Goal: Task Accomplishment & Management: Manage account settings

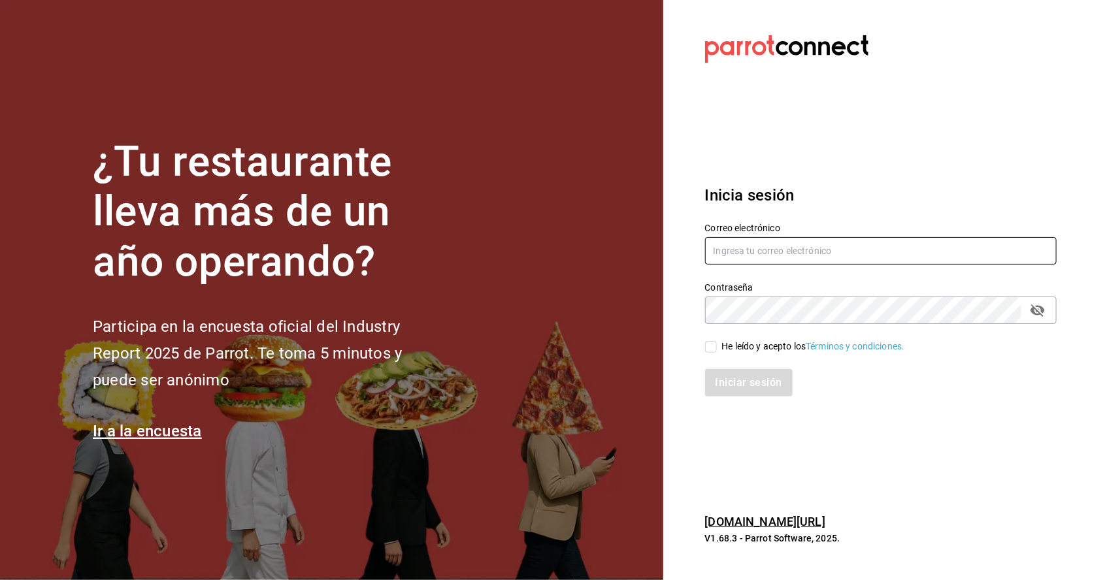
click at [747, 265] on input "text" at bounding box center [880, 250] width 351 height 27
type input "[EMAIL_ADDRESS][DOMAIN_NAME]"
click at [706, 353] on input "He leído y acepto los Términos y condiciones." at bounding box center [711, 347] width 12 height 12
checkbox input "true"
click at [751, 396] on button "Iniciar sesión" at bounding box center [749, 382] width 89 height 27
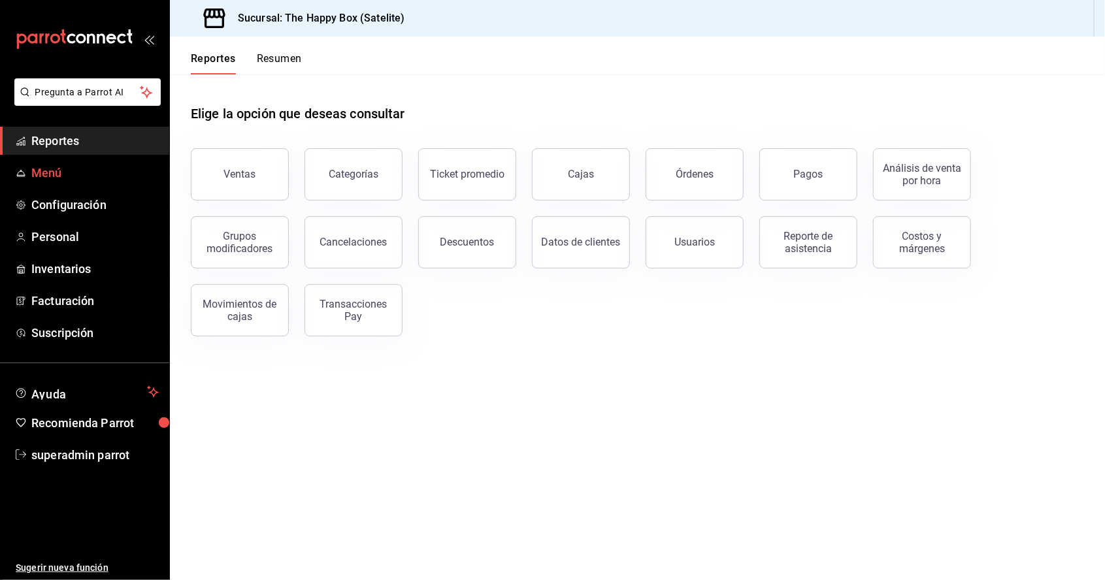
click at [31, 176] on span "Menú" at bounding box center [94, 173] width 127 height 18
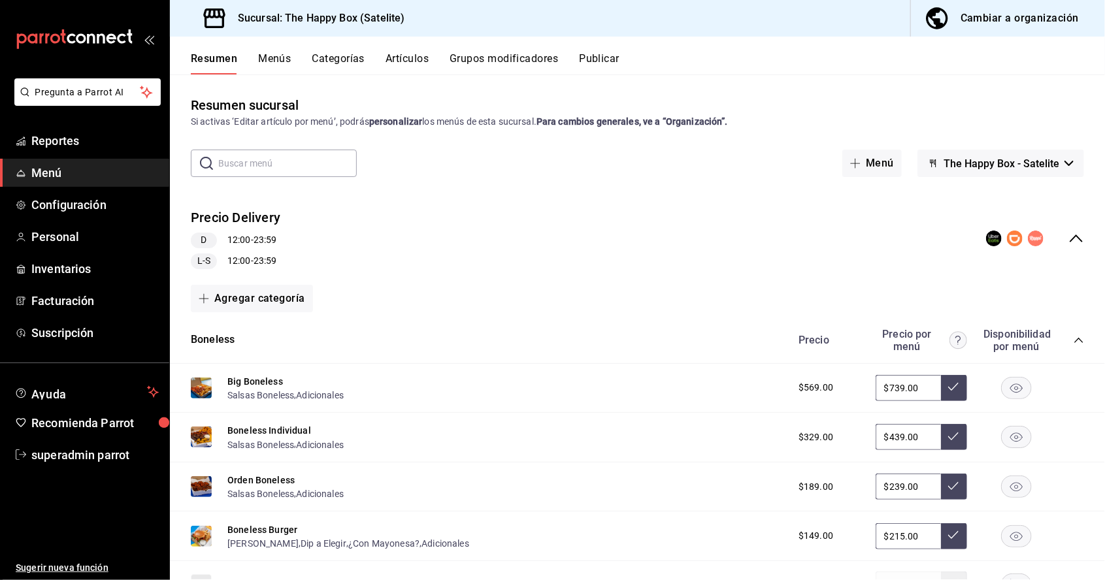
click at [396, 57] on button "Artículos" at bounding box center [406, 63] width 43 height 22
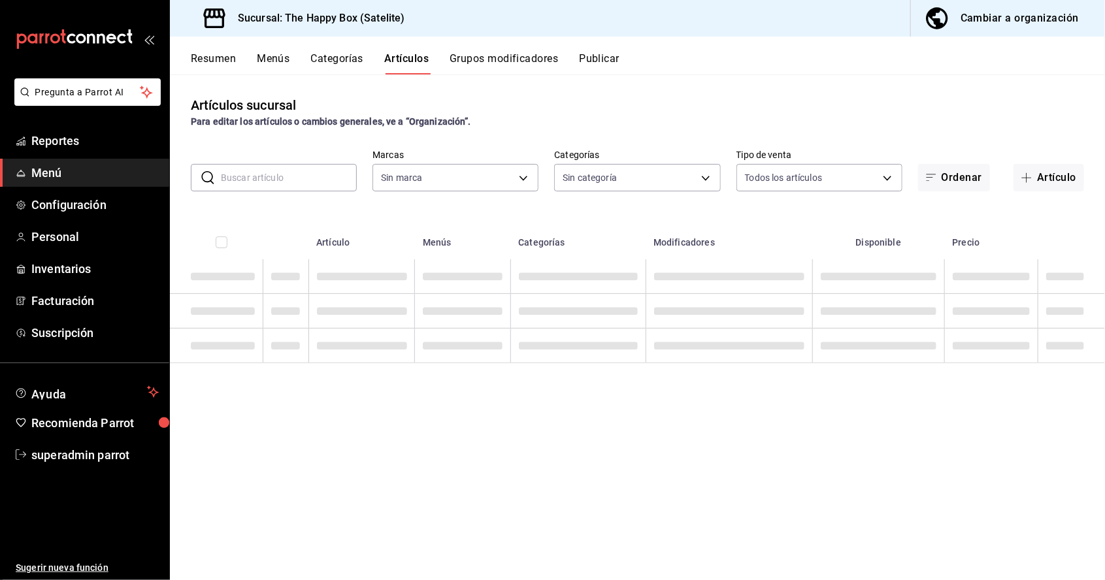
type input "58c7a565-4df7-4662-91b2-7a1e9e046cfe"
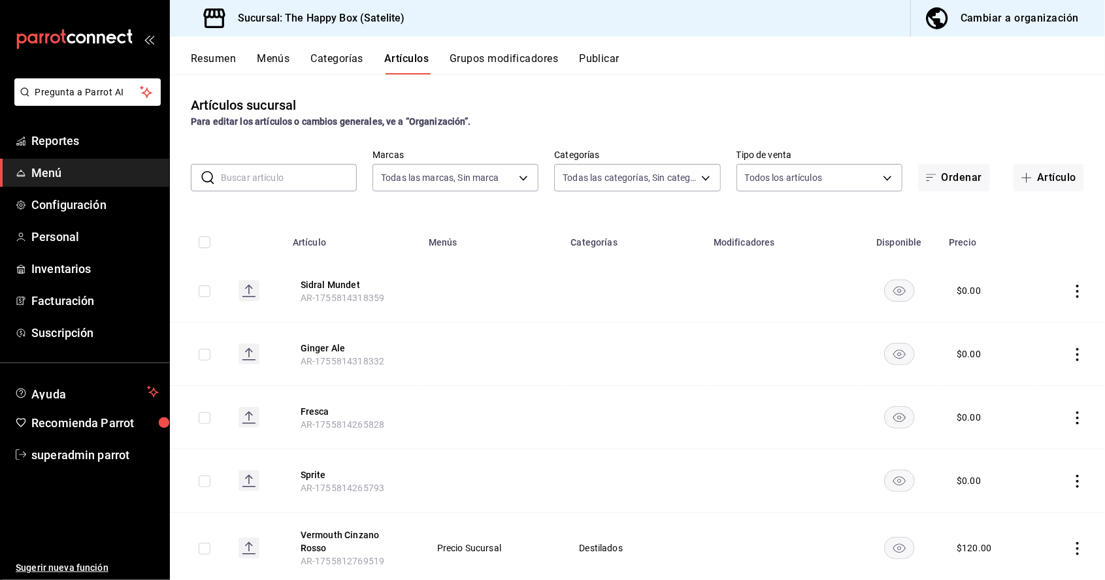
type input "254b66a5-88d1-47ed-93f4-da680209bdce,6127cfa9-f308-49d8-a69c-4fbcf5e7faf5,dfe98…"
click at [225, 57] on button "Resumen" at bounding box center [213, 63] width 45 height 22
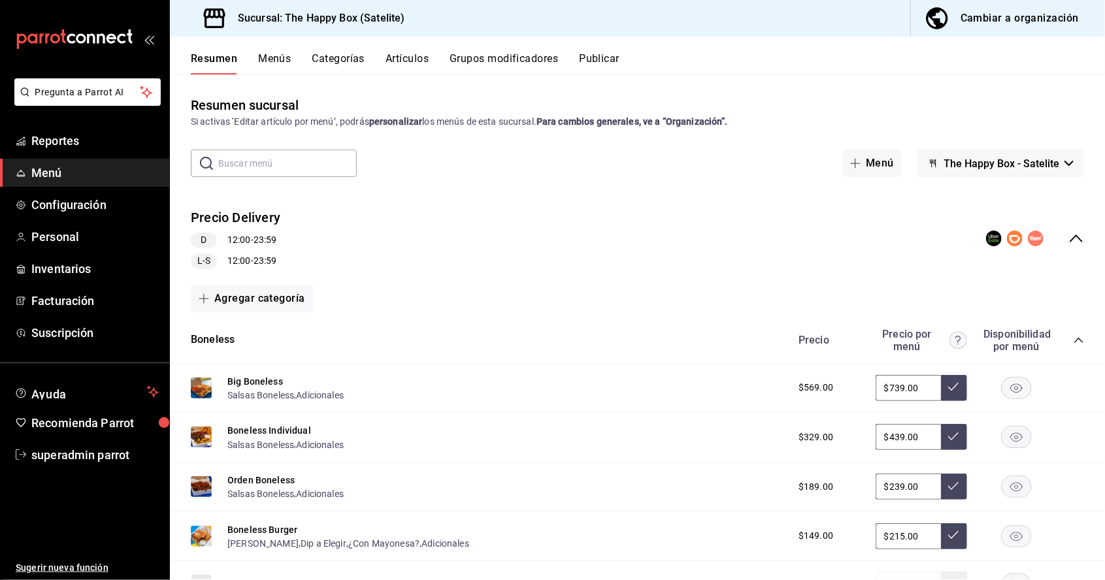
click at [273, 56] on button "Menús" at bounding box center [274, 63] width 33 height 22
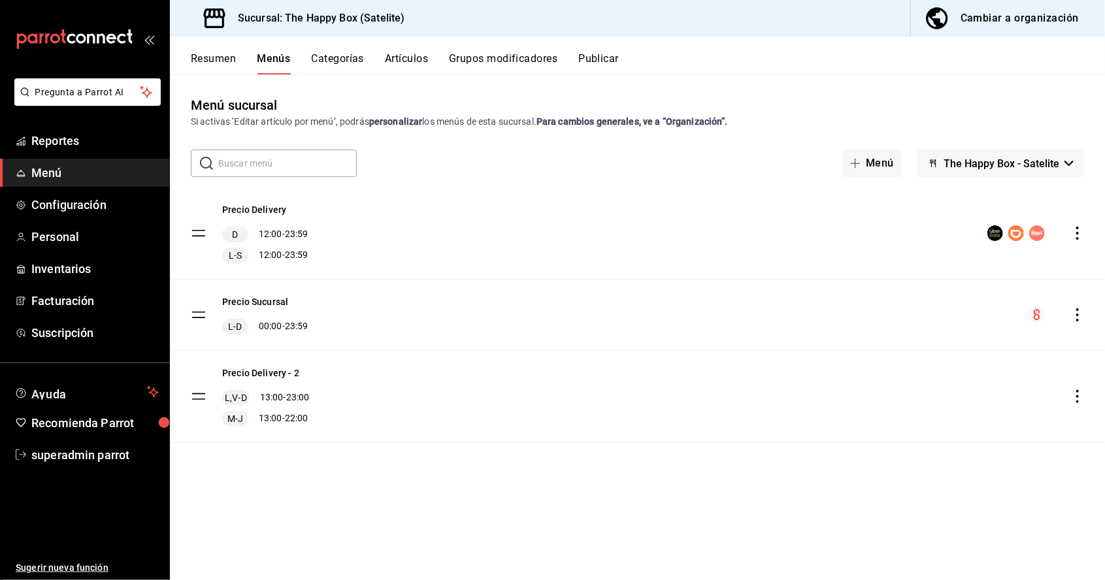
click at [402, 61] on button "Artículos" at bounding box center [406, 63] width 43 height 22
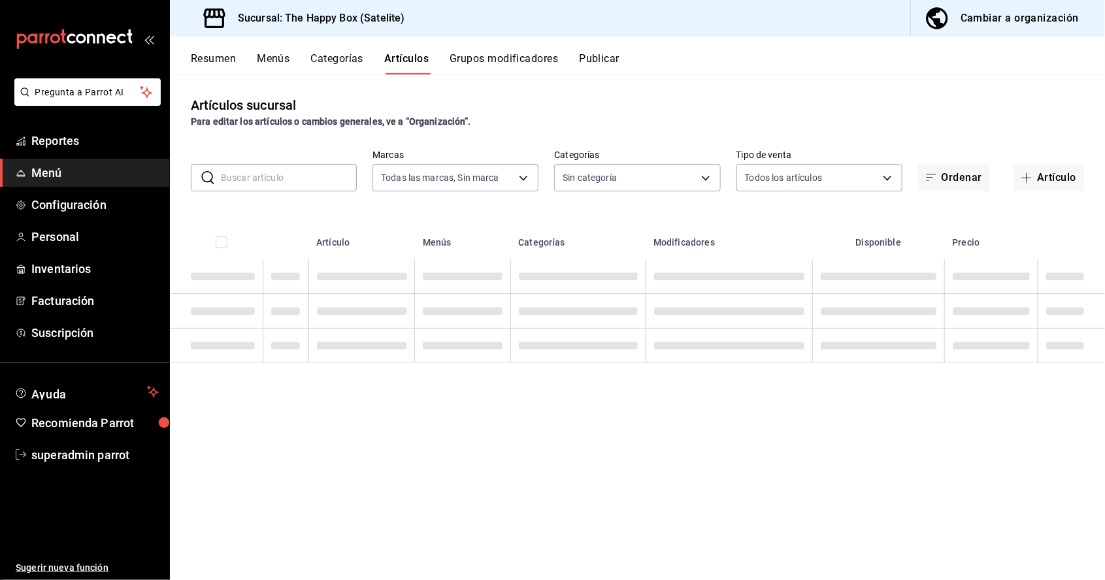
type input "58c7a565-4df7-4662-91b2-7a1e9e046cfe"
type input "254b66a5-88d1-47ed-93f4-da680209bdce,6127cfa9-f308-49d8-a69c-4fbcf5e7faf5,dfe98…"
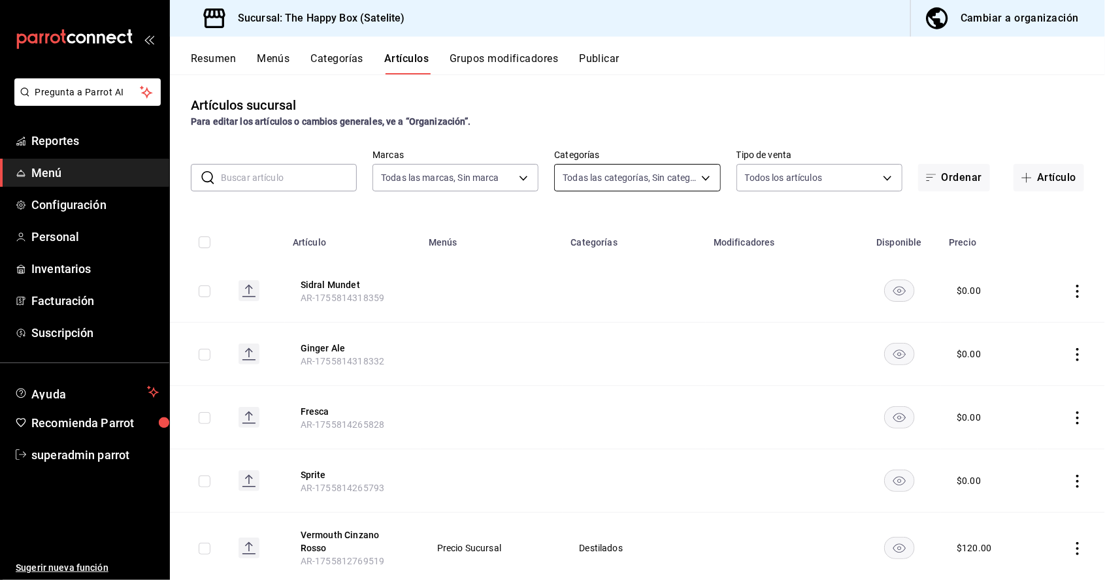
click at [662, 177] on body "Pregunta a Parrot AI Reportes Menú Configuración Personal Inventarios Facturaci…" at bounding box center [552, 290] width 1105 height 580
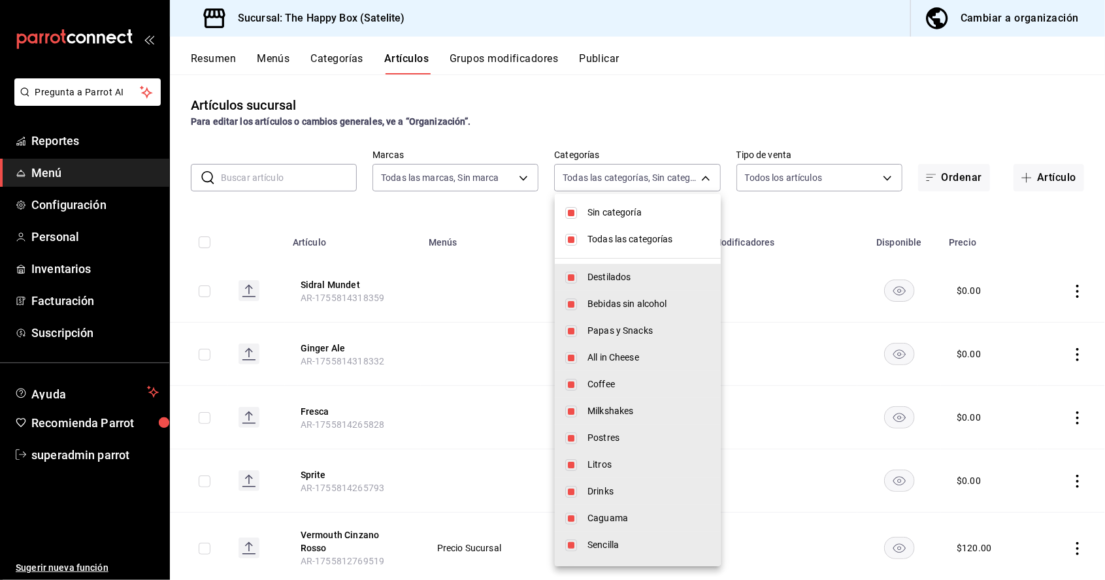
click at [557, 204] on li "Sin categoría" at bounding box center [638, 212] width 166 height 27
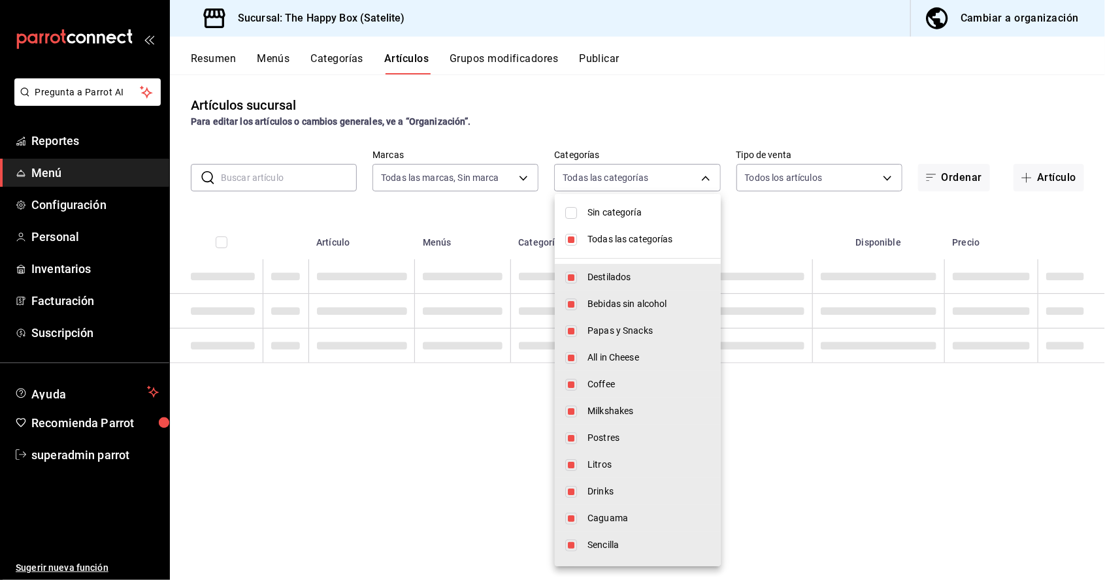
checkbox input "false"
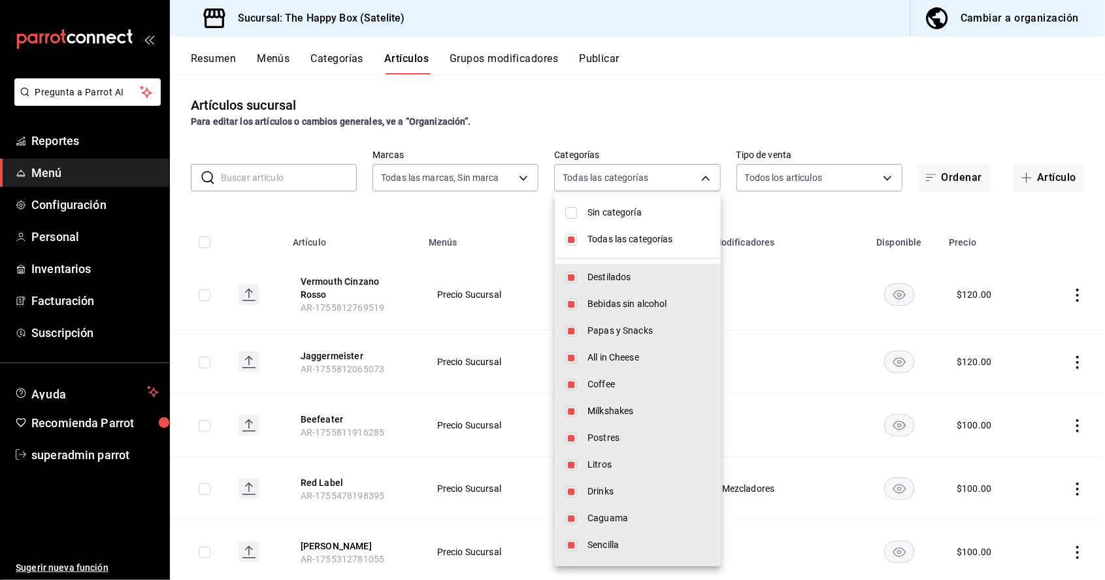
click at [571, 238] on input "checkbox" at bounding box center [571, 240] width 12 height 12
checkbox input "false"
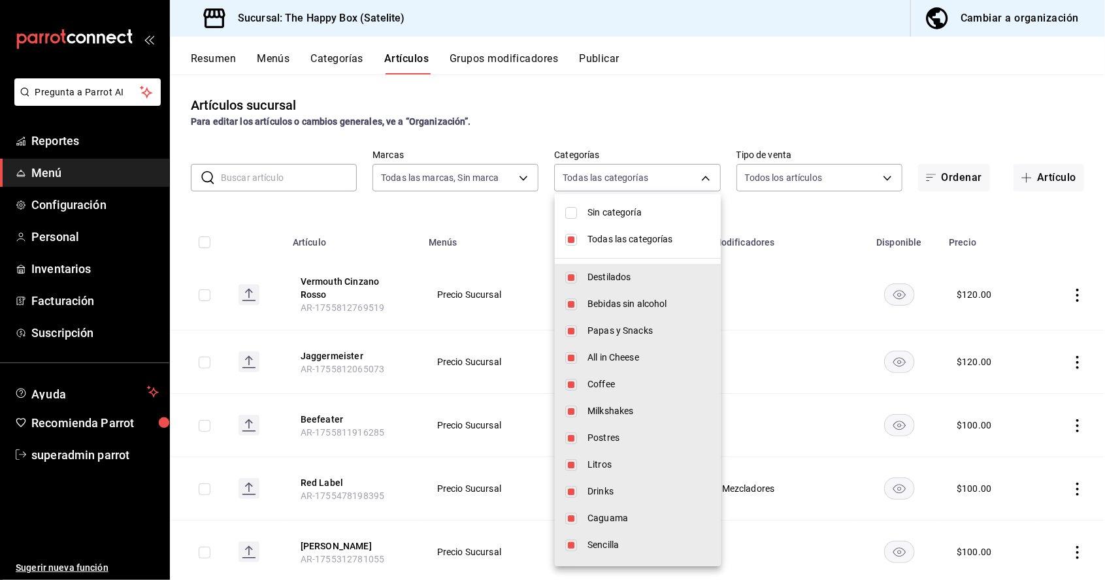
checkbox input "false"
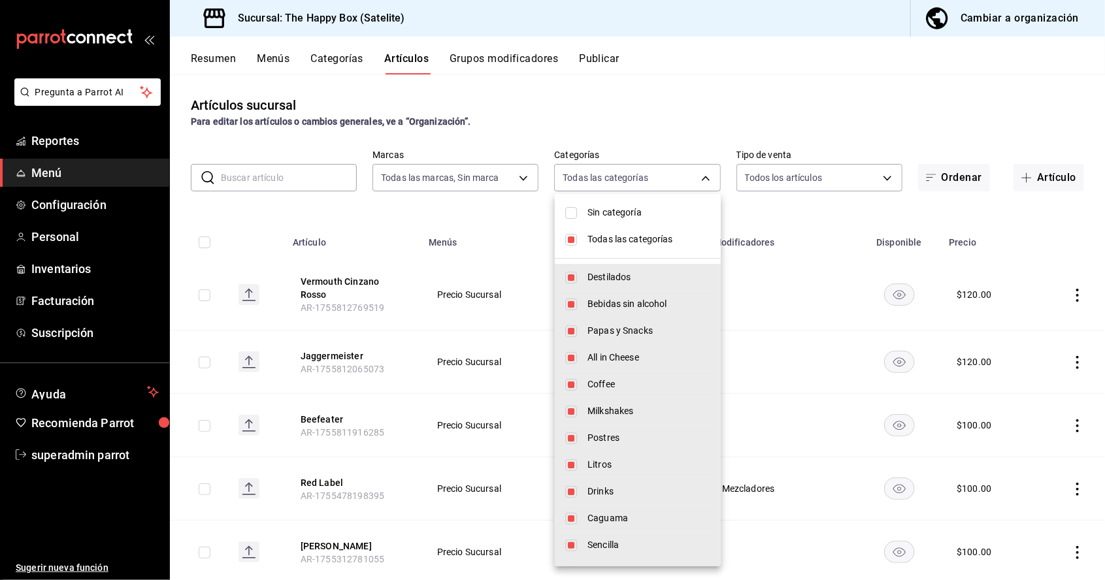
checkbox input "false"
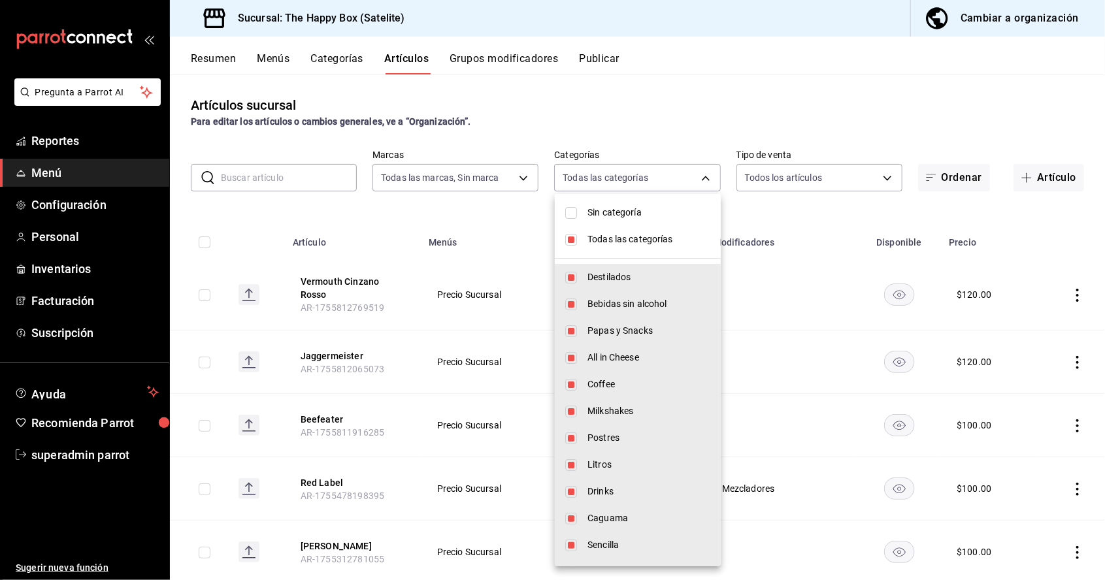
checkbox input "false"
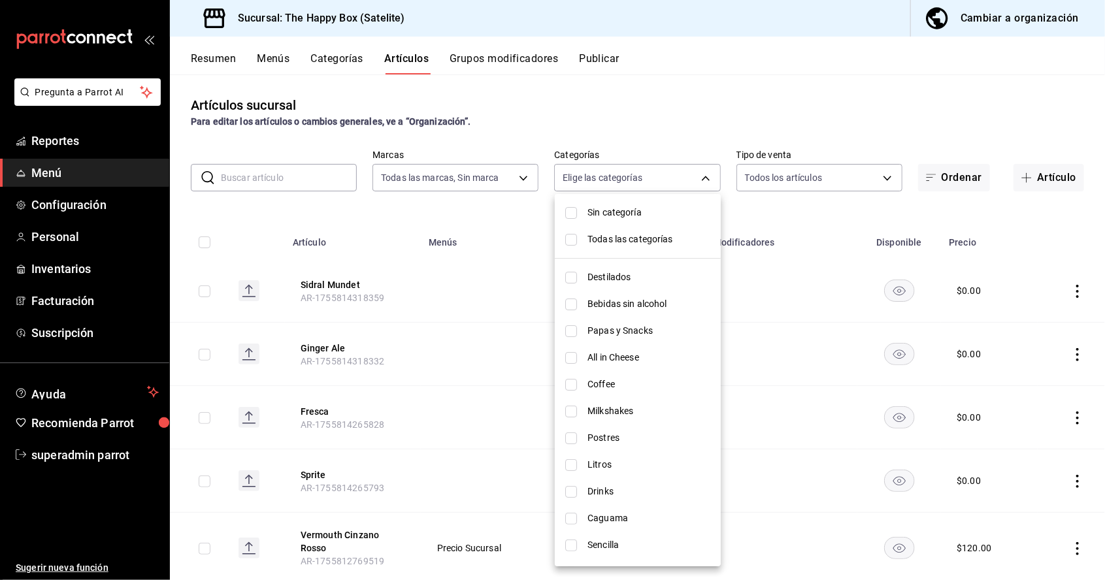
click at [568, 466] on input "checkbox" at bounding box center [571, 465] width 12 height 12
checkbox input "true"
type input "91ae8c5b-a820-46dc-ab1c-3e0d370ac31d"
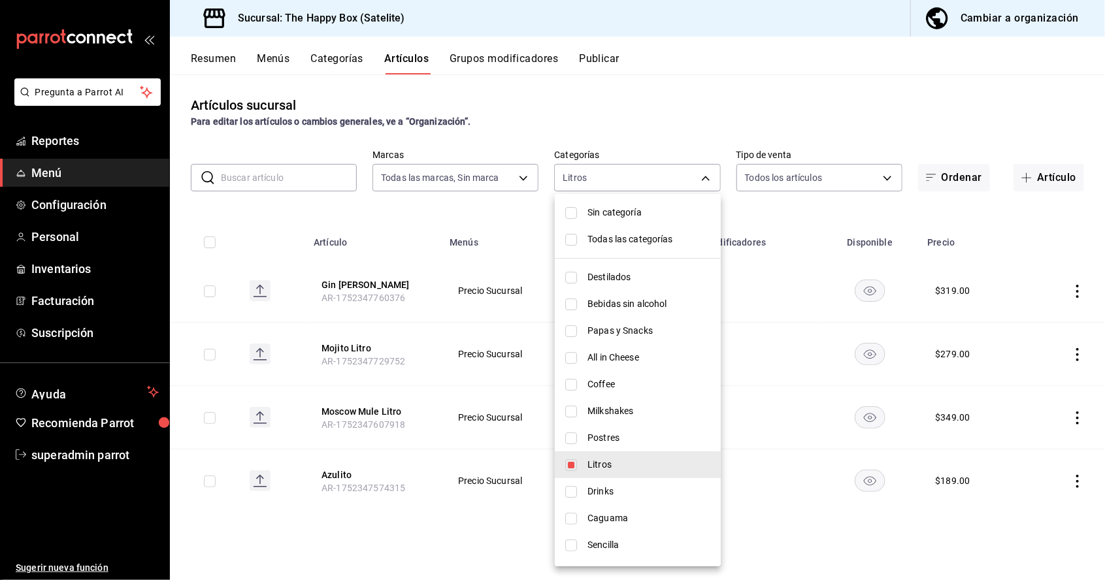
click at [306, 565] on div at bounding box center [552, 290] width 1105 height 580
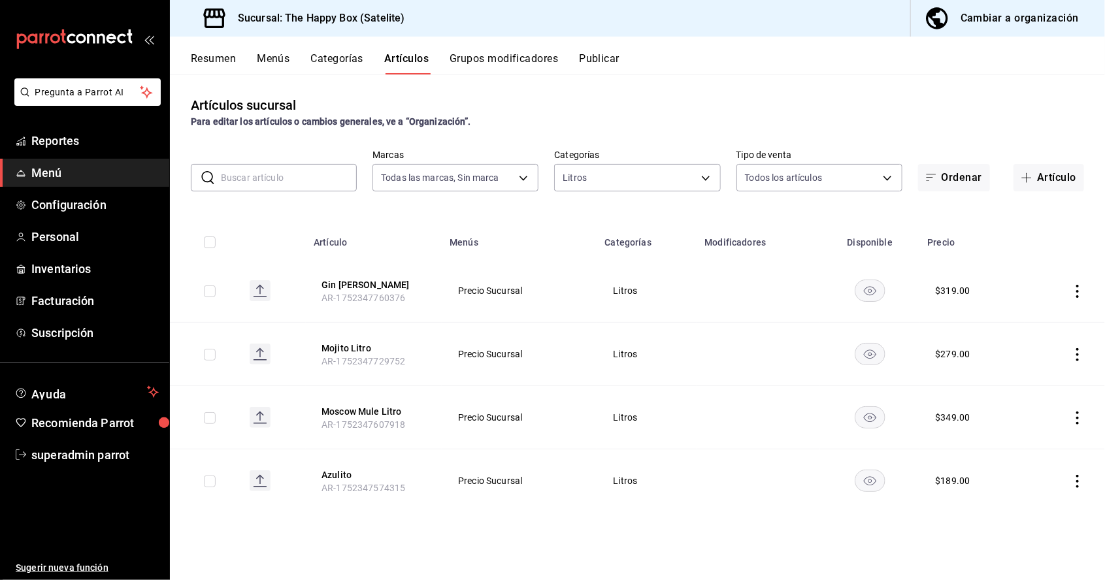
click at [1077, 483] on icon "actions" at bounding box center [1077, 481] width 13 height 13
click at [1041, 522] on span "Duplicar" at bounding box center [1038, 519] width 34 height 14
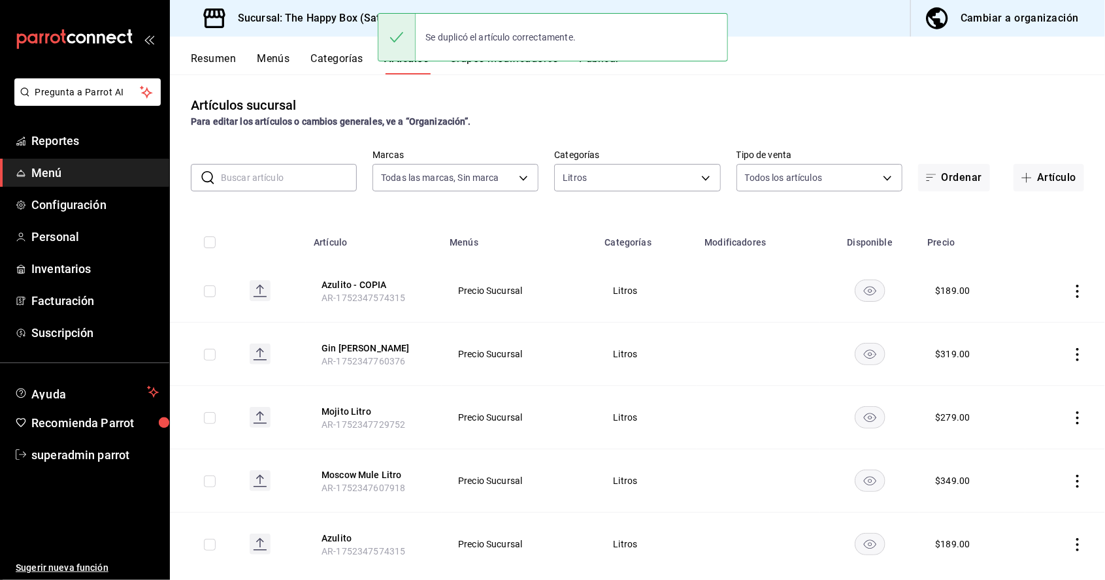
scroll to position [63, 0]
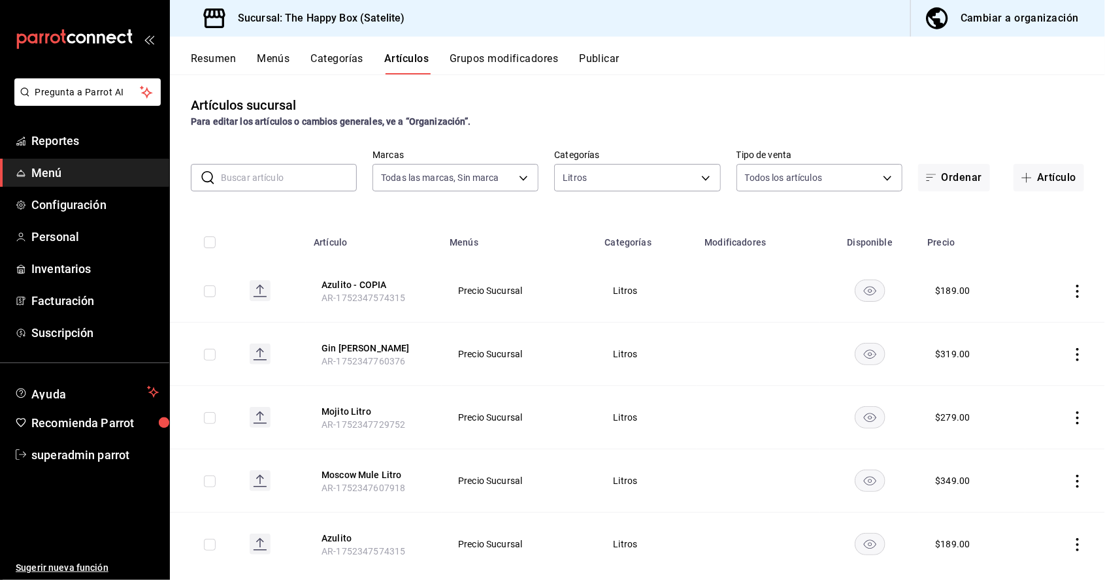
click at [1077, 285] on icon "actions" at bounding box center [1077, 291] width 13 height 13
click at [1033, 255] on span "Editar" at bounding box center [1038, 259] width 34 height 14
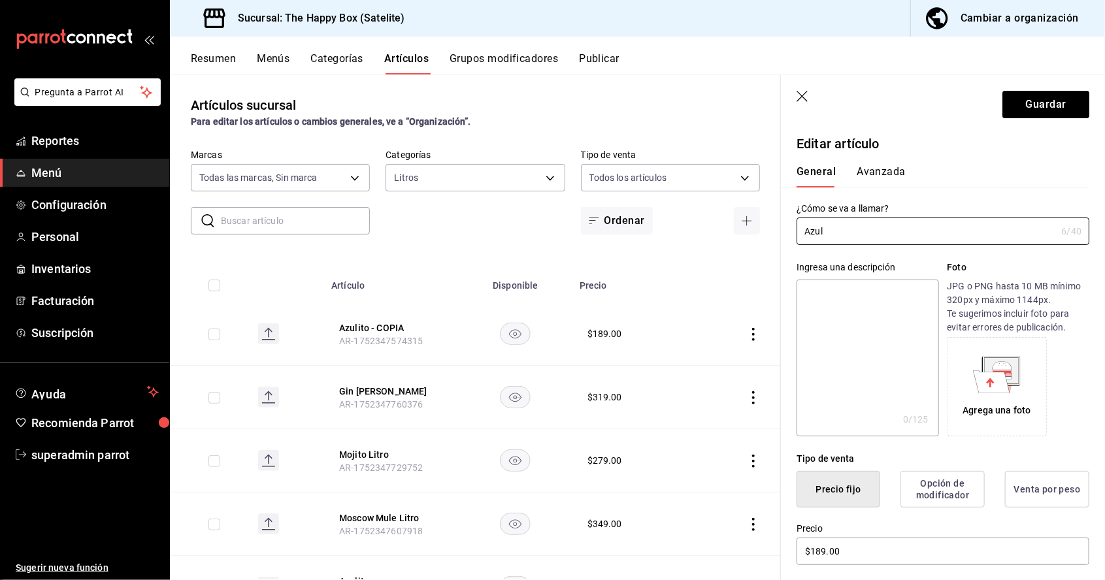
type input "Azu"
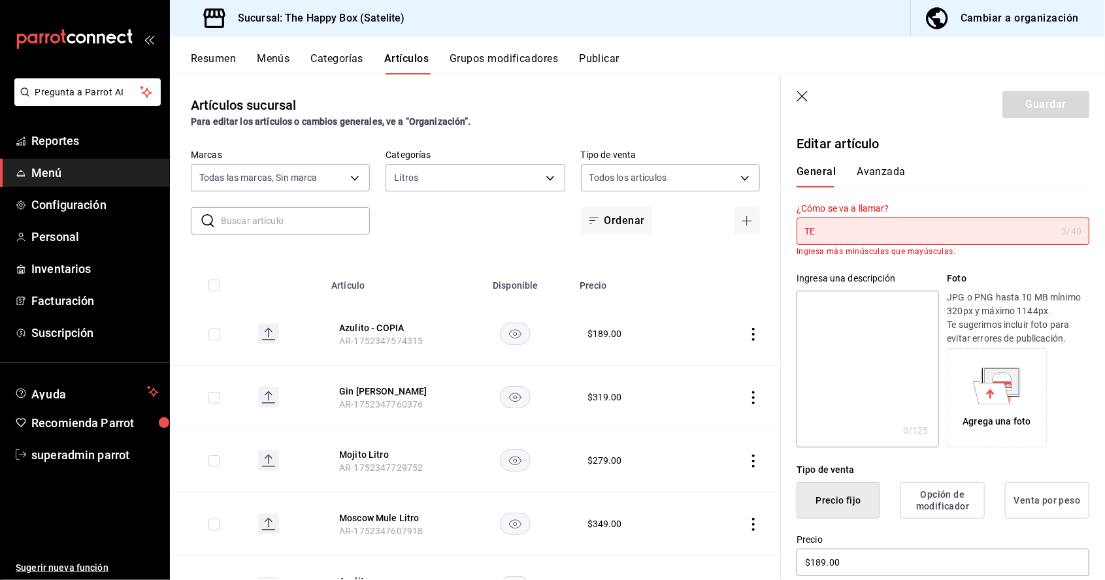
type input "T"
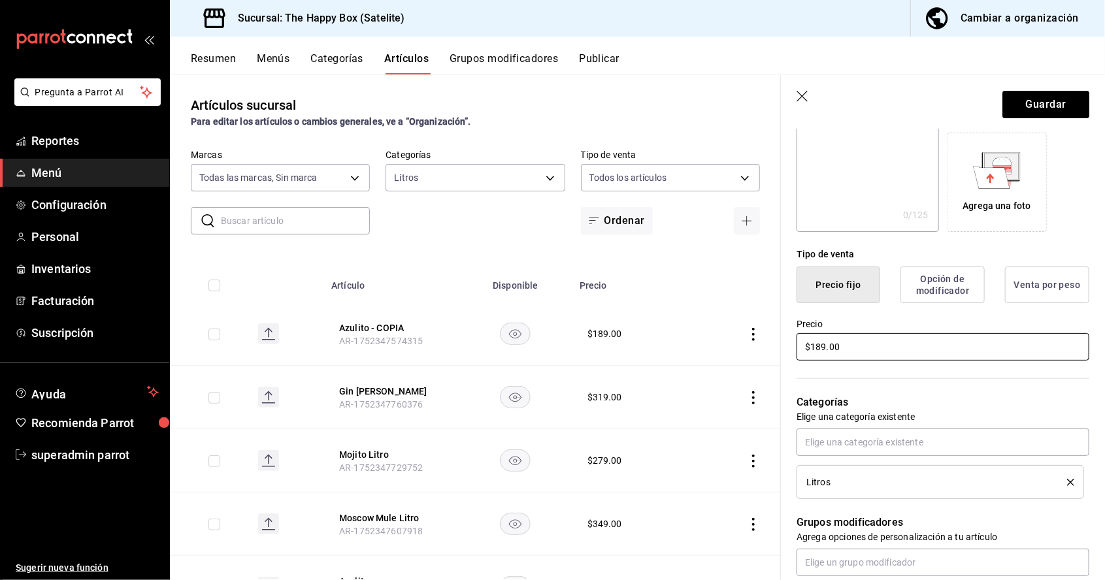
type input "Litro Tequila"
click at [884, 349] on div "Tipo de venta Precio fijo Opción de modificador Venta por peso Precio $189.00" at bounding box center [935, 297] width 308 height 131
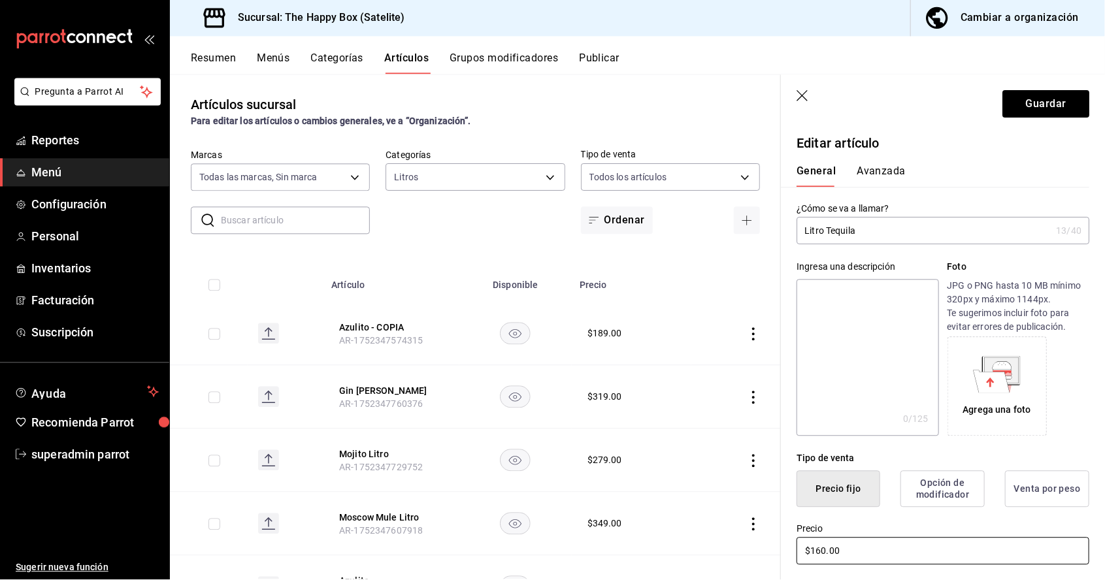
type input "$160.00"
click at [899, 172] on button "Avanzada" at bounding box center [880, 176] width 49 height 22
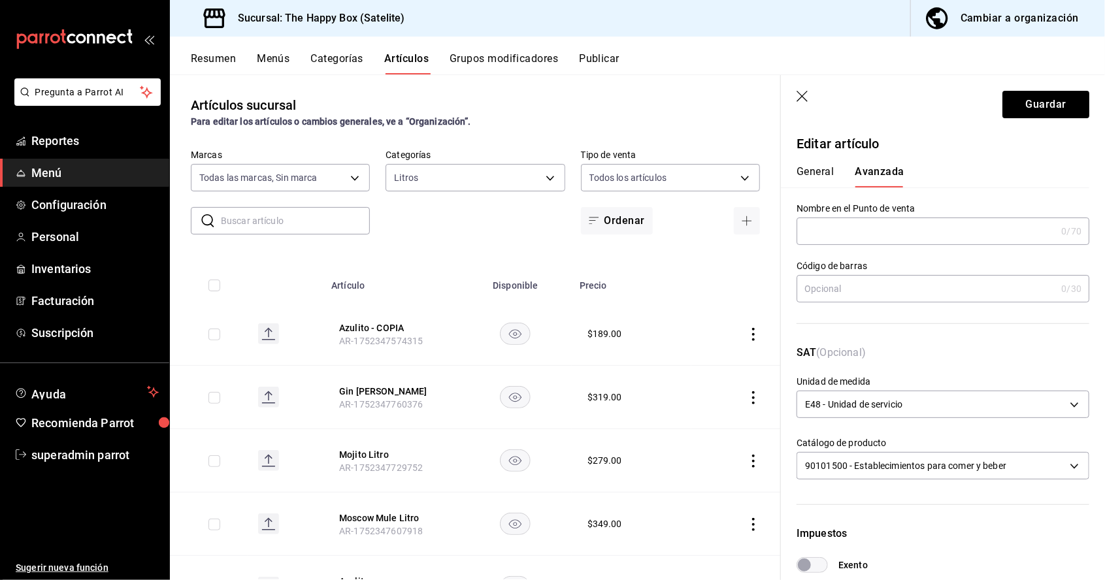
click at [820, 182] on button "General" at bounding box center [814, 176] width 37 height 22
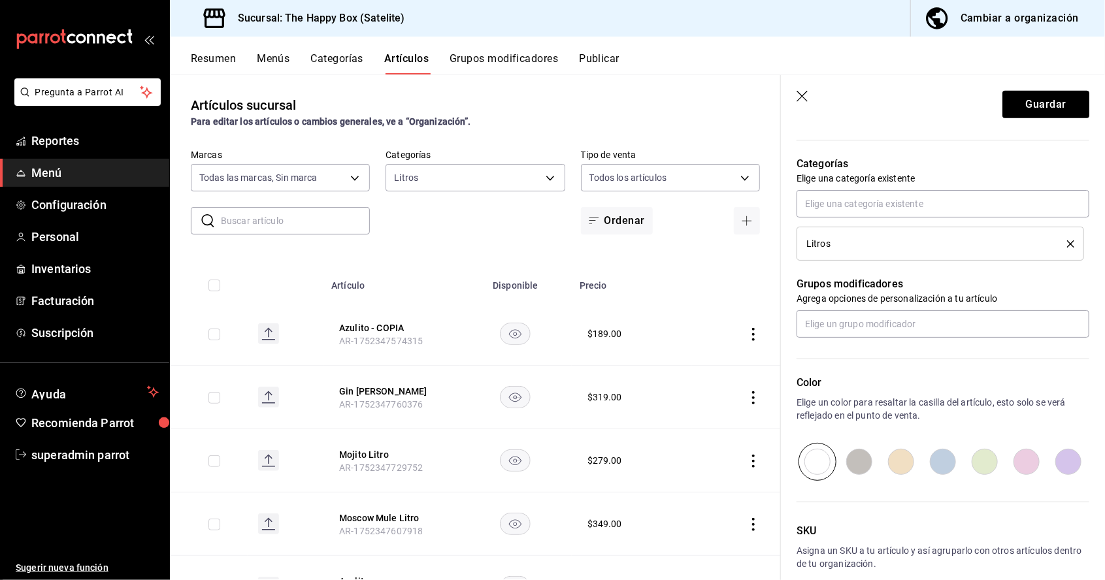
scroll to position [63, 0]
click at [1057, 112] on button "Guardar" at bounding box center [1045, 104] width 87 height 27
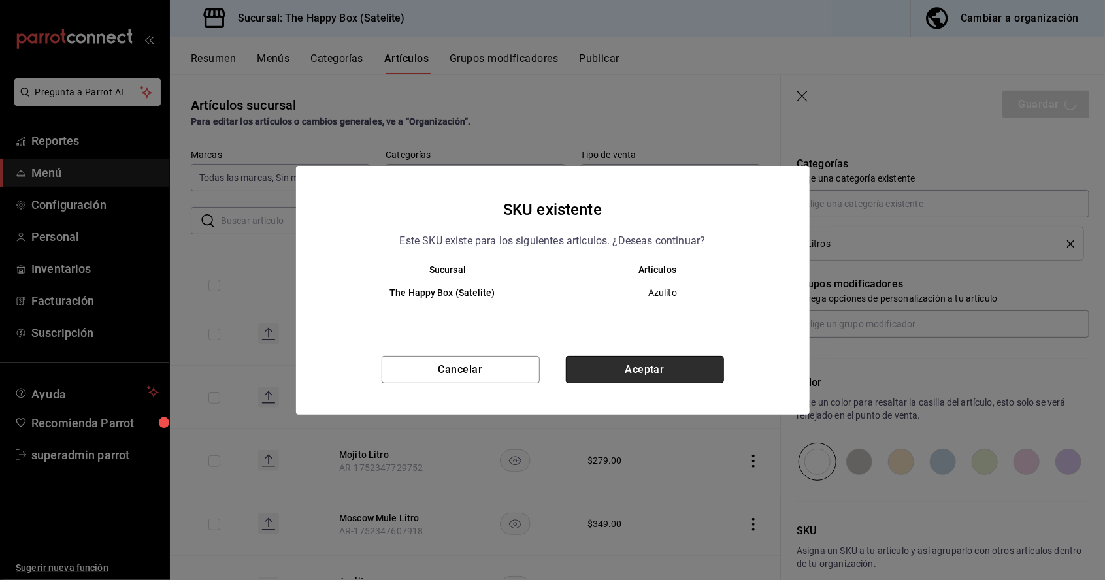
click at [670, 367] on button "Aceptar" at bounding box center [645, 369] width 158 height 27
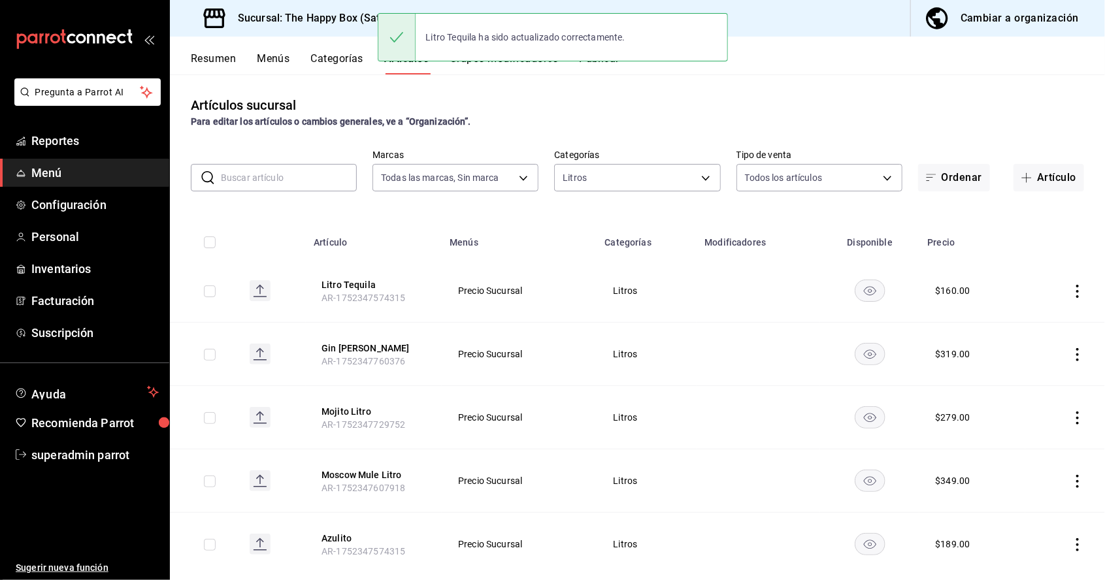
scroll to position [1, 0]
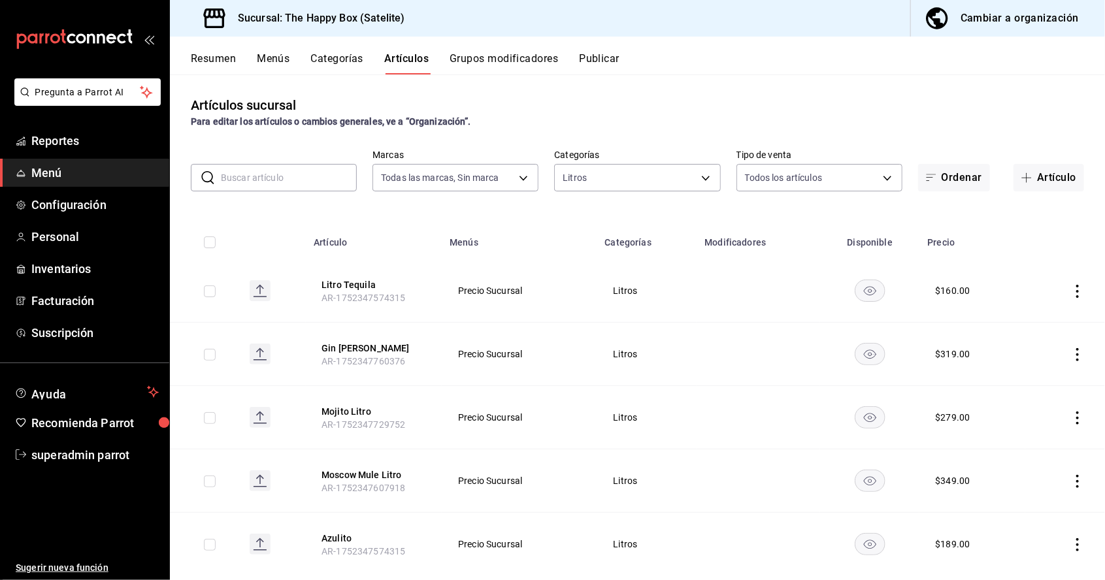
click at [1077, 293] on icon "actions" at bounding box center [1077, 291] width 13 height 13
click at [1031, 314] on span "Editar" at bounding box center [1038, 321] width 34 height 14
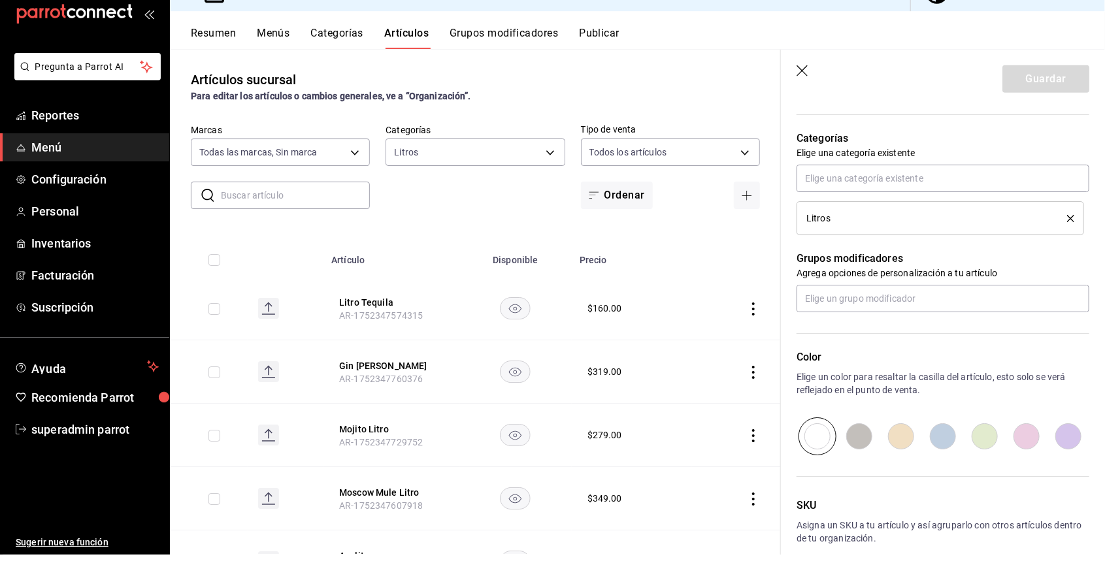
scroll to position [63, 0]
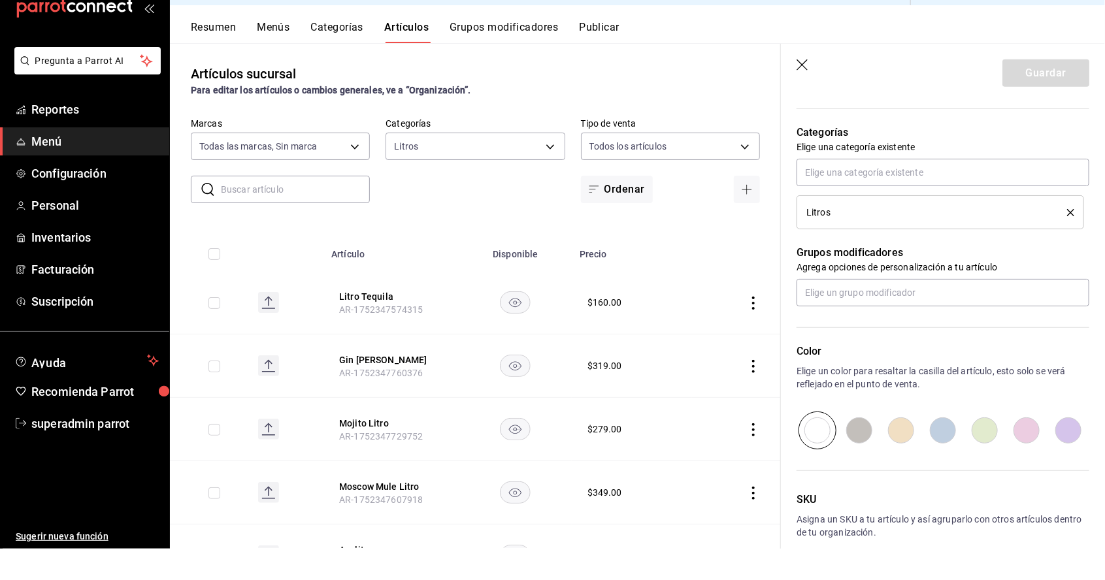
click at [902, 547] on p "Asigna un SKU a tu artículo y así agruparlo con otros artículos dentro de tu or…" at bounding box center [942, 557] width 293 height 26
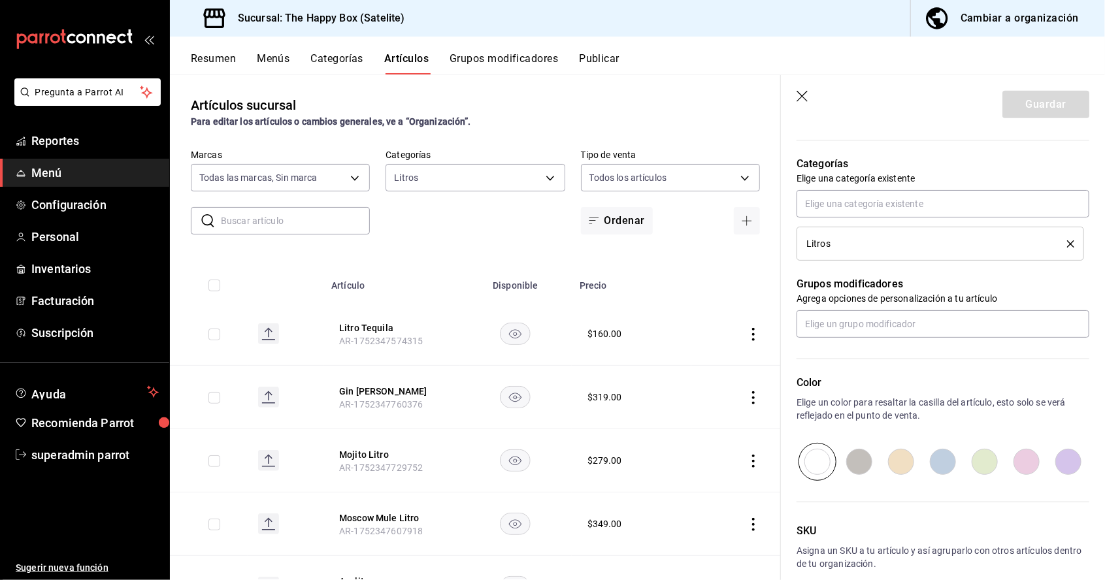
click at [845, 544] on p "Asigna un SKU a tu artículo y así agruparlo con otros artículos dentro de tu or…" at bounding box center [942, 557] width 293 height 26
click at [804, 99] on icon "button" at bounding box center [801, 96] width 11 height 11
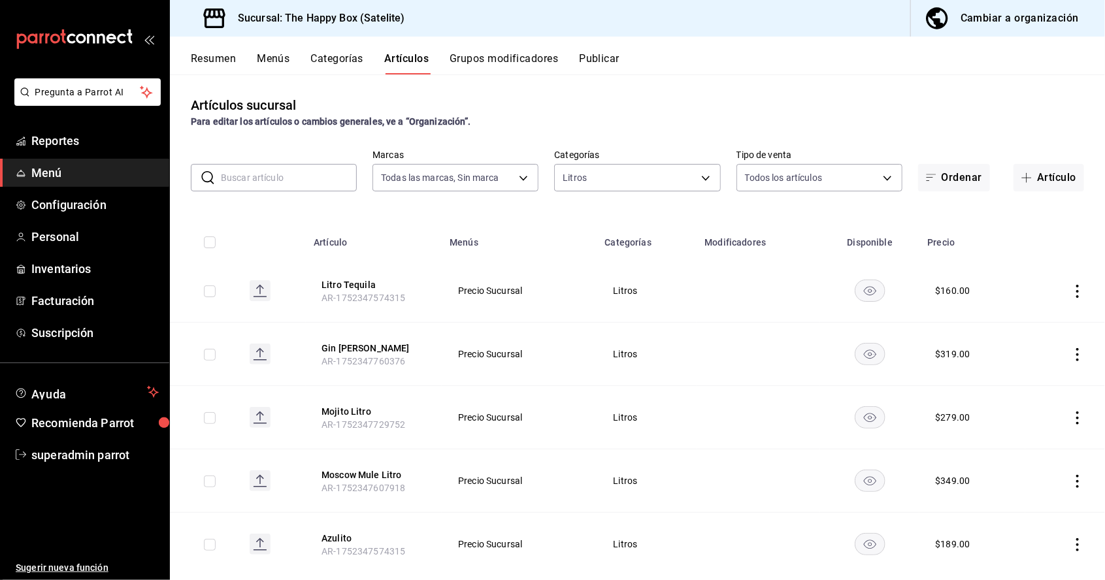
click at [1077, 285] on icon "actions" at bounding box center [1077, 291] width 3 height 13
click at [1026, 260] on span "Editar" at bounding box center [1038, 259] width 34 height 14
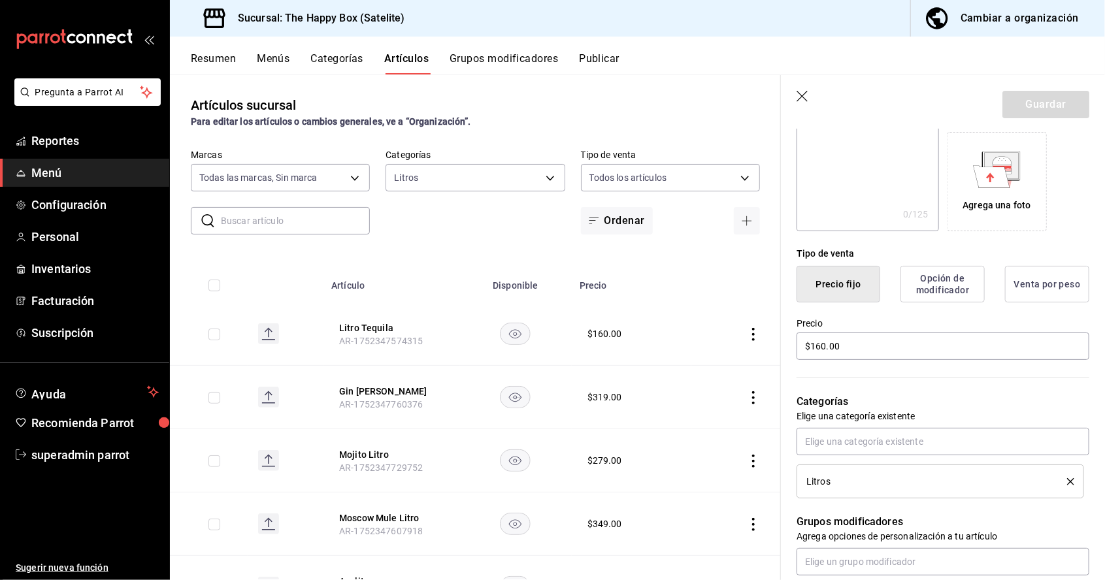
scroll to position [221, 0]
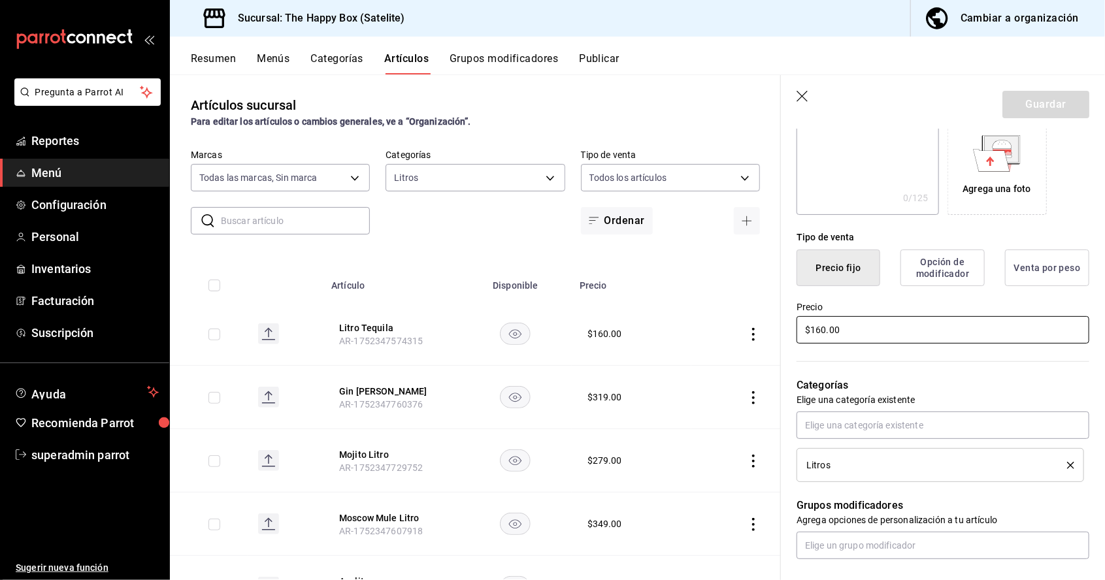
click at [860, 333] on input "$160.00" at bounding box center [942, 329] width 293 height 27
type input "$169.00"
click at [1044, 108] on button "Guardar" at bounding box center [1045, 104] width 87 height 27
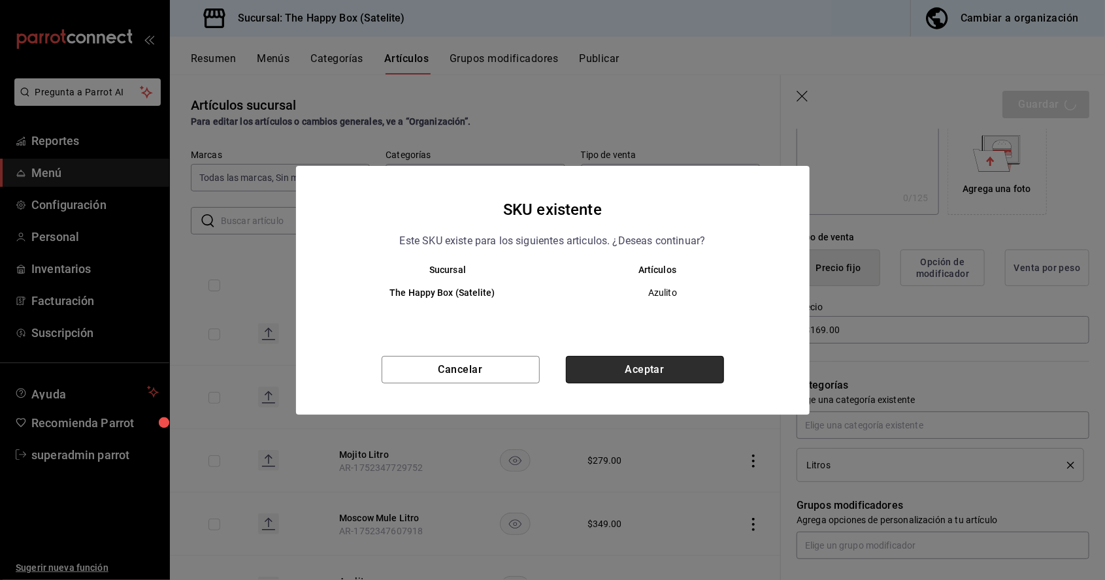
click at [685, 372] on button "Aceptar" at bounding box center [645, 369] width 158 height 27
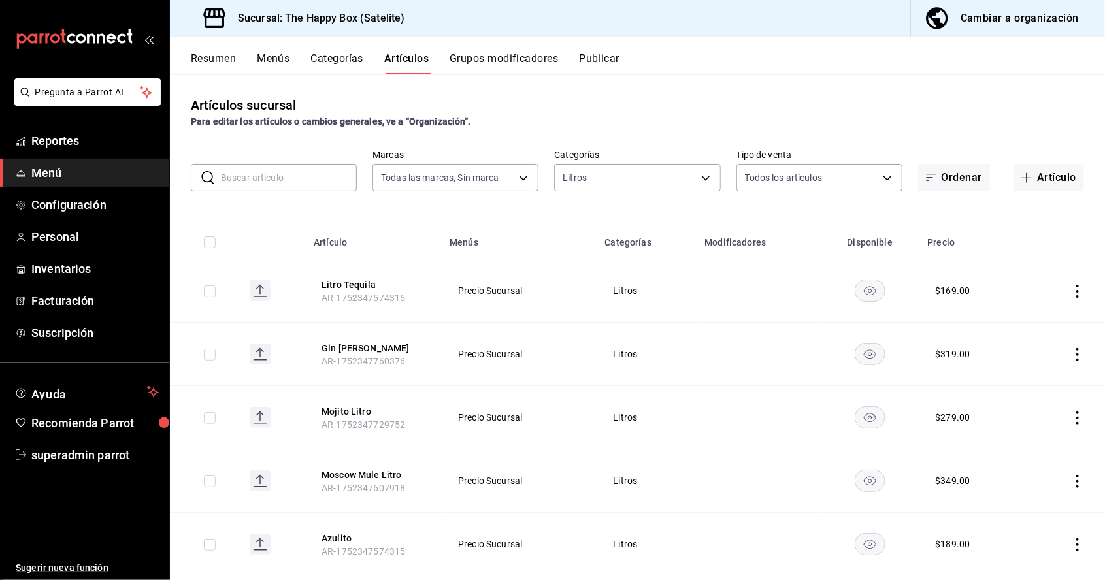
click at [1076, 285] on icon "actions" at bounding box center [1077, 291] width 13 height 13
click at [1029, 283] on span "Duplicar" at bounding box center [1038, 286] width 34 height 14
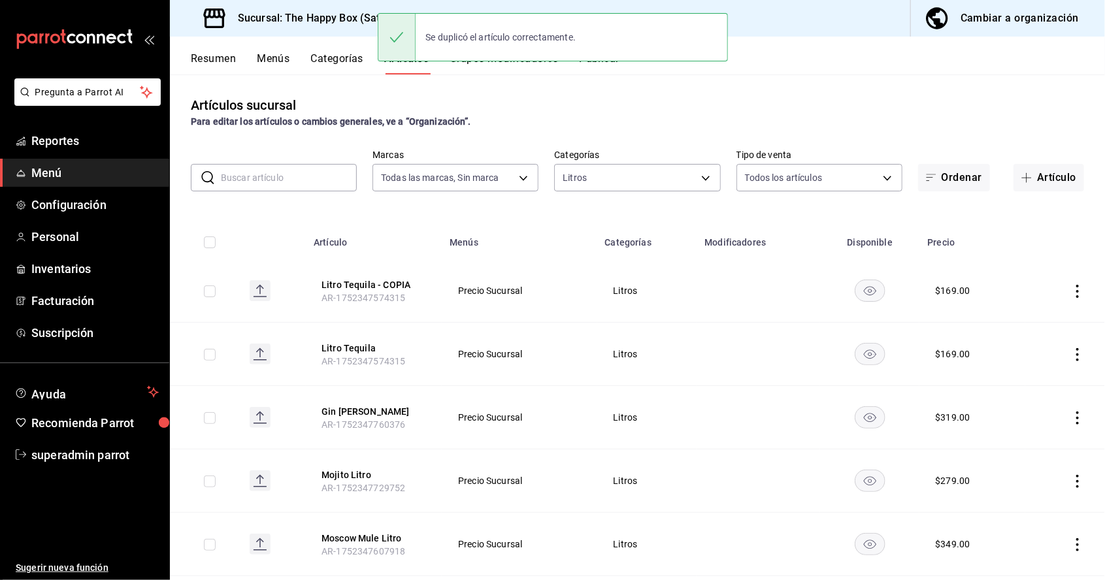
click at [1075, 285] on icon "actions" at bounding box center [1077, 291] width 13 height 13
click at [1041, 261] on span "Editar" at bounding box center [1038, 259] width 34 height 14
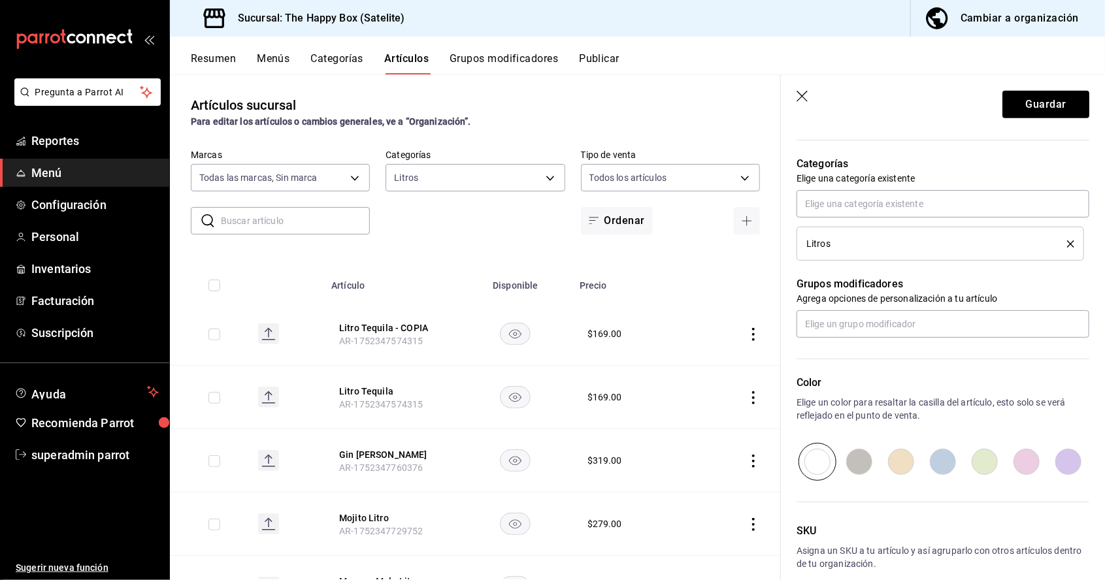
scroll to position [62, 0]
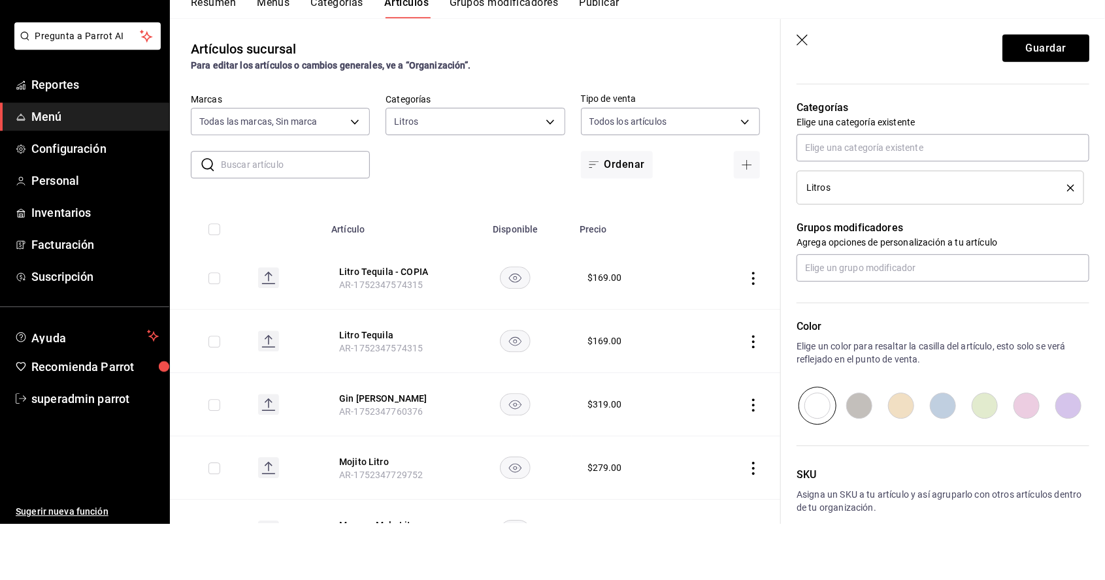
type input "Litro Vodka"
click at [862, 548] on div "¿Cómo se va a llamar? Litro Vodka 11 /40 ¿Cómo se va a llamar? Ingresa una desc…" at bounding box center [935, 182] width 308 height 874
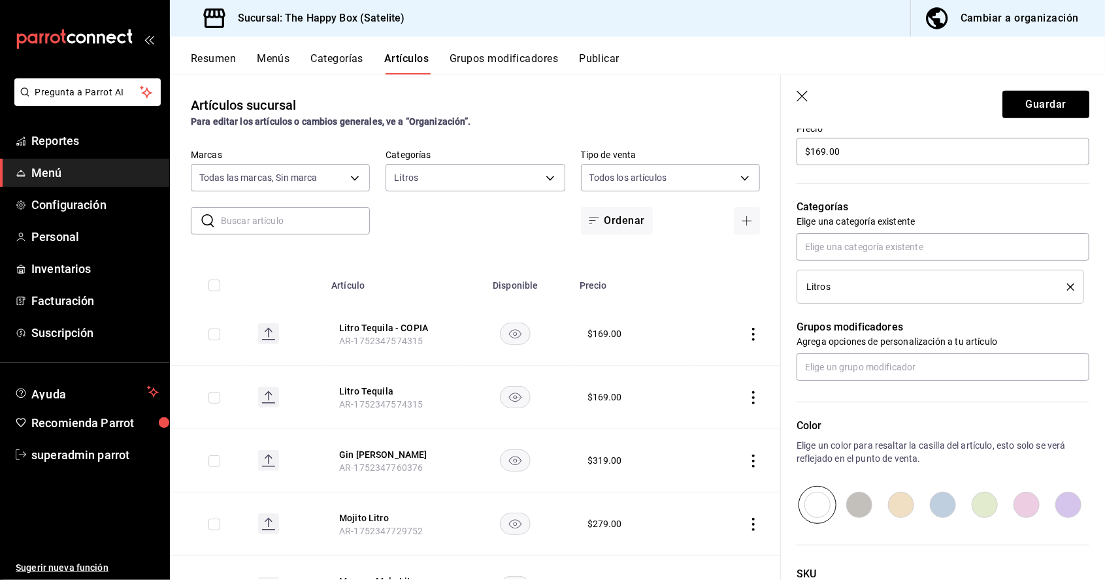
scroll to position [443, 0]
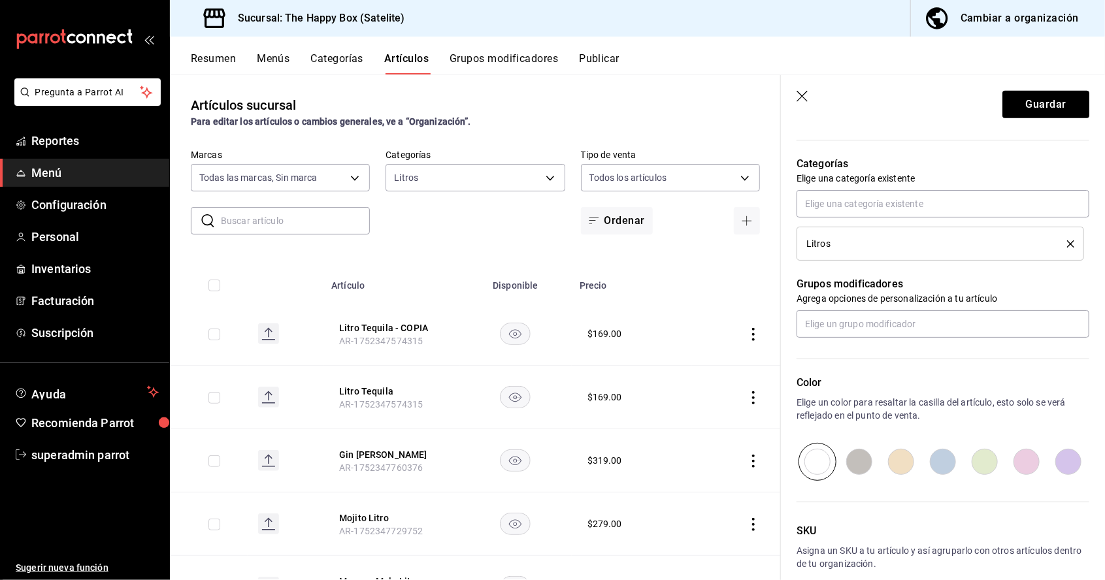
click at [832, 534] on p "SKU" at bounding box center [942, 531] width 293 height 16
click at [1039, 107] on button "Guardar" at bounding box center [1045, 104] width 87 height 27
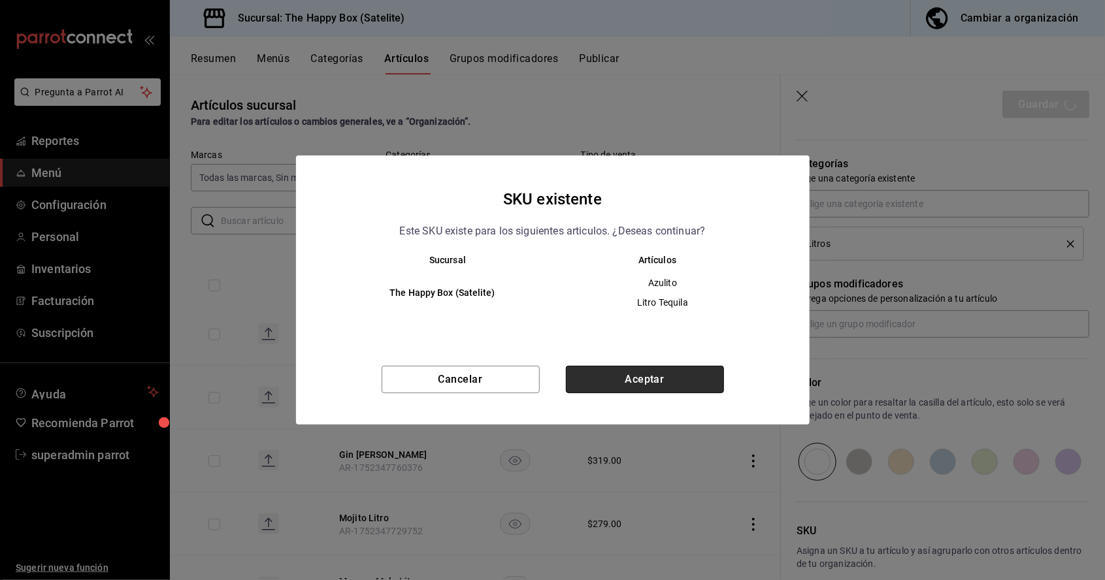
click at [685, 387] on button "Aceptar" at bounding box center [645, 379] width 158 height 27
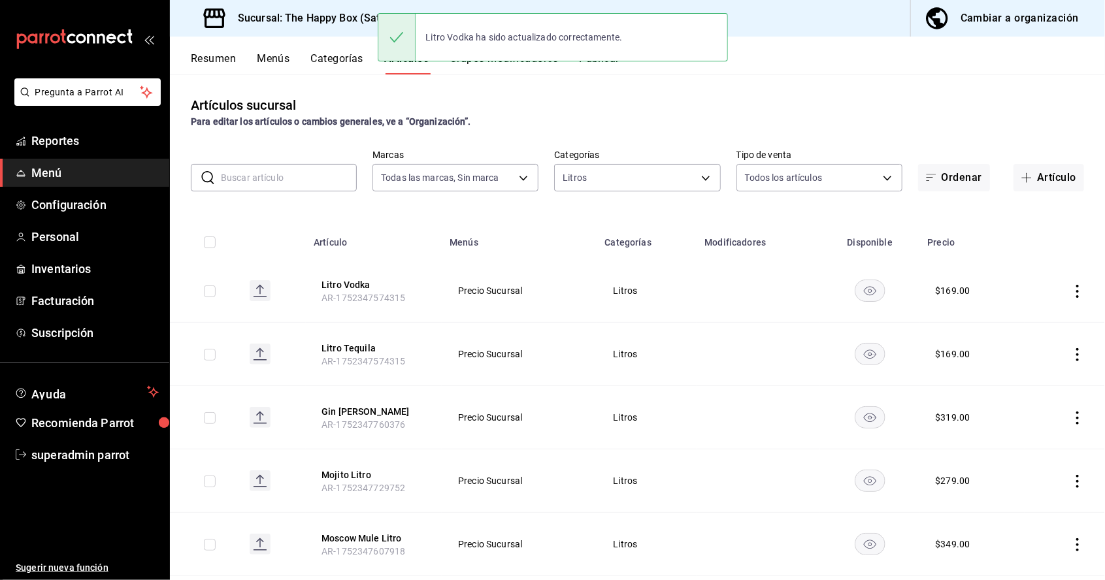
click at [1077, 285] on icon "actions" at bounding box center [1077, 291] width 13 height 13
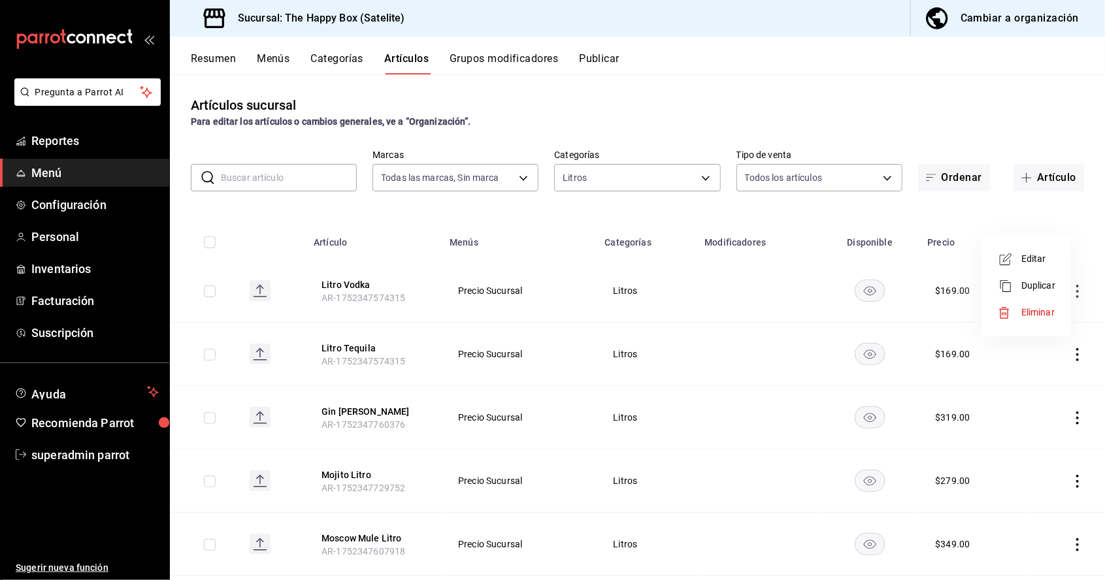
click at [1039, 289] on span "Duplicar" at bounding box center [1038, 286] width 34 height 14
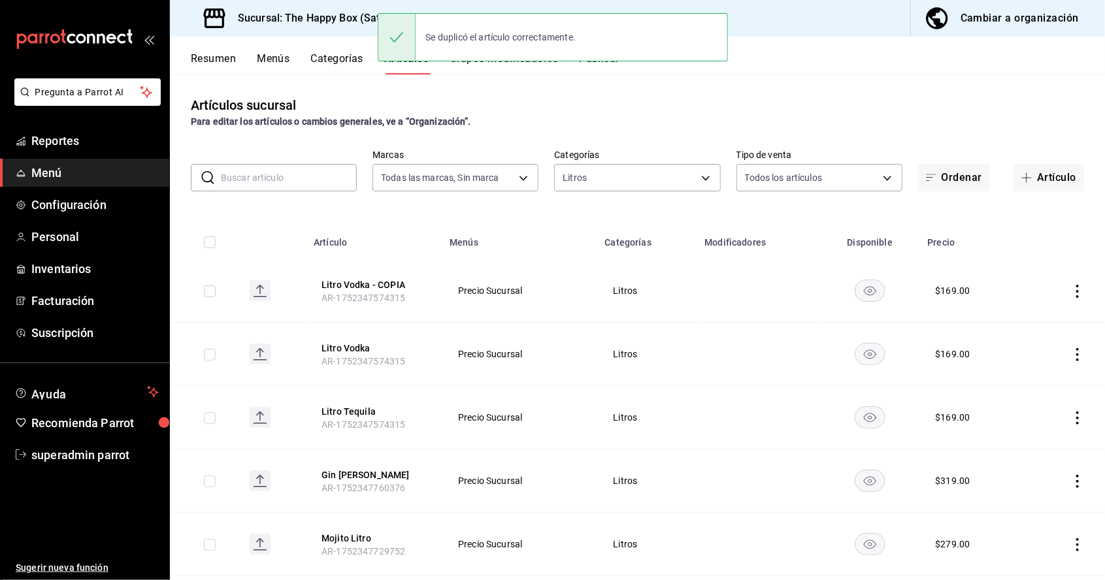
click at [1077, 285] on icon "actions" at bounding box center [1077, 291] width 13 height 13
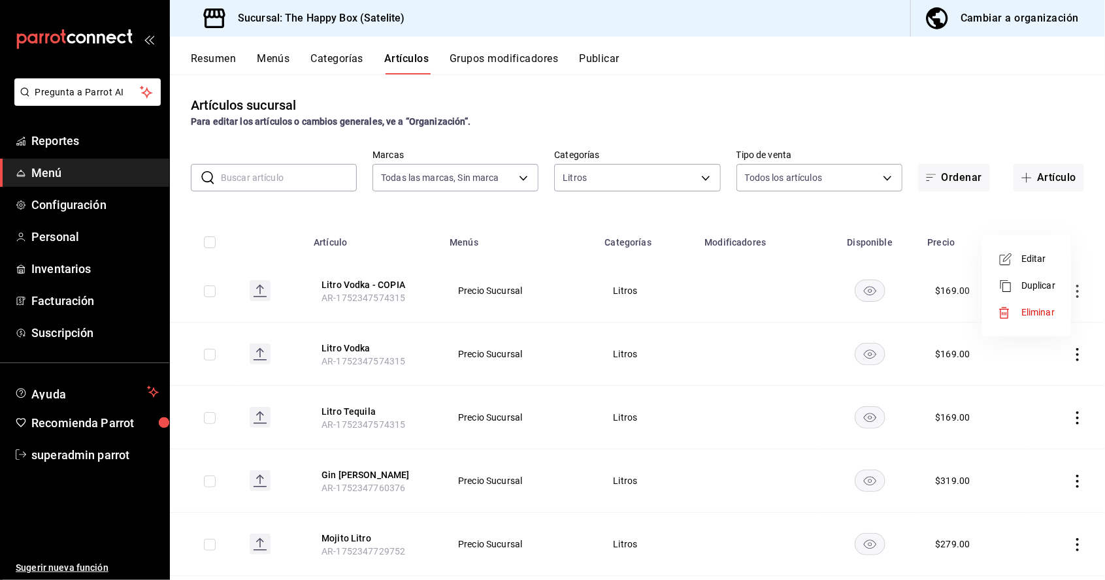
click at [1050, 256] on span "Editar" at bounding box center [1038, 259] width 34 height 14
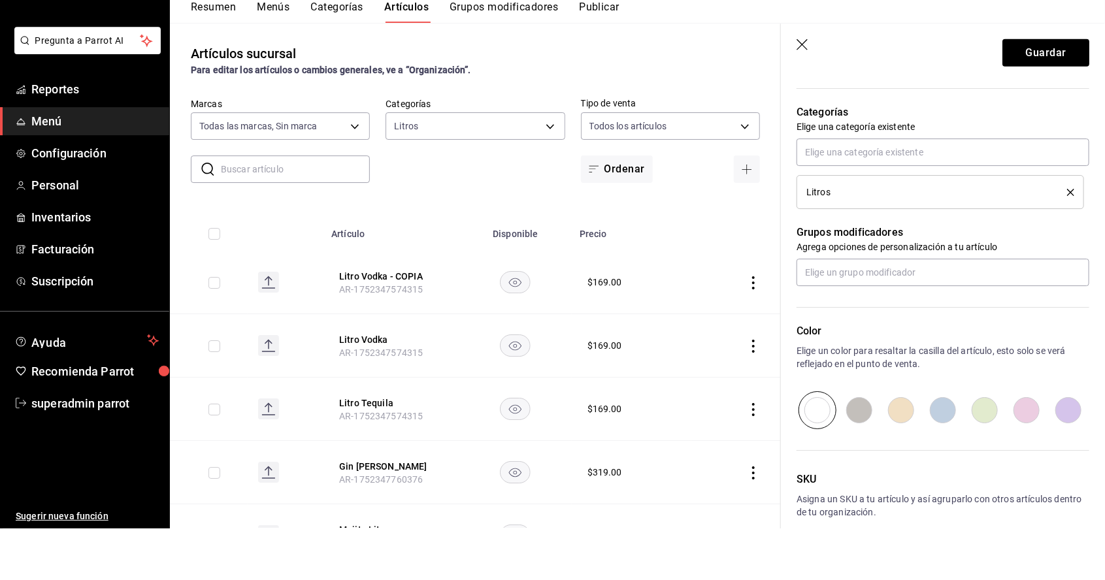
scroll to position [62, 0]
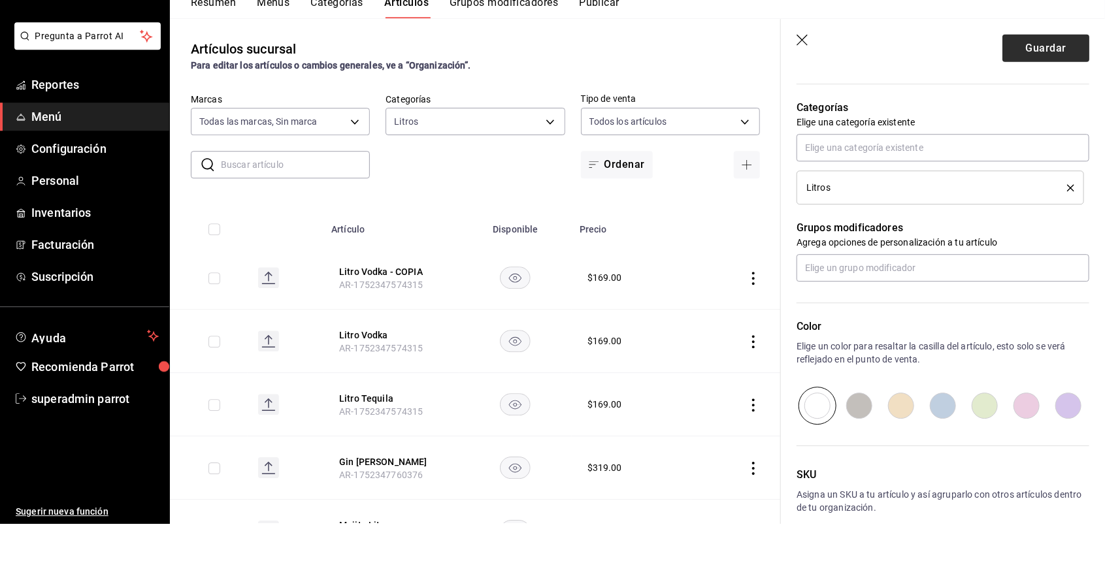
type input "[PERSON_NAME]"
click at [1046, 105] on button "Guardar" at bounding box center [1045, 104] width 87 height 27
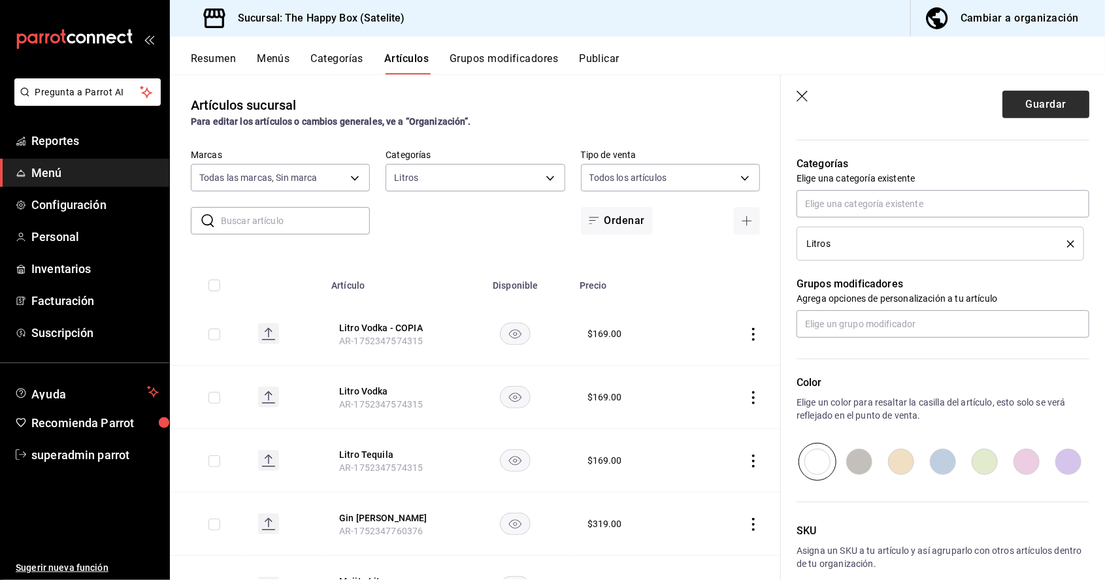
scroll to position [150, 0]
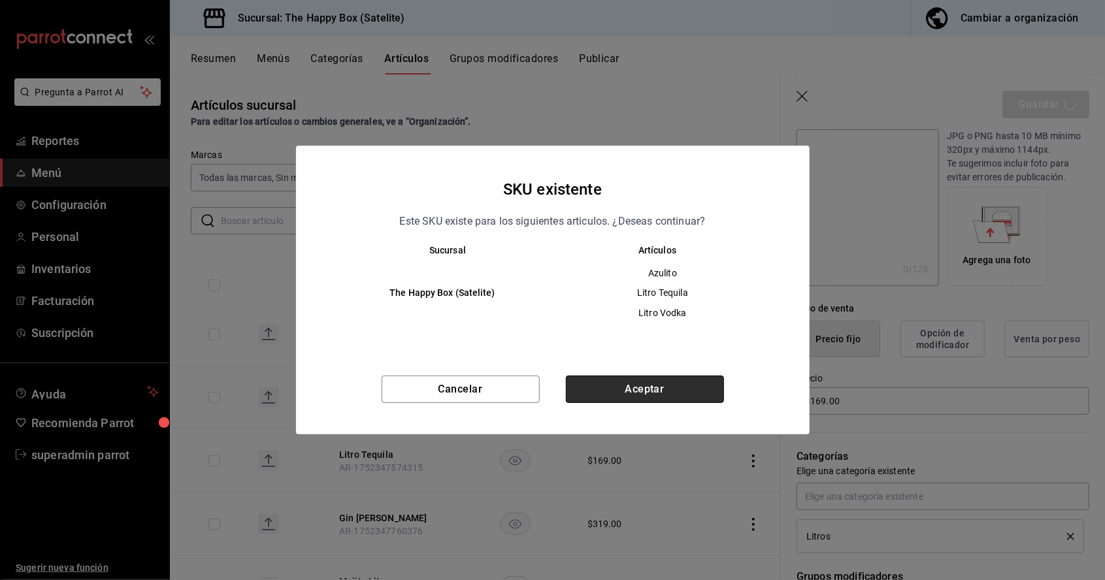
click at [648, 385] on button "Aceptar" at bounding box center [645, 389] width 158 height 27
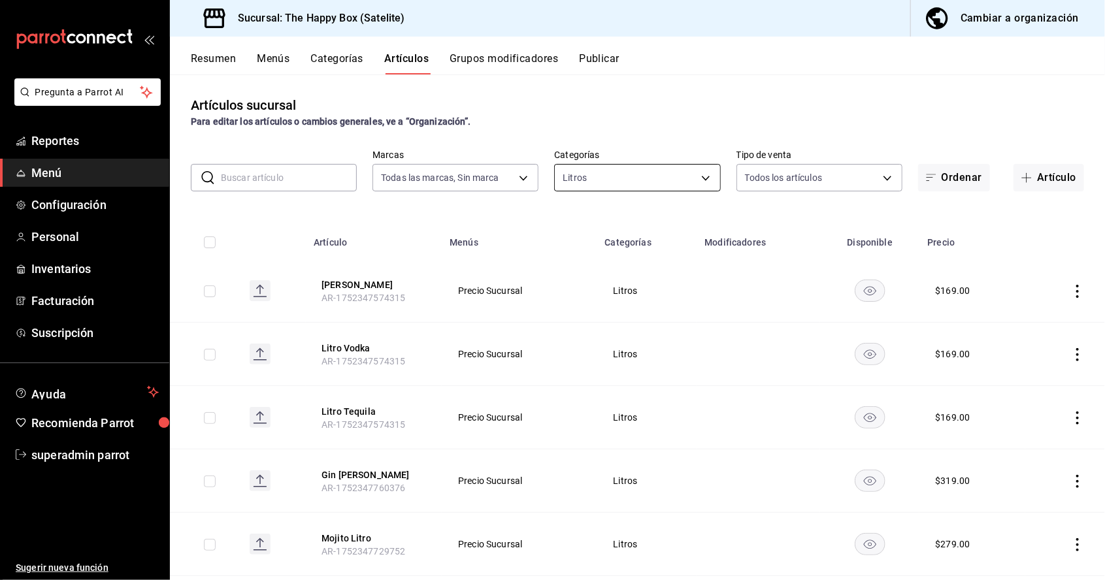
click at [640, 107] on body "Pregunta a Parrot AI Reportes Menú Configuración Personal Inventarios Facturaci…" at bounding box center [552, 290] width 1105 height 580
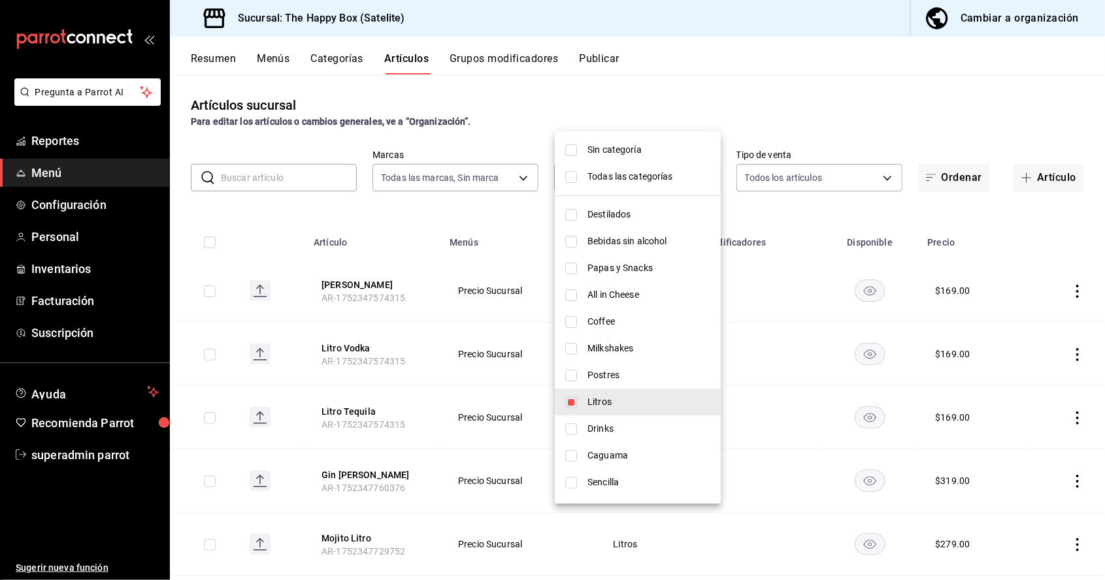
click at [570, 405] on input "checkbox" at bounding box center [571, 402] width 12 height 12
checkbox input "false"
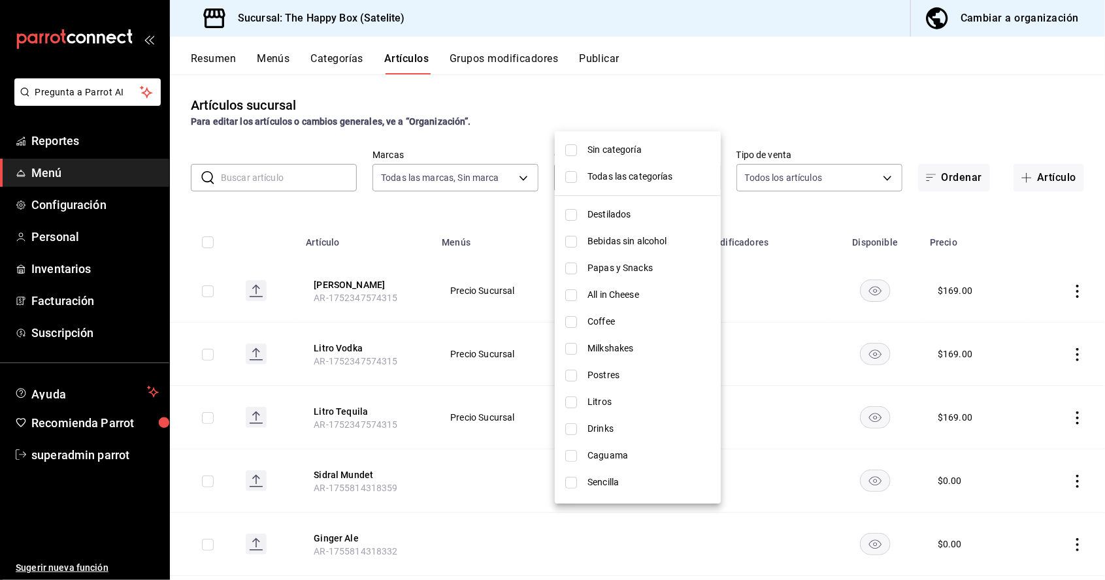
click at [572, 425] on input "checkbox" at bounding box center [571, 429] width 12 height 12
checkbox input "true"
type input "da7de36c-101e-41d3-8ae6-1da2f054aa07"
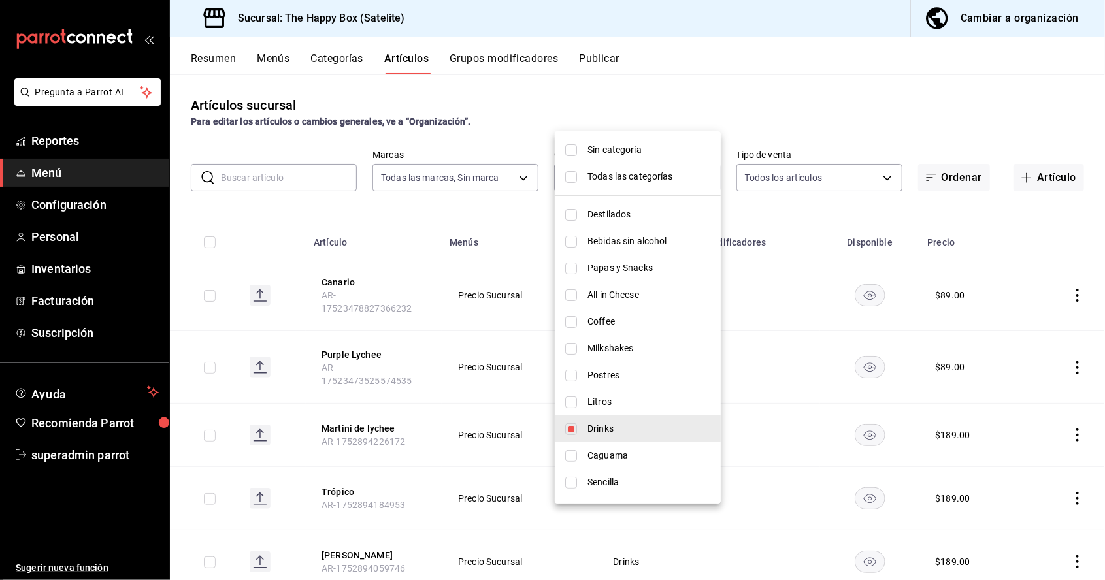
click at [781, 238] on div at bounding box center [552, 290] width 1105 height 580
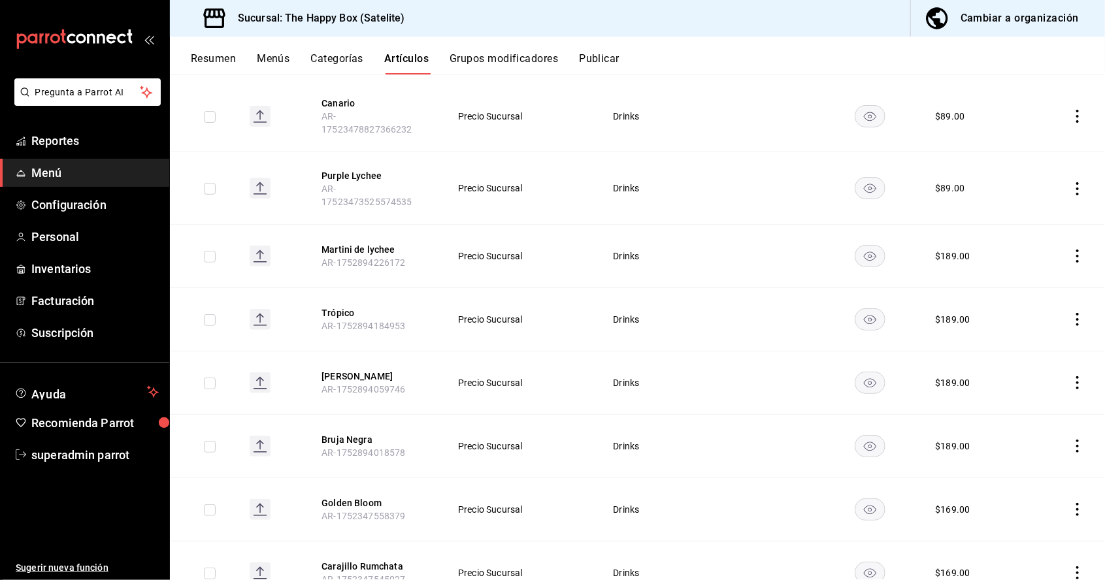
scroll to position [185, 0]
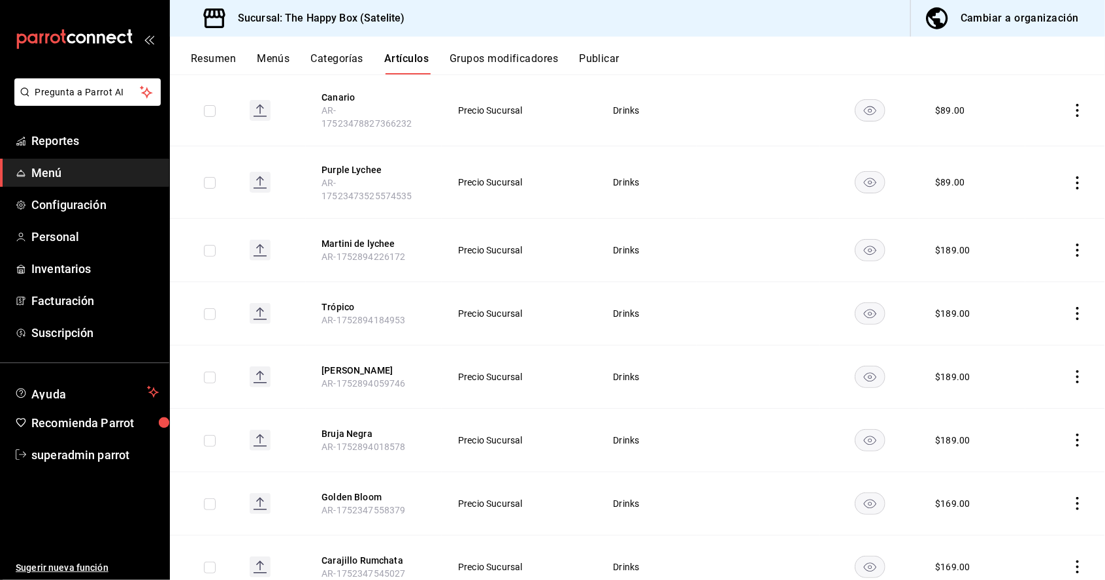
click at [1077, 434] on icon "actions" at bounding box center [1077, 440] width 3 height 13
click at [1034, 413] on span "Duplicar" at bounding box center [1038, 416] width 34 height 14
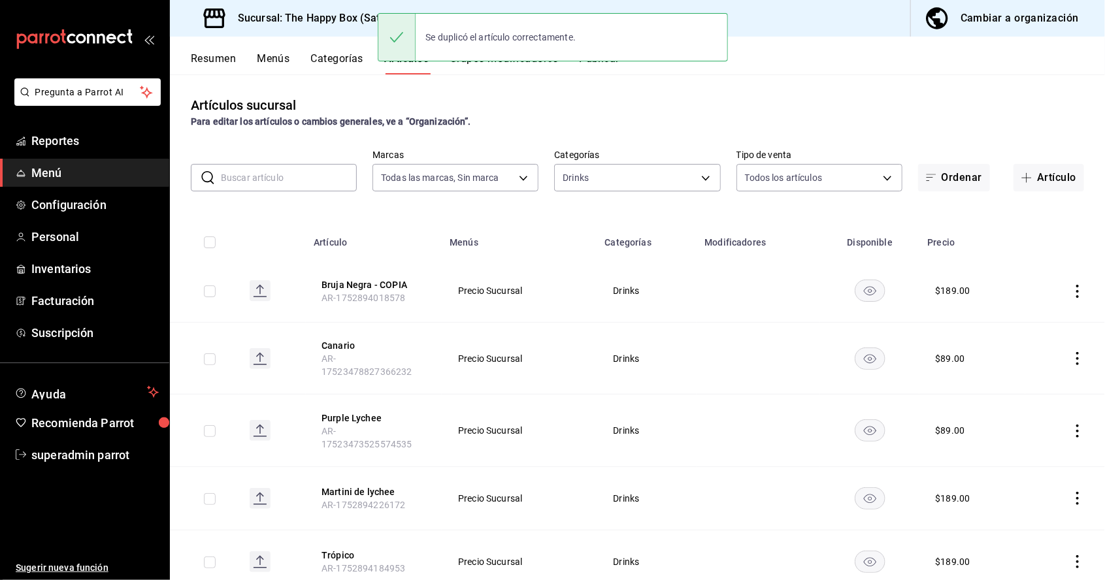
click at [1073, 285] on icon "actions" at bounding box center [1077, 291] width 13 height 13
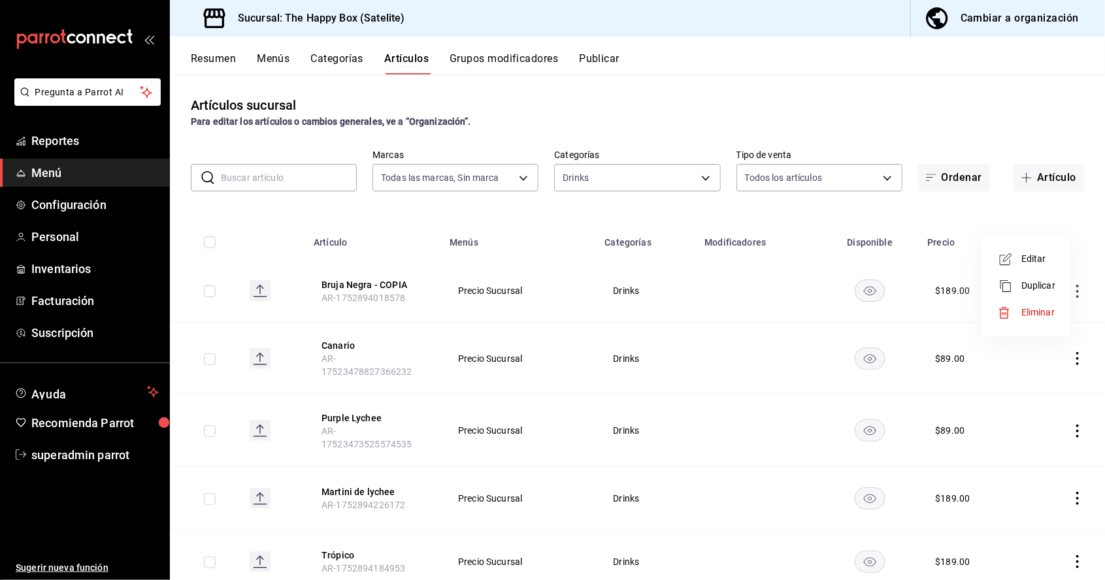
click at [1021, 253] on span "Editar" at bounding box center [1038, 259] width 34 height 14
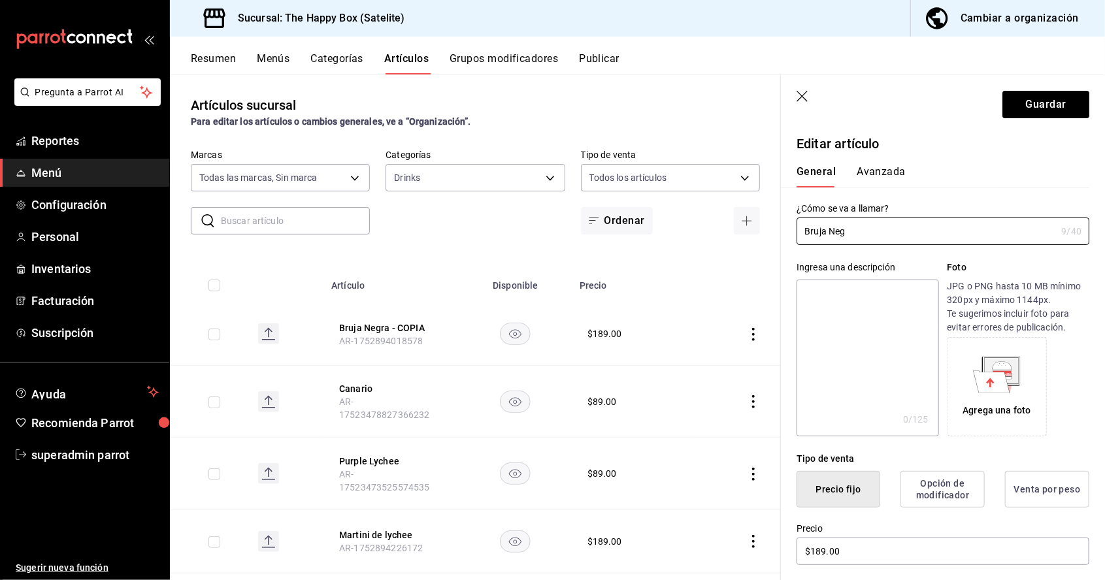
type input "Bruja"
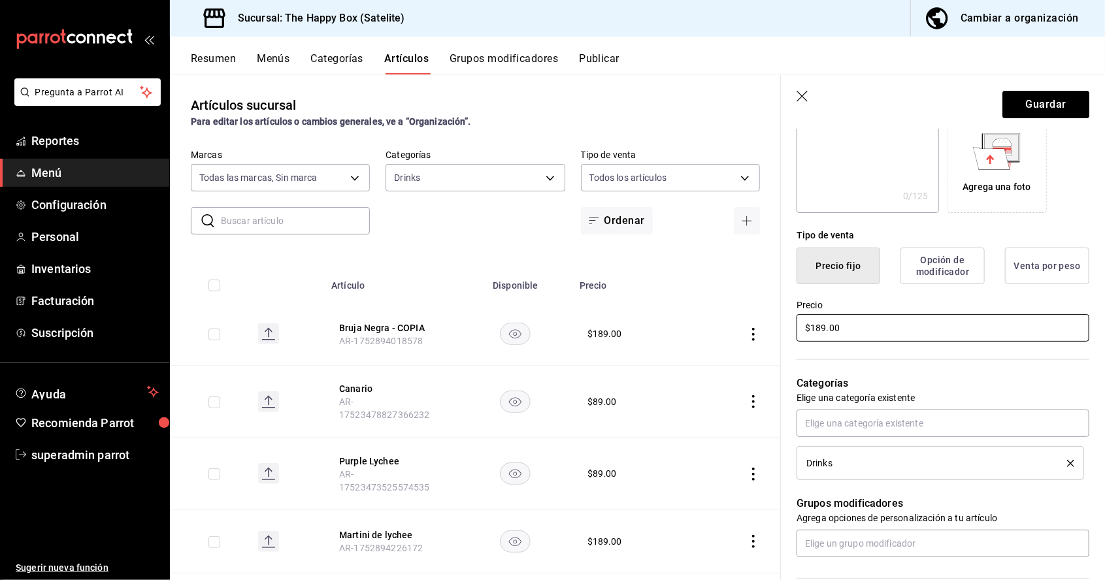
type input "Perla Negra"
click at [875, 330] on div "Tipo de venta Precio fijo Opción de modificador Venta por peso Precio $189.00" at bounding box center [935, 278] width 308 height 131
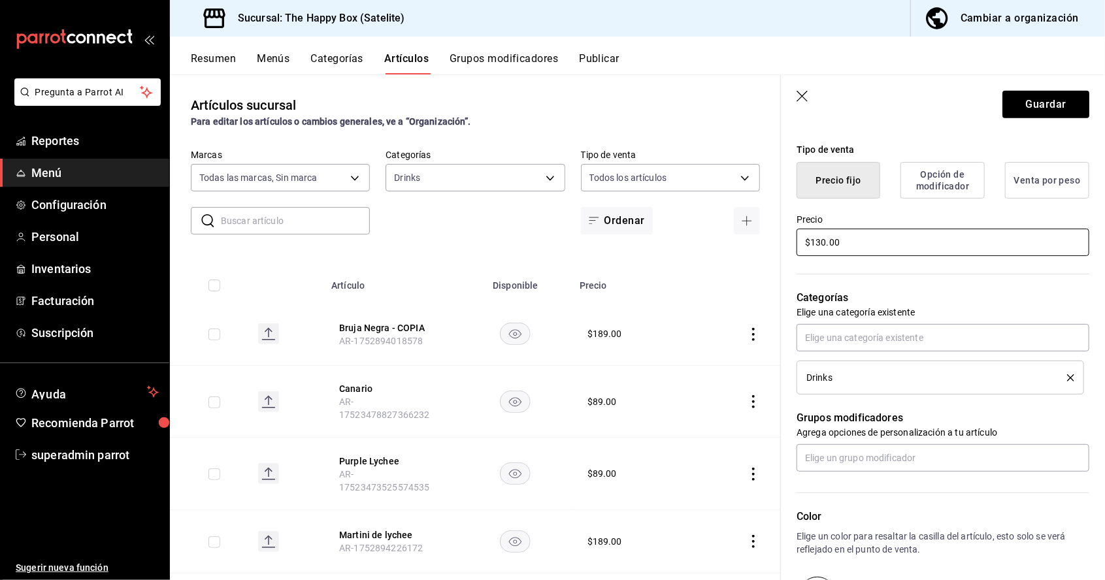
scroll to position [443, 0]
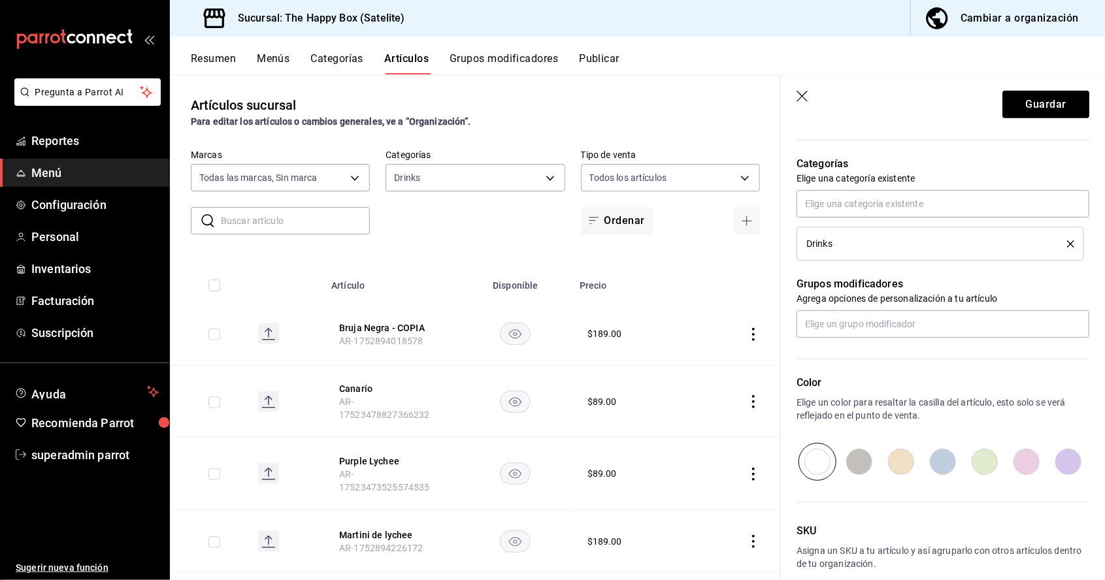
type input "$130.00"
click at [1056, 105] on button "Guardar" at bounding box center [1045, 104] width 87 height 27
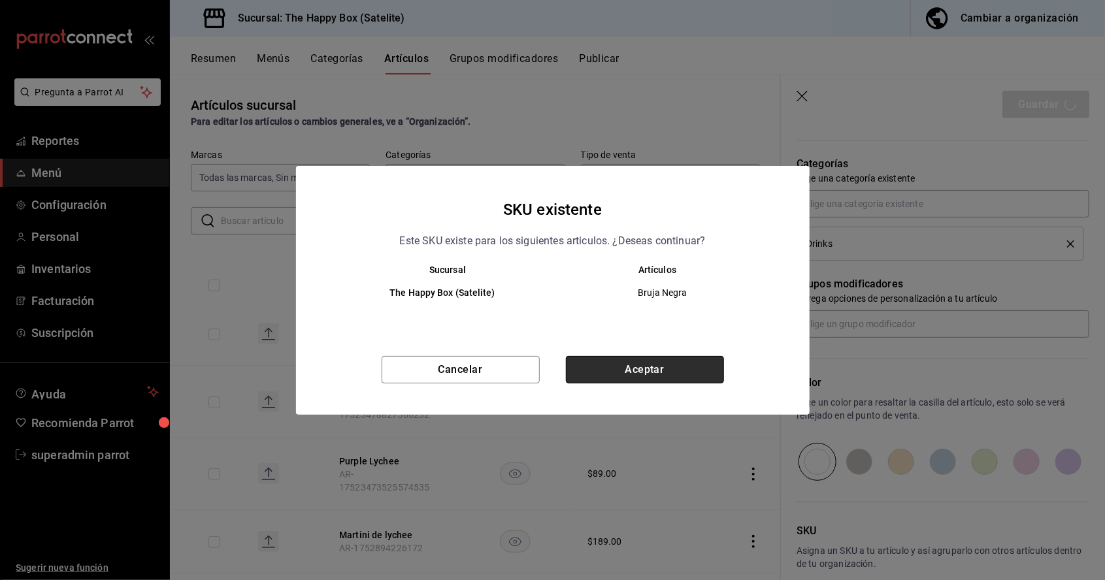
click at [696, 370] on button "Aceptar" at bounding box center [645, 369] width 158 height 27
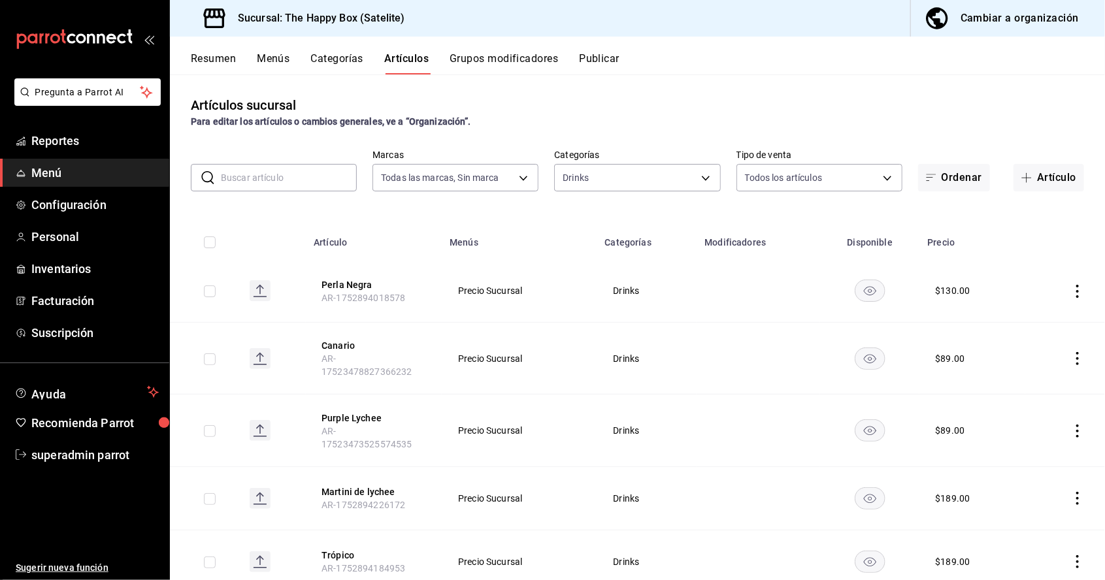
click at [84, 181] on span "Menú" at bounding box center [94, 173] width 127 height 18
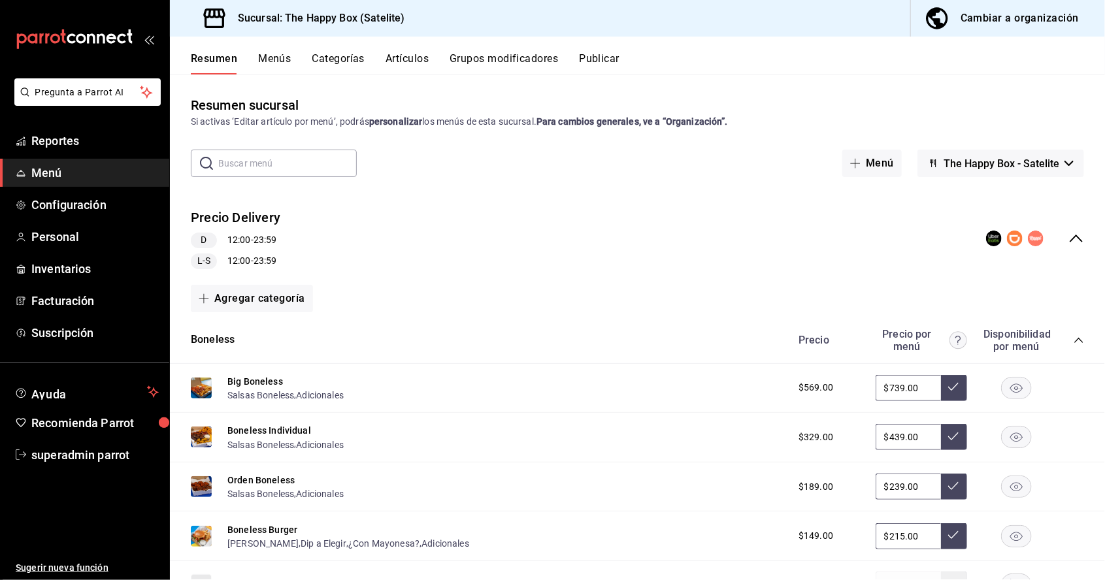
click at [605, 63] on button "Publicar" at bounding box center [599, 63] width 40 height 22
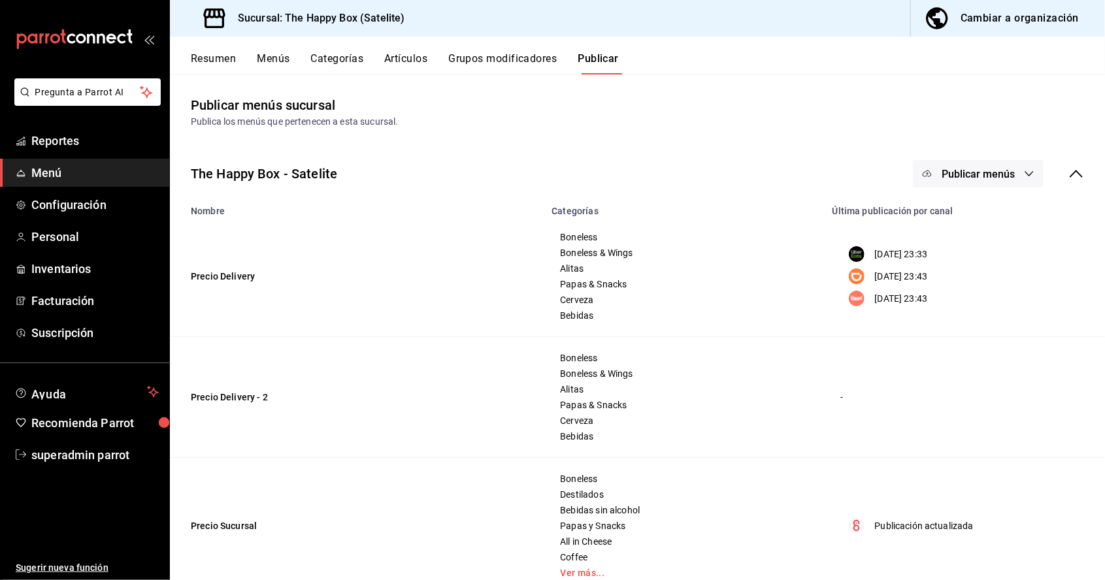
click at [1000, 173] on span "Publicar menús" at bounding box center [977, 174] width 73 height 12
click at [960, 327] on div at bounding box center [947, 325] width 37 height 21
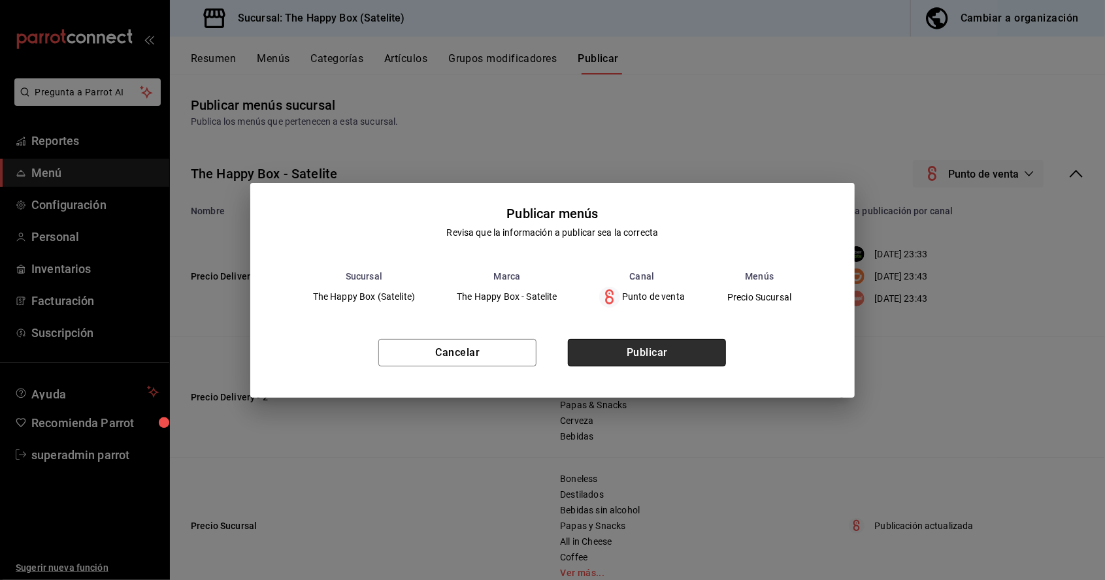
click at [696, 359] on button "Publicar" at bounding box center [647, 352] width 158 height 27
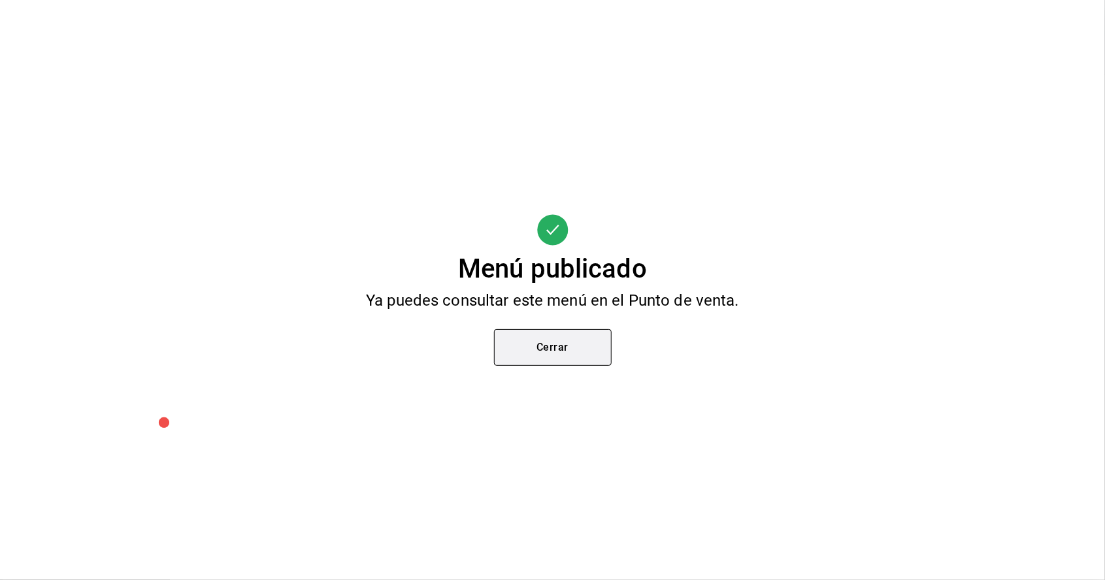
click at [576, 334] on button "Cerrar" at bounding box center [553, 347] width 118 height 37
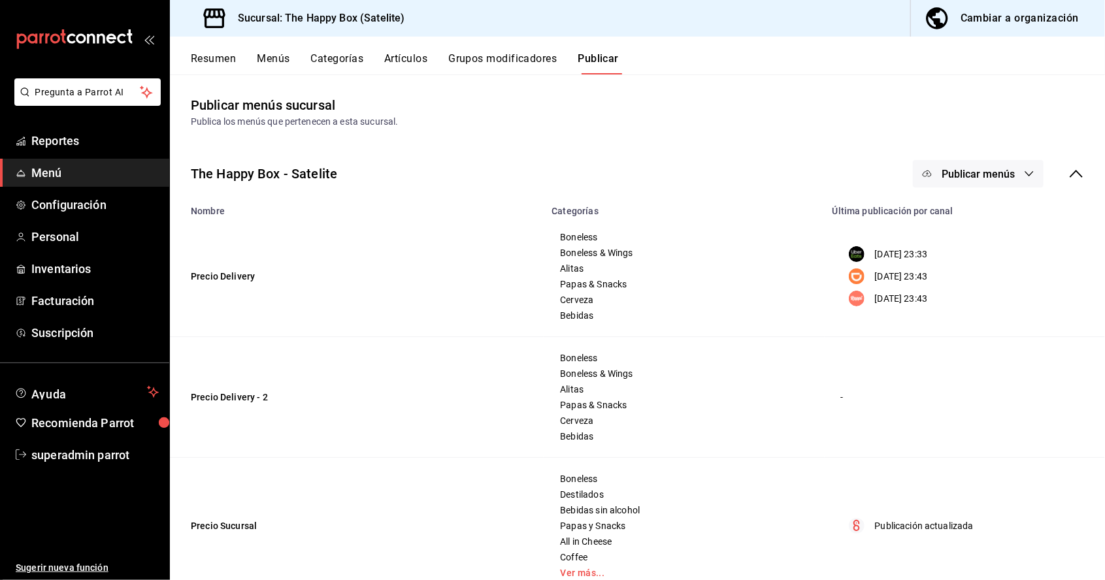
click at [343, 59] on button "Categorías" at bounding box center [337, 63] width 53 height 22
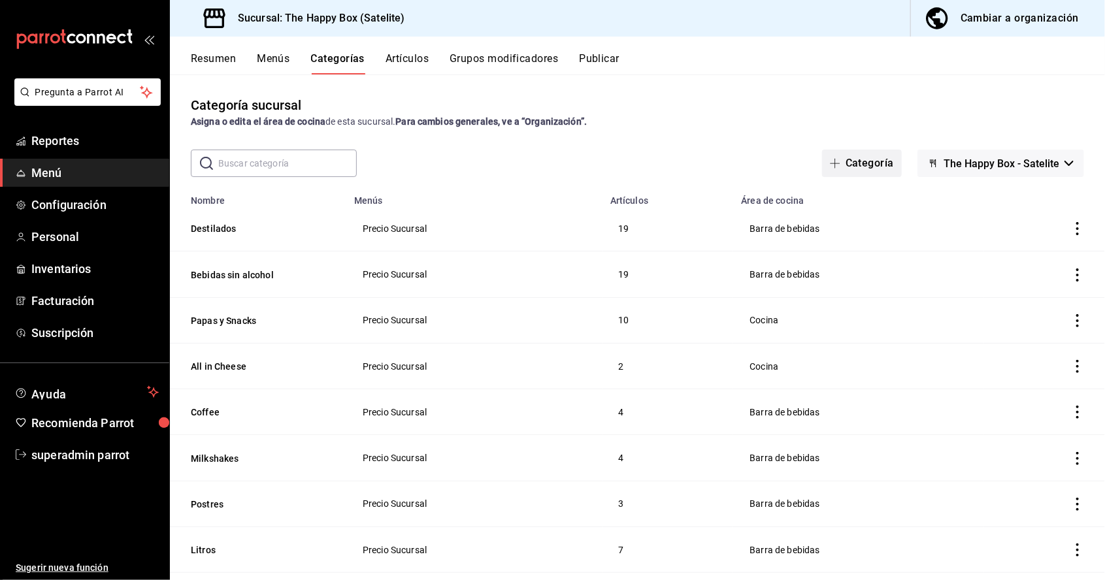
click at [860, 173] on button "Categoría" at bounding box center [862, 163] width 80 height 27
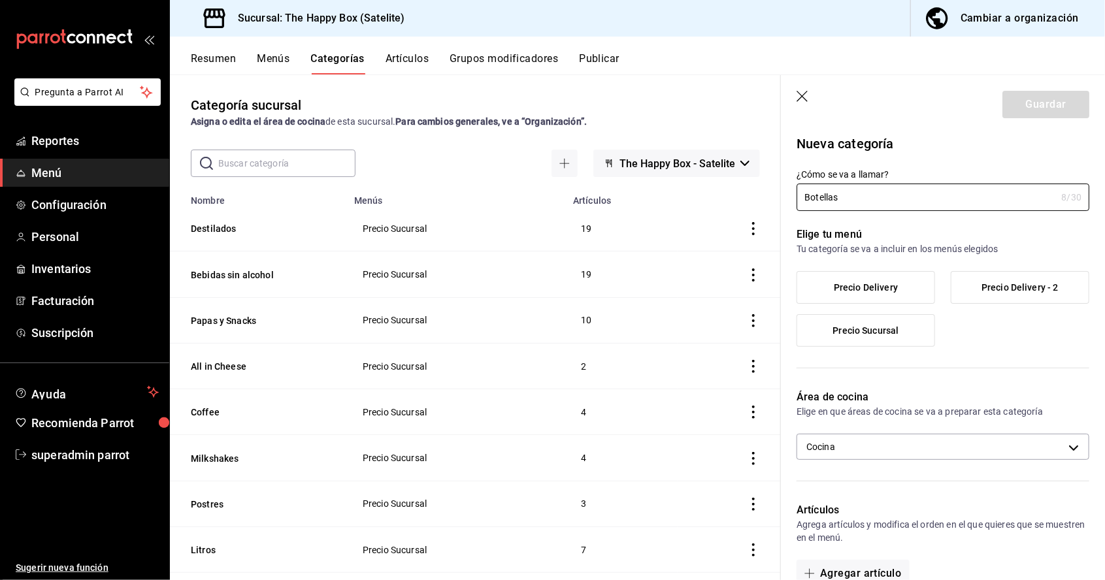
type input "Botellas"
click at [885, 338] on label "Precio Sucursal" at bounding box center [865, 330] width 137 height 31
click at [0, 0] on input "Precio Sucursal" at bounding box center [0, 0] width 0 height 0
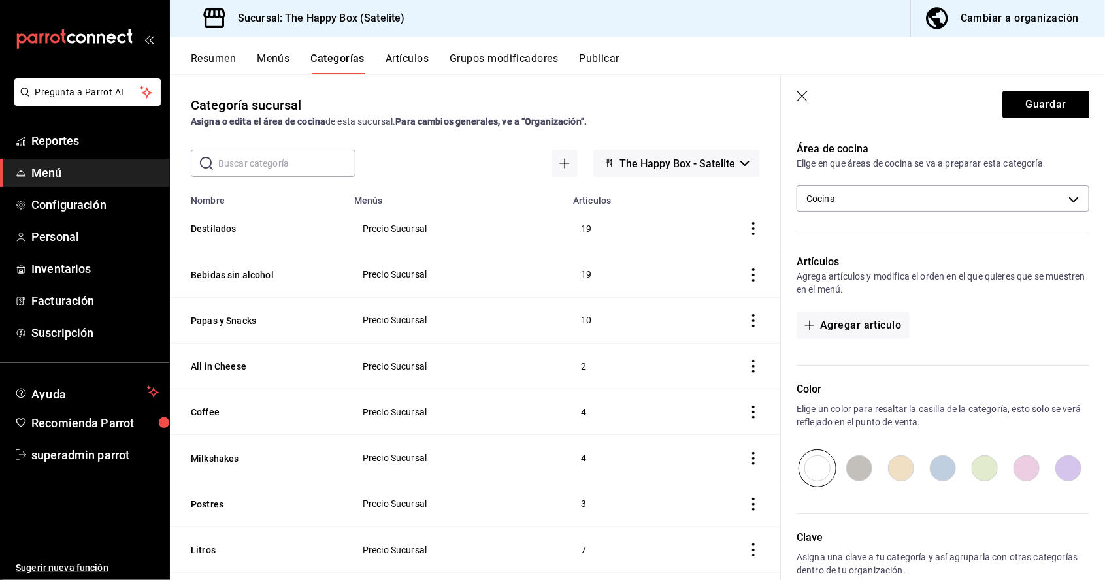
scroll to position [256, 0]
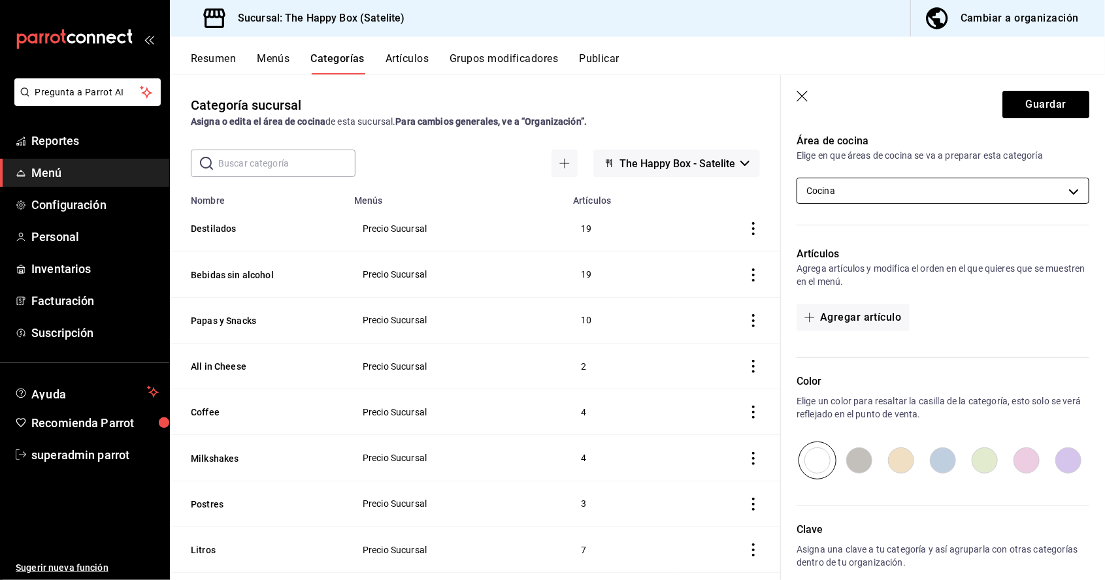
click at [1040, 200] on body "Pregunta a Parrot AI Reportes Menú Configuración Personal Inventarios Facturaci…" at bounding box center [552, 290] width 1105 height 580
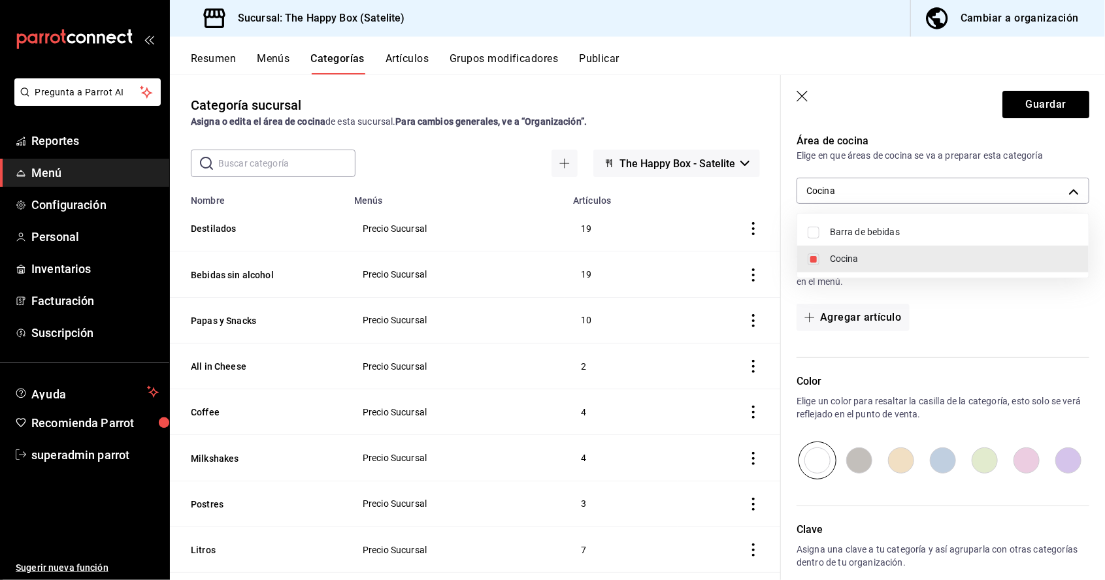
click at [815, 234] on input "checkbox" at bounding box center [813, 233] width 12 height 12
checkbox input "true"
type input "a553dc9f-2454-4572-a4e2-e05a296b0db8,551343e0-1cc6-46bd-856e-4b5bd1259853"
click at [818, 260] on input "checkbox" at bounding box center [813, 259] width 12 height 12
checkbox input "false"
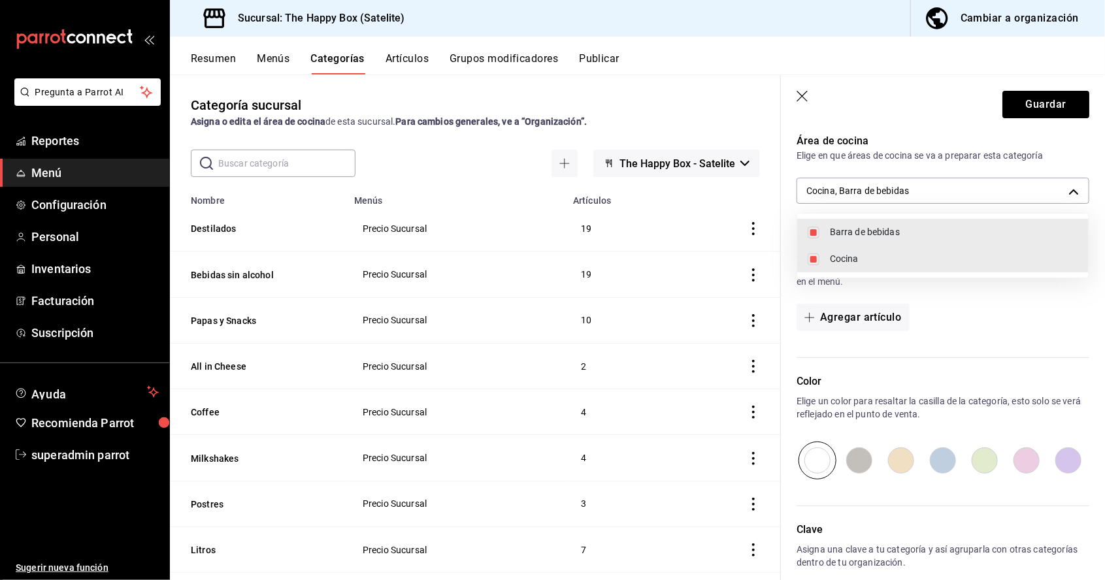
type input "551343e0-1cc6-46bd-856e-4b5bd1259853"
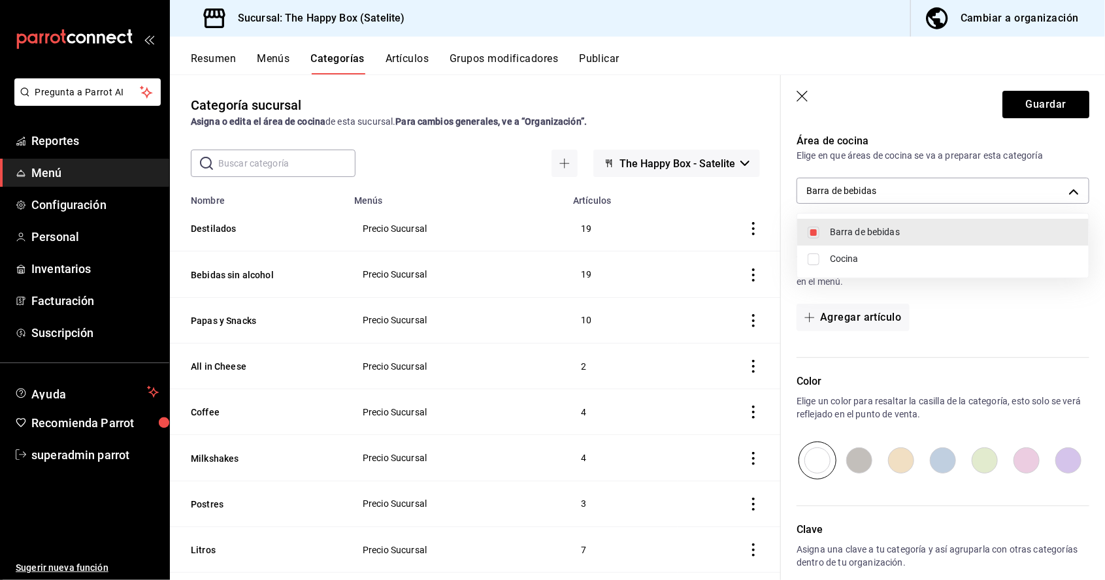
click at [1026, 314] on div at bounding box center [552, 290] width 1105 height 580
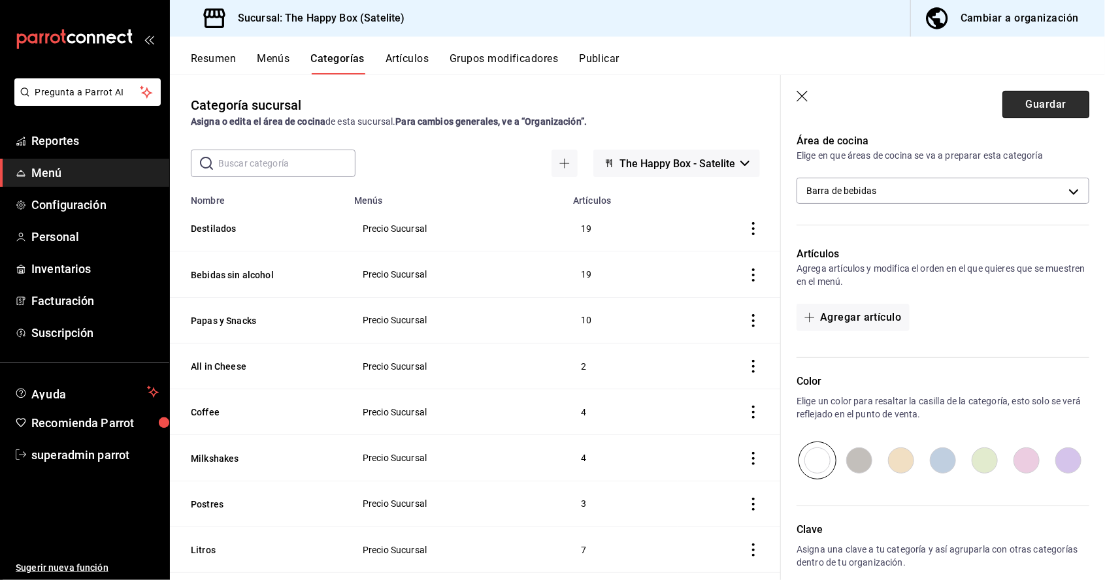
click at [1042, 103] on button "Guardar" at bounding box center [1045, 104] width 87 height 27
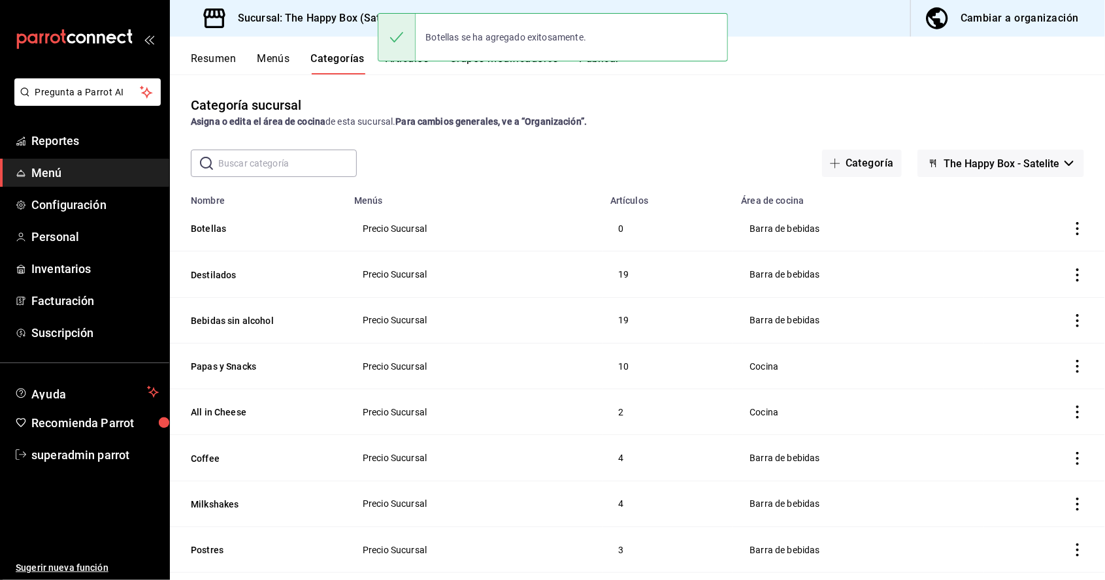
click at [283, 160] on input "text" at bounding box center [287, 163] width 138 height 26
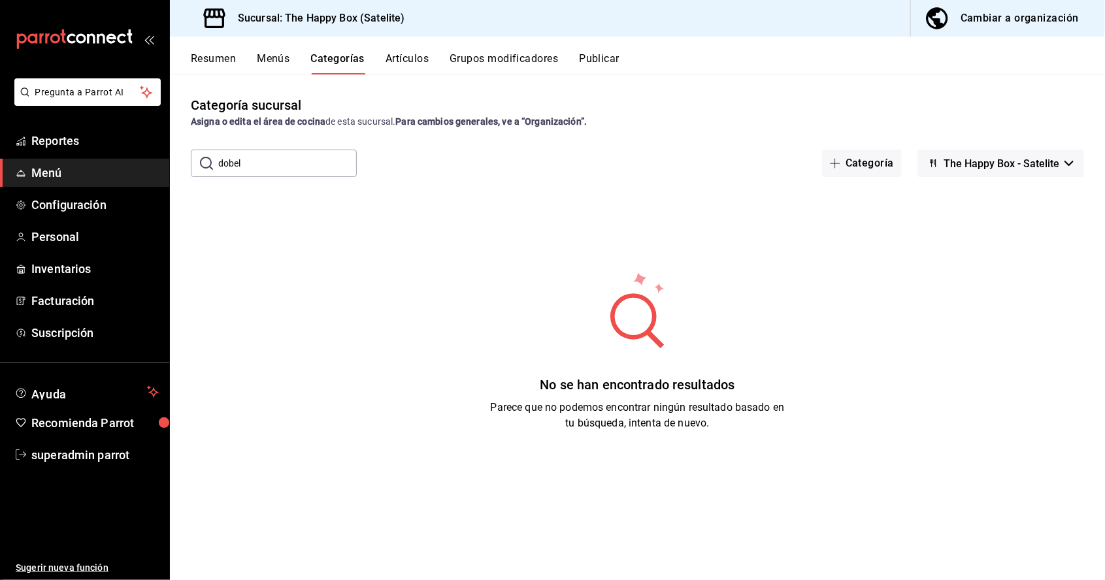
type input "dobe"
click at [411, 56] on button "Artículos" at bounding box center [406, 63] width 43 height 22
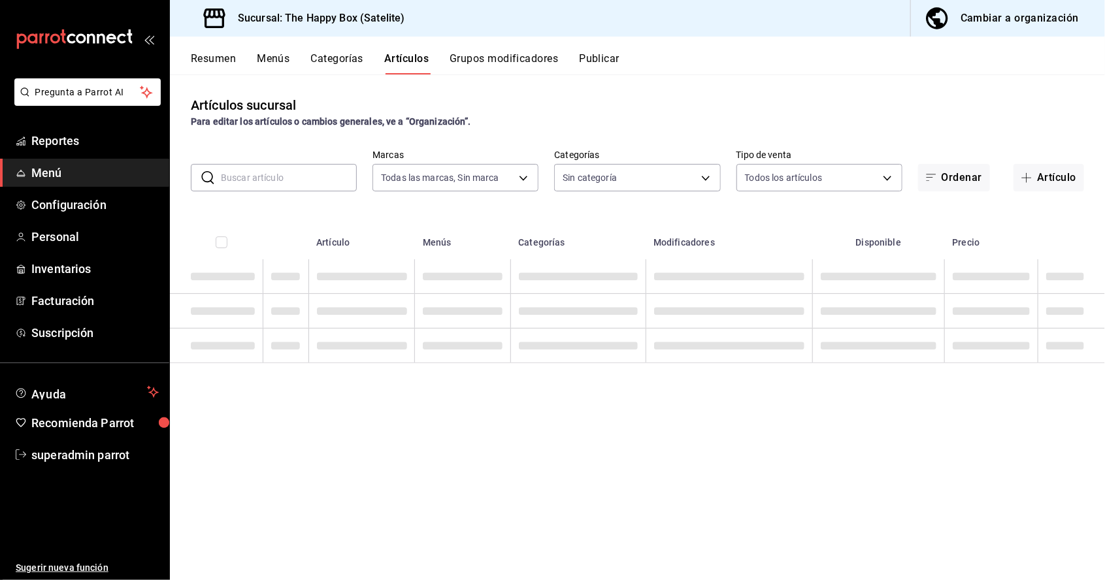
type input "58c7a565-4df7-4662-91b2-7a1e9e046cfe"
type input "9f323e17-e675-4261-b0bb-923c28e48b90,254b66a5-88d1-47ed-93f4-da680209bdce,6127c…"
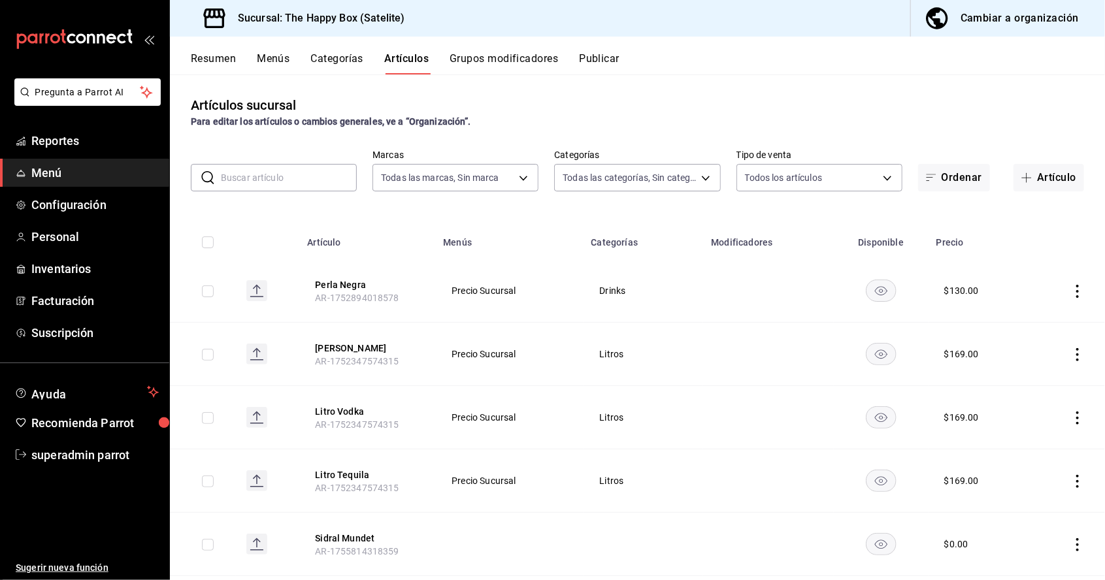
click at [249, 182] on input "text" at bounding box center [289, 178] width 136 height 26
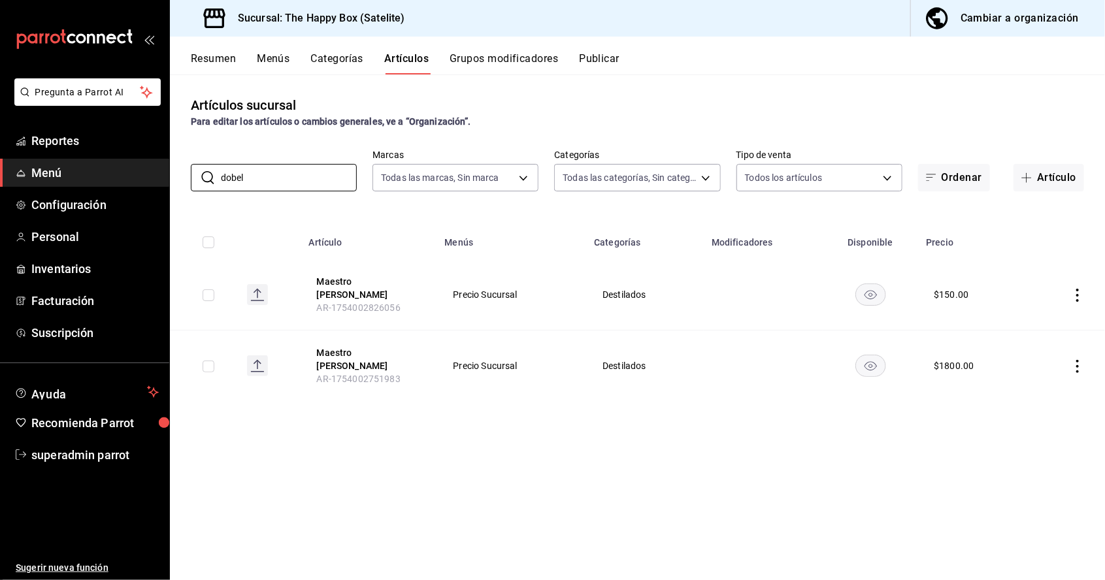
type input "dobel"
click at [1077, 360] on icon "actions" at bounding box center [1077, 366] width 13 height 13
click at [1028, 380] on span "Editar" at bounding box center [1038, 385] width 34 height 14
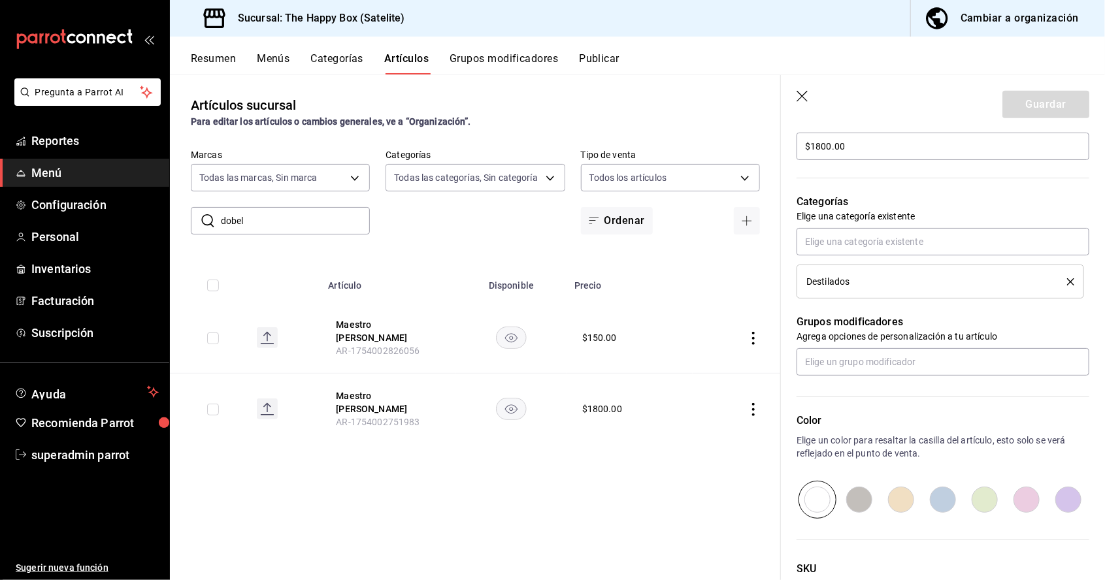
scroll to position [408, 0]
click at [1069, 278] on icon "delete" at bounding box center [1070, 279] width 7 height 7
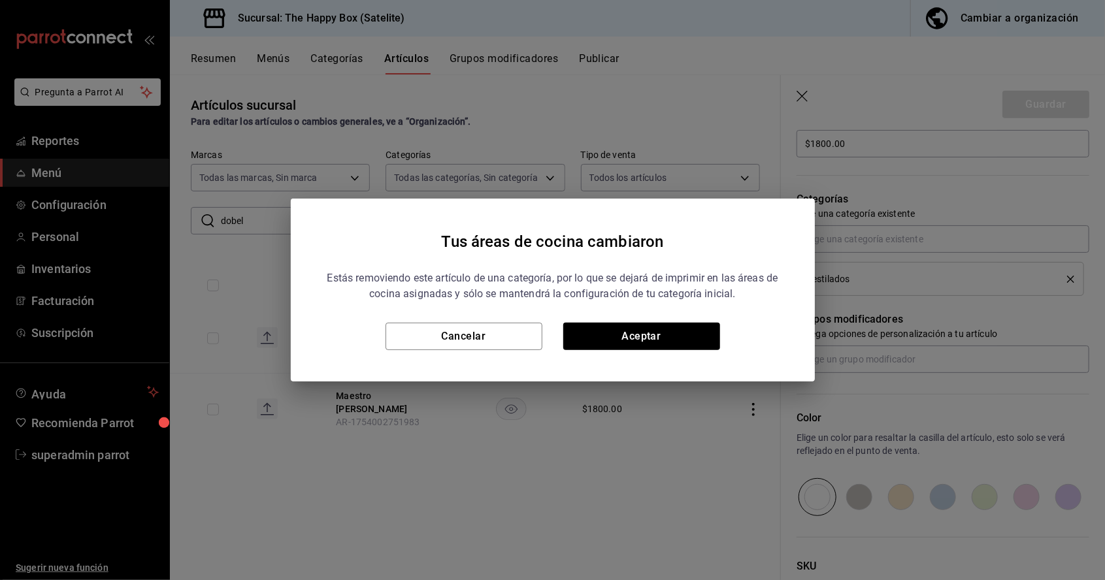
scroll to position [0, 0]
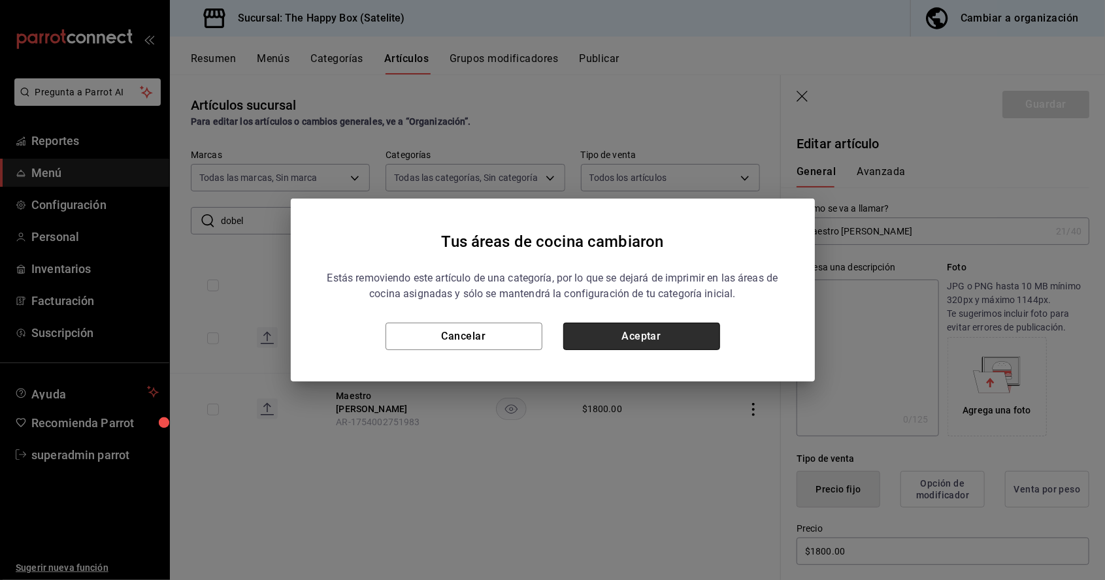
click at [661, 334] on button "Aceptar" at bounding box center [641, 336] width 157 height 27
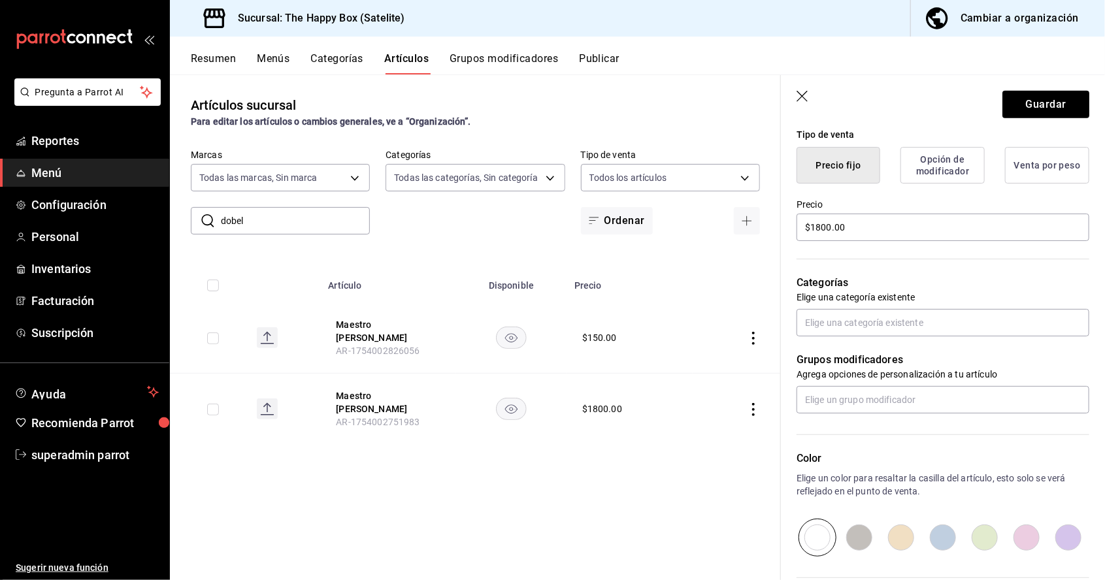
scroll to position [323, 0]
click at [873, 321] on input "text" at bounding box center [942, 323] width 293 height 27
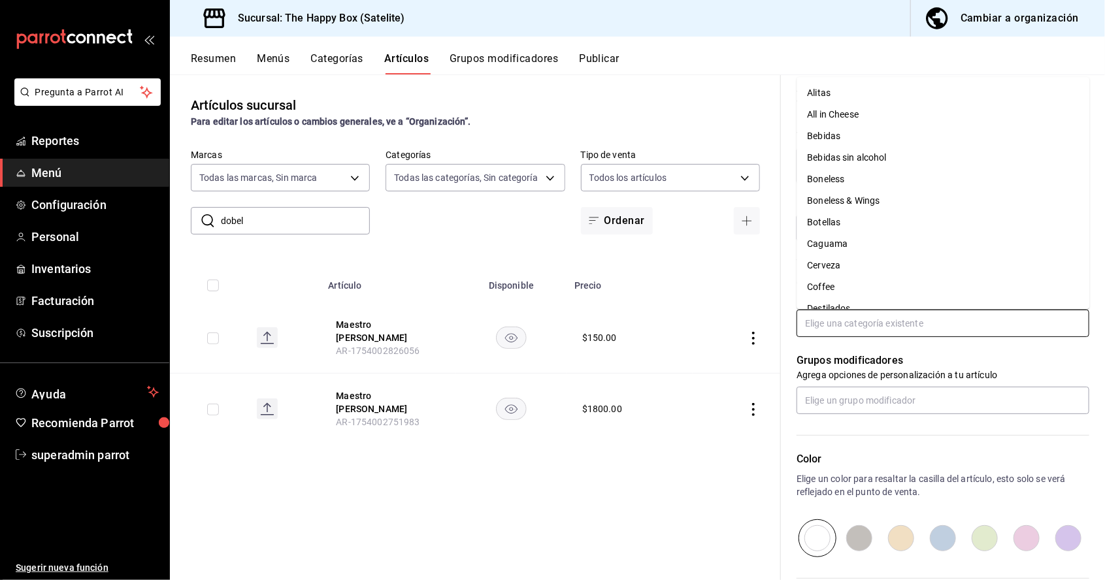
click at [835, 212] on li "Botellas" at bounding box center [942, 223] width 293 height 22
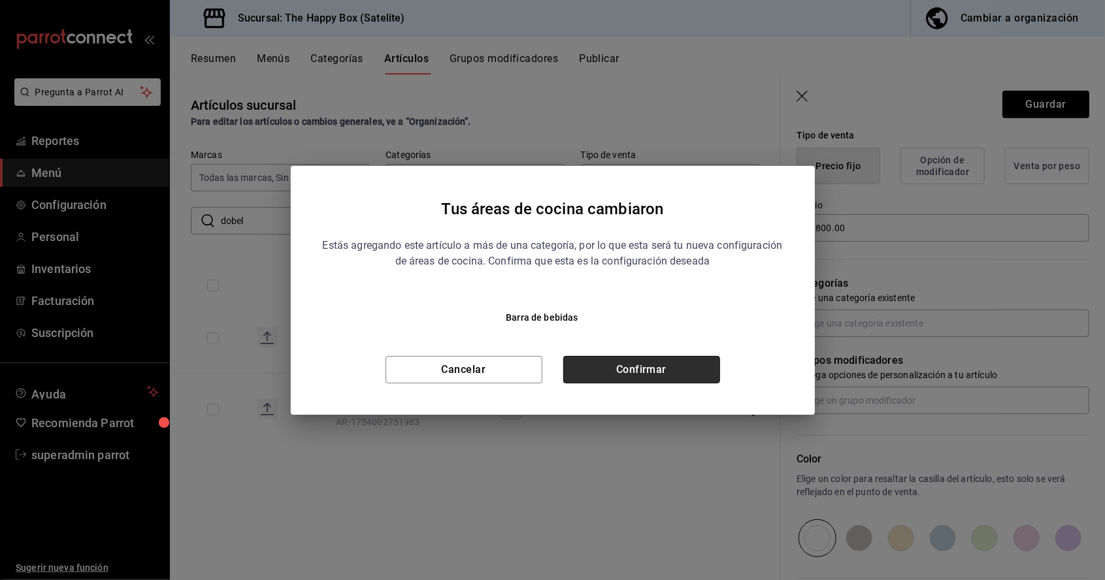
click at [661, 366] on button "Confirmar" at bounding box center [641, 369] width 157 height 27
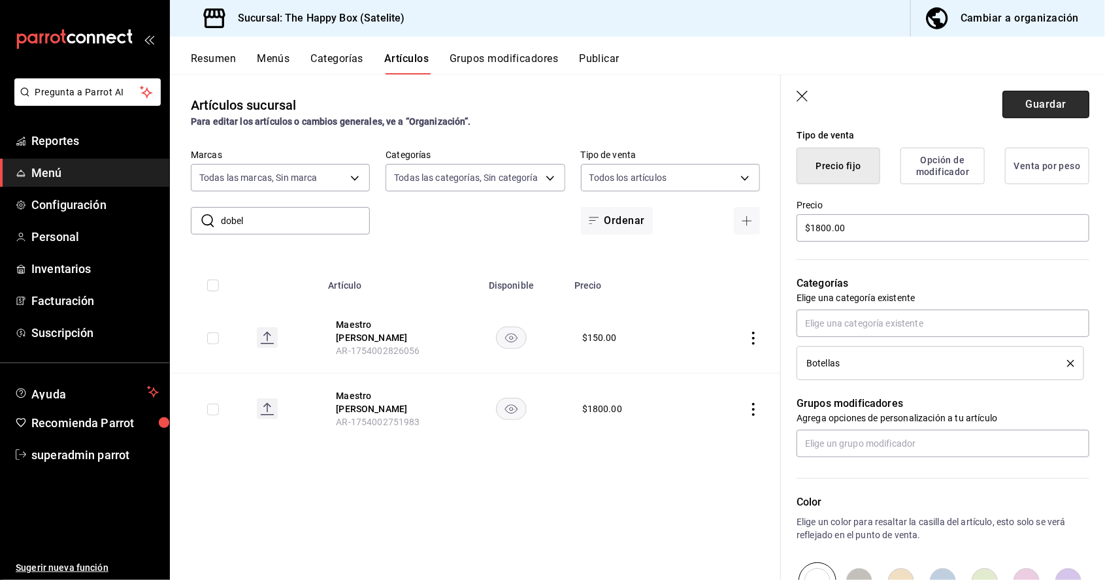
click at [1061, 95] on button "Guardar" at bounding box center [1045, 104] width 87 height 27
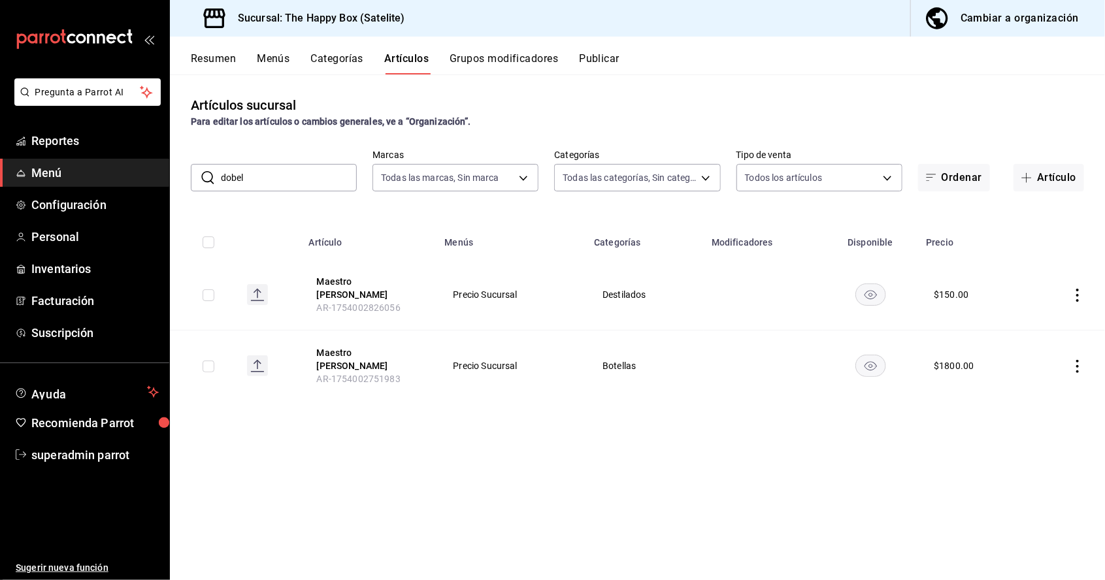
click at [1077, 360] on icon "actions" at bounding box center [1077, 366] width 13 height 13
click at [1023, 381] on span "Editar" at bounding box center [1038, 385] width 34 height 14
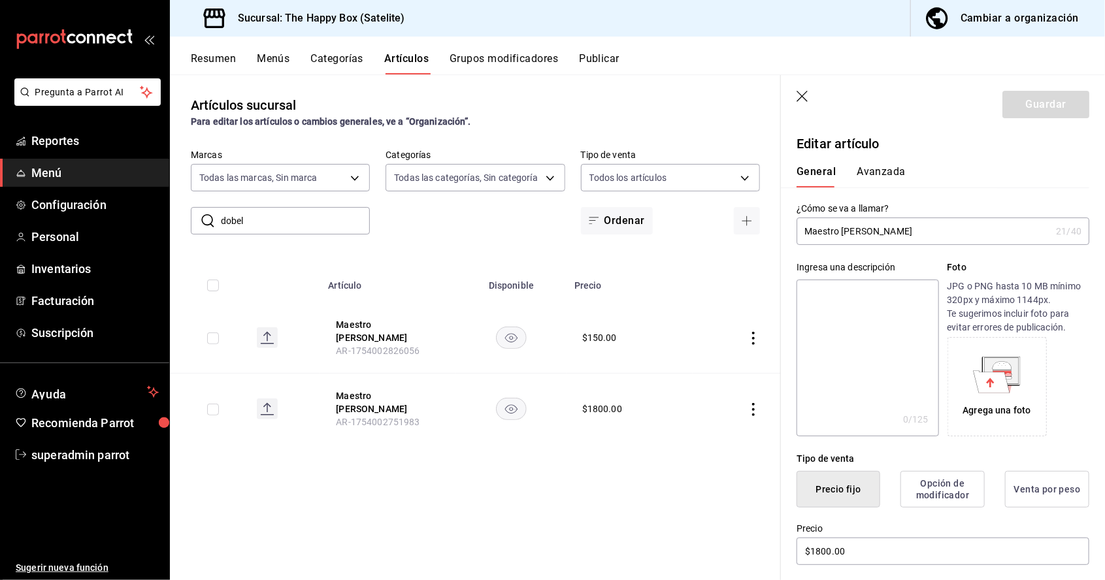
click at [866, 235] on input "Maestro [PERSON_NAME]" at bounding box center [923, 231] width 254 height 26
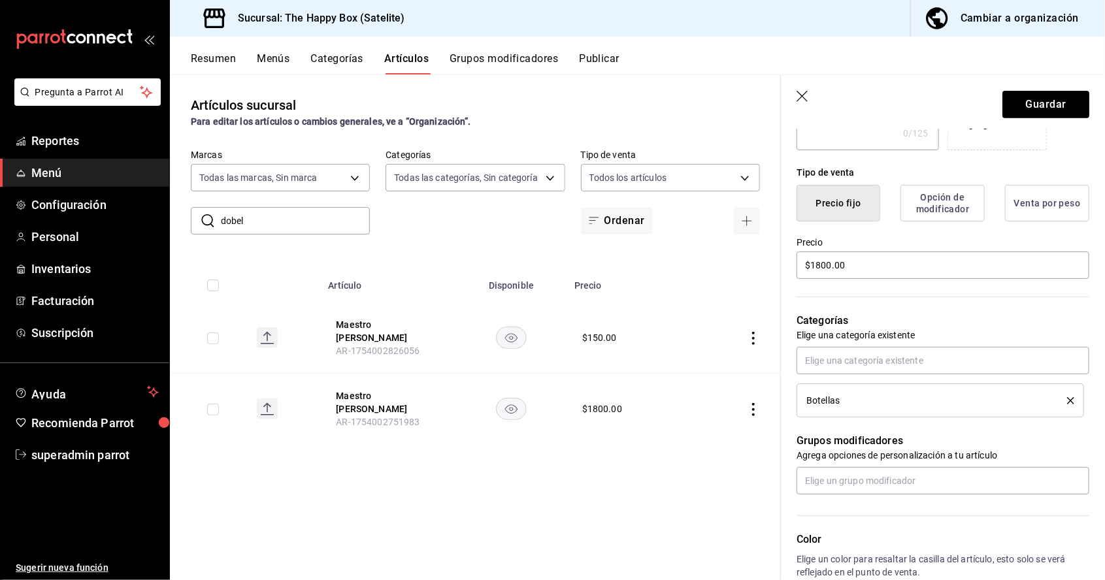
scroll to position [286, 0]
type input "Bacardi Botella"
click at [887, 267] on div "¿Cómo se va a llamar? Bacardi Botella 15 /40 ¿Cómo se va a llamar? Ingresa una …" at bounding box center [935, 338] width 308 height 874
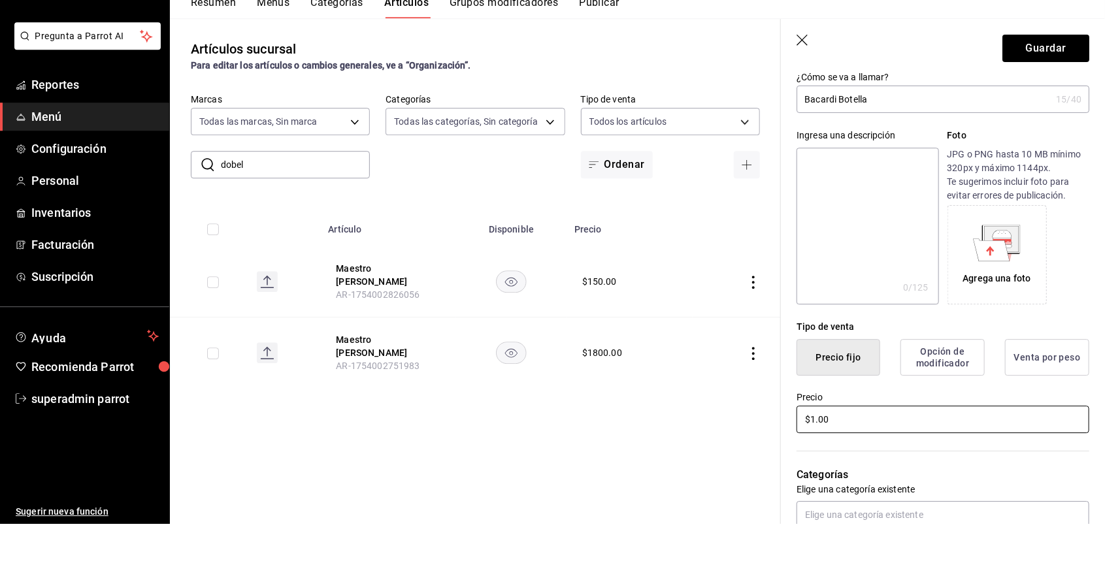
scroll to position [190, 0]
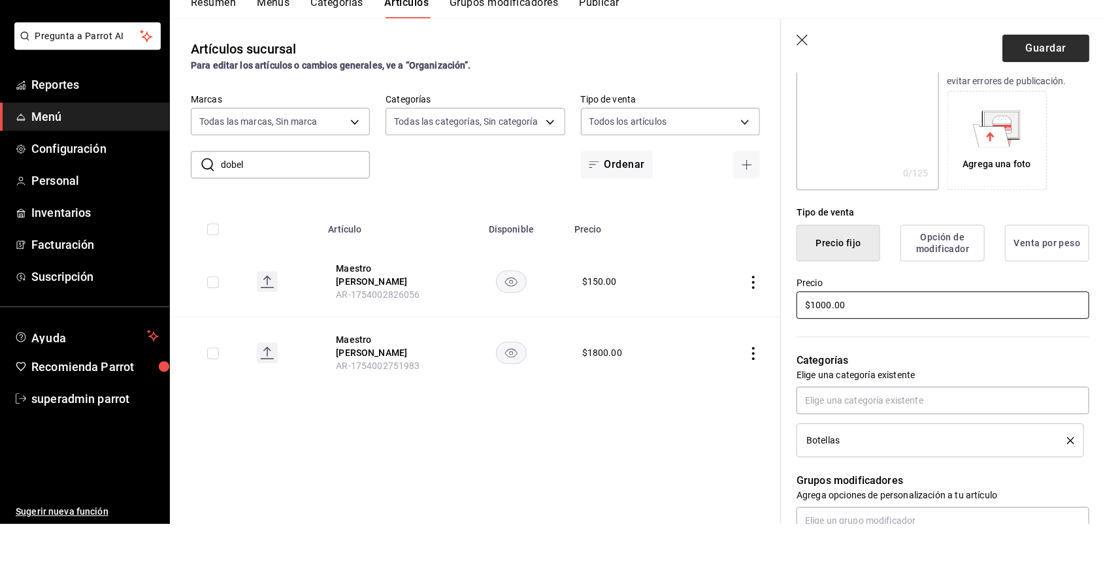
type input "$1000.00"
click at [1035, 106] on button "Guardar" at bounding box center [1045, 104] width 87 height 27
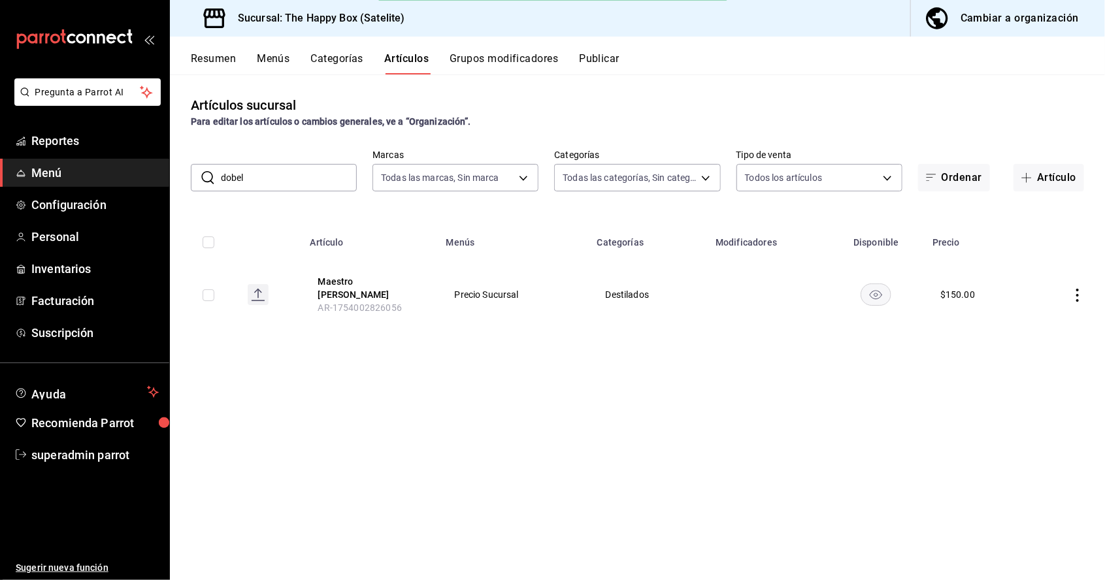
click at [304, 165] on input "dobel" at bounding box center [289, 178] width 136 height 26
type input "d"
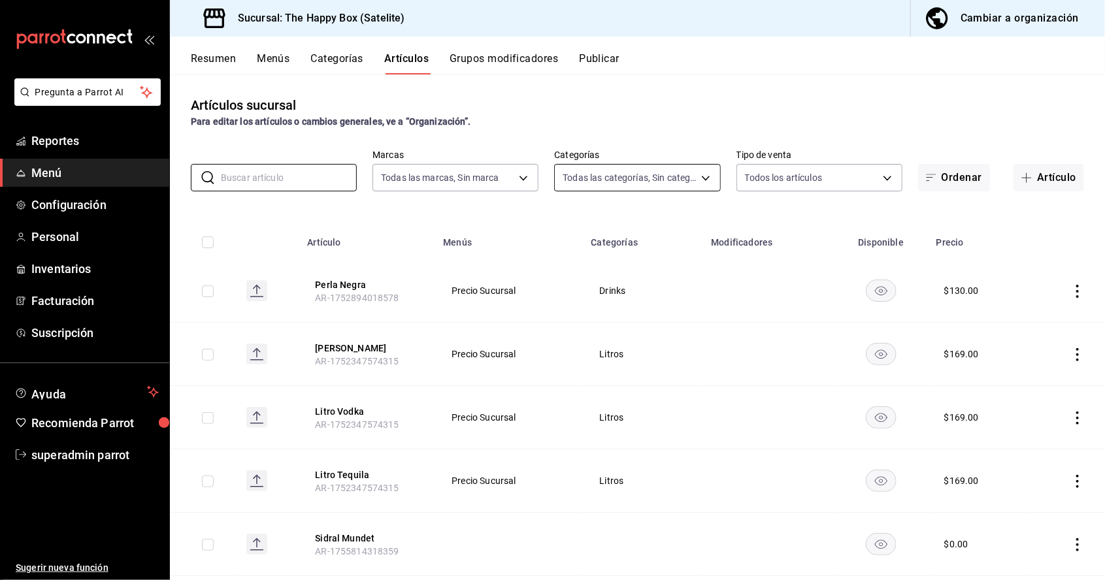
click at [630, 114] on body "Pregunta a Parrot AI Reportes Menú Configuración Personal Inventarios Facturaci…" at bounding box center [552, 290] width 1105 height 580
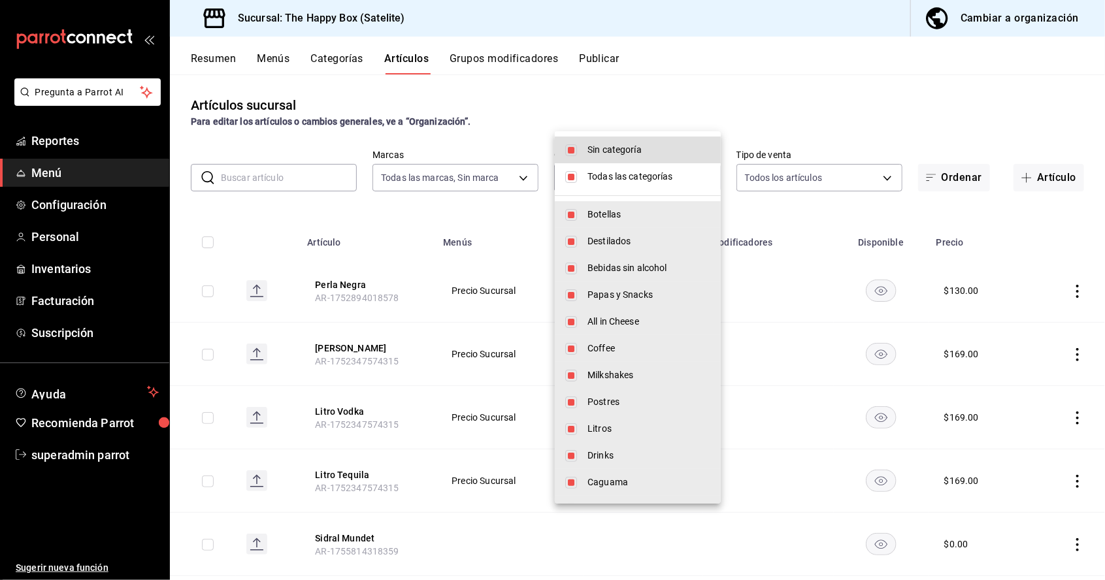
click at [570, 144] on input "checkbox" at bounding box center [571, 150] width 12 height 12
checkbox input "false"
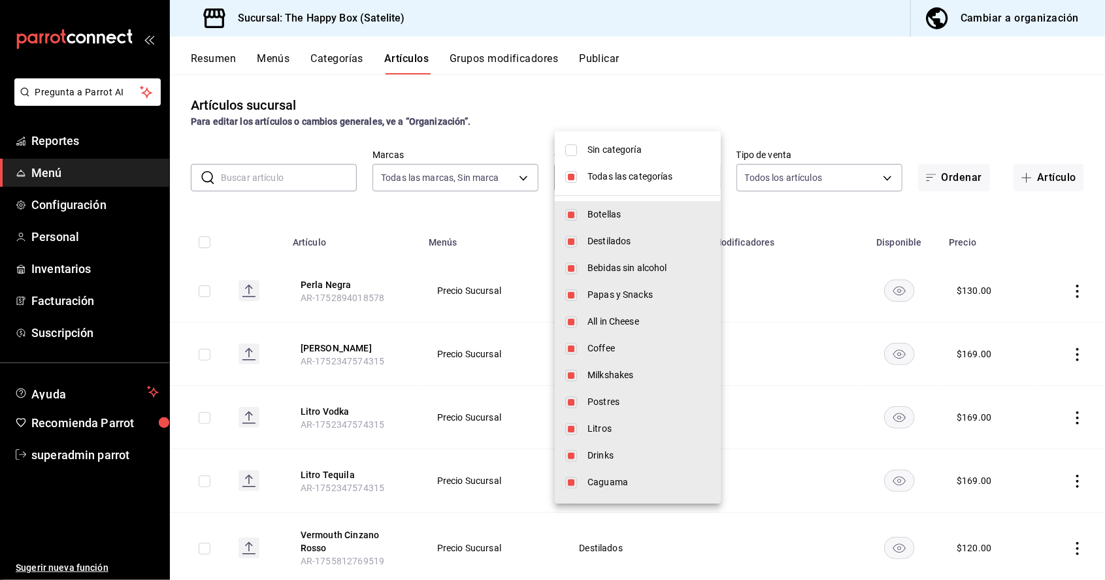
click at [573, 176] on input "checkbox" at bounding box center [571, 177] width 12 height 12
checkbox input "false"
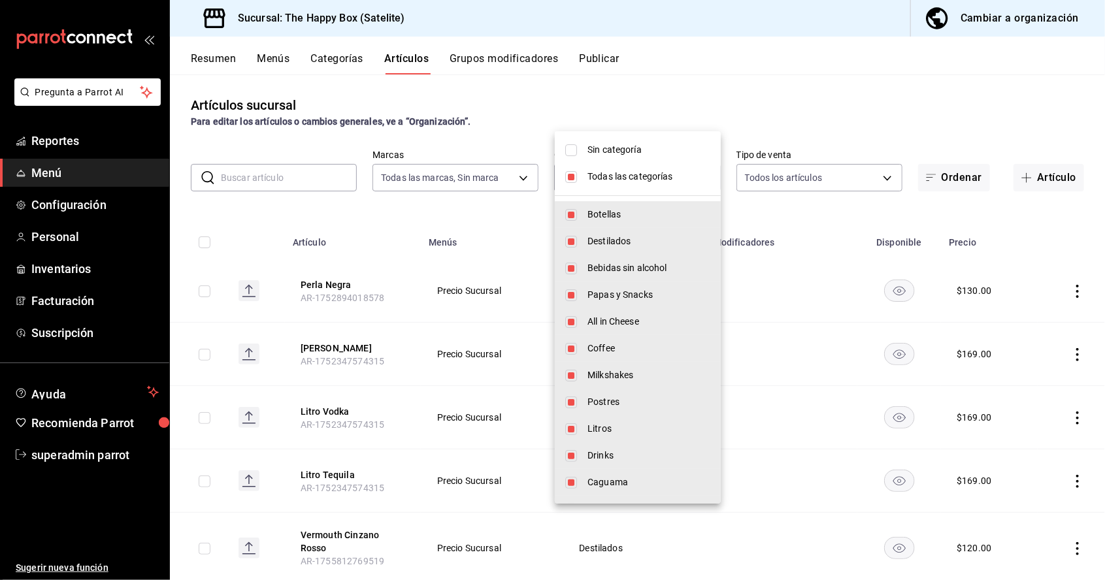
checkbox input "false"
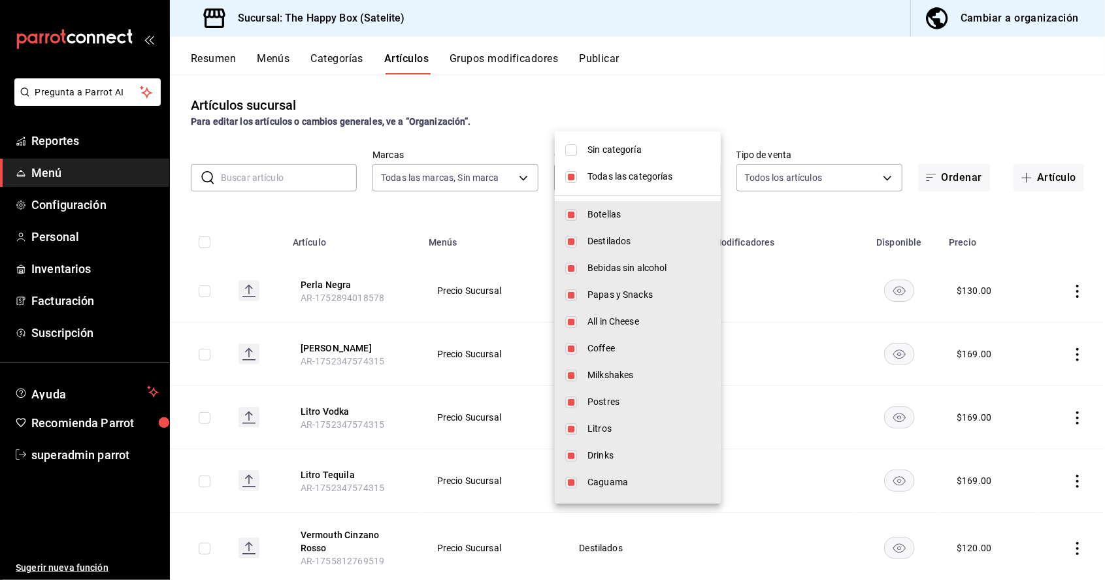
checkbox input "false"
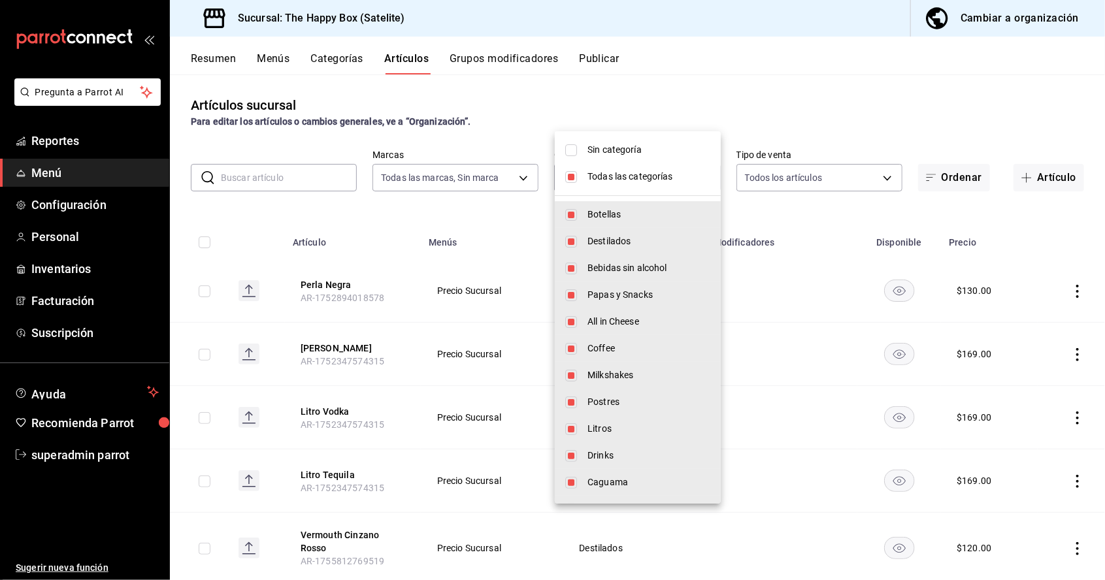
checkbox input "false"
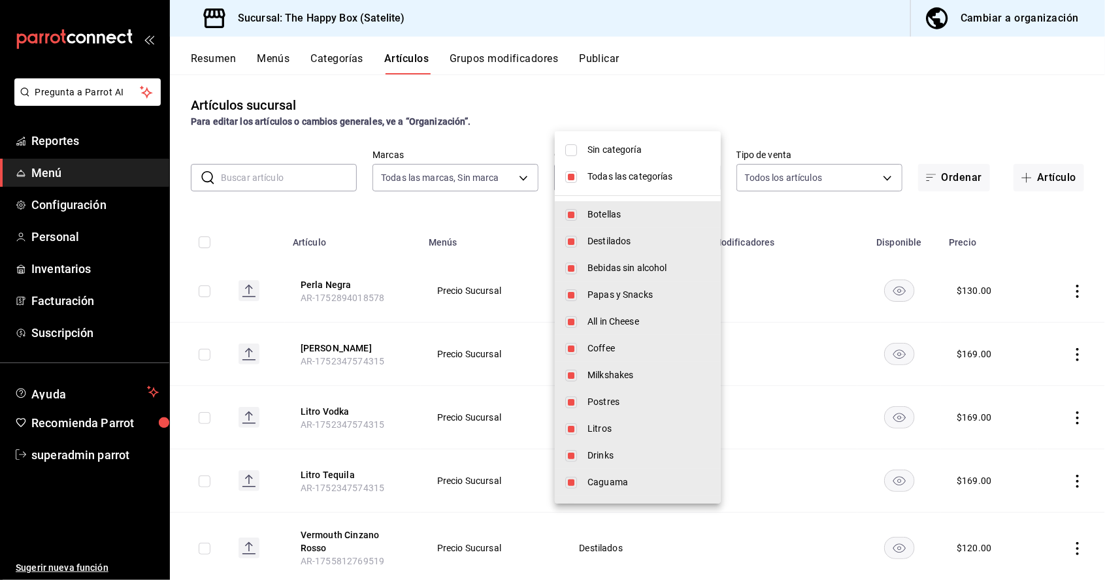
checkbox input "false"
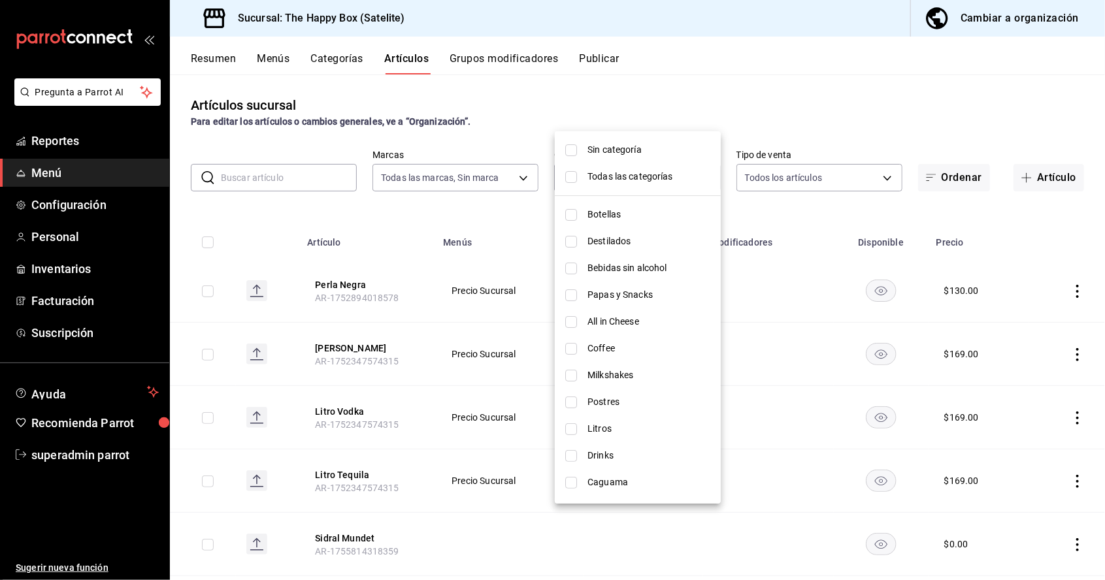
click at [573, 218] on input "checkbox" at bounding box center [571, 215] width 12 height 12
checkbox input "true"
type input "9f323e17-e675-4261-b0bb-923c28e48b90"
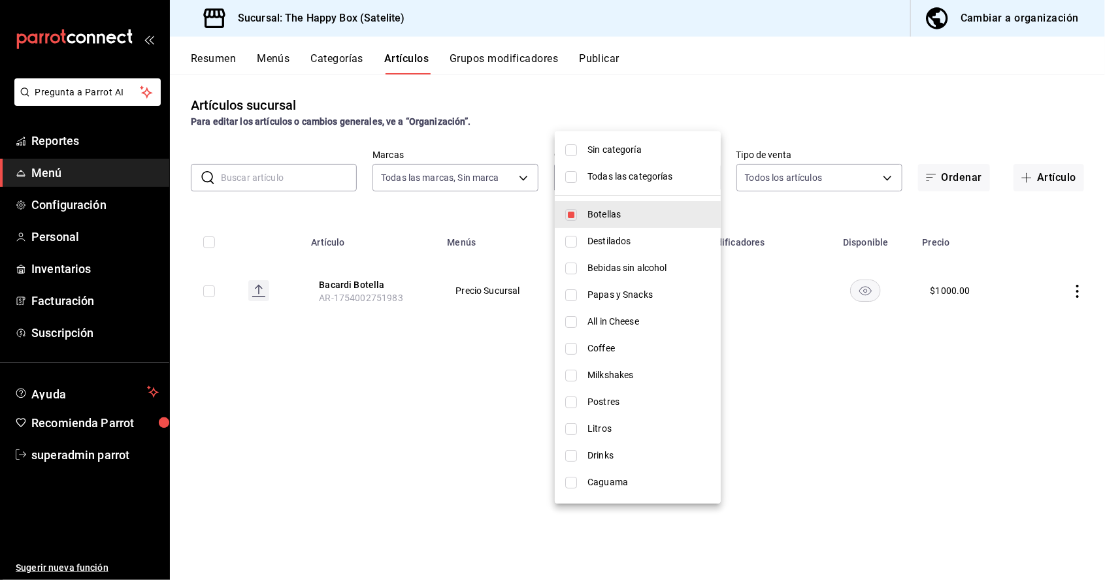
click at [463, 387] on div at bounding box center [552, 290] width 1105 height 580
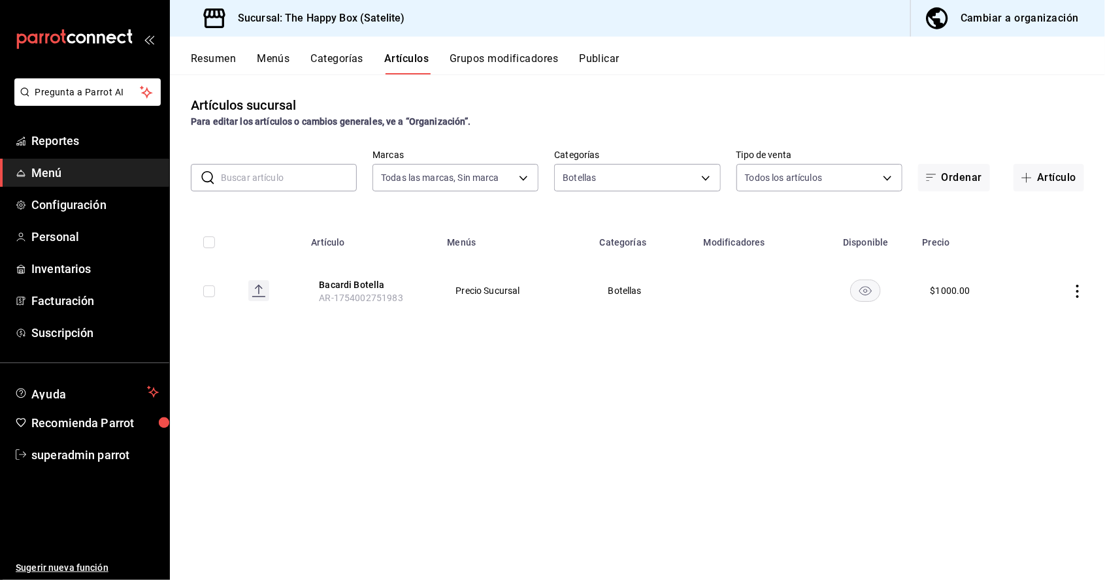
click at [315, 165] on input "text" at bounding box center [289, 178] width 136 height 26
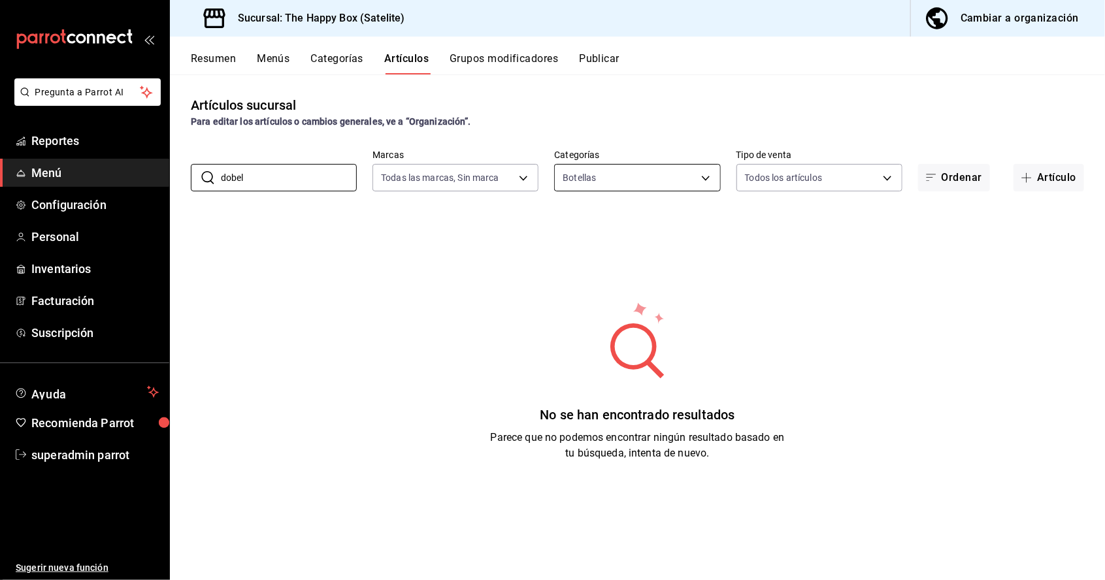
type input "dobel"
click at [628, 116] on body "Pregunta a Parrot AI Reportes Menú Configuración Personal Inventarios Facturaci…" at bounding box center [552, 290] width 1105 height 580
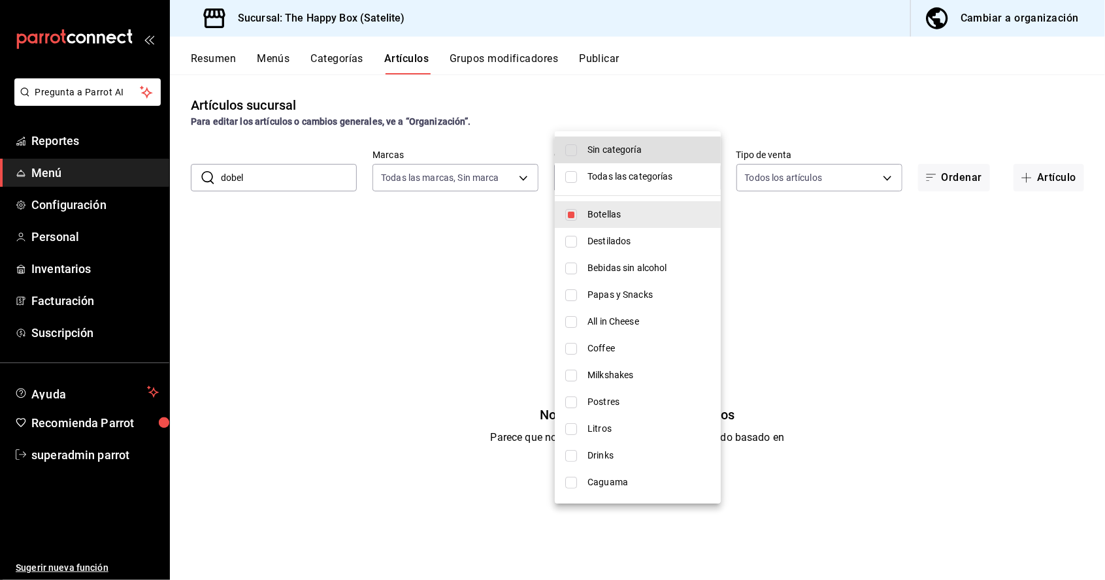
click at [570, 150] on input "checkbox" at bounding box center [571, 150] width 12 height 12
checkbox input "true"
click at [570, 181] on input "checkbox" at bounding box center [571, 177] width 12 height 12
checkbox input "true"
type input "9f323e17-e675-4261-b0bb-923c28e48b90,254b66a5-88d1-47ed-93f4-da680209bdce,6127c…"
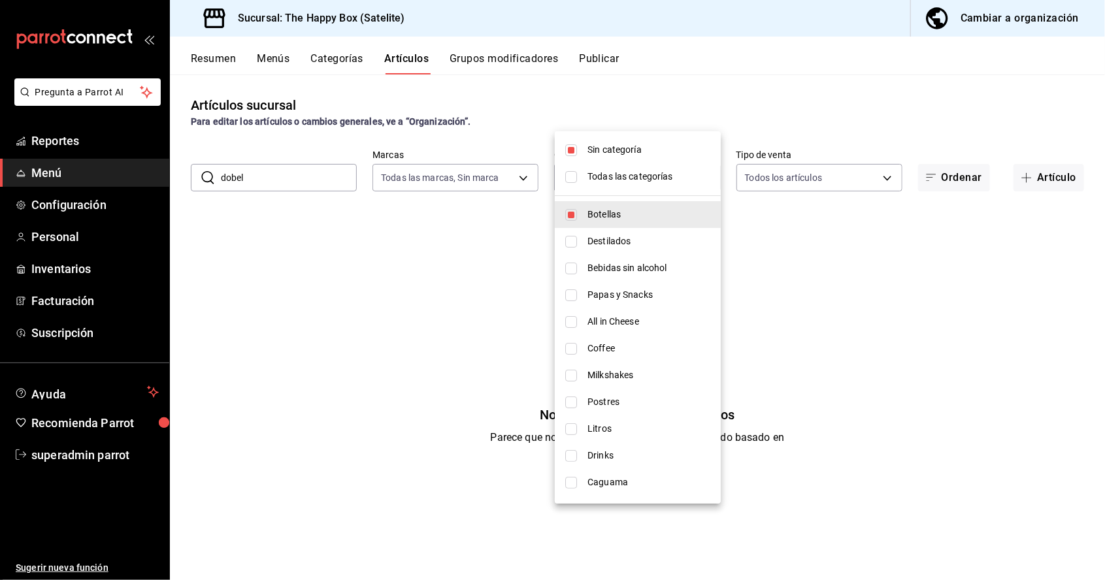
checkbox input "true"
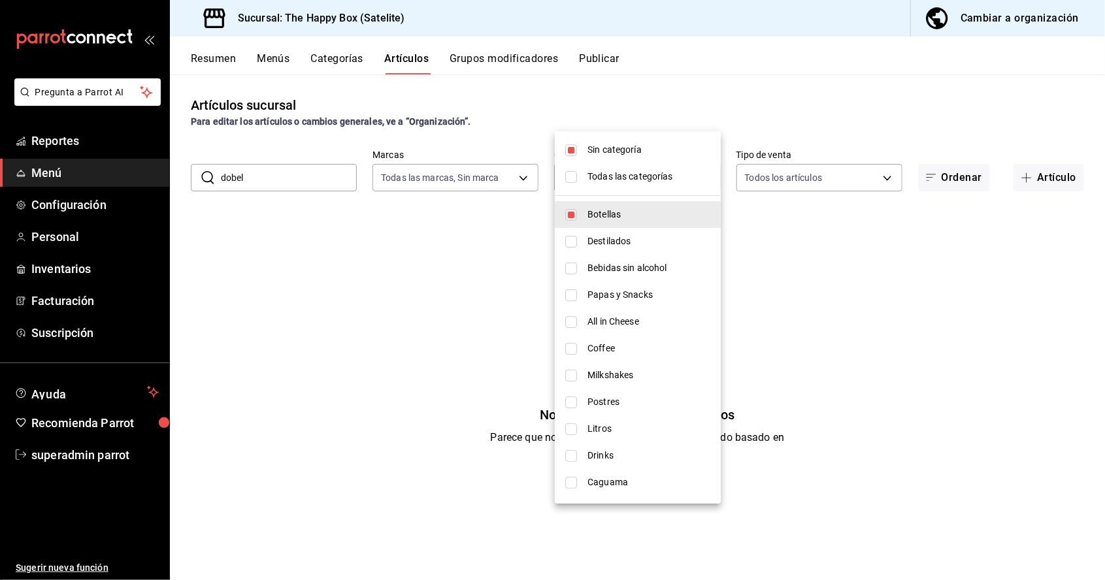
checkbox input "true"
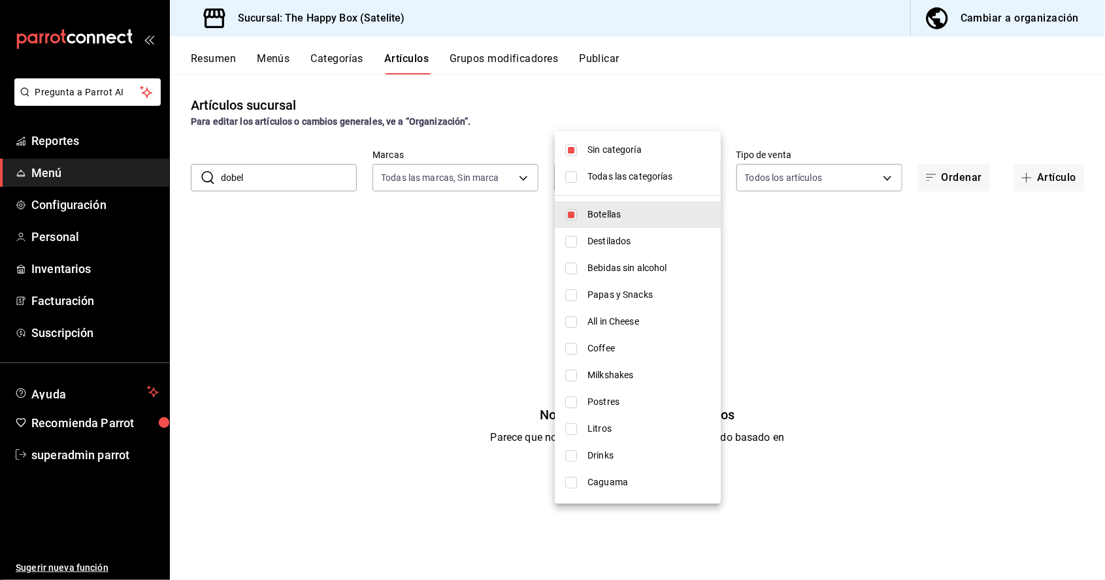
checkbox input "true"
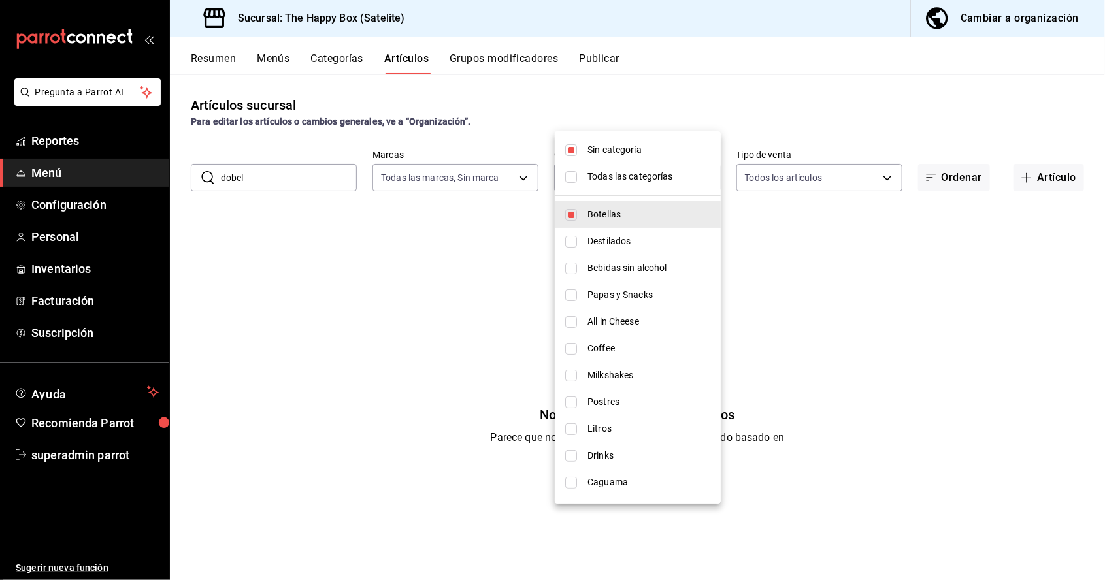
checkbox input "true"
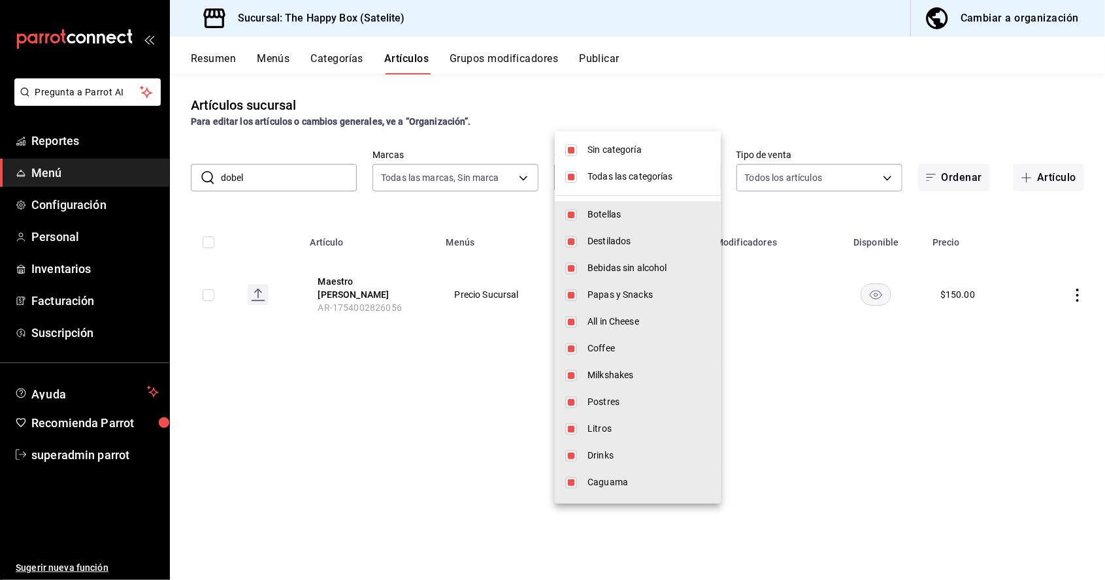
click at [447, 343] on div at bounding box center [552, 290] width 1105 height 580
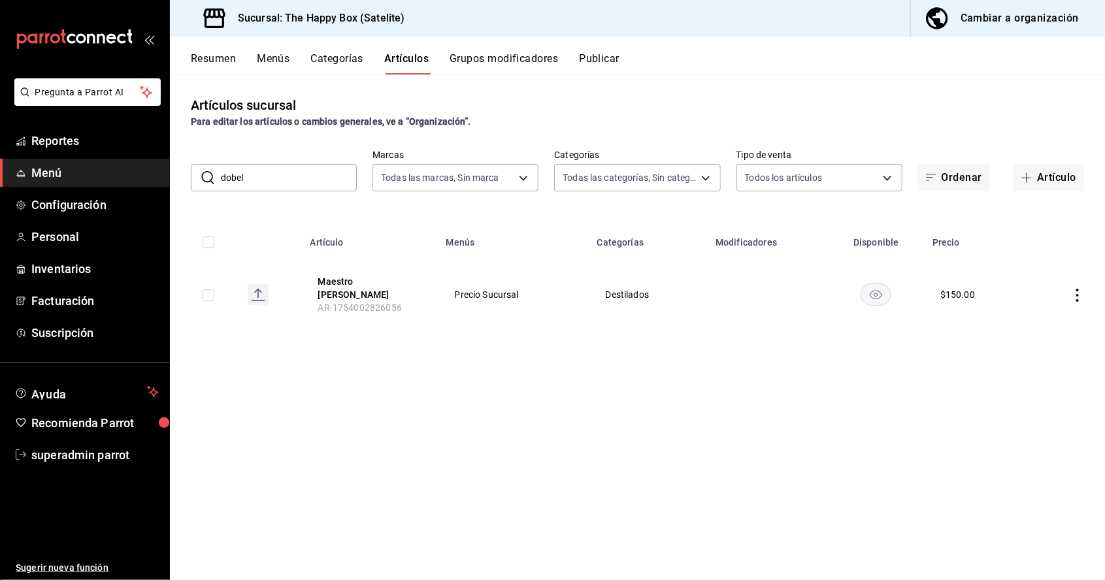
click at [276, 165] on input "dobel" at bounding box center [289, 178] width 136 height 26
type input "d"
type input "b"
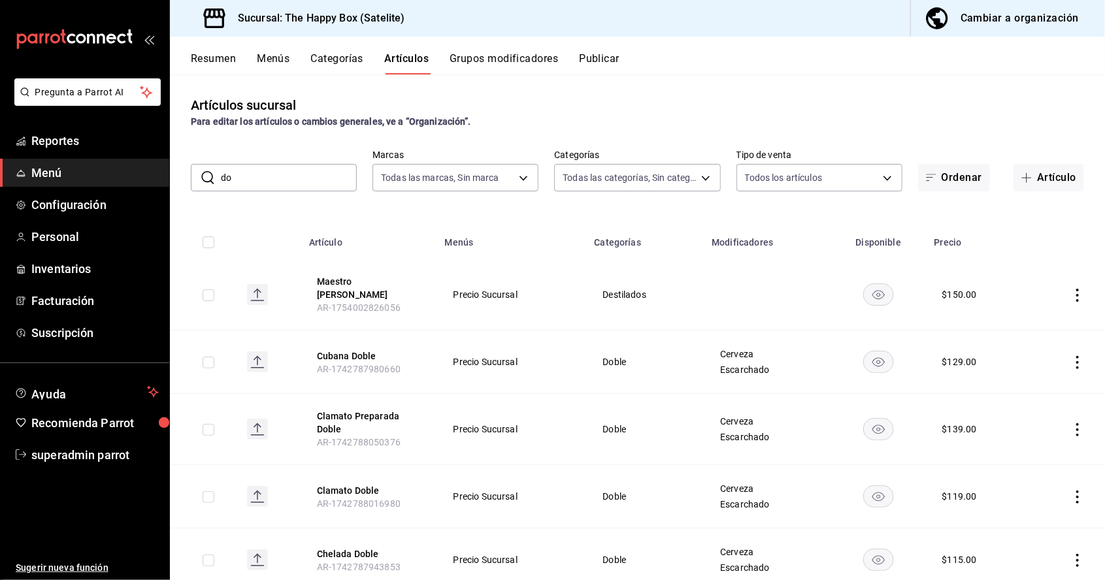
type input "d"
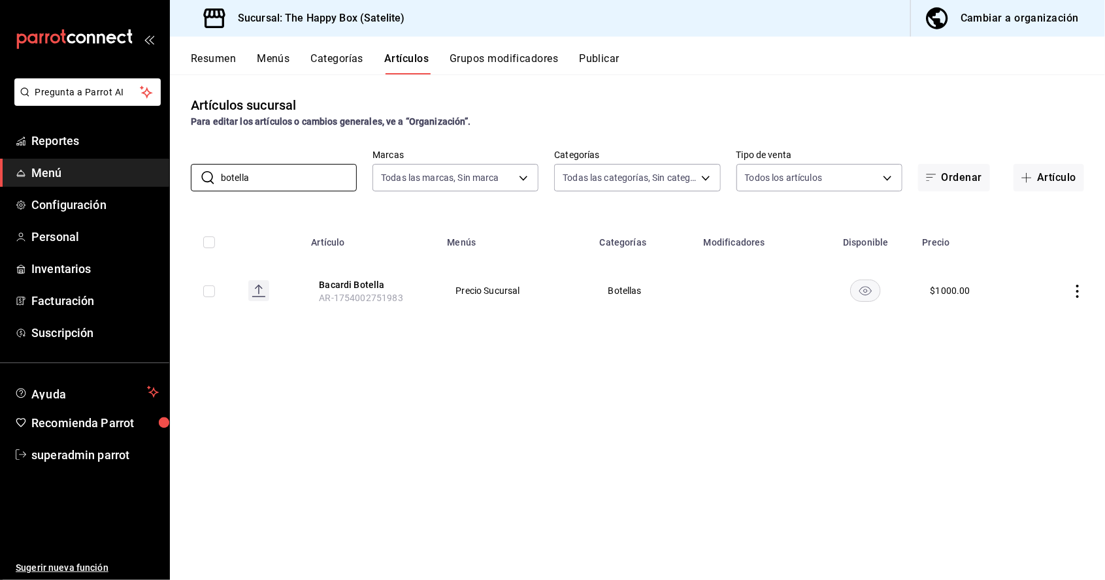
type input "botella"
click at [1071, 293] on icon "actions" at bounding box center [1077, 291] width 13 height 13
click at [1033, 351] on span "Duplicar" at bounding box center [1038, 349] width 34 height 14
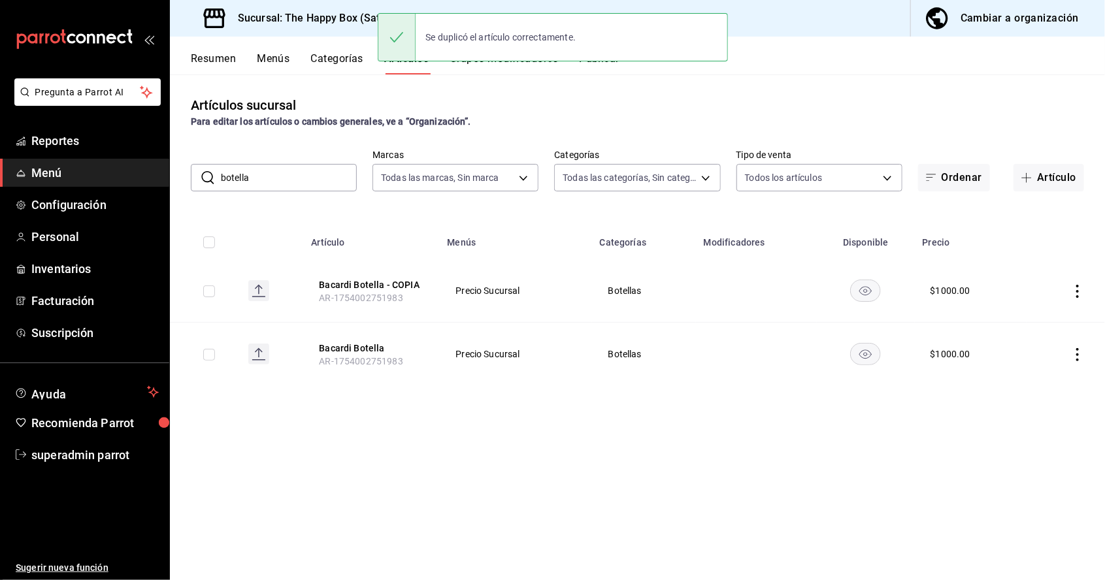
click at [1077, 293] on icon "actions" at bounding box center [1077, 291] width 13 height 13
click at [1037, 321] on span "Editar" at bounding box center [1038, 322] width 34 height 14
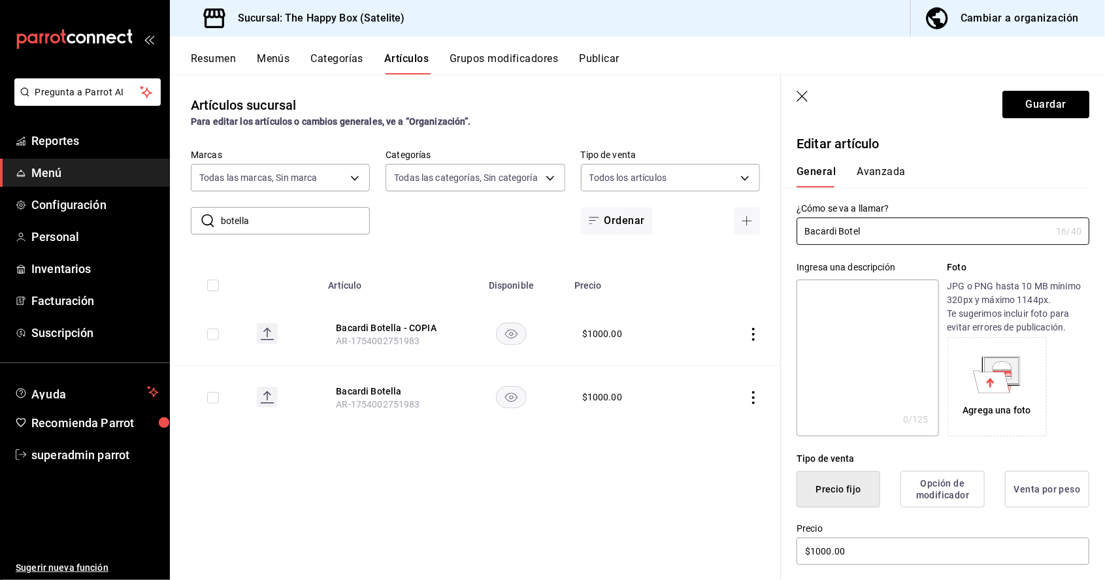
type input "Bacardi"
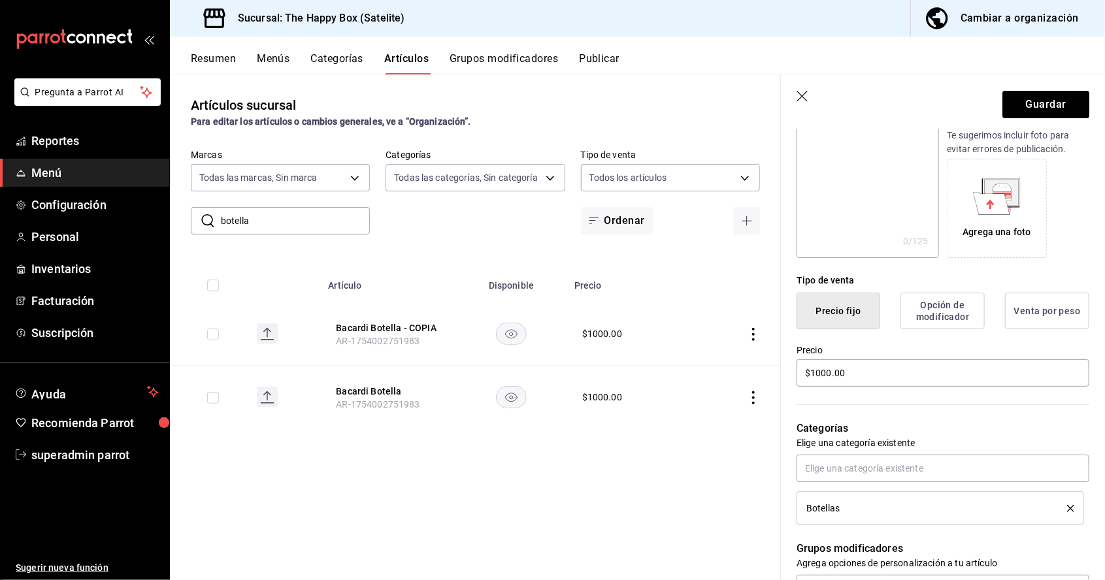
scroll to position [194, 0]
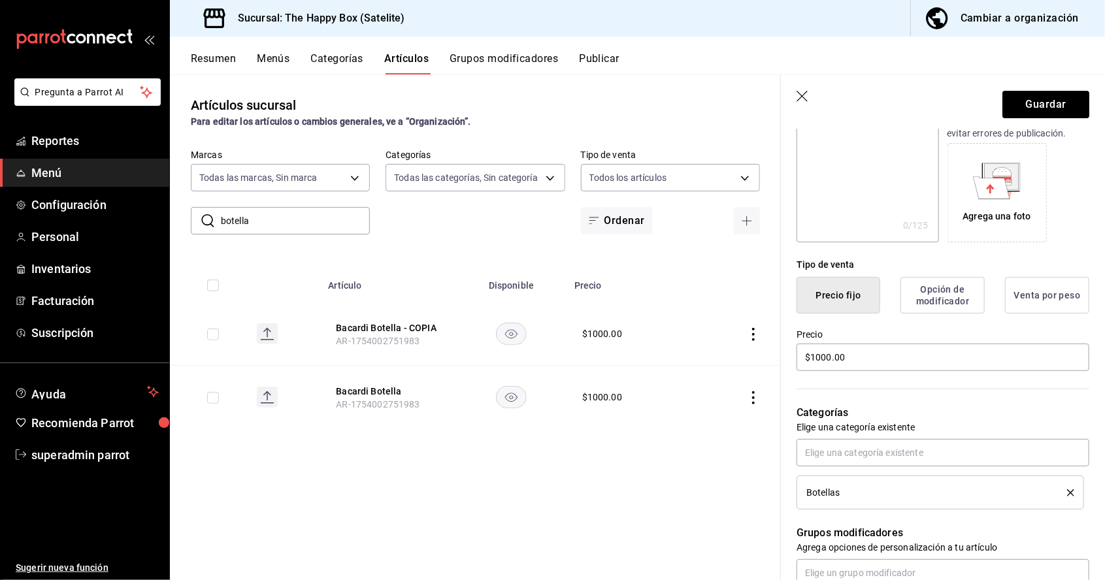
type input "Maestro [PERSON_NAME]"
click at [868, 368] on div "Precio $1000.00" at bounding box center [935, 343] width 308 height 59
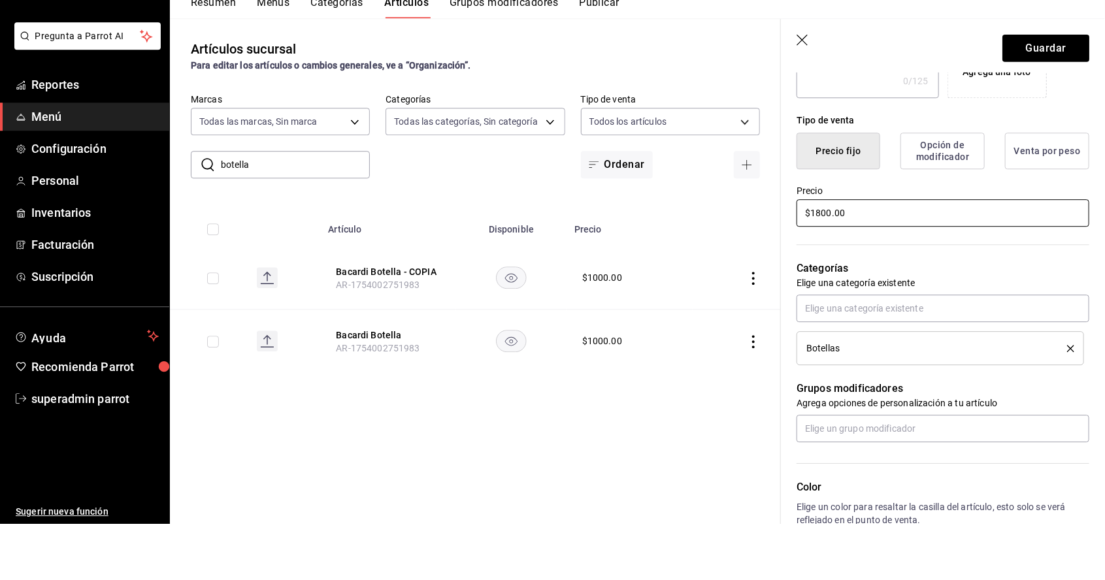
scroll to position [443, 0]
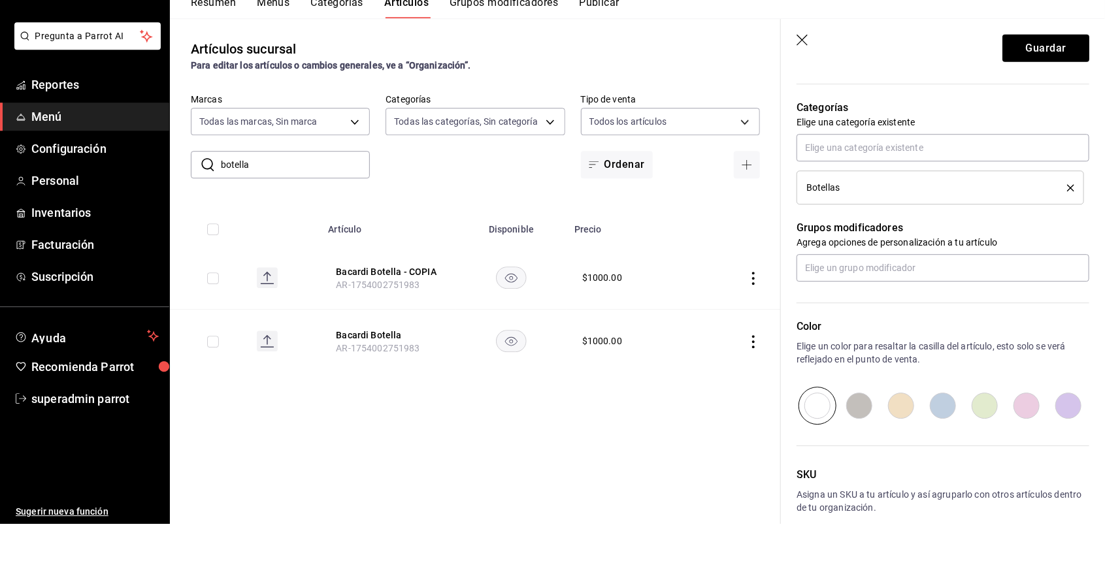
type input "$1800.00"
click at [1048, 105] on button "Guardar" at bounding box center [1045, 104] width 87 height 27
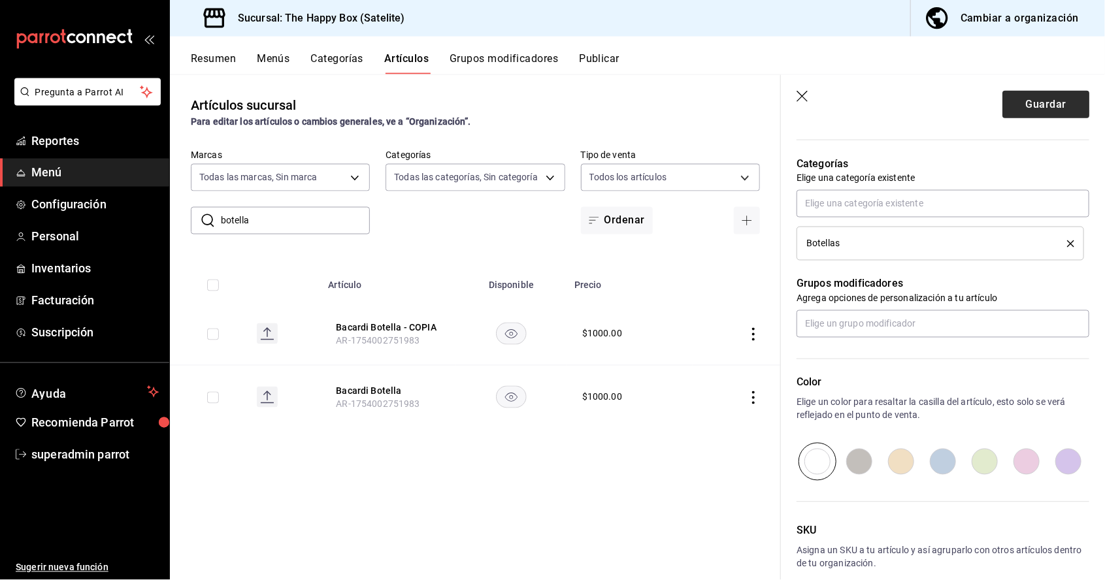
scroll to position [63, 0]
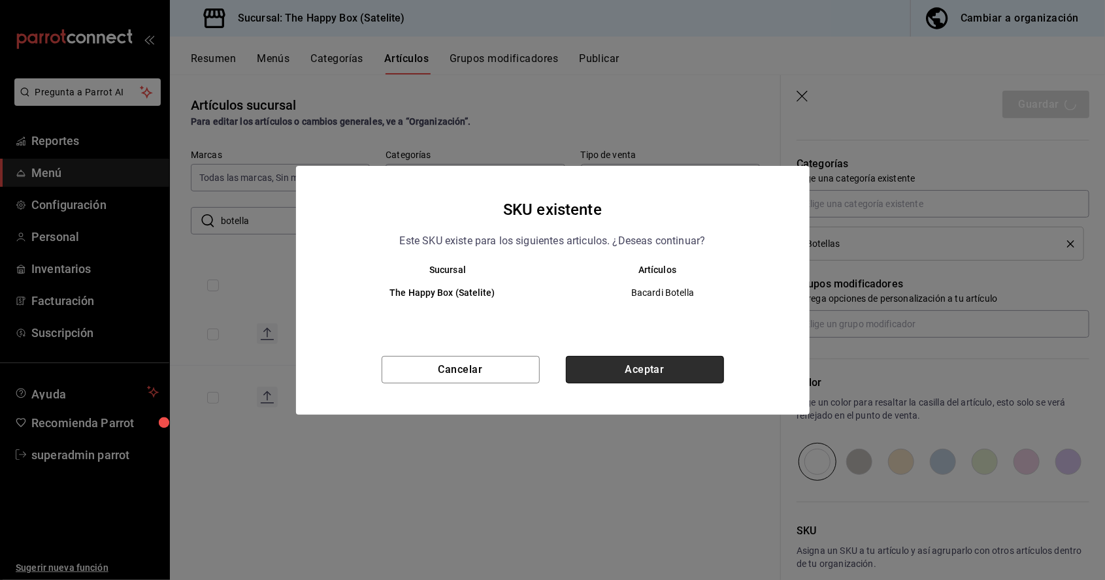
click at [667, 372] on button "Aceptar" at bounding box center [645, 369] width 158 height 27
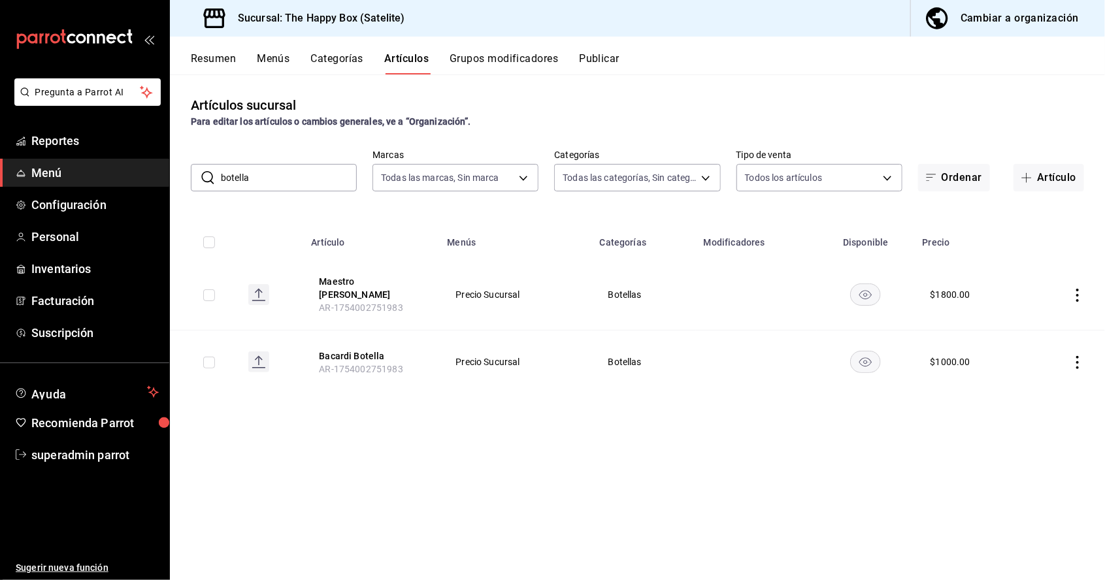
click at [1079, 356] on icon "actions" at bounding box center [1077, 362] width 13 height 13
click at [1038, 349] on span "Duplicar" at bounding box center [1038, 349] width 34 height 14
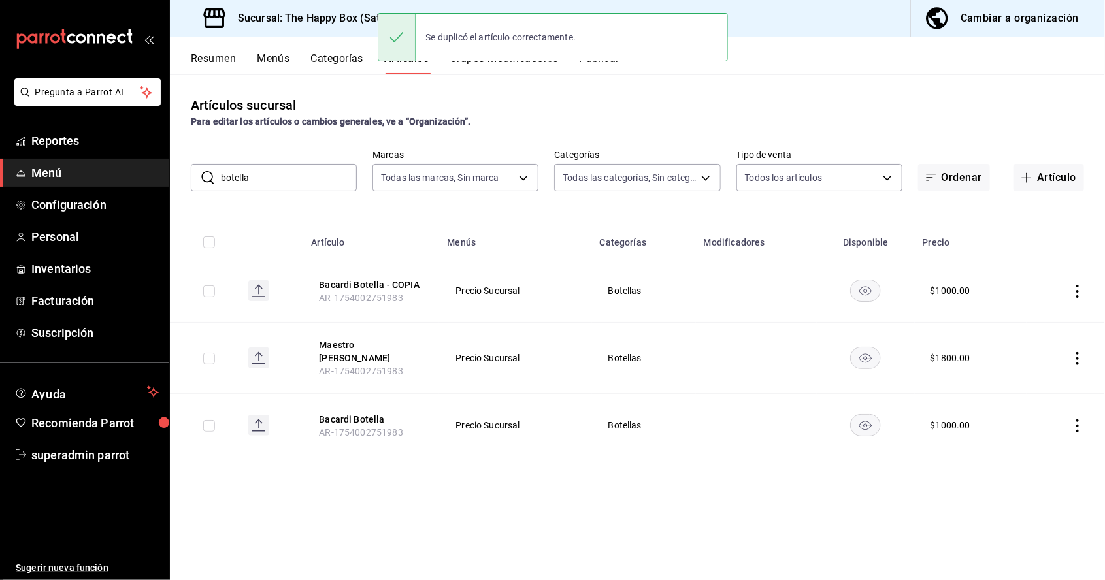
click at [1082, 285] on icon "actions" at bounding box center [1077, 291] width 13 height 13
click at [1038, 262] on span "Editar" at bounding box center [1038, 259] width 34 height 14
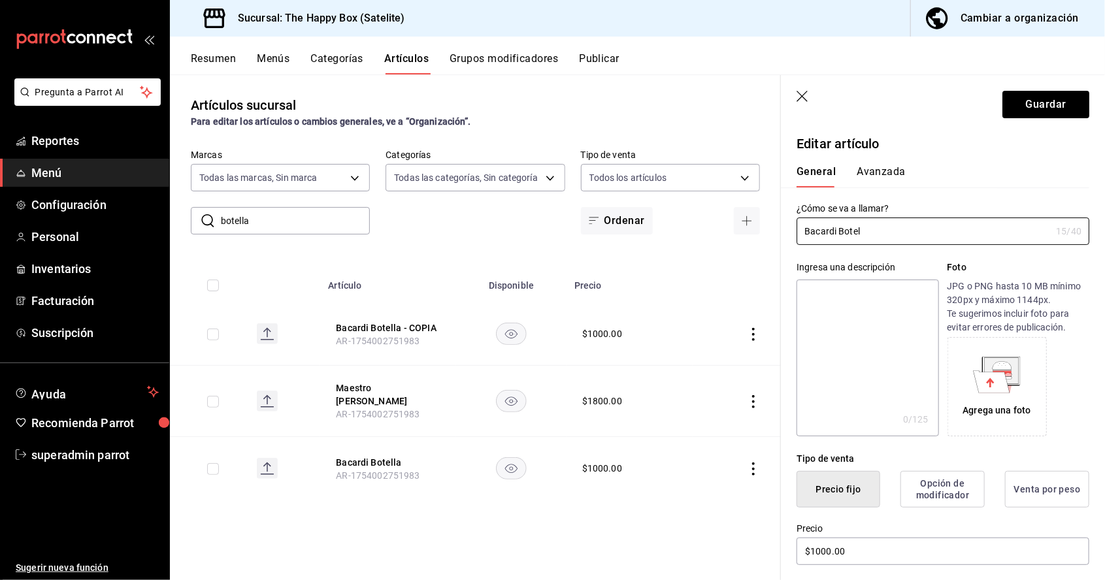
type input "Bacardi"
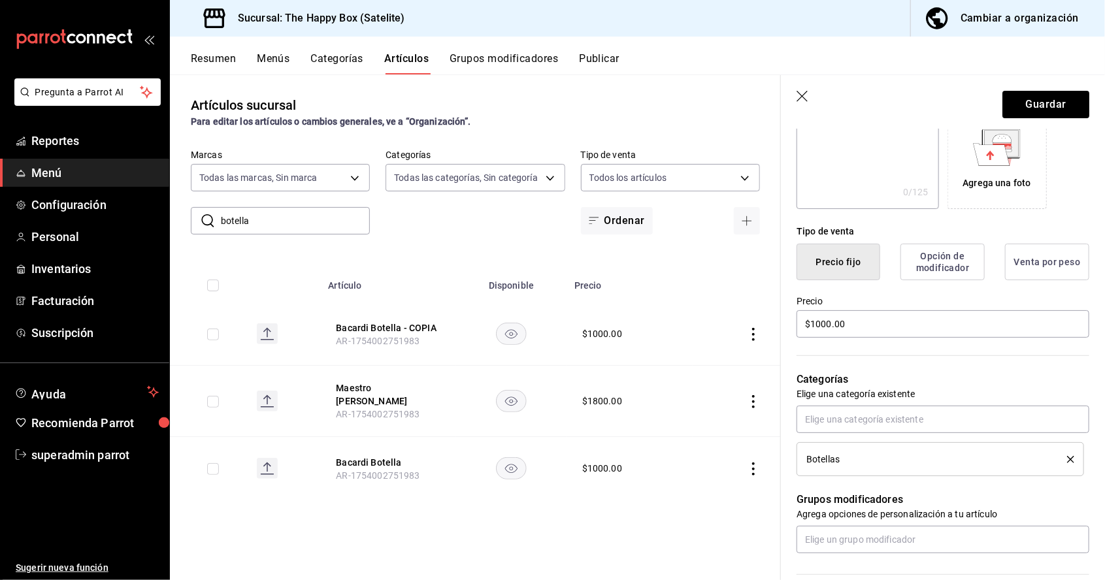
scroll to position [227, 0]
click at [894, 327] on div "Tipo de venta Precio fijo Opción de modificador Venta por peso Precio $1000.00" at bounding box center [935, 275] width 308 height 131
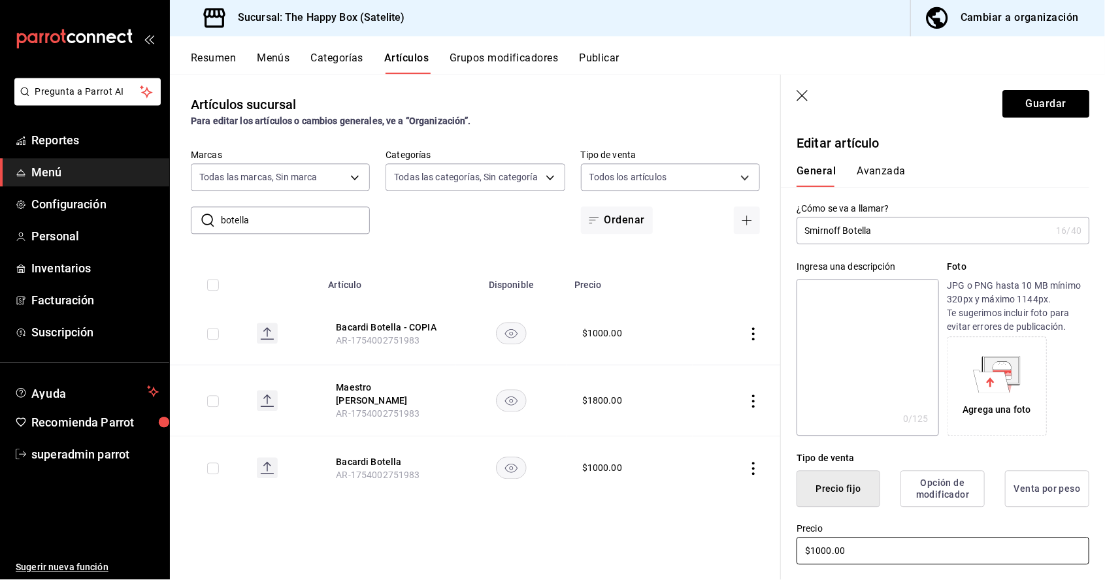
scroll to position [62, 0]
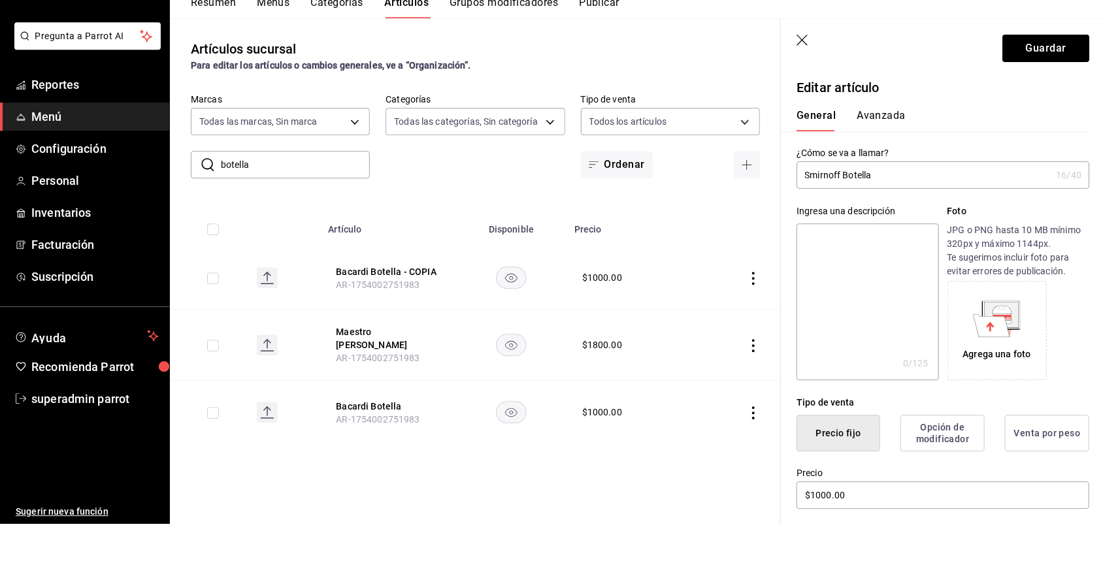
click at [806, 229] on input "Smirnoff Botella" at bounding box center [923, 231] width 254 height 26
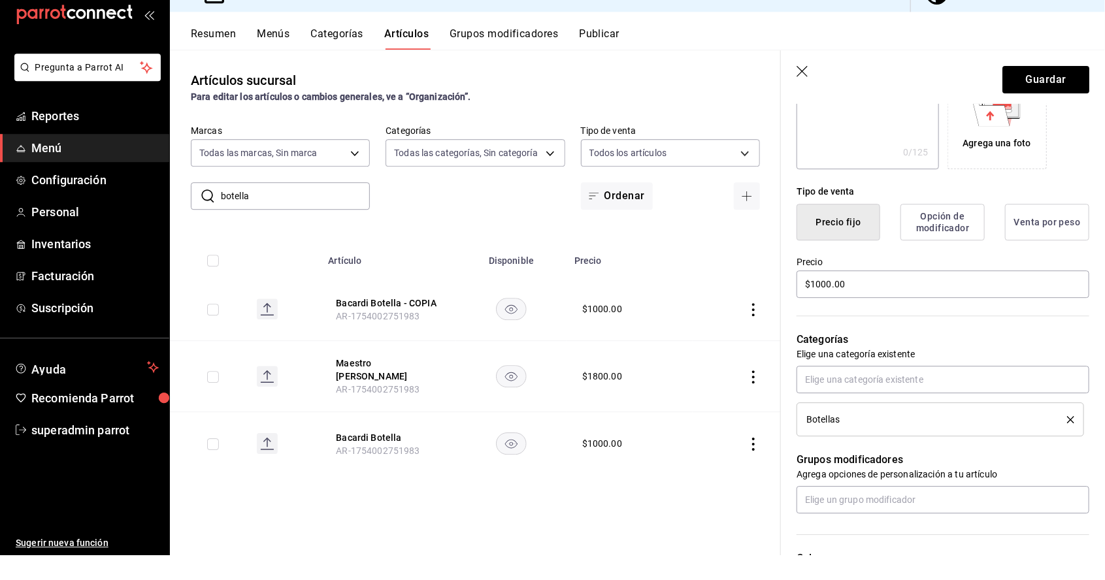
scroll to position [246, 0]
type input "Vodka Smirnoff Botella"
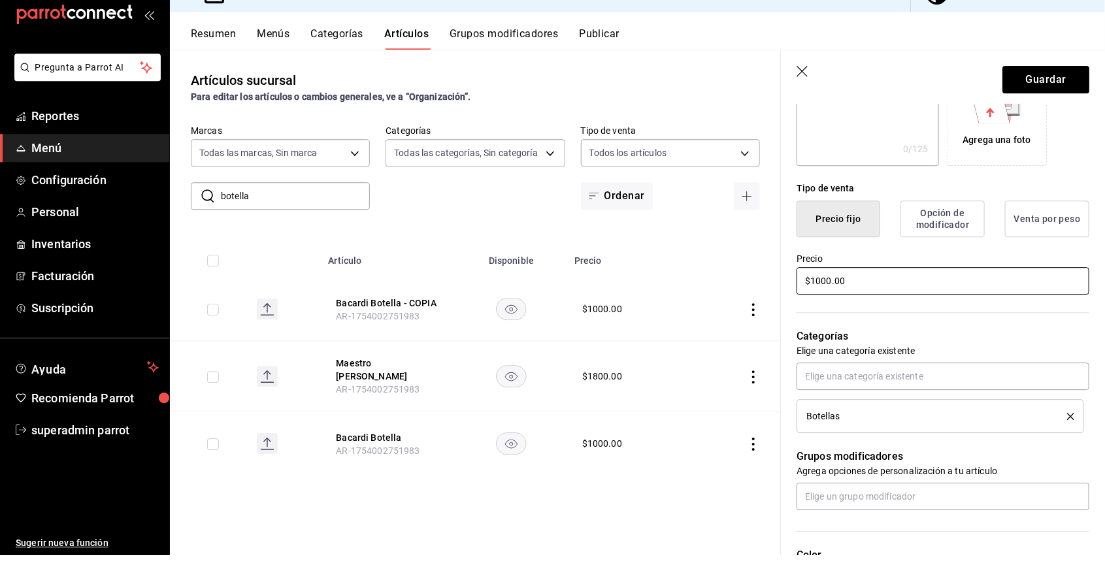
click at [888, 308] on input "$1000.00" at bounding box center [942, 305] width 293 height 27
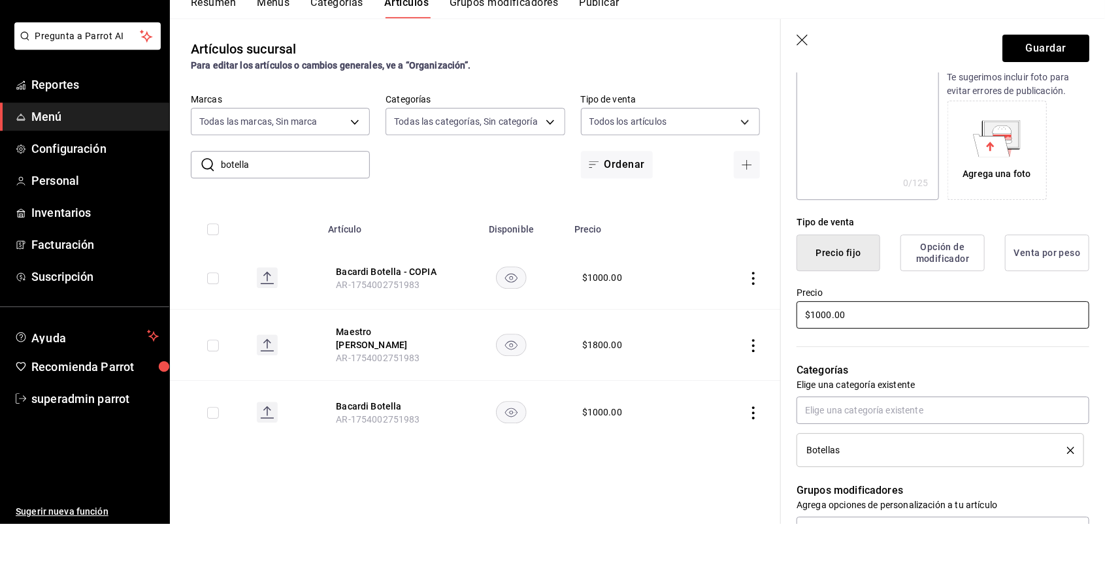
scroll to position [180, 0]
click at [1061, 97] on button "Guardar" at bounding box center [1045, 104] width 87 height 27
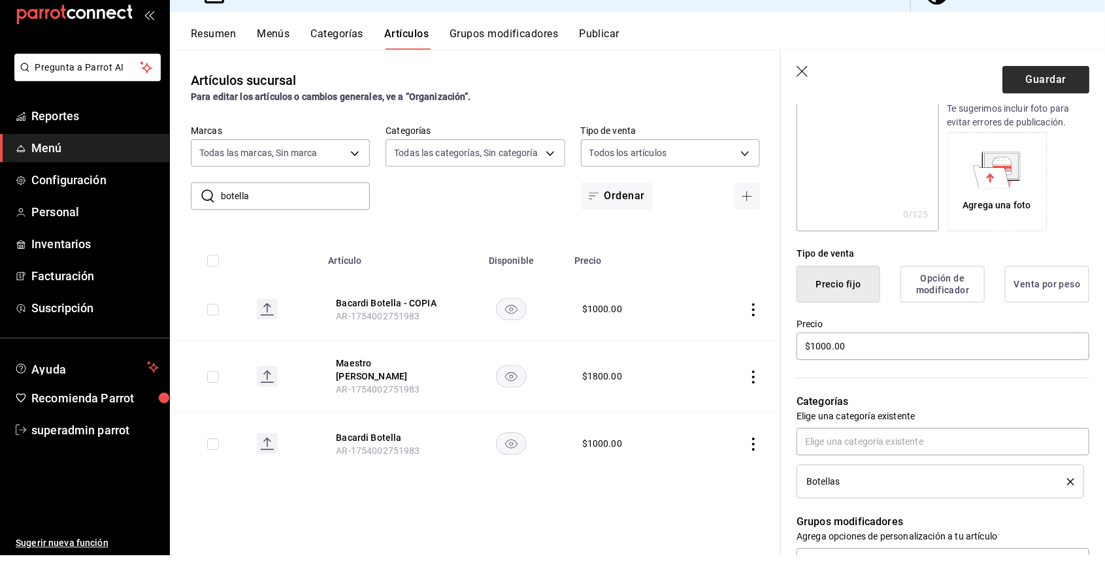
scroll to position [63, 0]
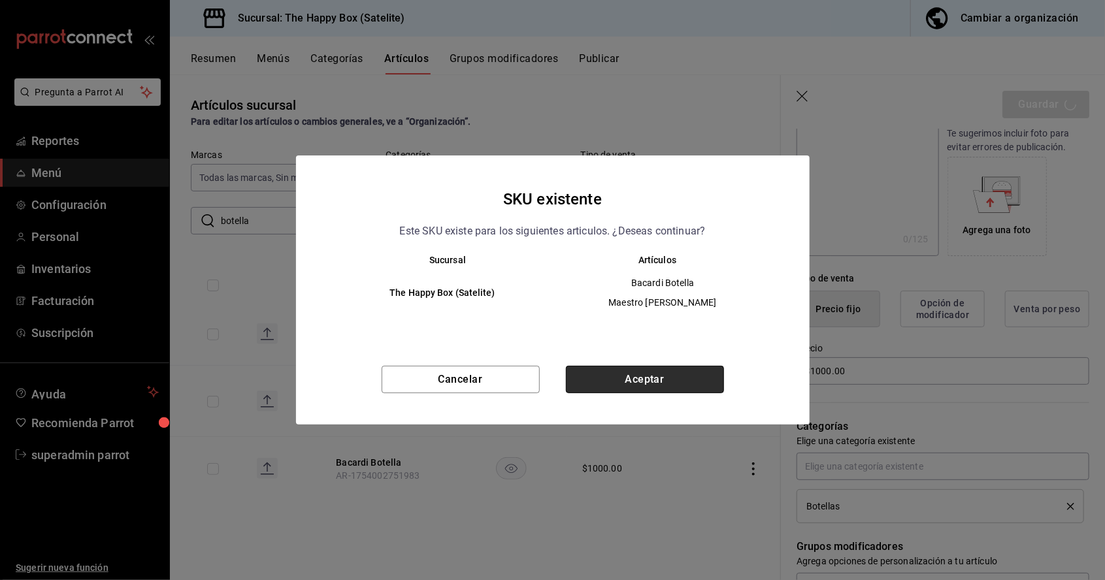
click at [687, 389] on button "Aceptar" at bounding box center [645, 379] width 158 height 27
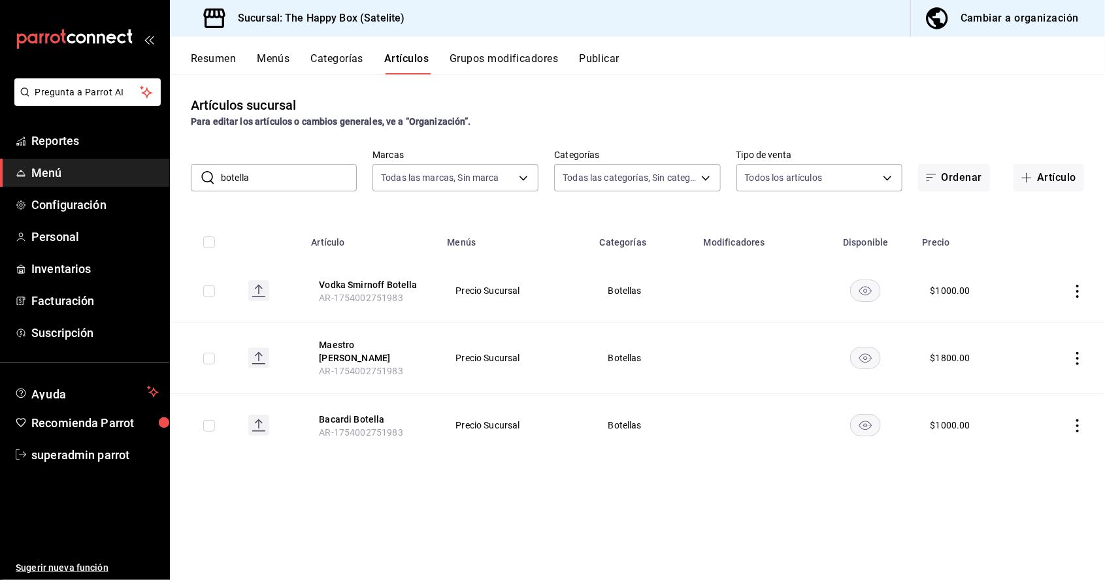
click at [1076, 285] on icon "actions" at bounding box center [1077, 291] width 3 height 13
click at [1023, 284] on span "Duplicar" at bounding box center [1038, 286] width 34 height 14
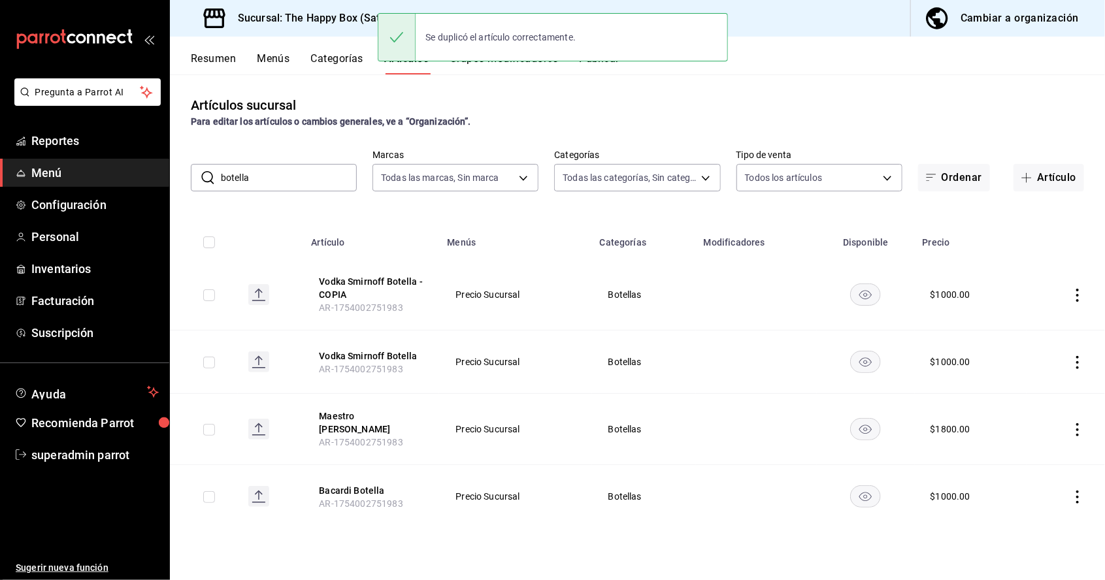
click at [1077, 289] on icon "actions" at bounding box center [1077, 295] width 3 height 13
click at [1051, 263] on span "Editar" at bounding box center [1038, 263] width 34 height 14
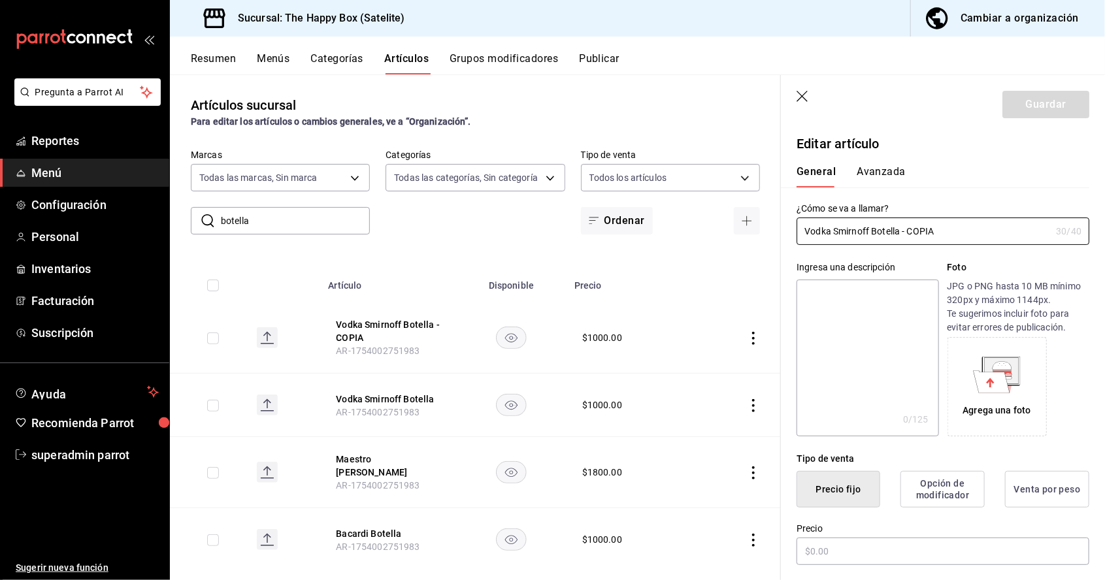
type input "$1000.00"
type input "Vodka"
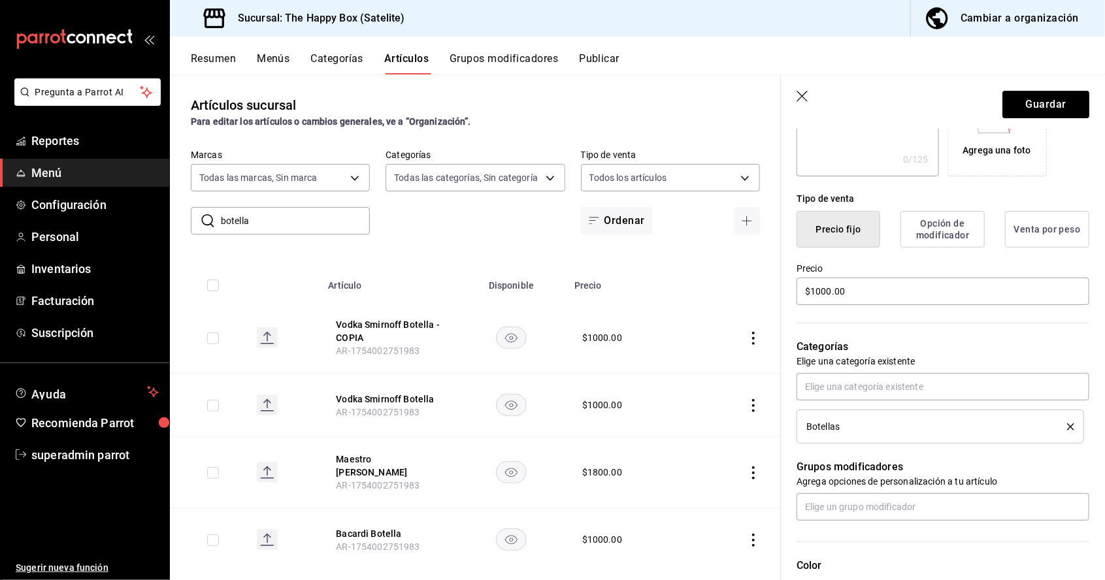
scroll to position [265, 0]
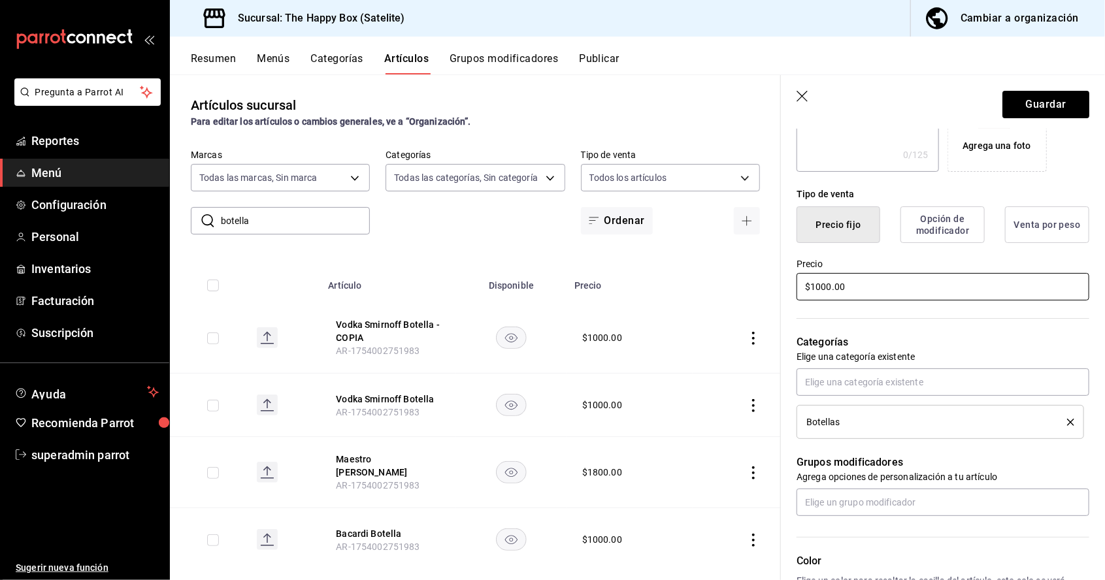
type input "Red Label Botella"
click at [912, 291] on div "Tipo de venta Precio fijo Opción de modificador Venta por peso Precio $1000.00" at bounding box center [935, 237] width 308 height 131
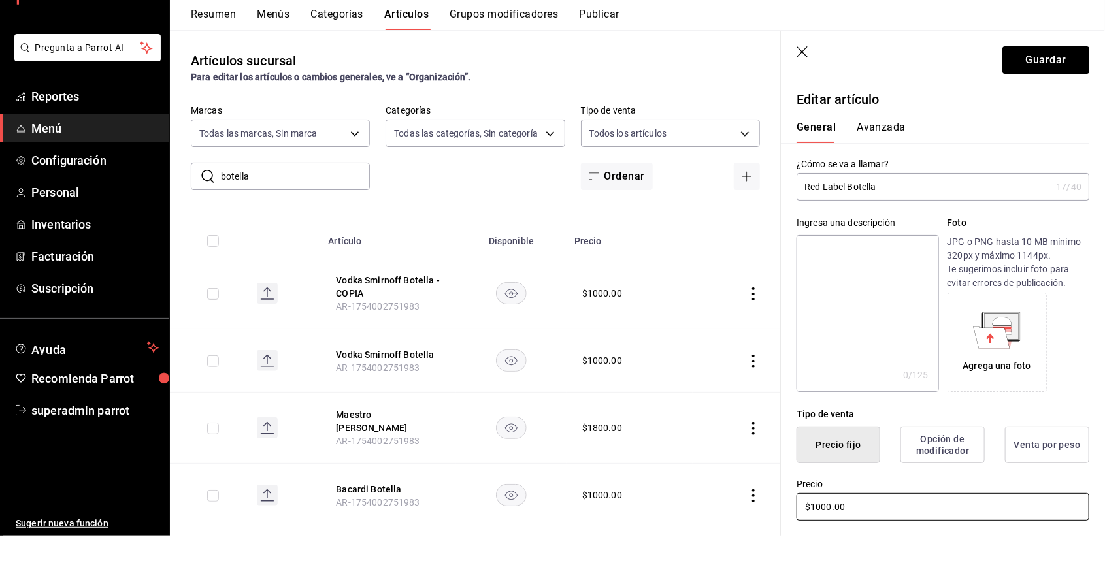
scroll to position [62, 0]
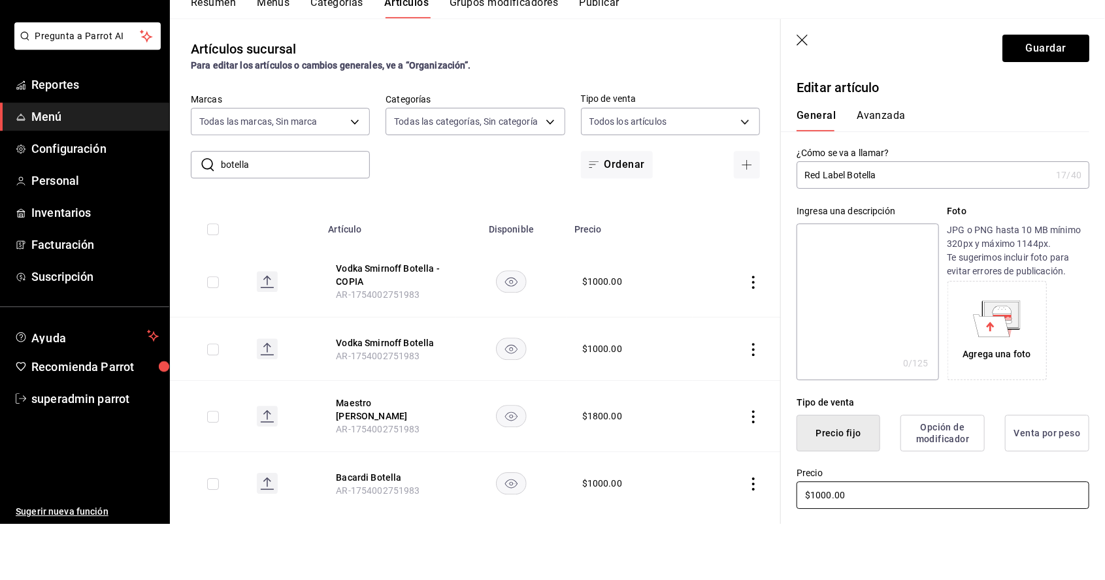
click at [892, 546] on input "$1000.00" at bounding box center [942, 551] width 293 height 27
type input "$1200.00"
click at [1057, 108] on button "Guardar" at bounding box center [1045, 104] width 87 height 27
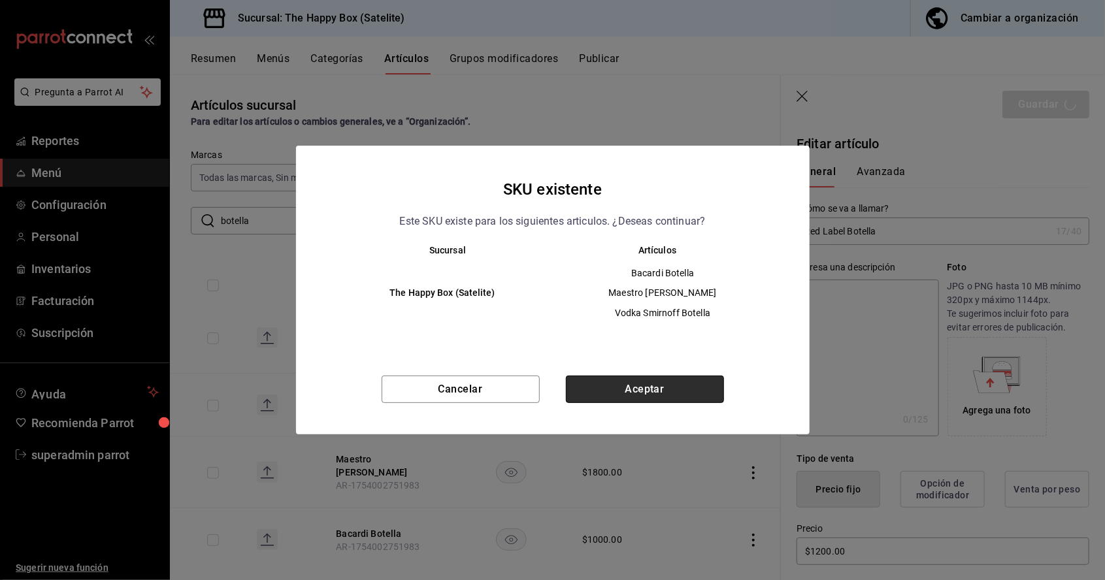
click at [664, 400] on button "Aceptar" at bounding box center [645, 389] width 158 height 27
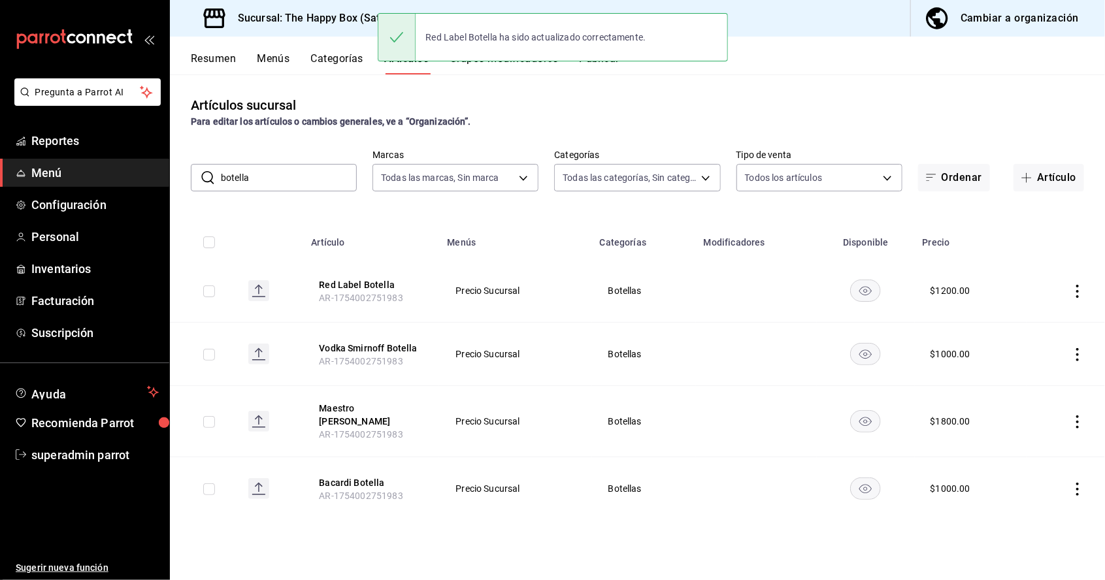
click at [1074, 285] on icon "actions" at bounding box center [1077, 291] width 13 height 13
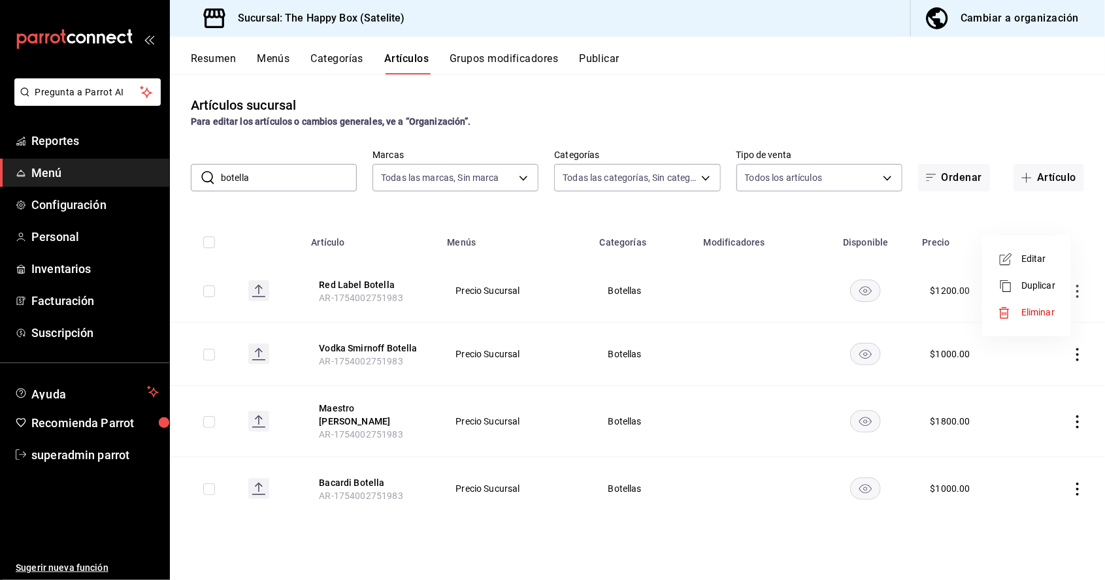
click at [1018, 291] on div at bounding box center [1009, 286] width 24 height 16
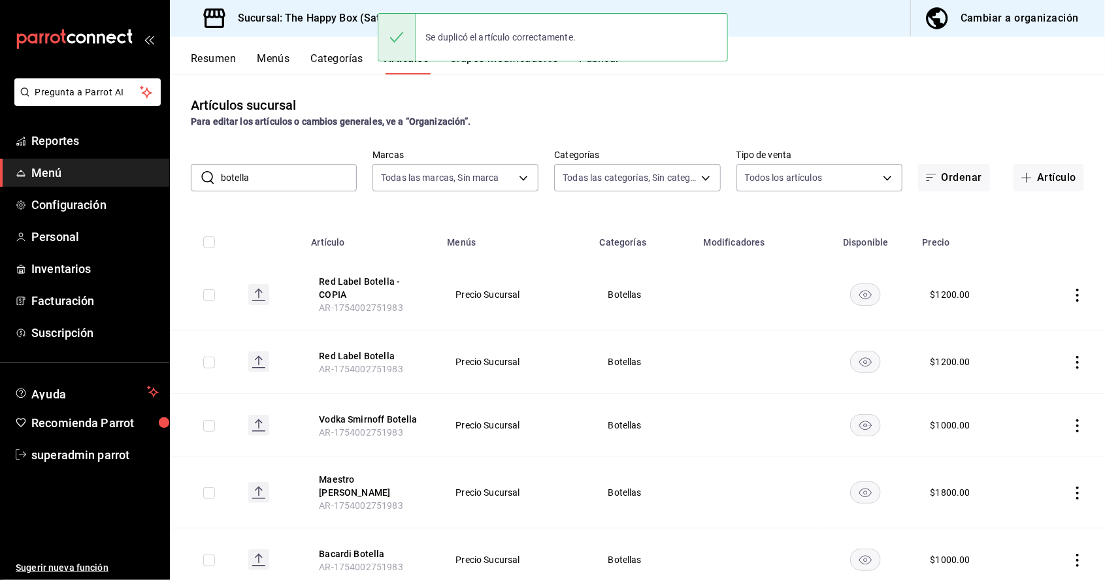
click at [1077, 289] on icon "actions" at bounding box center [1077, 295] width 3 height 13
click at [1023, 265] on span "Editar" at bounding box center [1038, 263] width 34 height 14
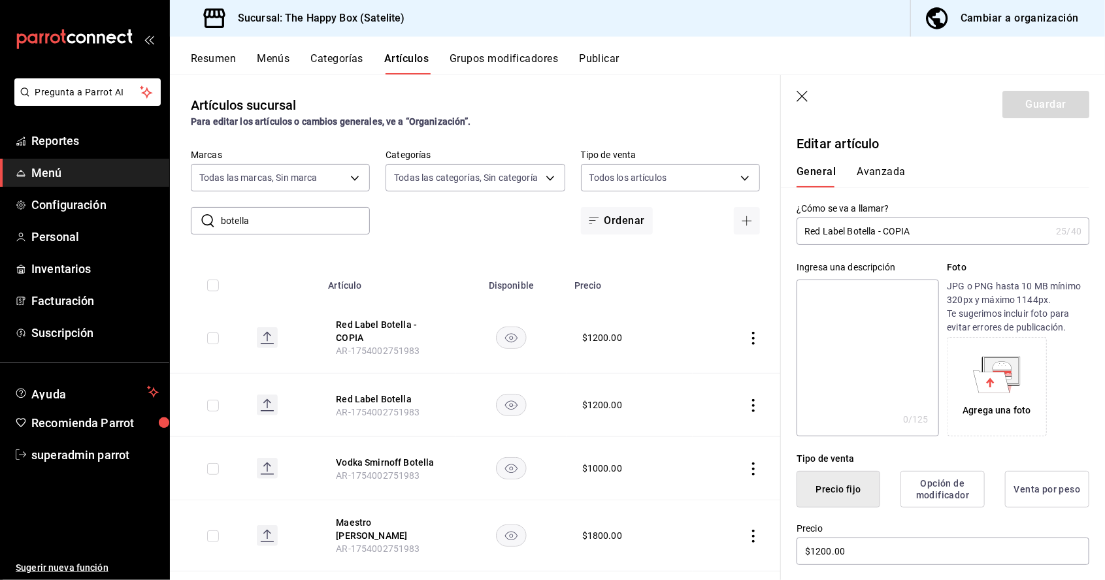
click at [821, 231] on input "Red Label Botella - COPIA" at bounding box center [923, 231] width 254 height 26
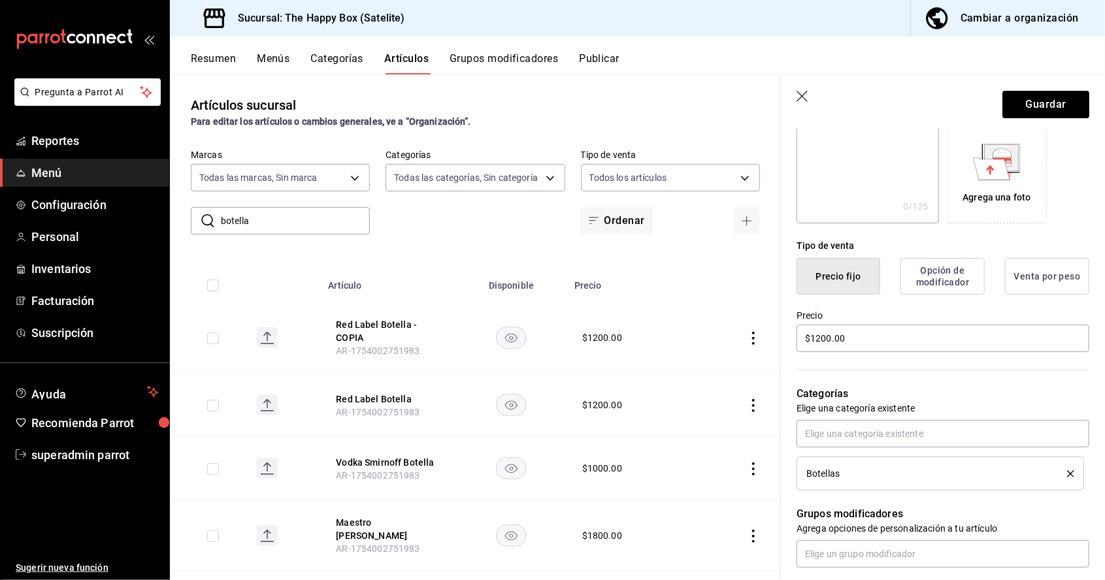
scroll to position [212, 0]
type input "Black Label Botella - COPIA"
click at [886, 338] on input "$1200.00" at bounding box center [942, 338] width 293 height 27
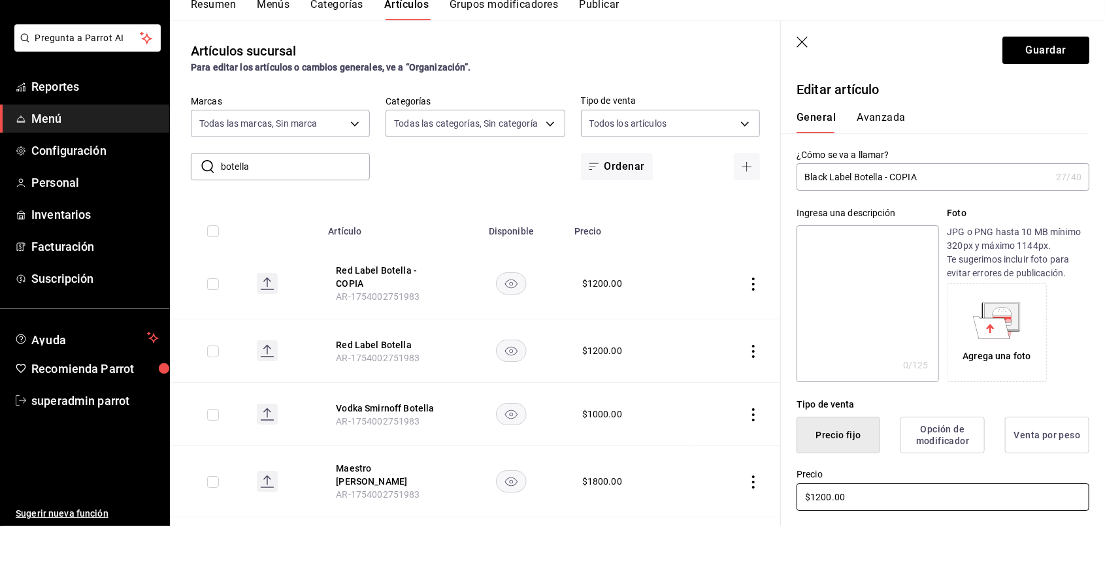
scroll to position [62, 0]
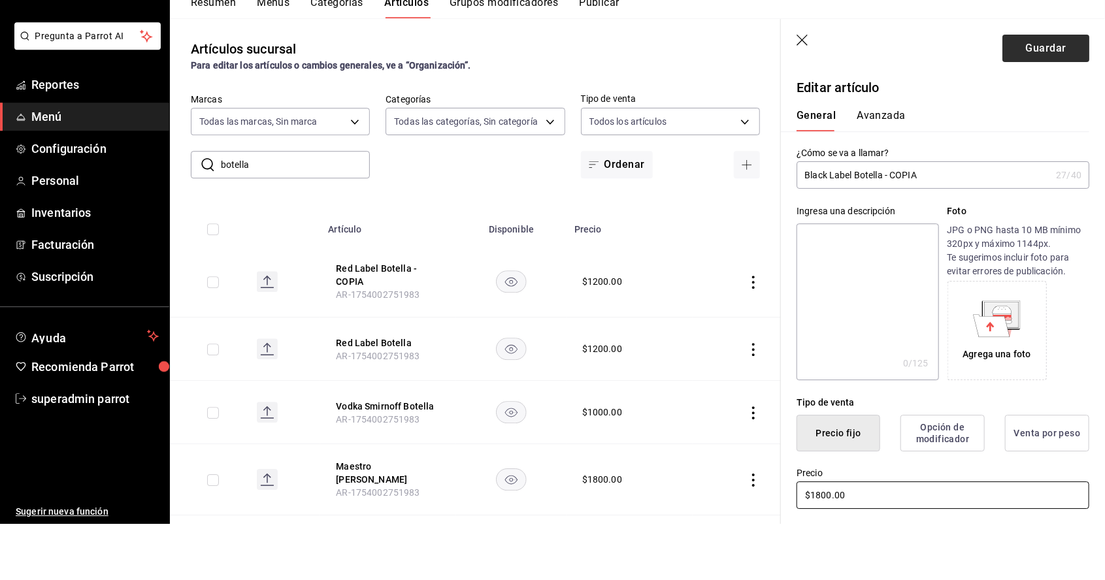
type input "$1800.00"
click at [1035, 104] on button "Guardar" at bounding box center [1045, 104] width 87 height 27
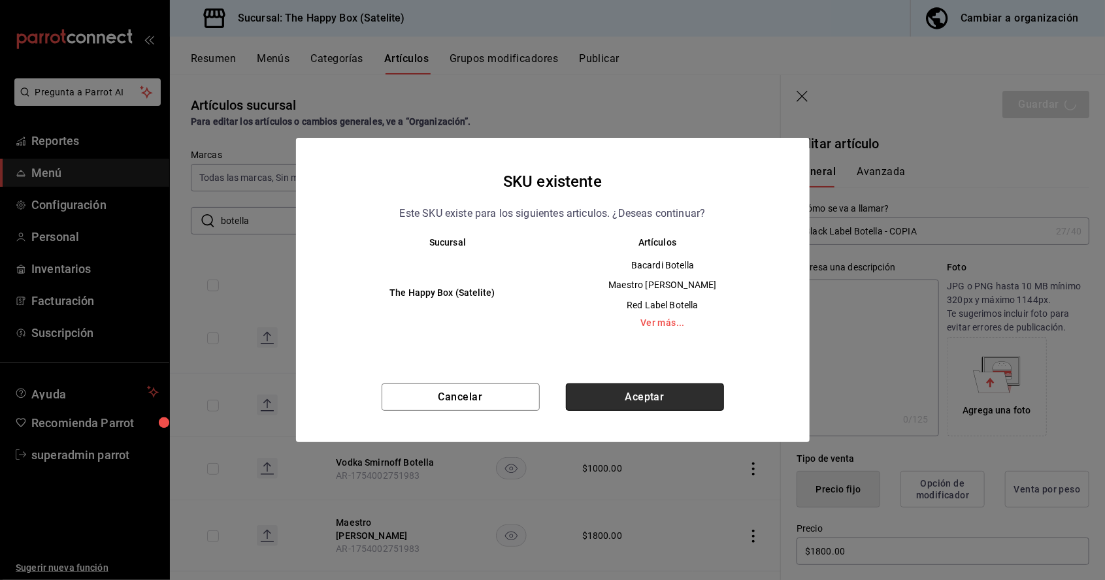
click at [658, 398] on button "Aceptar" at bounding box center [645, 396] width 158 height 27
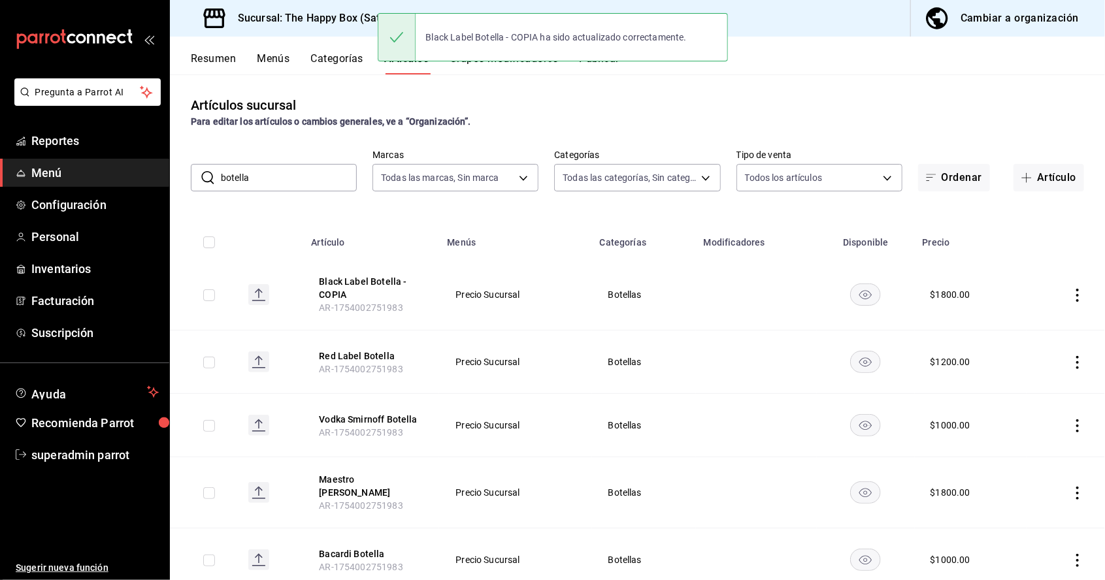
click at [1077, 289] on icon "actions" at bounding box center [1077, 295] width 13 height 13
click at [1015, 261] on div at bounding box center [1009, 263] width 24 height 16
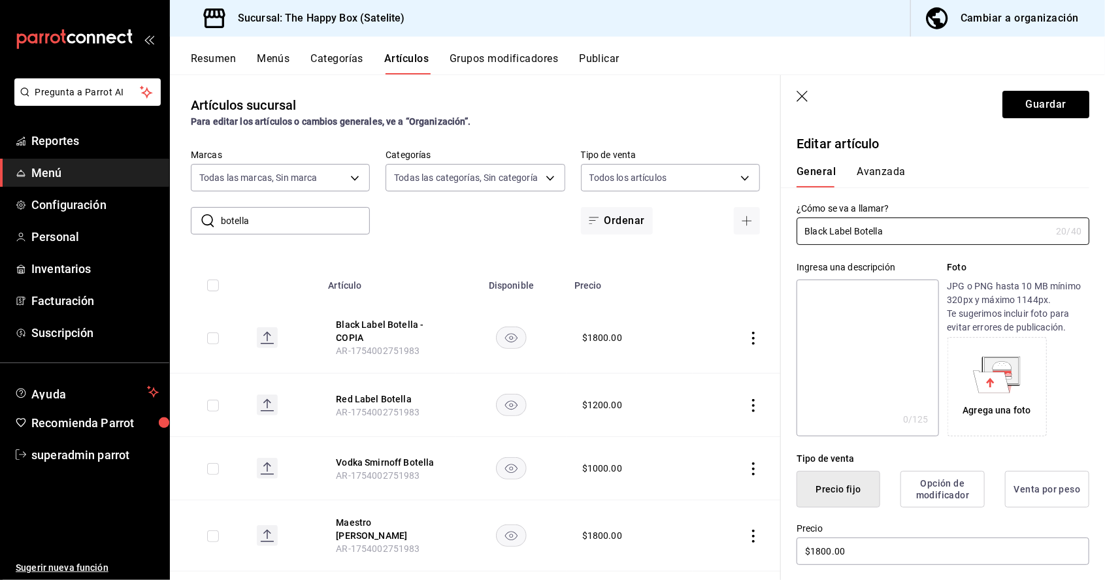
type input "Black Label Botella"
click at [1045, 97] on button "Guardar" at bounding box center [1045, 104] width 87 height 27
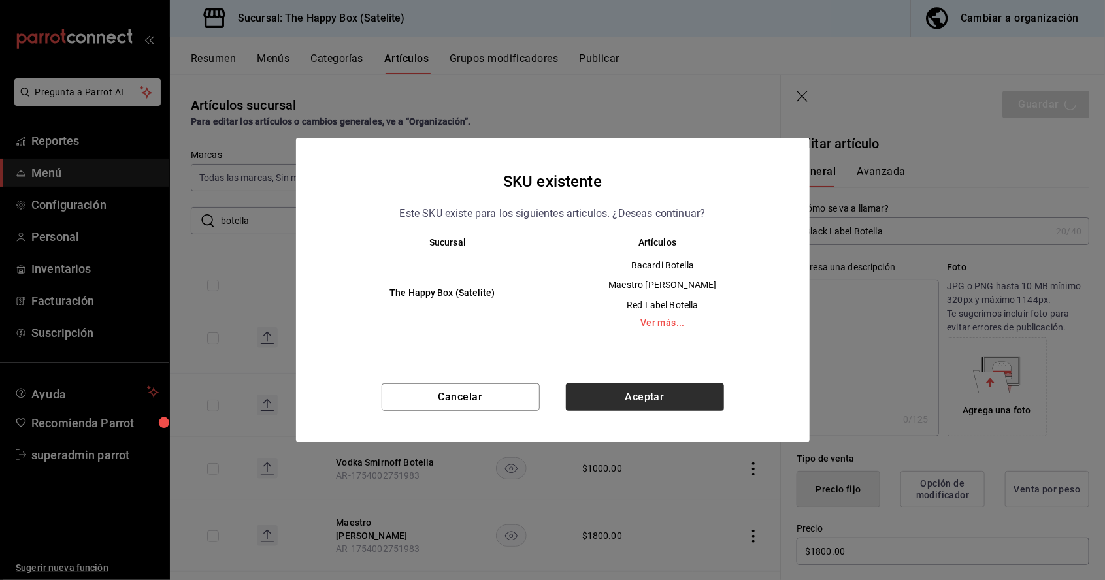
click at [688, 400] on button "Aceptar" at bounding box center [645, 396] width 158 height 27
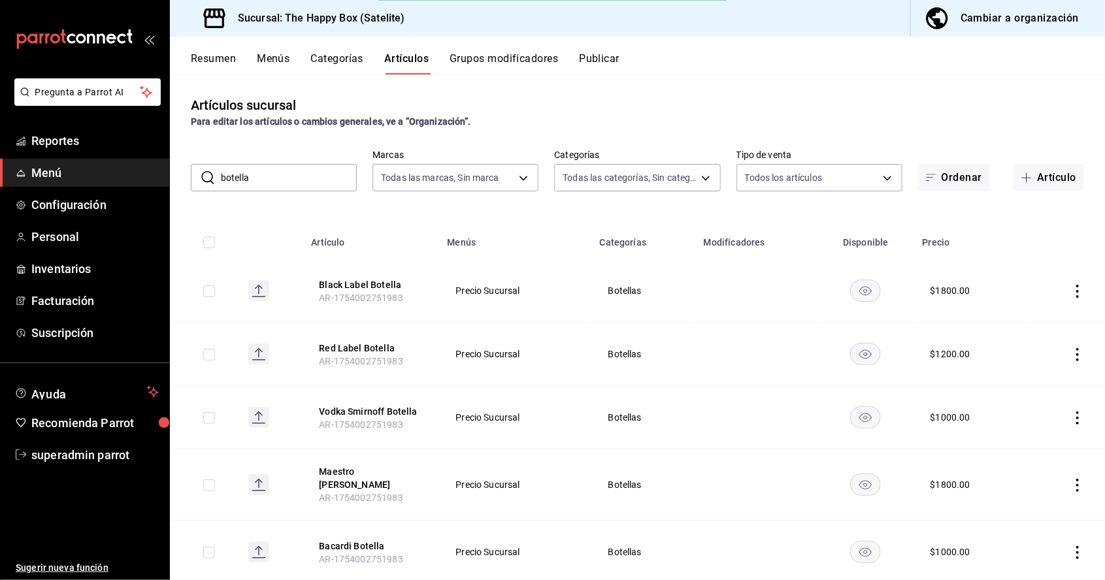
click at [1078, 285] on icon "actions" at bounding box center [1077, 291] width 13 height 13
click at [1040, 261] on span "Editar" at bounding box center [1038, 259] width 34 height 14
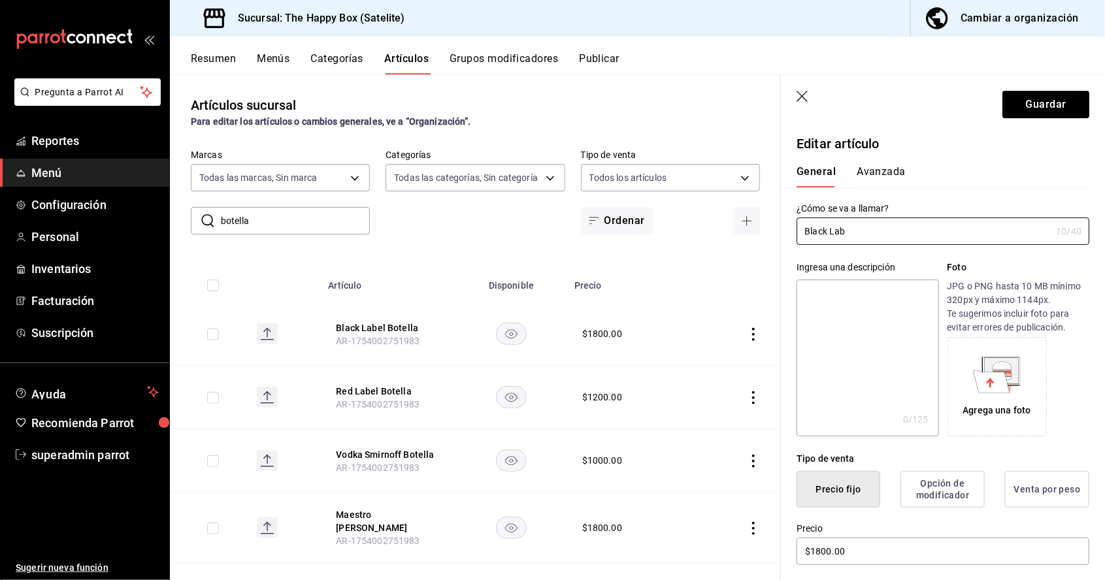
type input "Black"
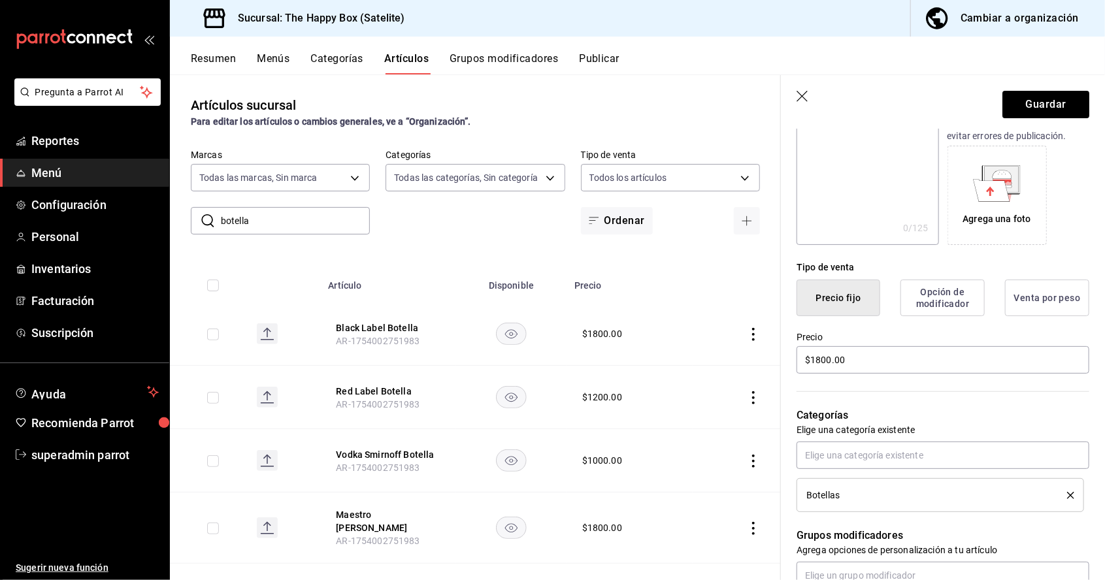
scroll to position [191, 0]
type input "[PERSON_NAME] Tradicional"
click at [890, 363] on div "Precio $1800.00" at bounding box center [935, 346] width 308 height 59
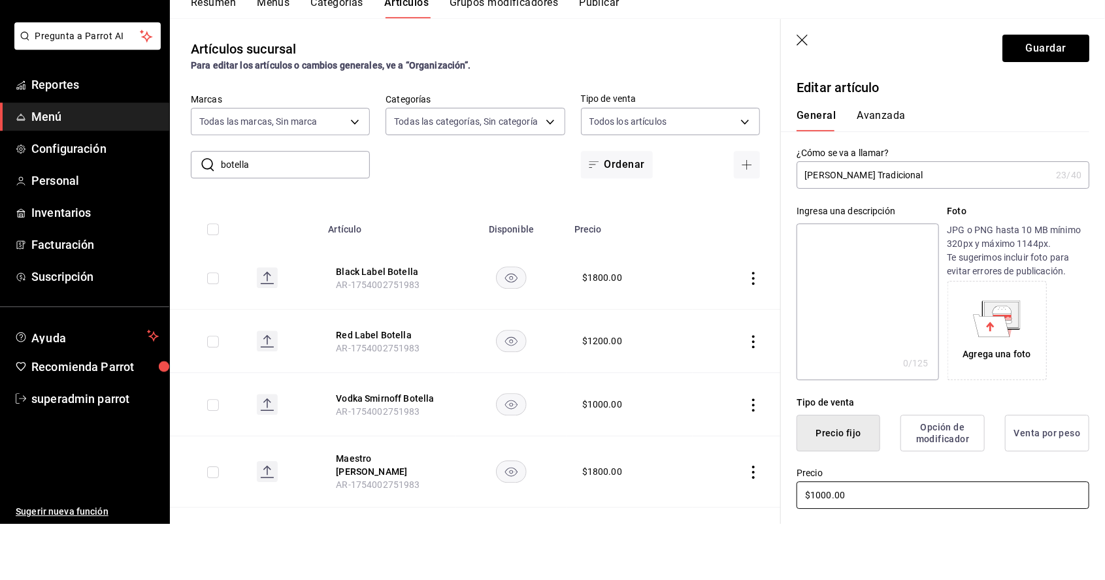
scroll to position [0, 0]
type input "$1000.00"
click at [1048, 108] on button "Guardar" at bounding box center [1045, 104] width 87 height 27
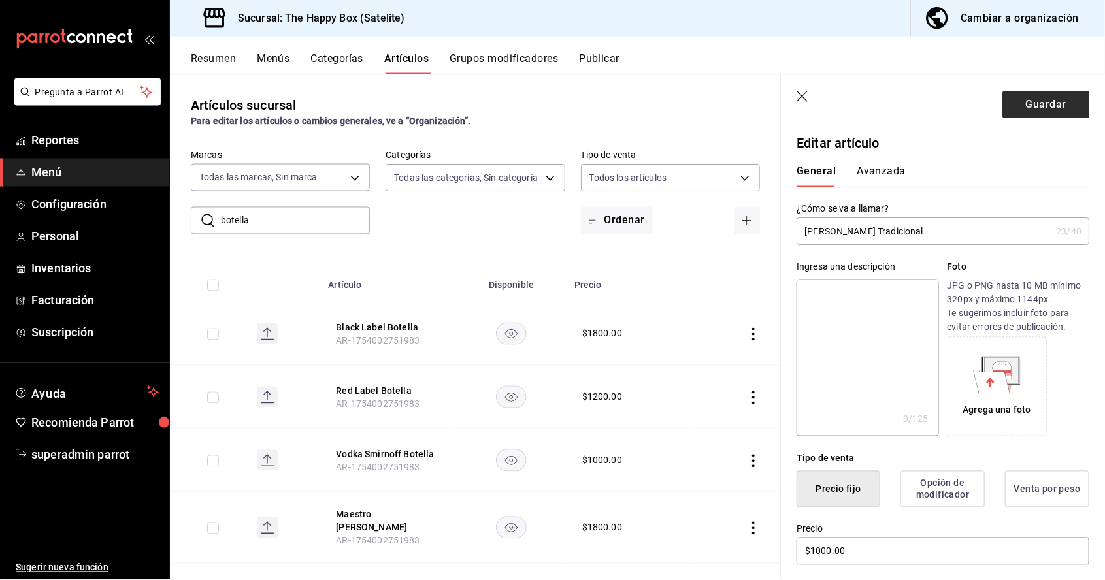
scroll to position [63, 0]
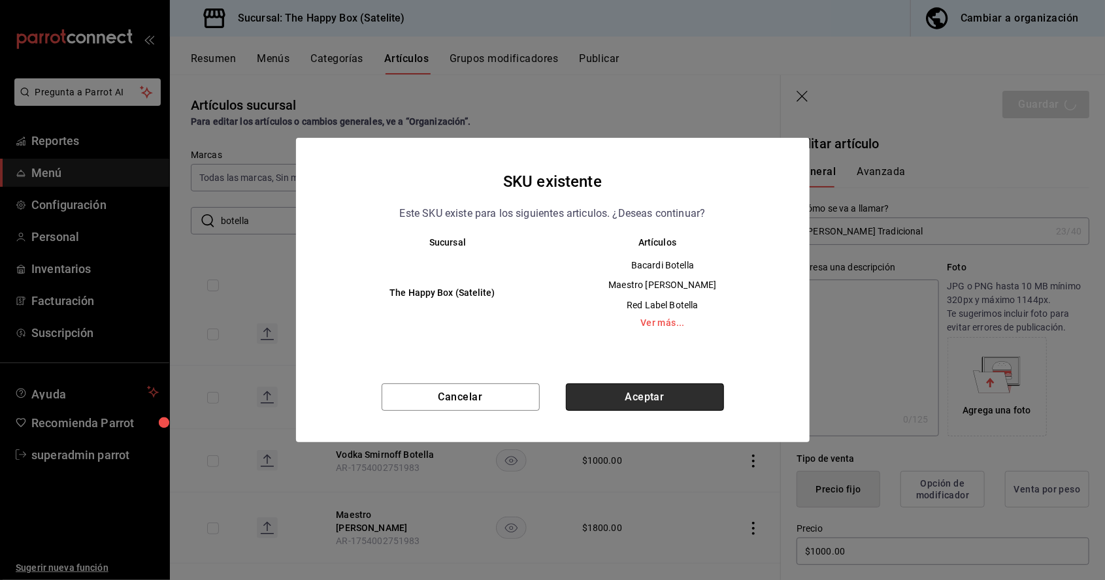
click at [674, 404] on button "Aceptar" at bounding box center [645, 396] width 158 height 27
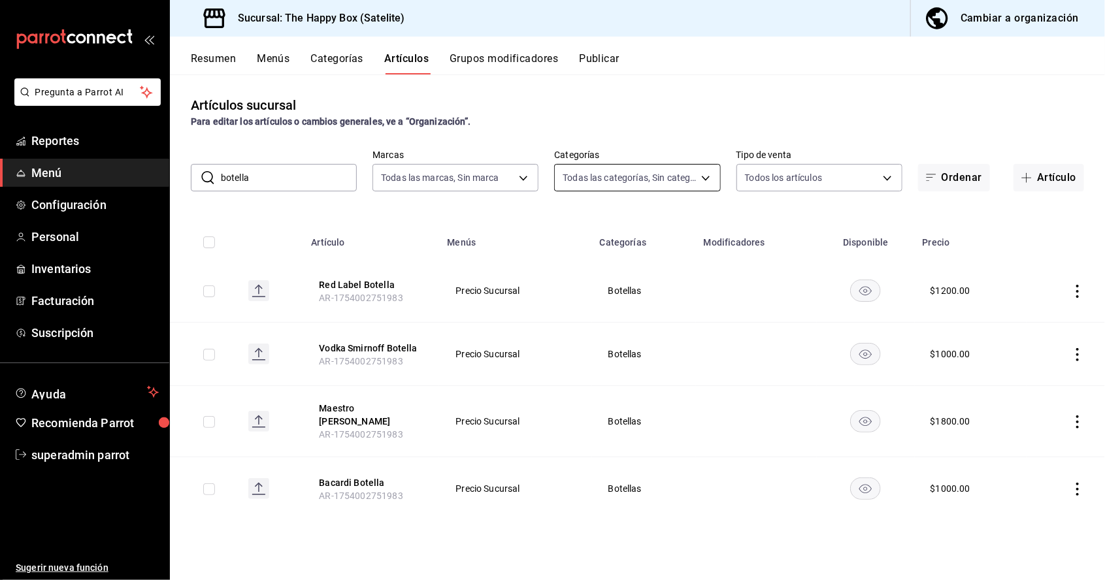
click at [635, 182] on body "Pregunta a Parrot AI Reportes Menú Configuración Personal Inventarios Facturaci…" at bounding box center [552, 290] width 1105 height 580
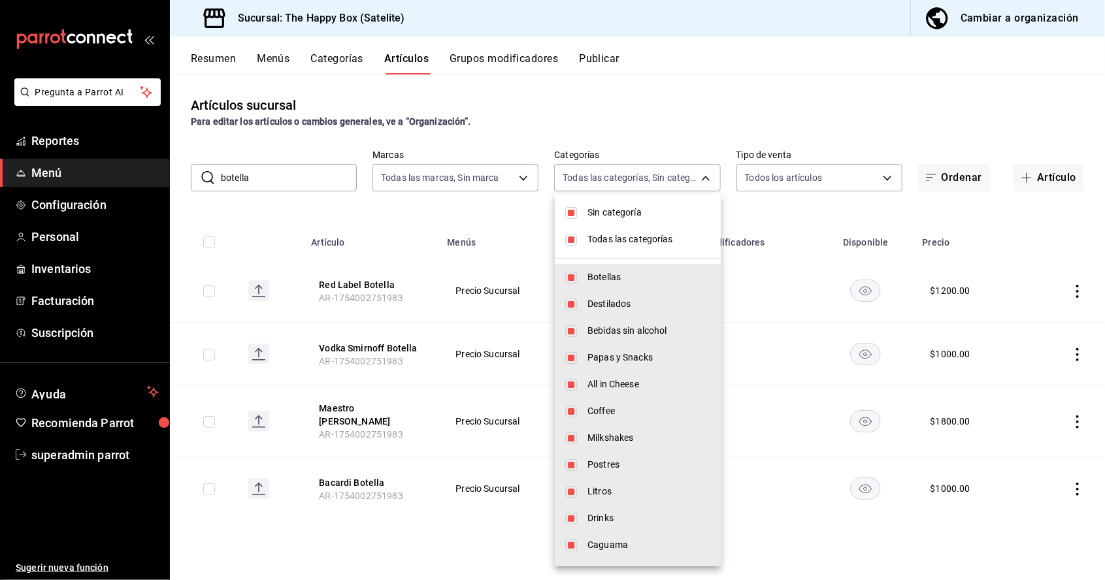
click at [576, 212] on input "checkbox" at bounding box center [571, 213] width 12 height 12
checkbox input "false"
click at [572, 238] on input "checkbox" at bounding box center [571, 240] width 12 height 12
checkbox input "false"
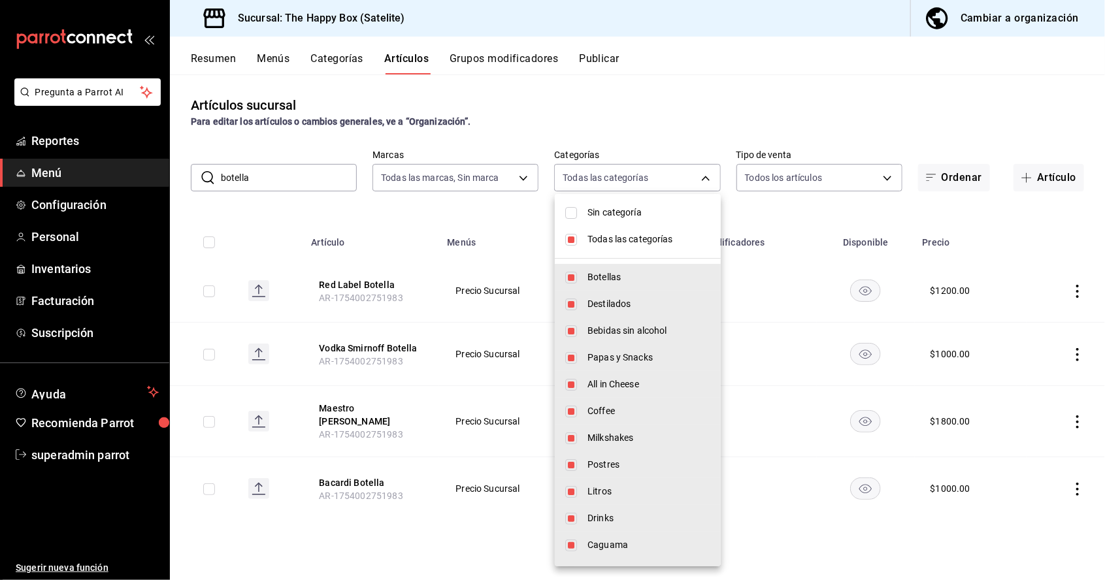
checkbox input "false"
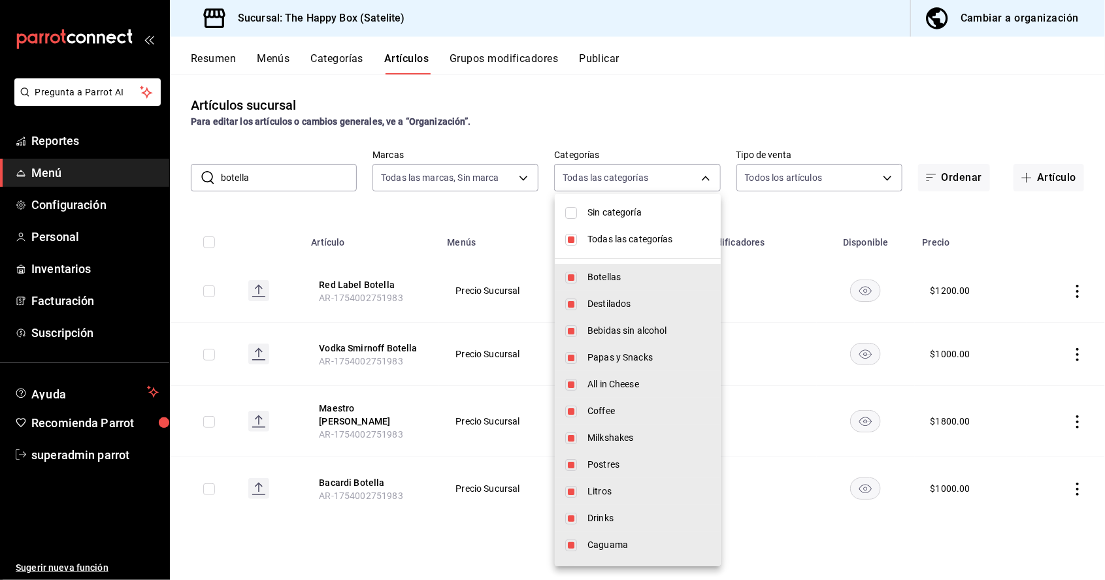
checkbox input "false"
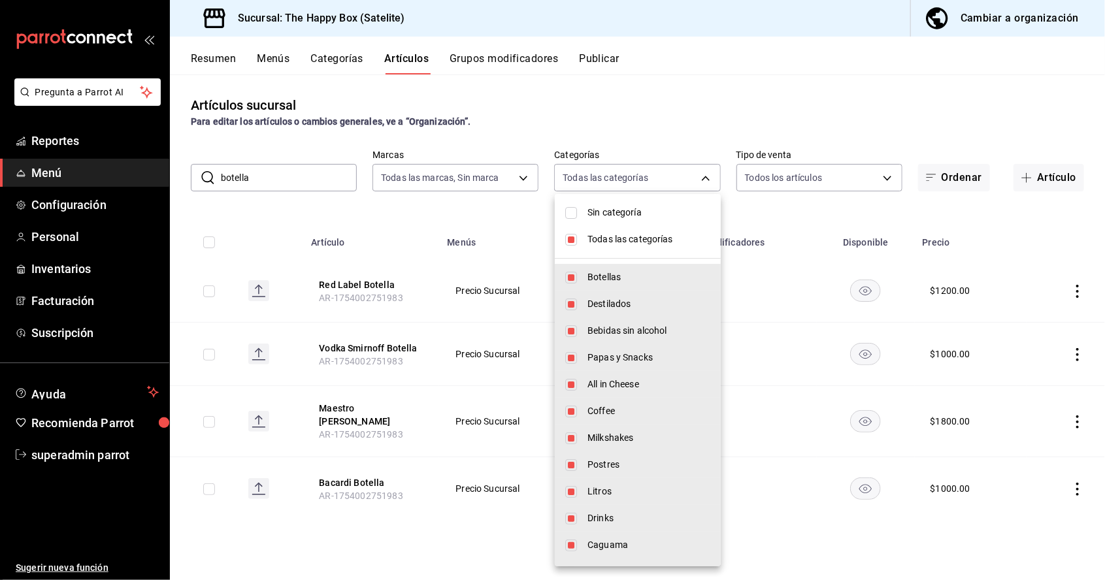
checkbox input "false"
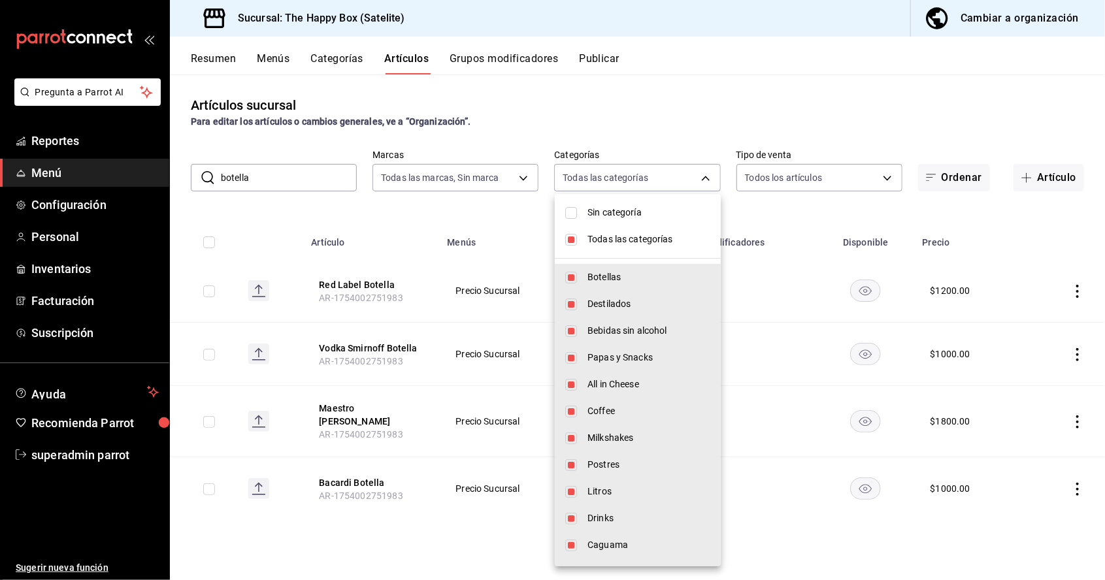
checkbox input "false"
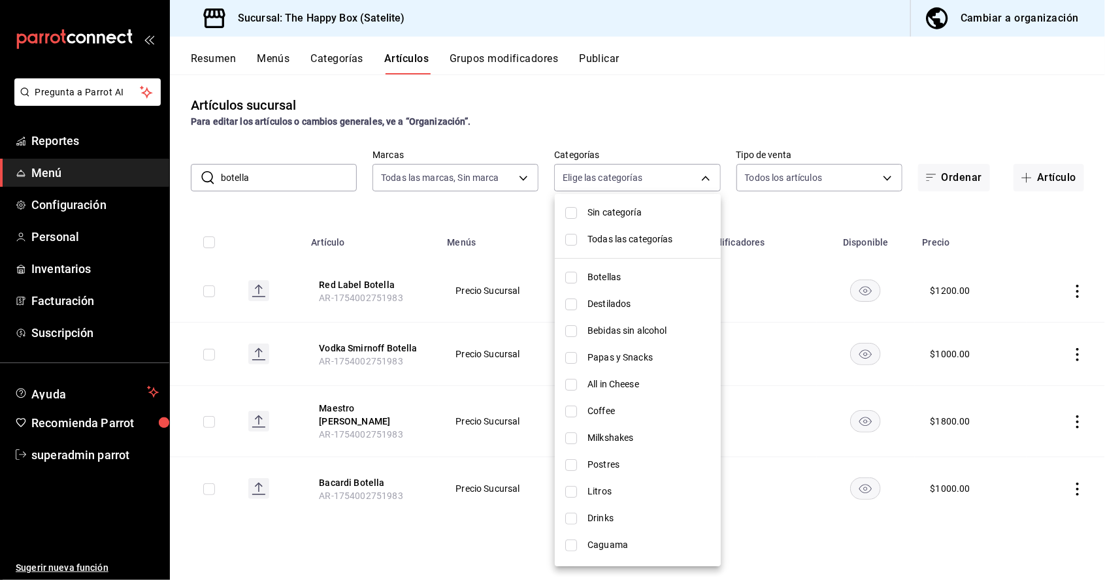
click at [570, 494] on input "checkbox" at bounding box center [571, 492] width 12 height 12
checkbox input "true"
type input "91ae8c5b-a820-46dc-ab1c-3e0d370ac31d"
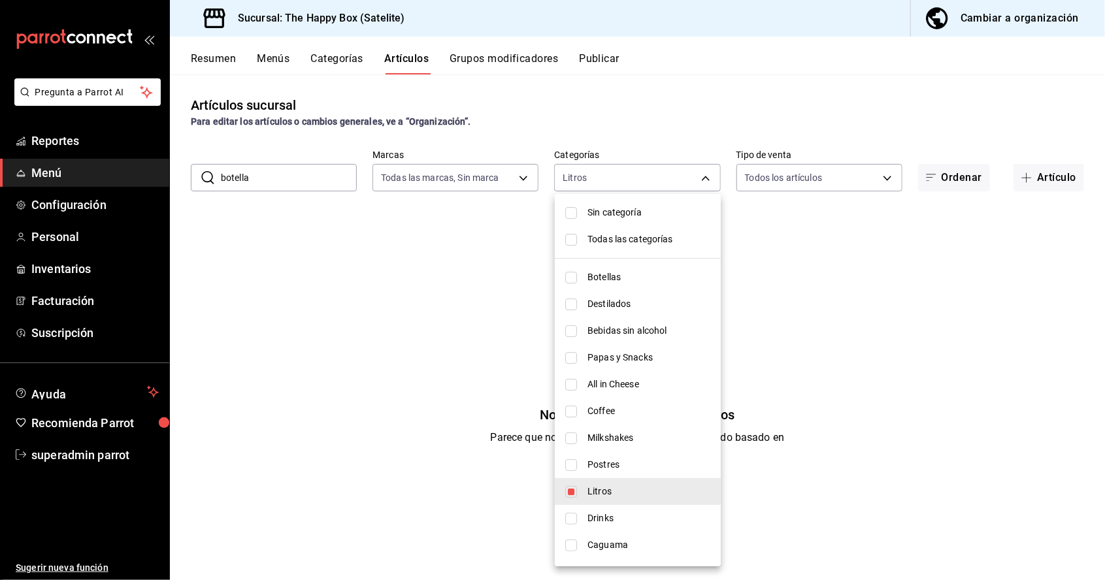
click at [575, 487] on input "checkbox" at bounding box center [571, 492] width 12 height 12
checkbox input "false"
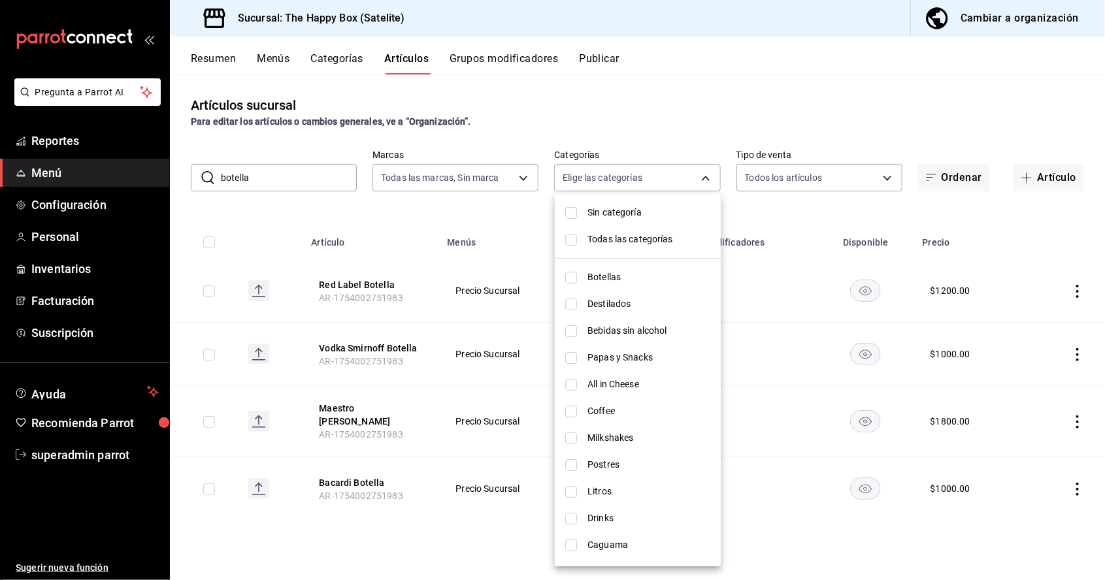
click at [575, 277] on input "checkbox" at bounding box center [571, 278] width 12 height 12
checkbox input "true"
type input "9f323e17-e675-4261-b0bb-923c28e48b90"
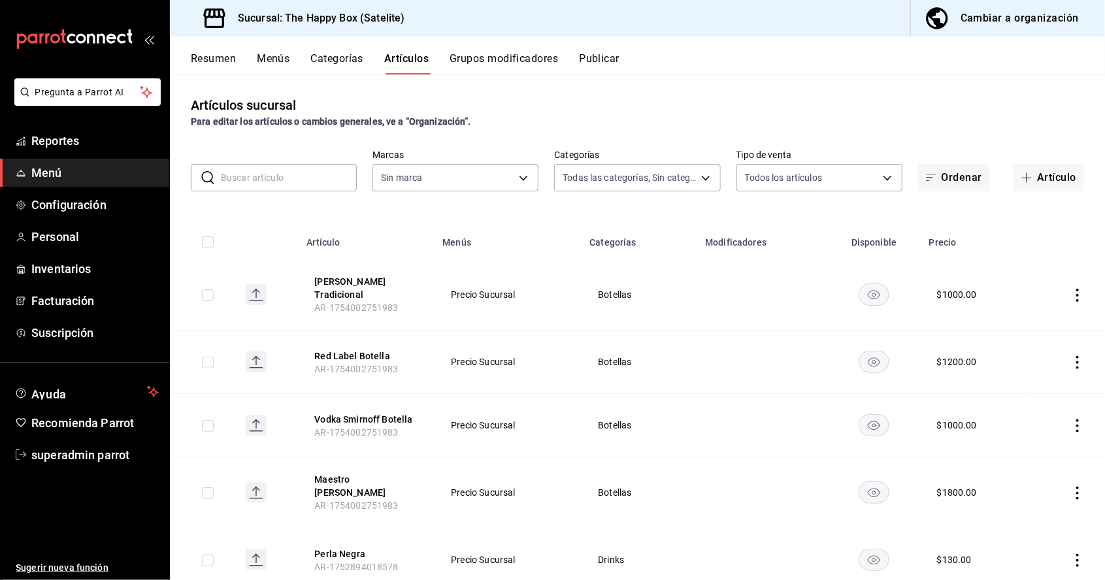
type input "9f323e17-e675-4261-b0bb-923c28e48b90,254b66a5-88d1-47ed-93f4-da680209bdce,6127c…"
type input "58c7a565-4df7-4662-91b2-7a1e9e046cfe"
click at [1071, 289] on icon "actions" at bounding box center [1077, 295] width 13 height 13
click at [1036, 320] on span "Editar" at bounding box center [1038, 322] width 34 height 14
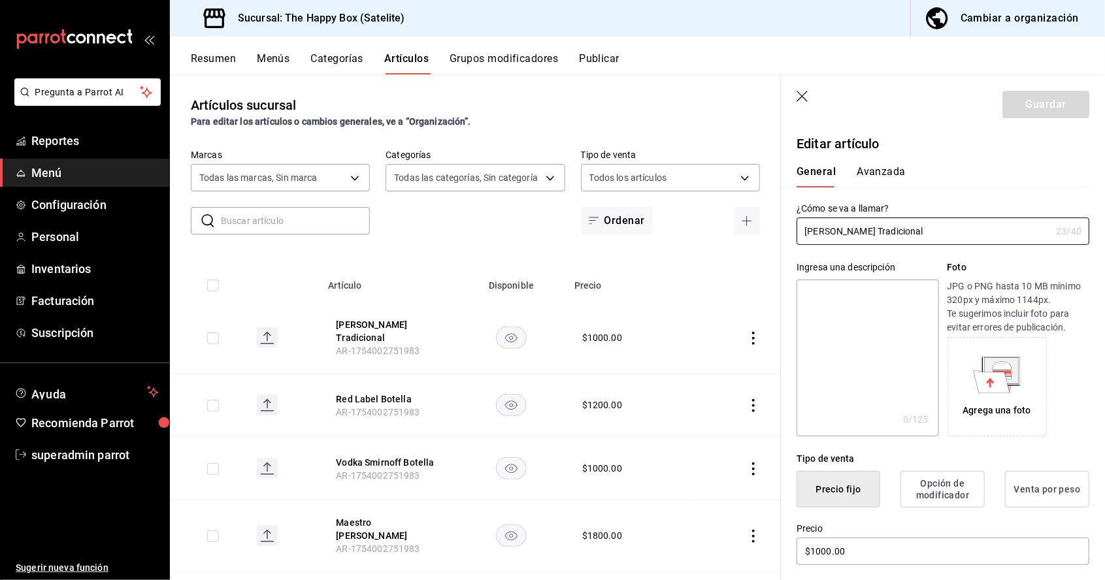
click at [798, 97] on icon "button" at bounding box center [802, 97] width 13 height 13
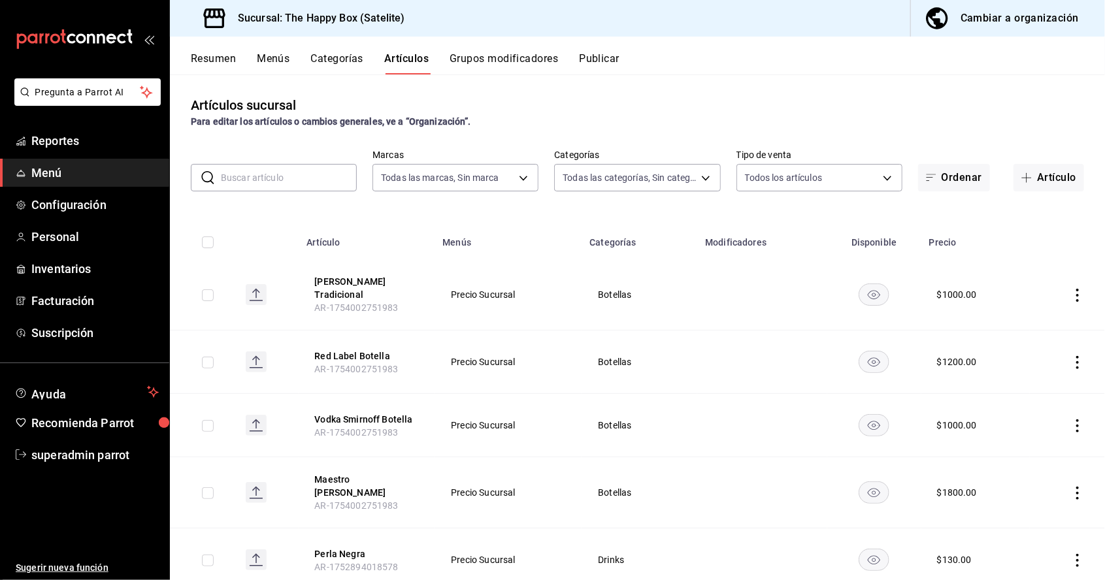
click at [1078, 294] on icon "actions" at bounding box center [1077, 295] width 13 height 13
click at [1027, 351] on span "Duplicar" at bounding box center [1038, 349] width 34 height 14
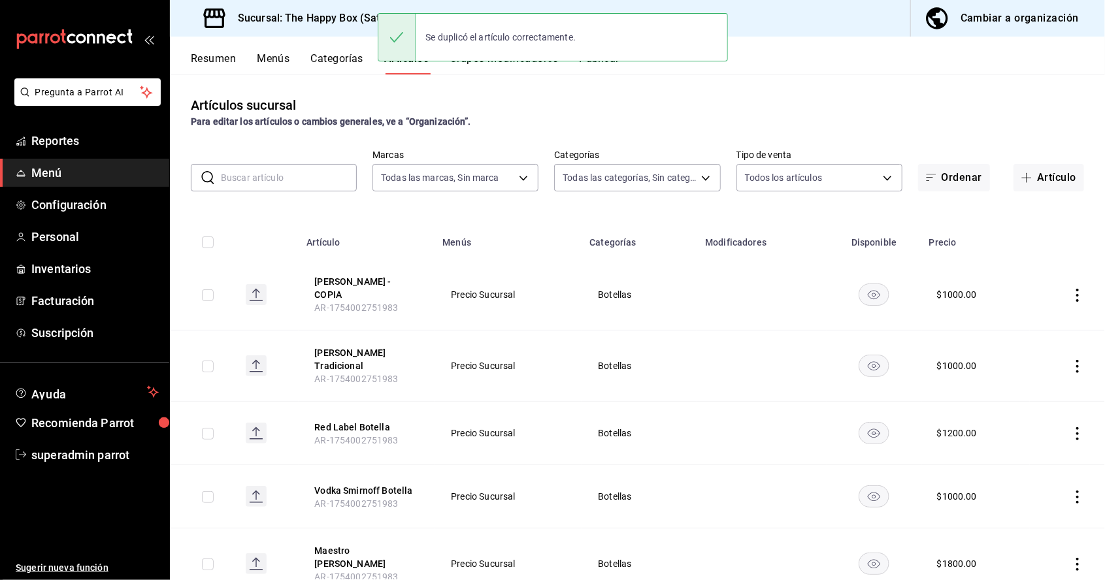
click at [1074, 295] on icon "actions" at bounding box center [1077, 295] width 13 height 13
click at [1026, 325] on span "Editar" at bounding box center [1038, 326] width 34 height 14
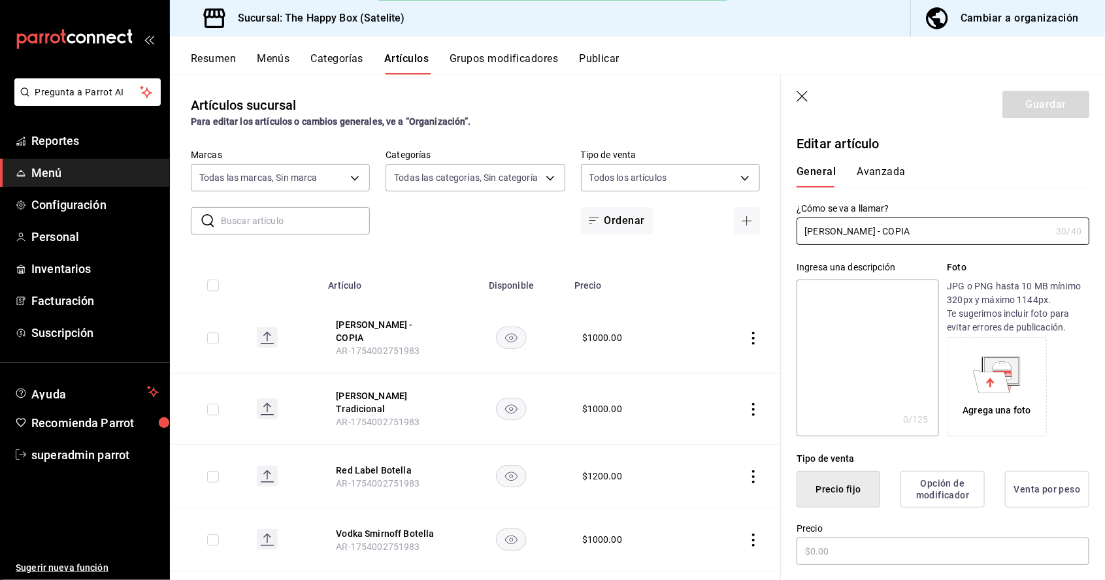
type input "$1000.00"
click at [949, 231] on input "[PERSON_NAME] - COPIA" at bounding box center [923, 231] width 254 height 26
type input "[PERSON_NAME]"
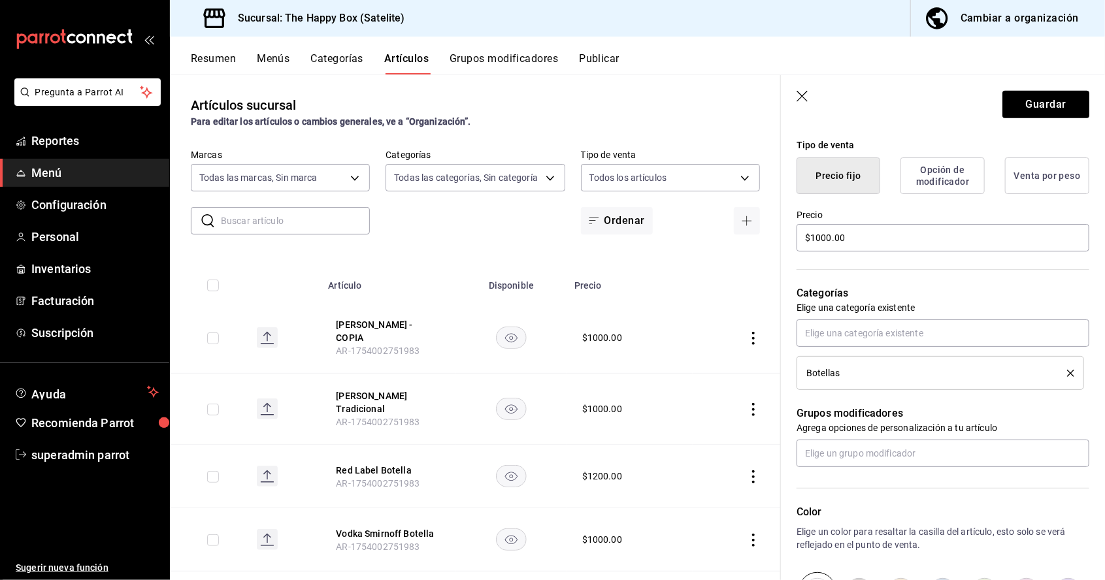
scroll to position [319, 0]
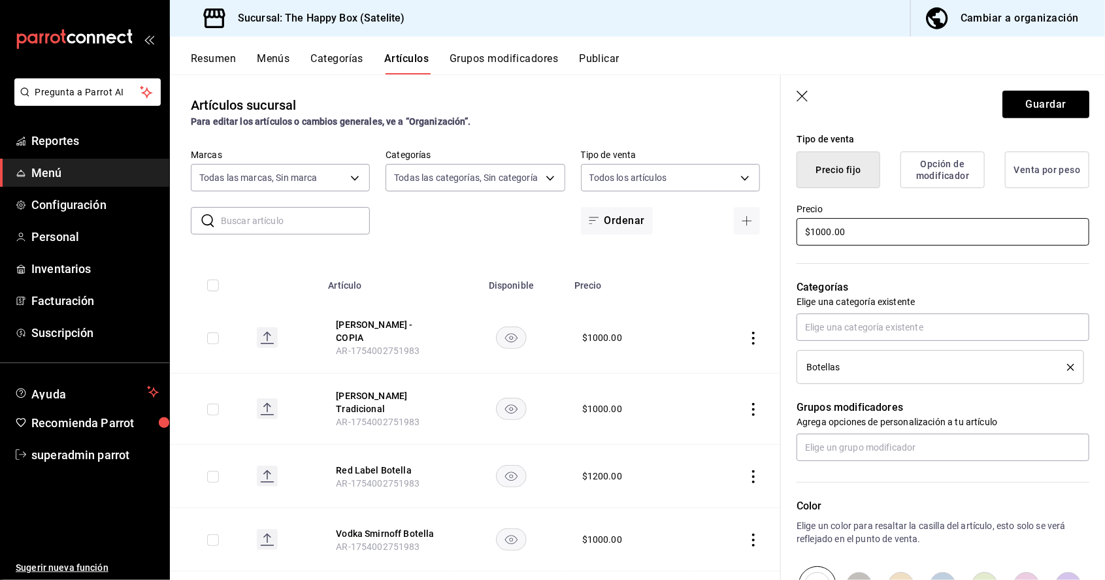
type input "Black Label Botella"
click at [906, 233] on div "¿Cómo se va a llamar? Black Label Botella 19 /40 ¿Cómo se va a llamar? Ingresa …" at bounding box center [935, 305] width 308 height 874
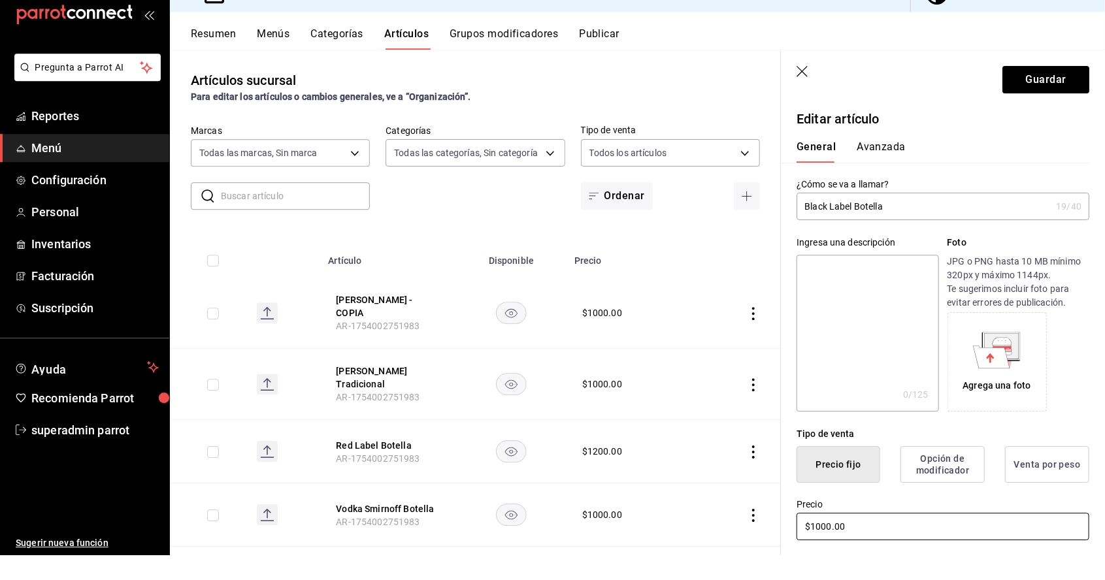
scroll to position [62, 0]
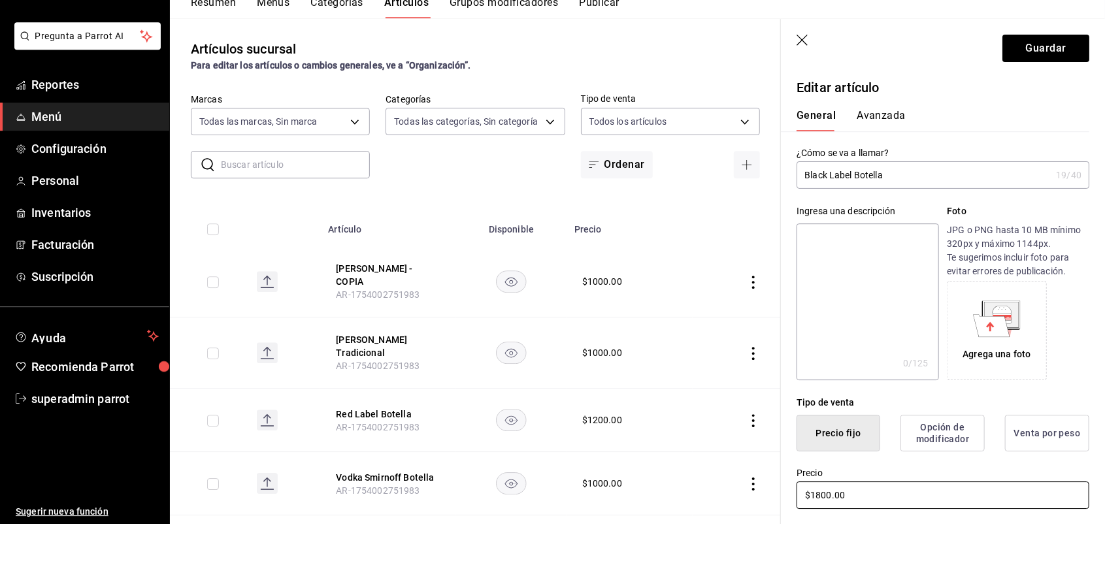
type input "$1800.00"
click at [1035, 108] on button "Guardar" at bounding box center [1045, 104] width 87 height 27
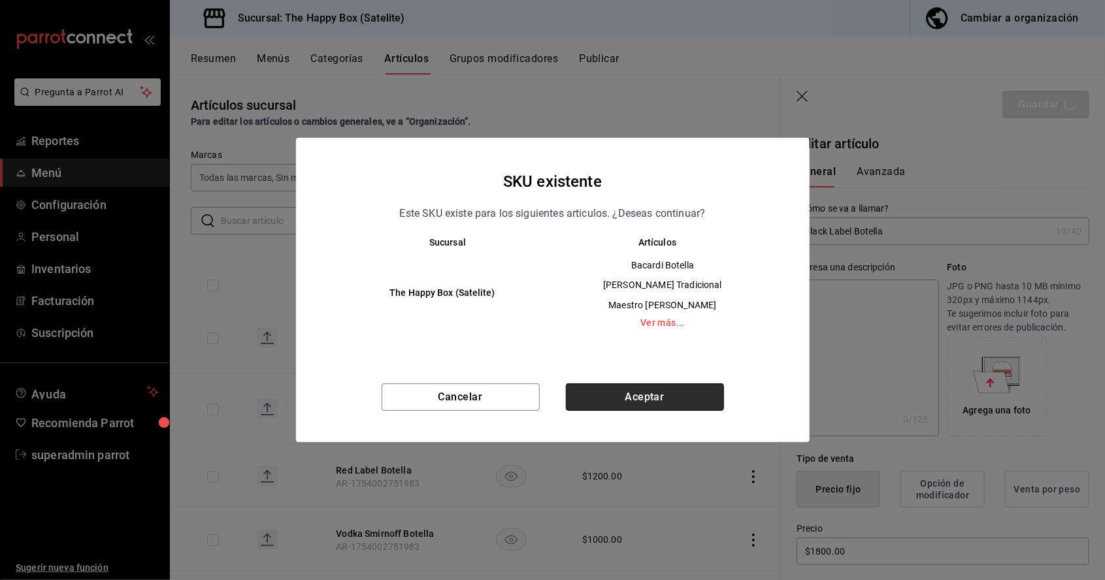
click at [664, 408] on button "Aceptar" at bounding box center [645, 396] width 158 height 27
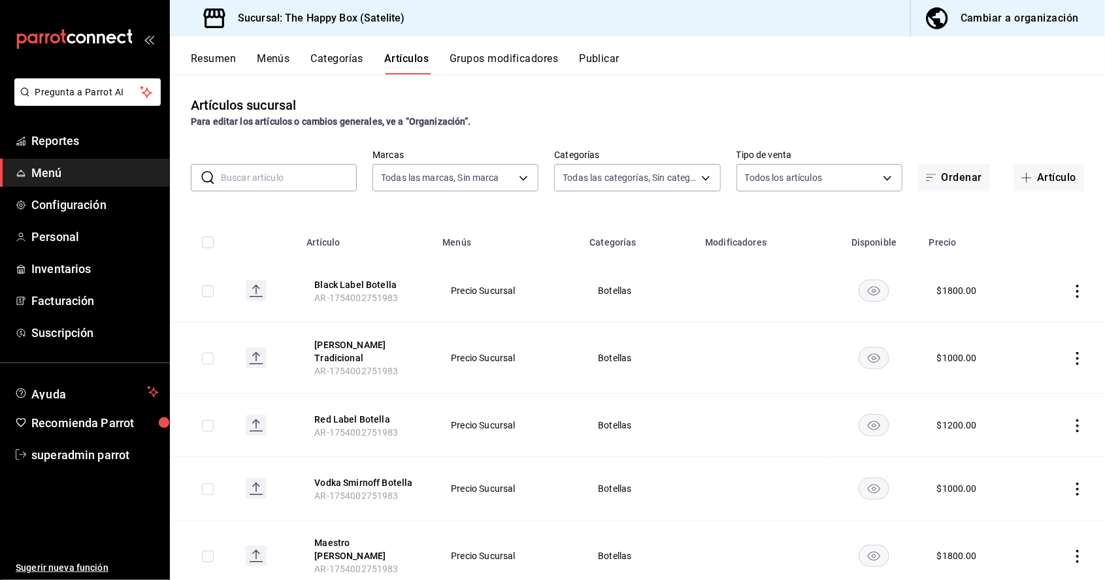
click at [1077, 352] on icon "actions" at bounding box center [1077, 358] width 3 height 13
click at [1038, 324] on span "Editar" at bounding box center [1038, 322] width 34 height 14
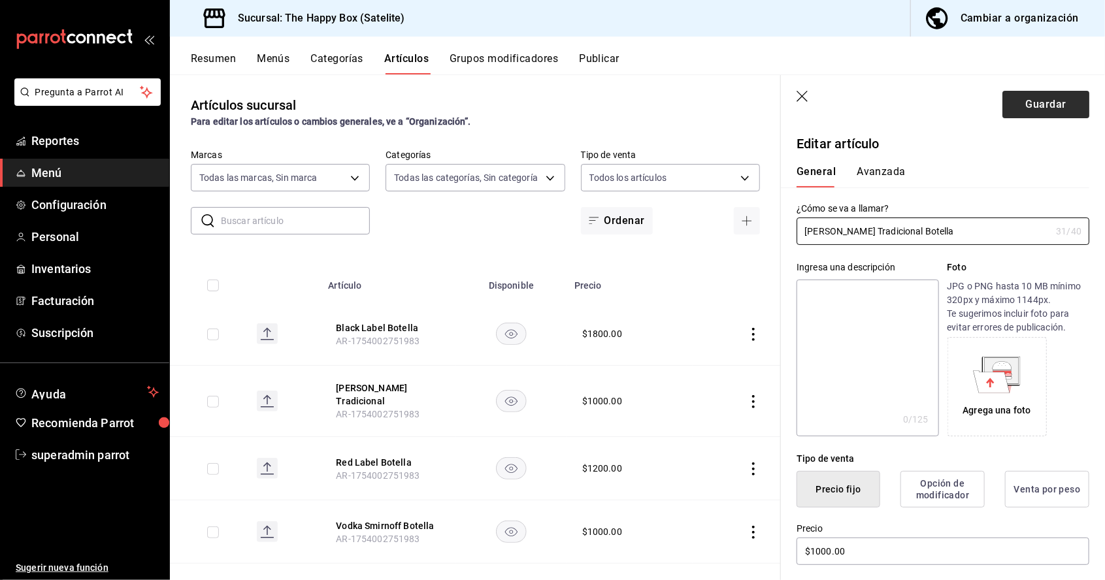
type input "[PERSON_NAME] Tradicional Botella"
click at [1057, 107] on button "Guardar" at bounding box center [1045, 104] width 87 height 27
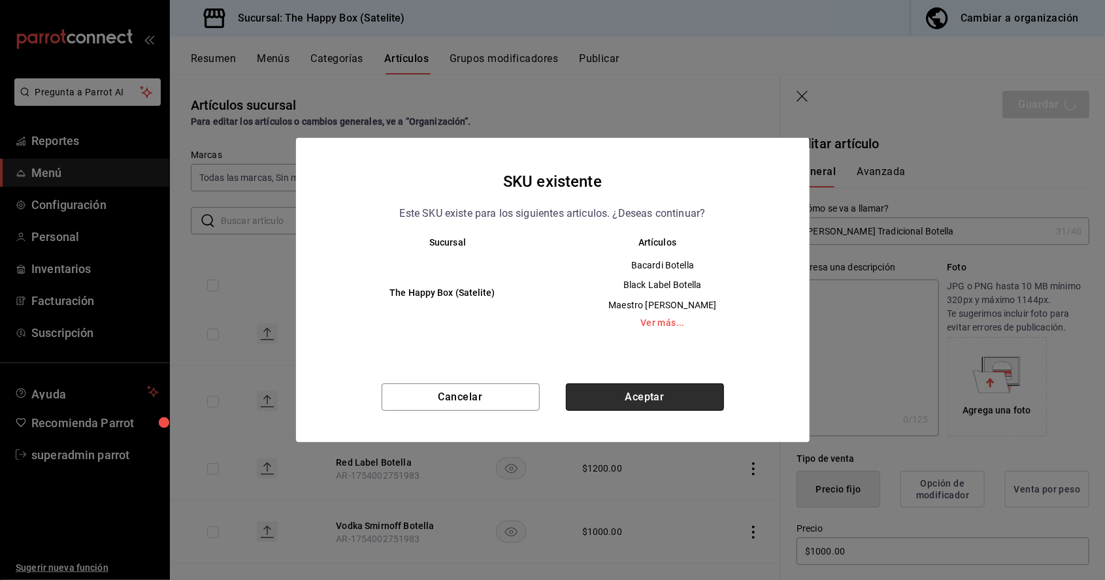
click at [669, 408] on button "Aceptar" at bounding box center [645, 396] width 158 height 27
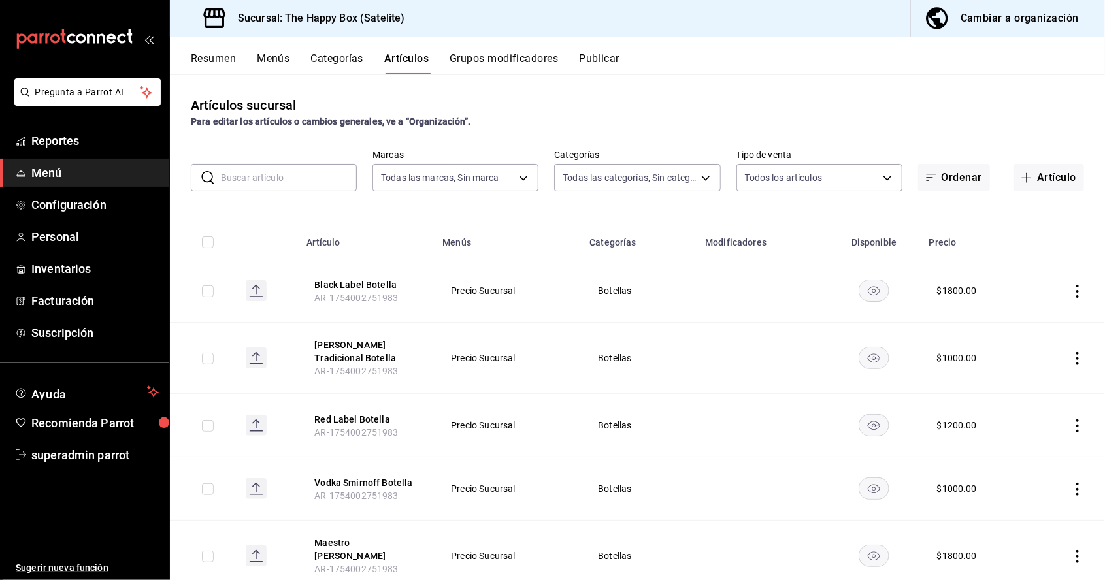
click at [1077, 285] on icon "actions" at bounding box center [1077, 291] width 3 height 13
click at [1039, 287] on span "Duplicar" at bounding box center [1038, 286] width 34 height 14
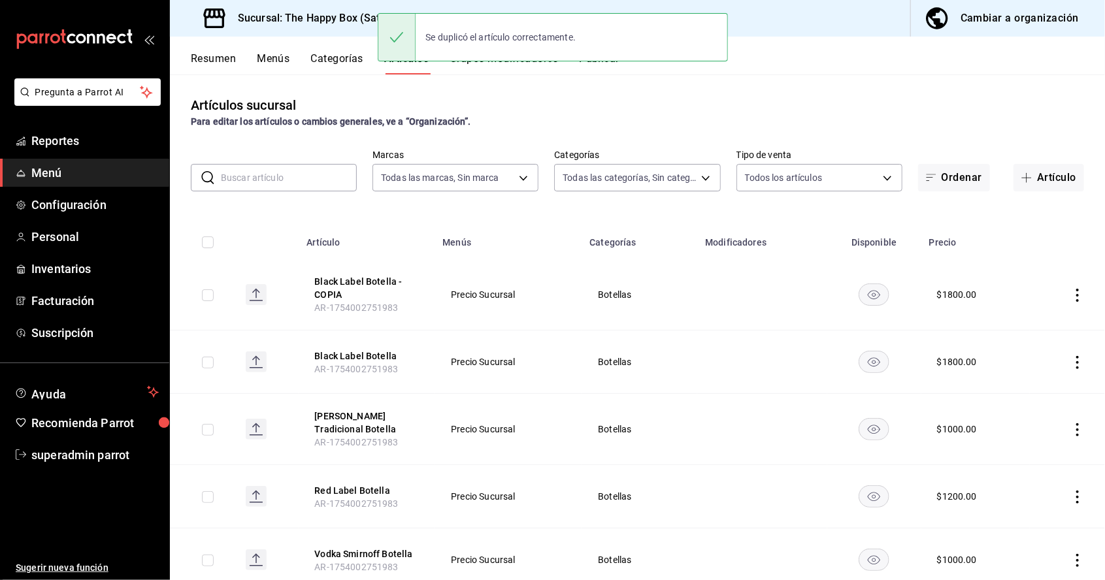
click at [1077, 289] on icon "actions" at bounding box center [1077, 295] width 3 height 13
click at [1031, 264] on span "Editar" at bounding box center [1038, 263] width 34 height 14
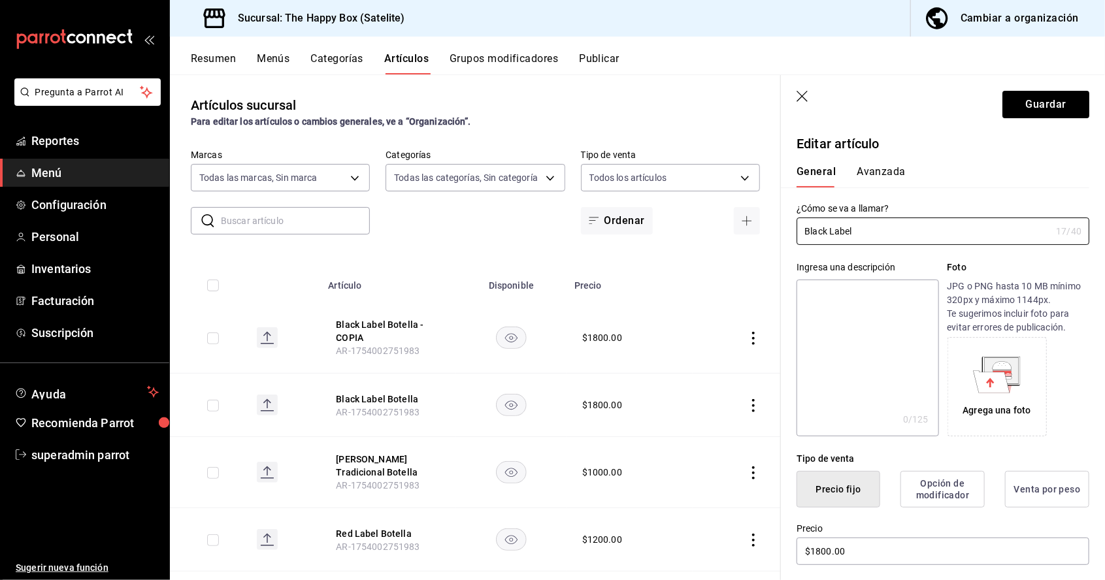
type input "Black"
click at [886, 236] on input "Mezcal 400 Conejor Botella" at bounding box center [923, 231] width 254 height 26
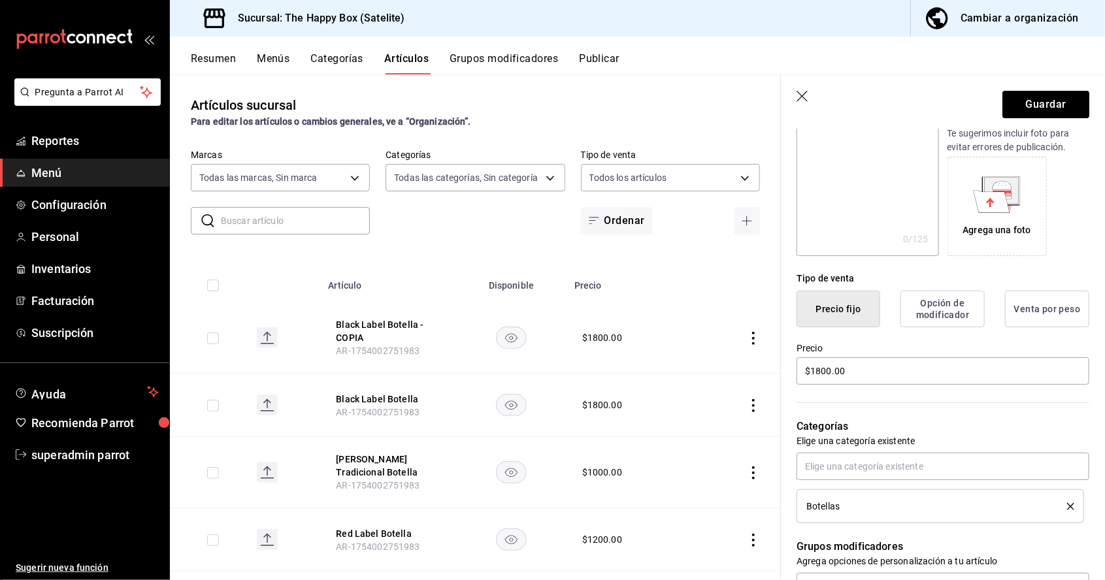
scroll to position [215, 0]
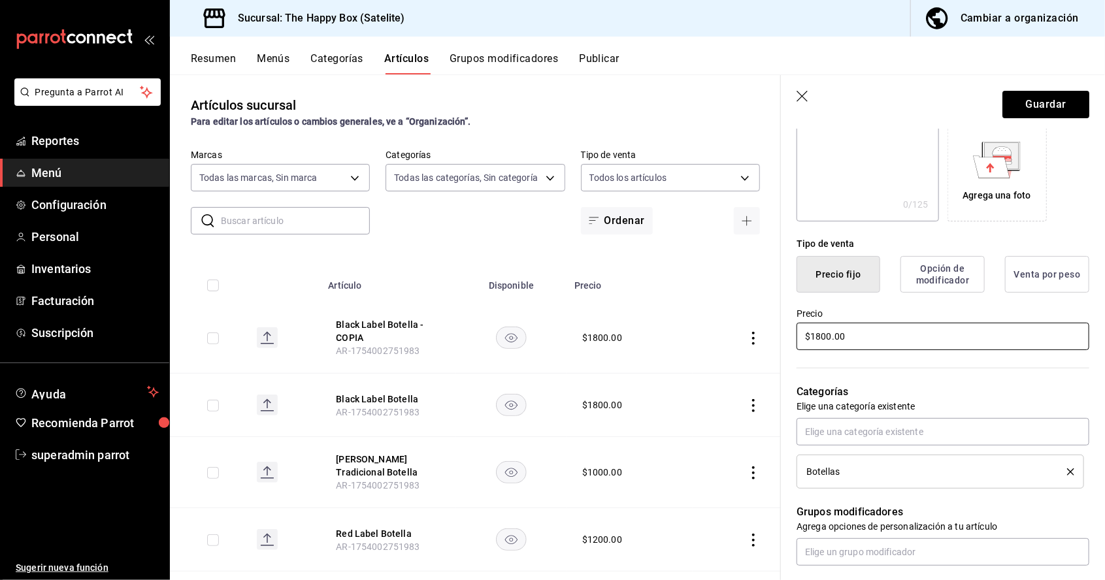
type input "Mezcal 400 Conejos Botella"
click at [912, 340] on div "Tipo de venta Precio fijo Opción de modificador Venta por peso Precio $1800.00" at bounding box center [935, 286] width 308 height 131
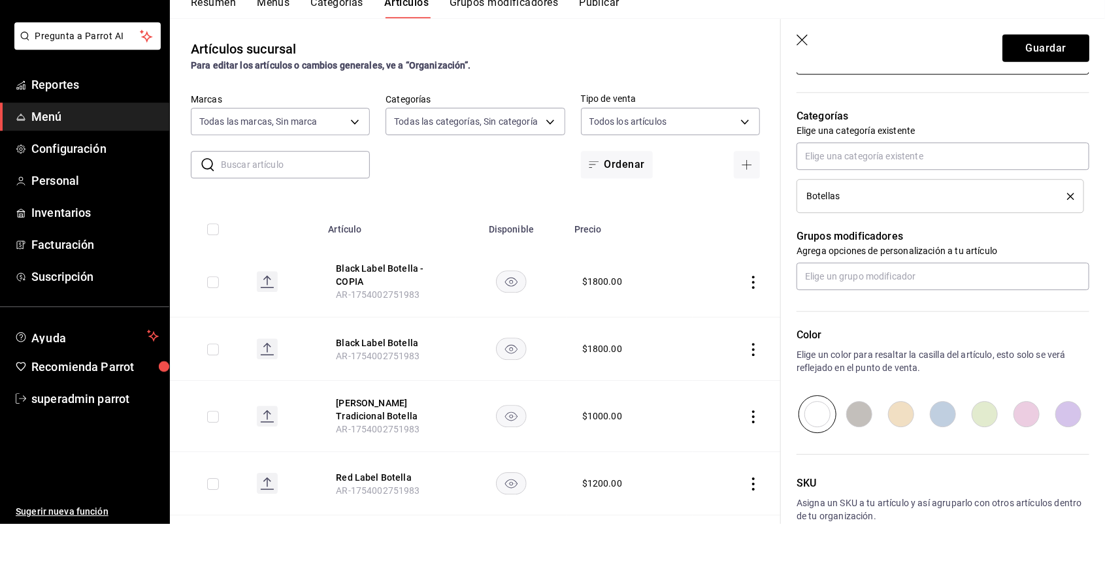
scroll to position [443, 0]
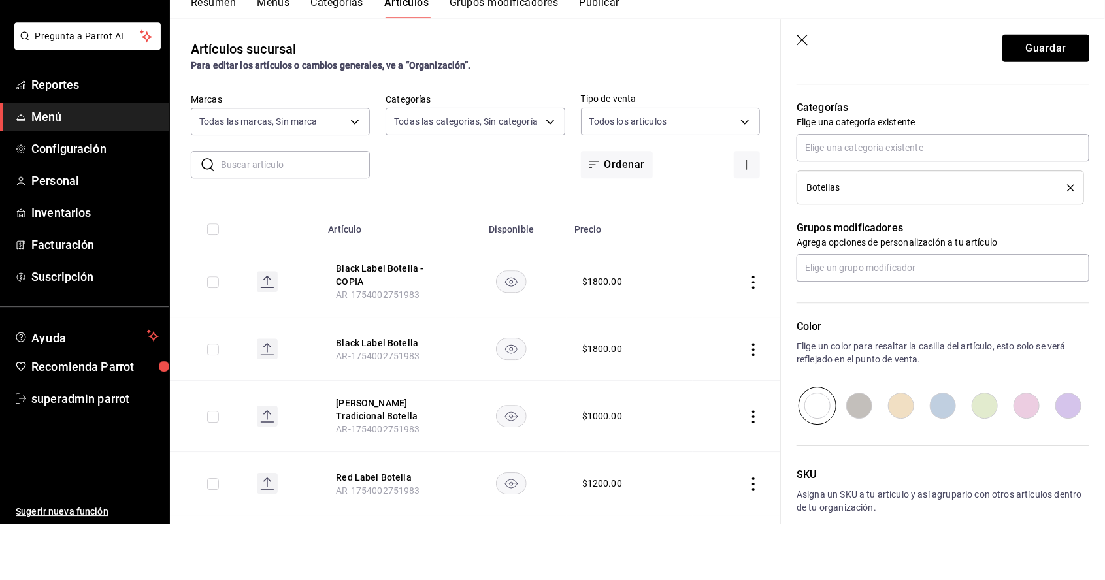
type input "$1200.00"
click at [1051, 111] on button "Guardar" at bounding box center [1045, 104] width 87 height 27
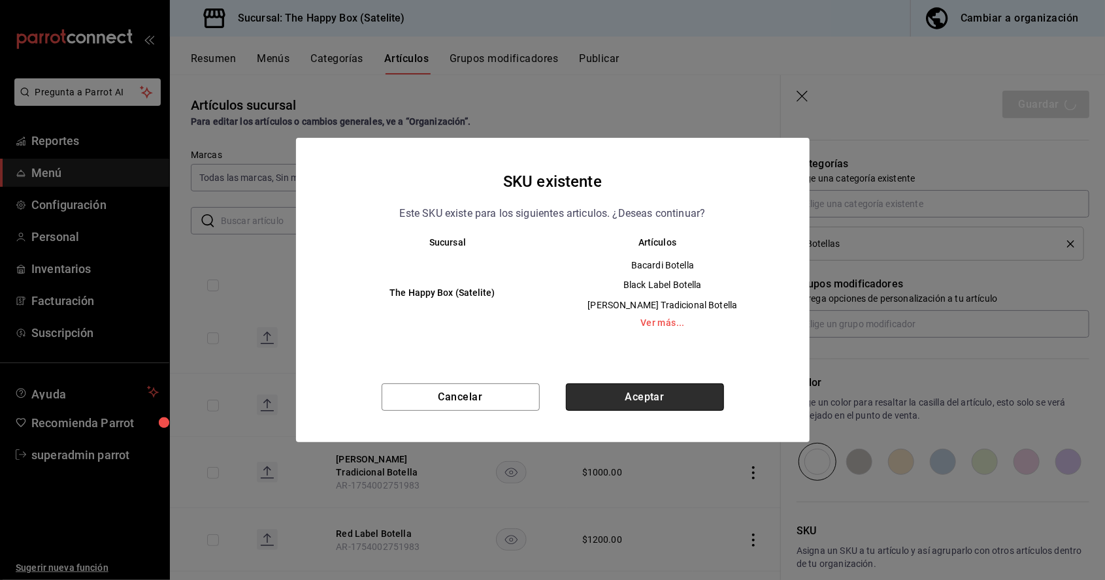
click at [671, 397] on button "Aceptar" at bounding box center [645, 396] width 158 height 27
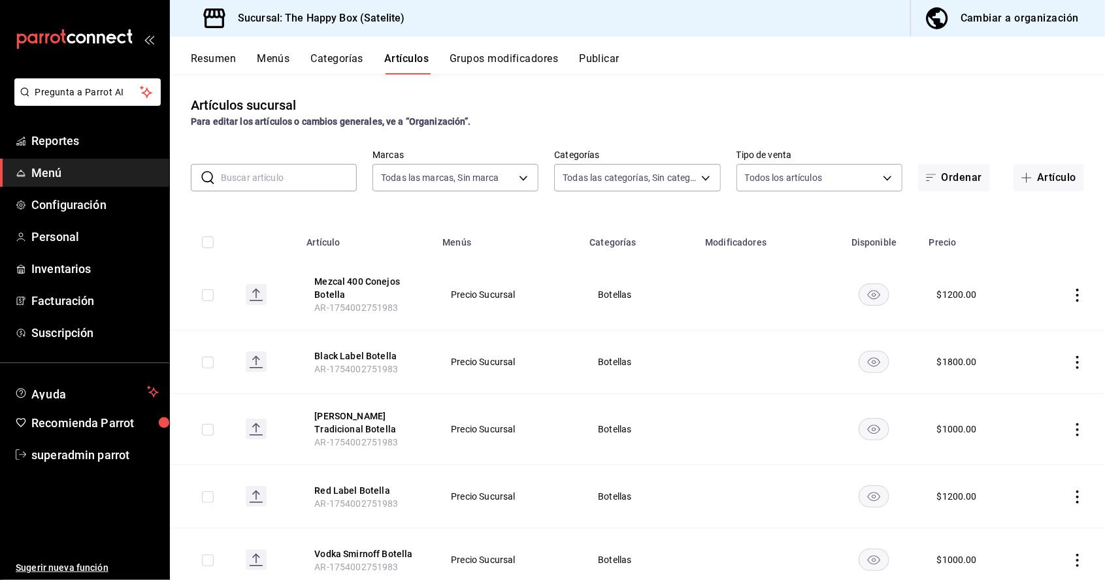
scroll to position [16, 0]
click at [1077, 289] on icon "actions" at bounding box center [1077, 295] width 13 height 13
click at [1029, 334] on span "Duplicar" at bounding box center [1038, 336] width 34 height 14
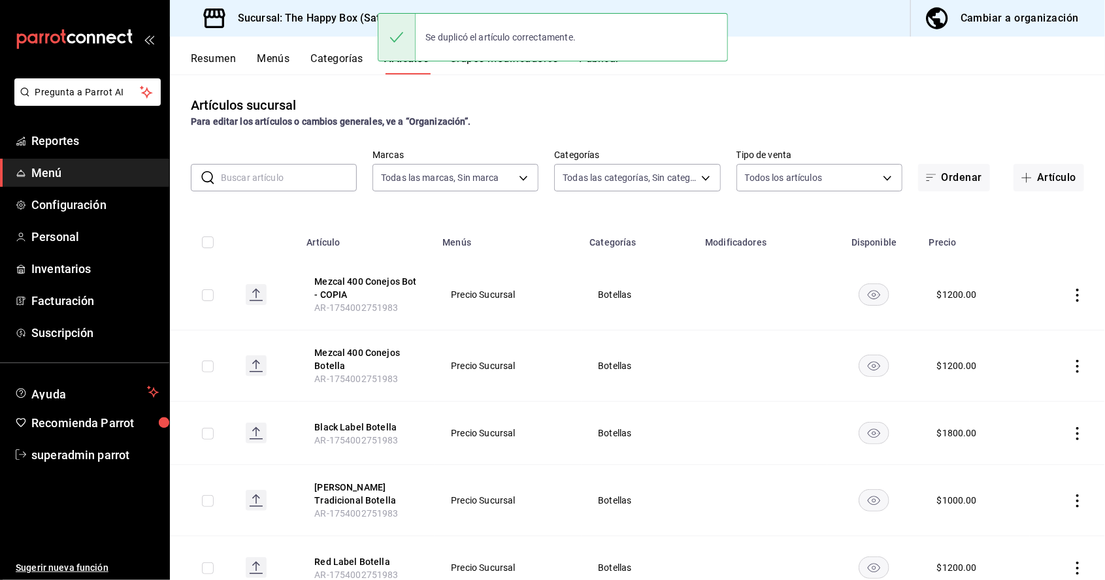
click at [1076, 289] on icon "actions" at bounding box center [1077, 295] width 13 height 13
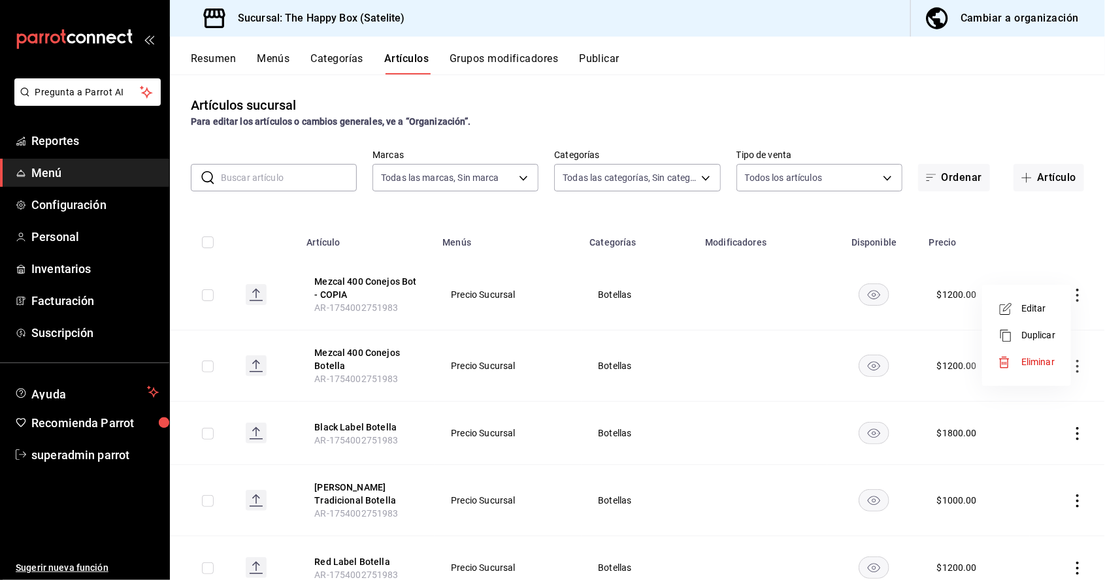
click at [1035, 311] on span "Editar" at bounding box center [1038, 309] width 34 height 14
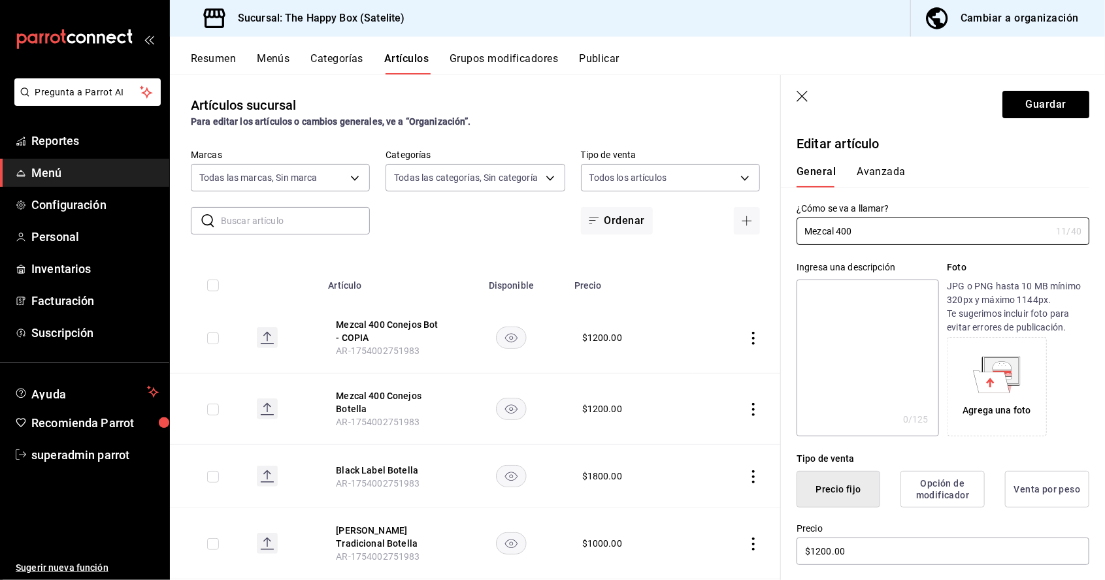
type input "Mezcal"
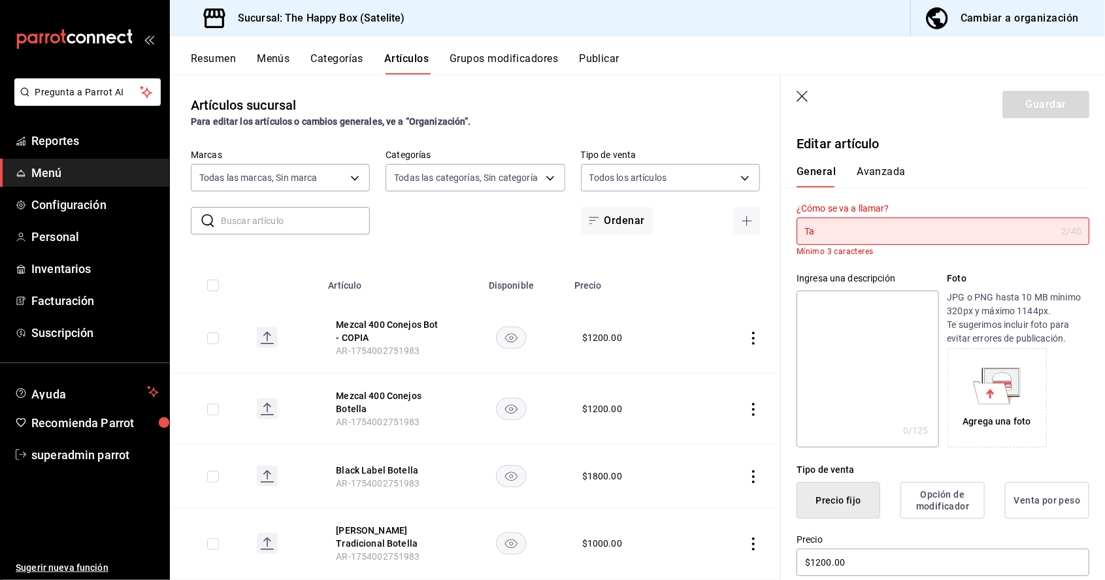
type input "T"
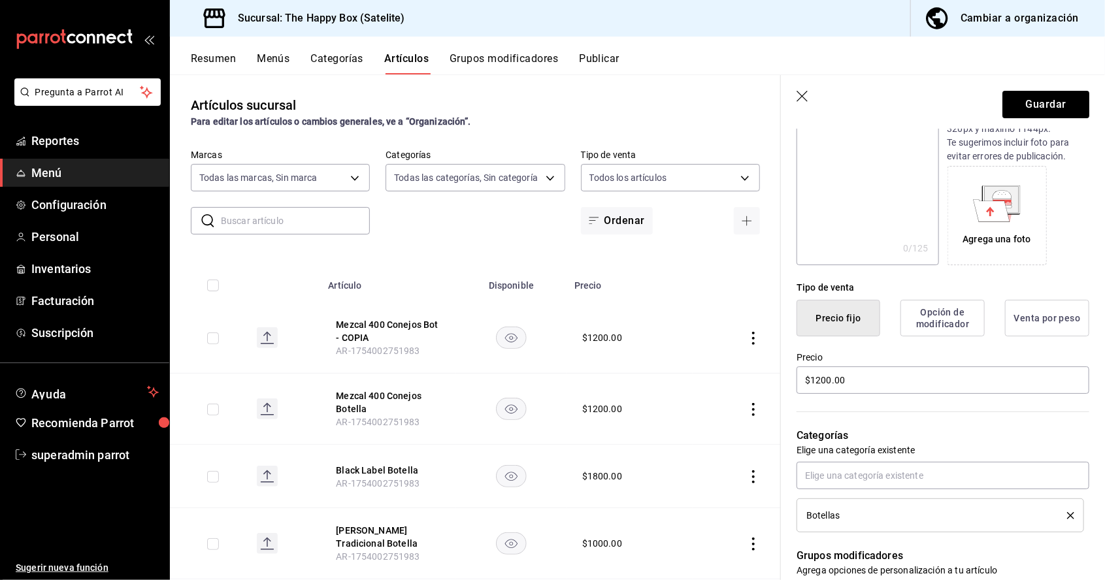
scroll to position [170, 0]
type input "Gin Tanqueray Botella"
click at [901, 385] on div "Precio $1200.00" at bounding box center [942, 375] width 293 height 44
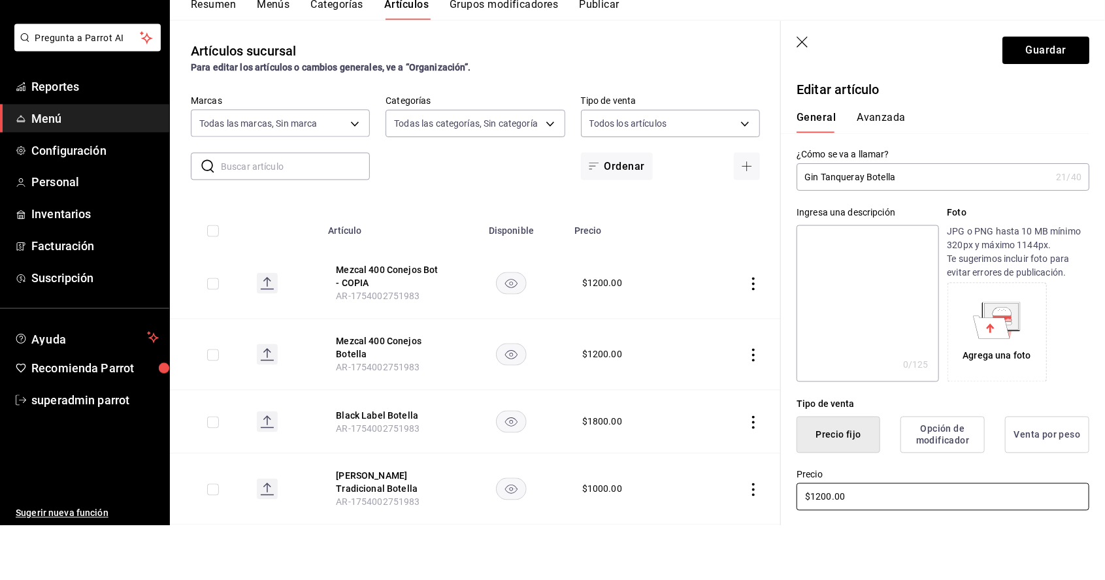
scroll to position [62, 0]
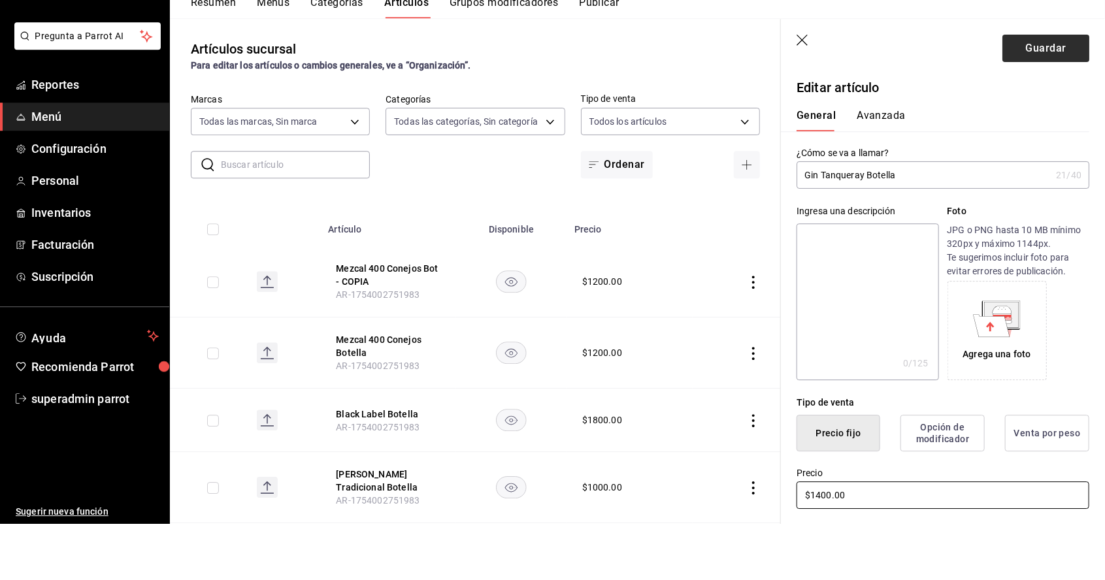
type input "$1400.00"
click at [1045, 107] on button "Guardar" at bounding box center [1045, 104] width 87 height 27
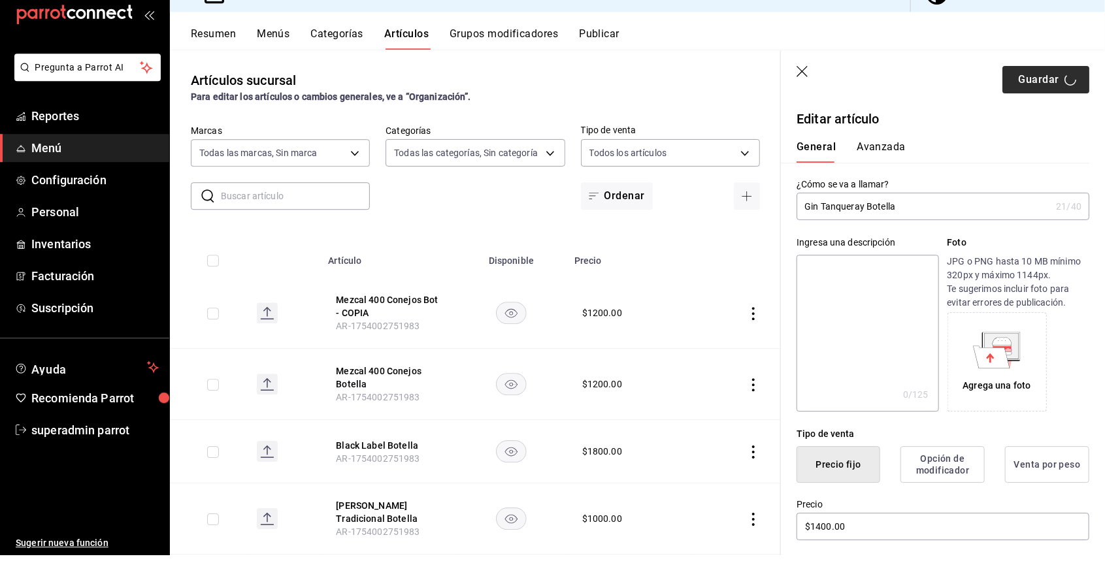
scroll to position [63, 0]
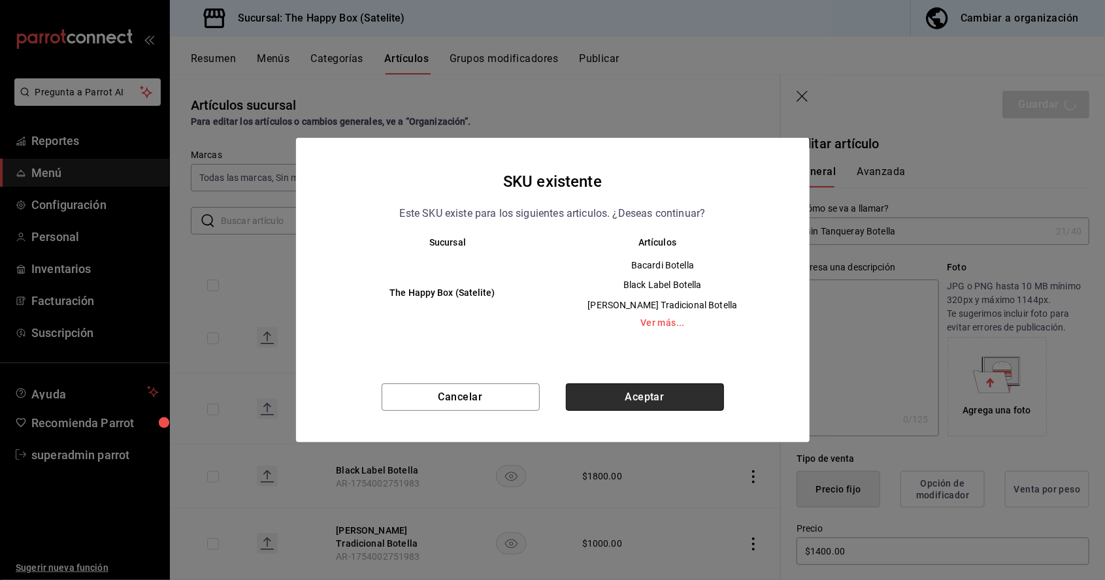
click at [611, 391] on button "Aceptar" at bounding box center [645, 396] width 158 height 27
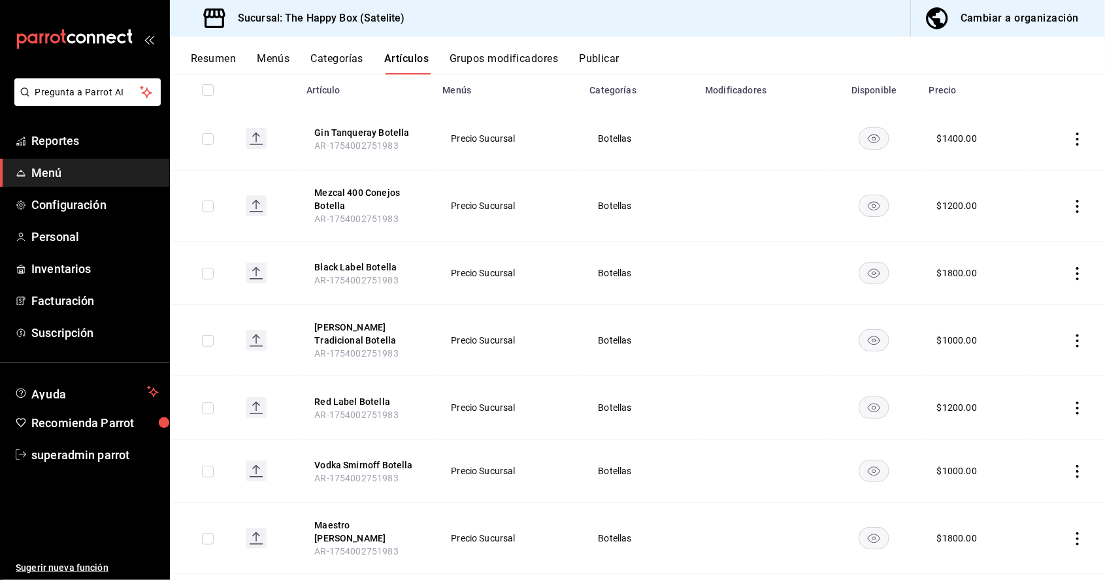
scroll to position [156, 0]
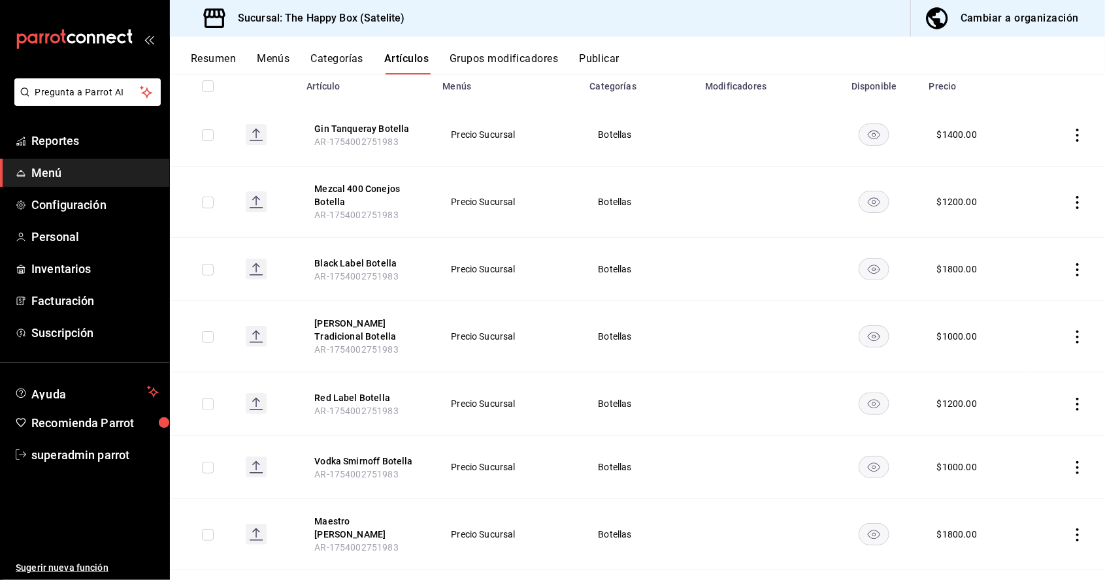
click at [1078, 129] on icon "actions" at bounding box center [1077, 135] width 3 height 13
click at [1037, 131] on span "Duplicar" at bounding box center [1038, 129] width 34 height 14
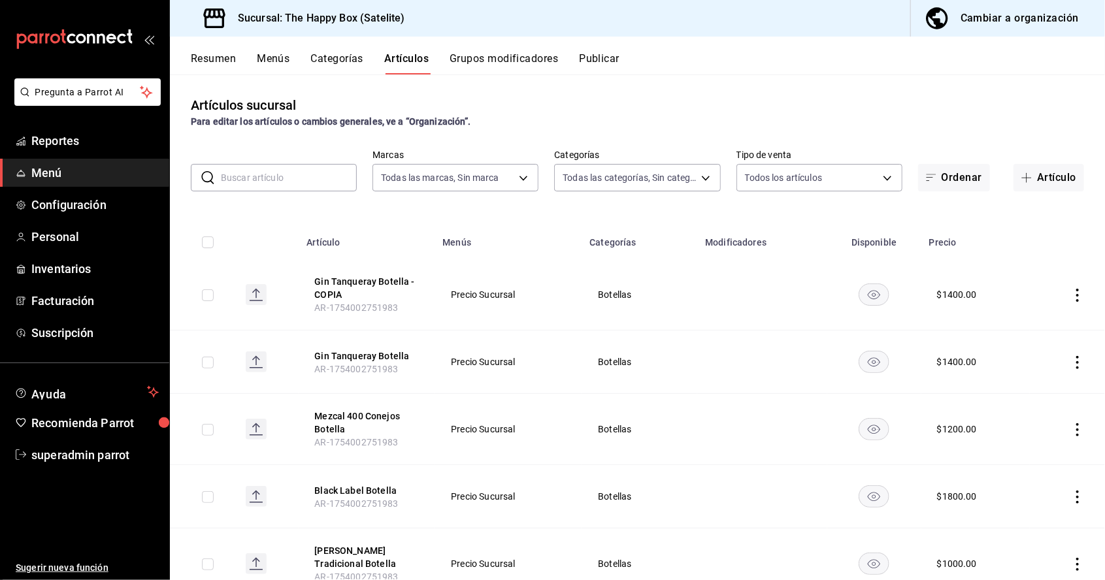
click at [1077, 289] on icon "actions" at bounding box center [1077, 295] width 3 height 13
click at [1031, 263] on span "Editar" at bounding box center [1038, 263] width 34 height 14
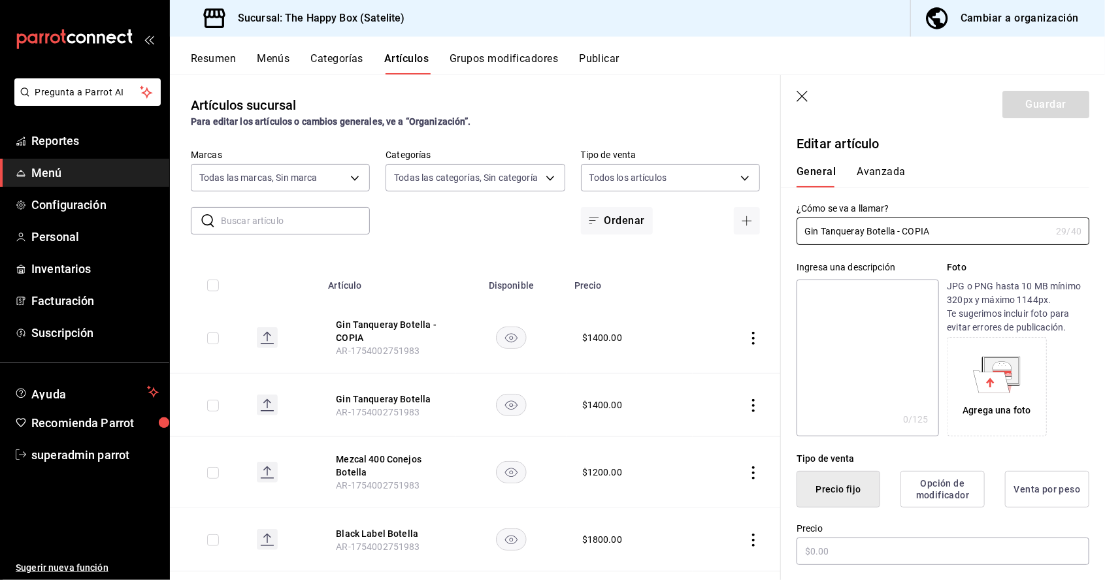
type input "$1400.00"
click at [890, 227] on input "Gin Tanqueray Botella - COPIA" at bounding box center [923, 231] width 254 height 26
click at [865, 218] on input "Gin Tanqueray Botella - COPIA" at bounding box center [923, 231] width 254 height 26
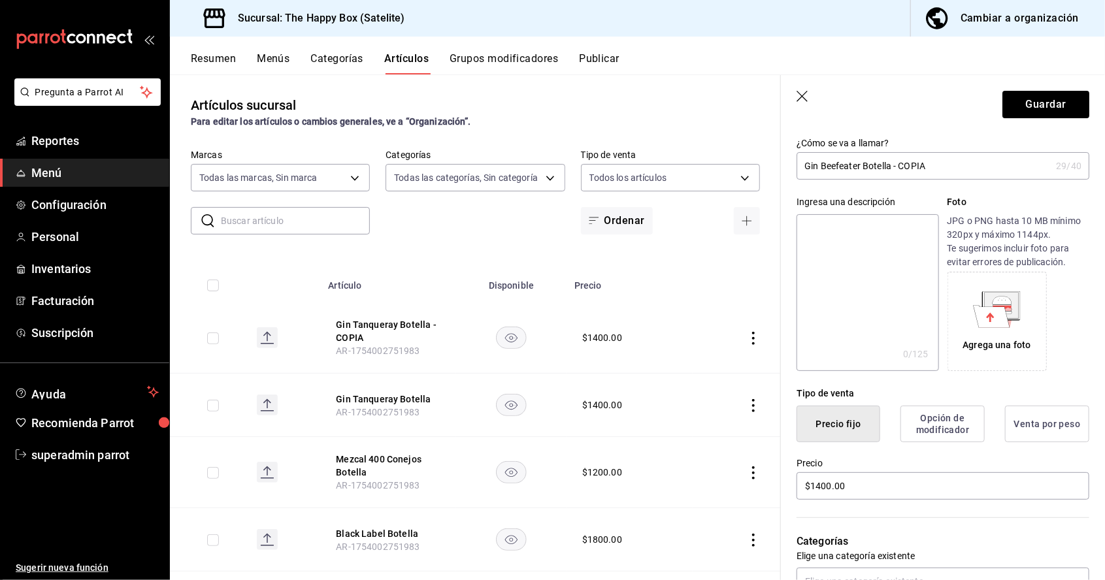
scroll to position [67, 0]
click at [948, 165] on input "Gin Beefeater Botella - COPIA" at bounding box center [923, 164] width 254 height 26
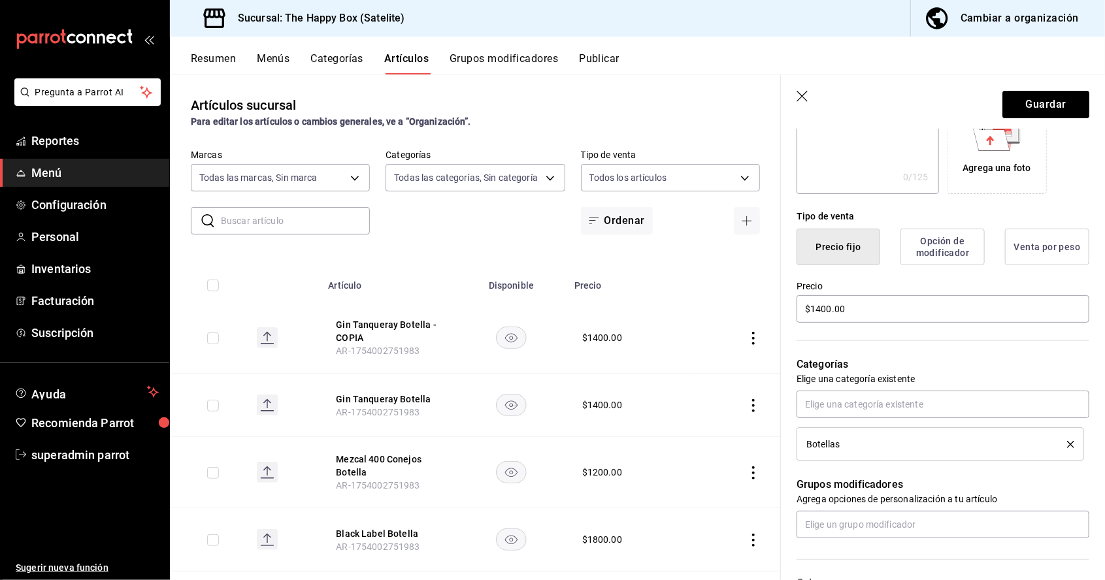
scroll to position [243, 0]
type input "Gin Beefeater Botella"
click at [885, 310] on input "$1400.00" at bounding box center [942, 308] width 293 height 27
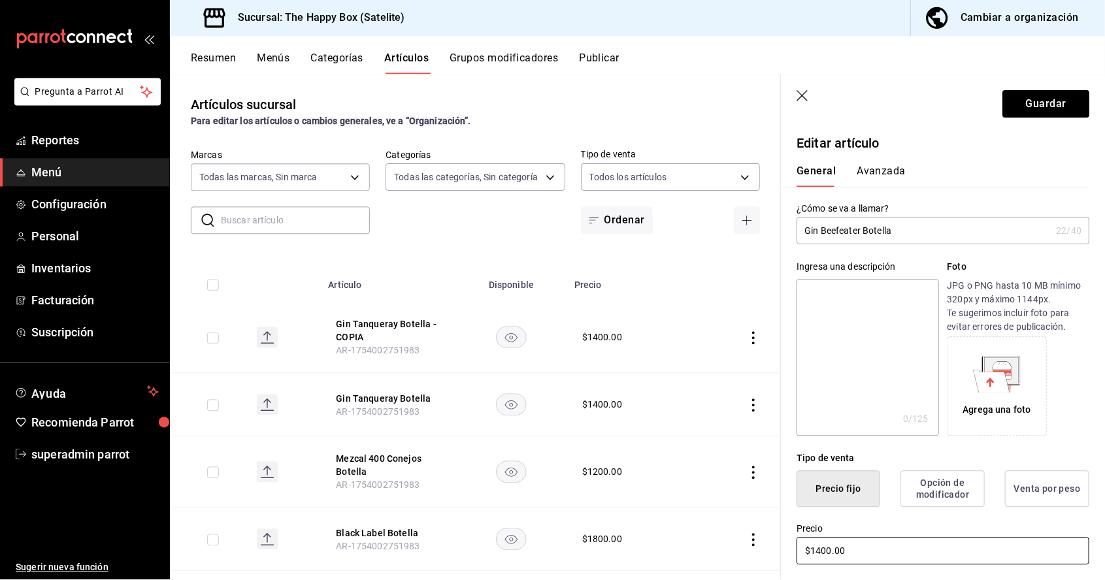
scroll to position [62, 0]
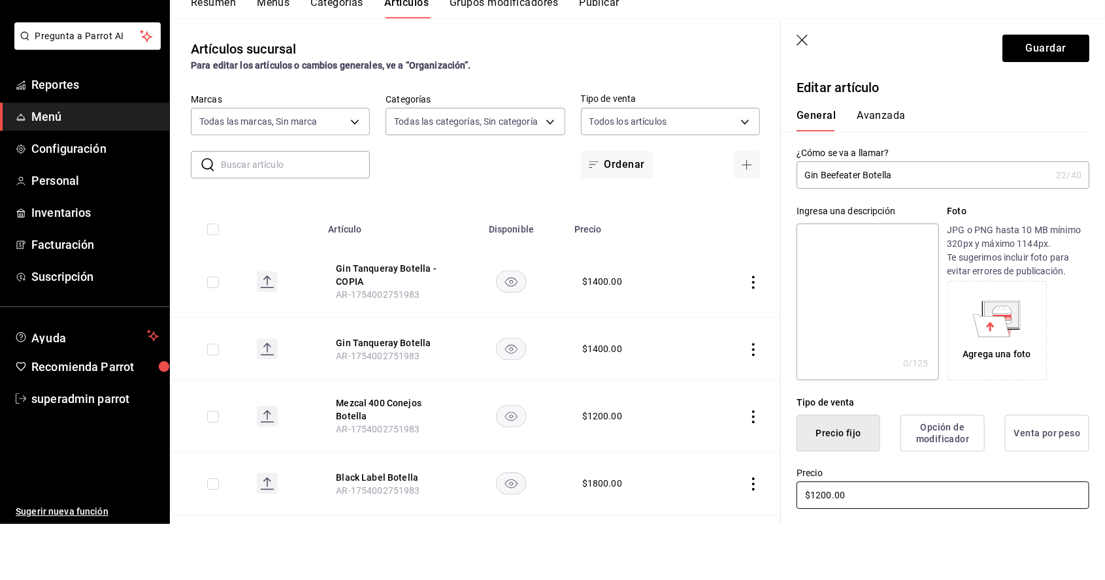
type input "$1200.00"
click at [1042, 105] on button "Guardar" at bounding box center [1045, 104] width 87 height 27
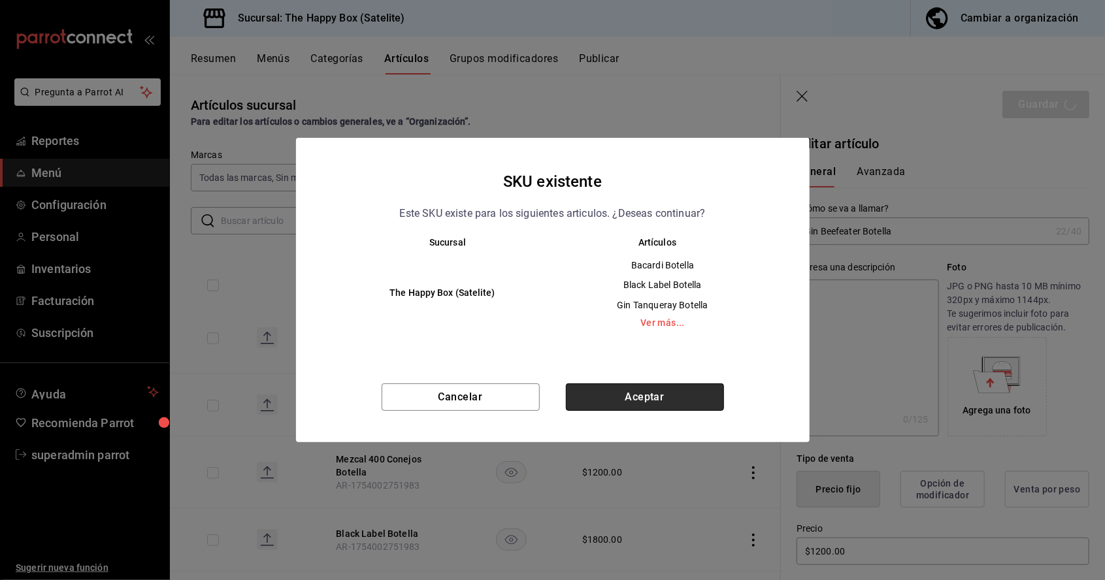
click at [678, 400] on button "Aceptar" at bounding box center [645, 396] width 158 height 27
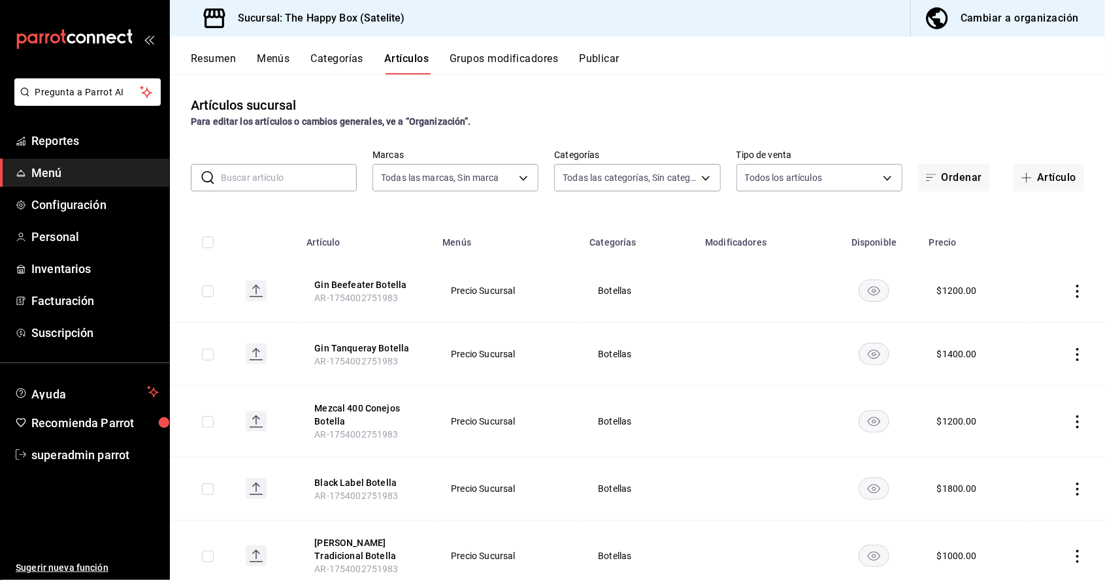
click at [1071, 285] on icon "actions" at bounding box center [1077, 291] width 13 height 13
click at [1021, 287] on span "Duplicar" at bounding box center [1038, 286] width 34 height 14
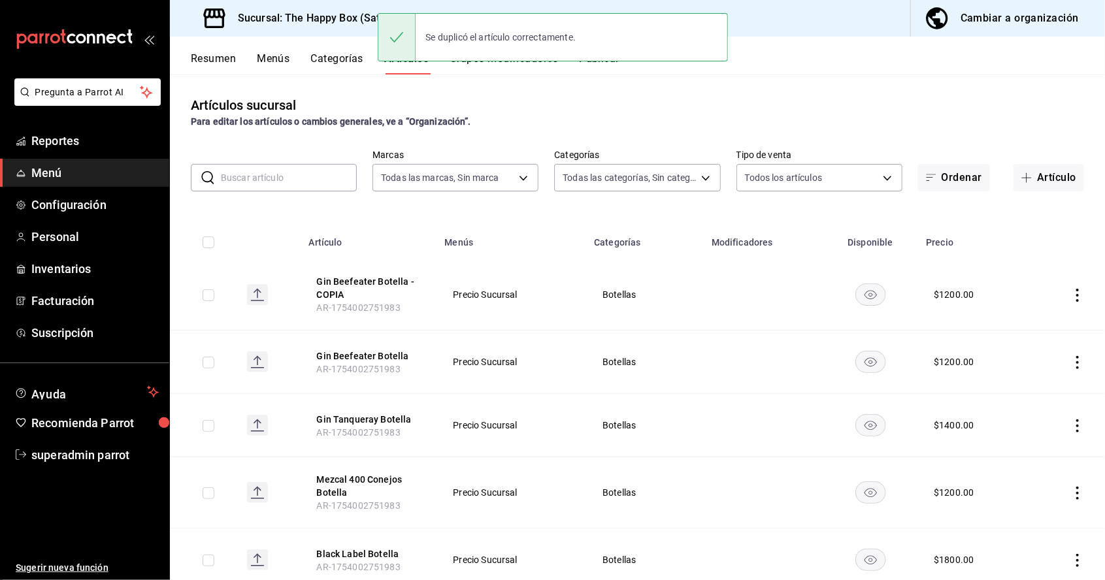
click at [1077, 289] on icon "actions" at bounding box center [1077, 295] width 13 height 13
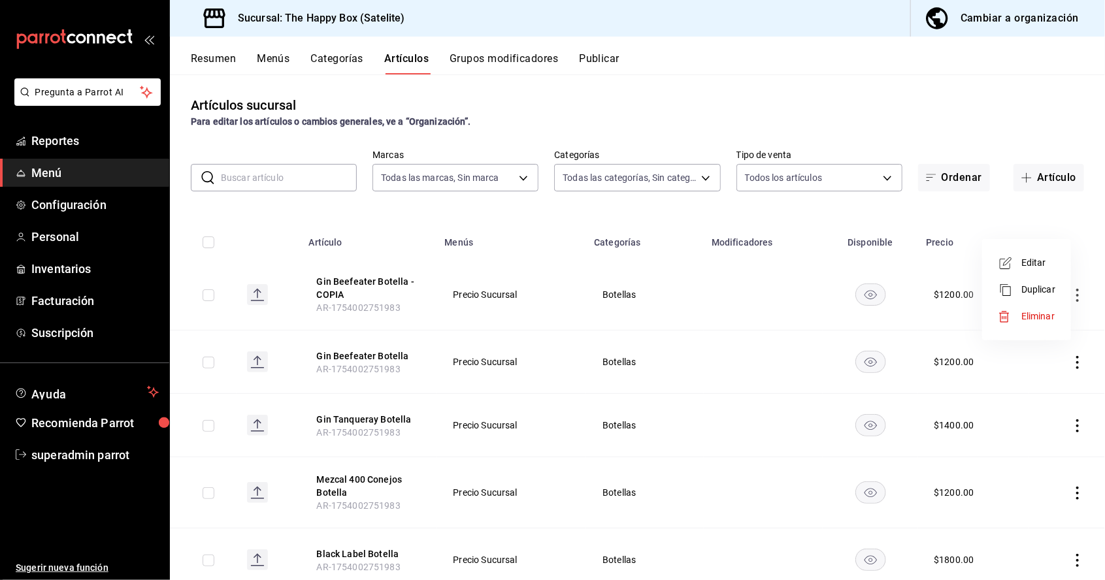
click at [1014, 263] on div at bounding box center [1009, 263] width 24 height 16
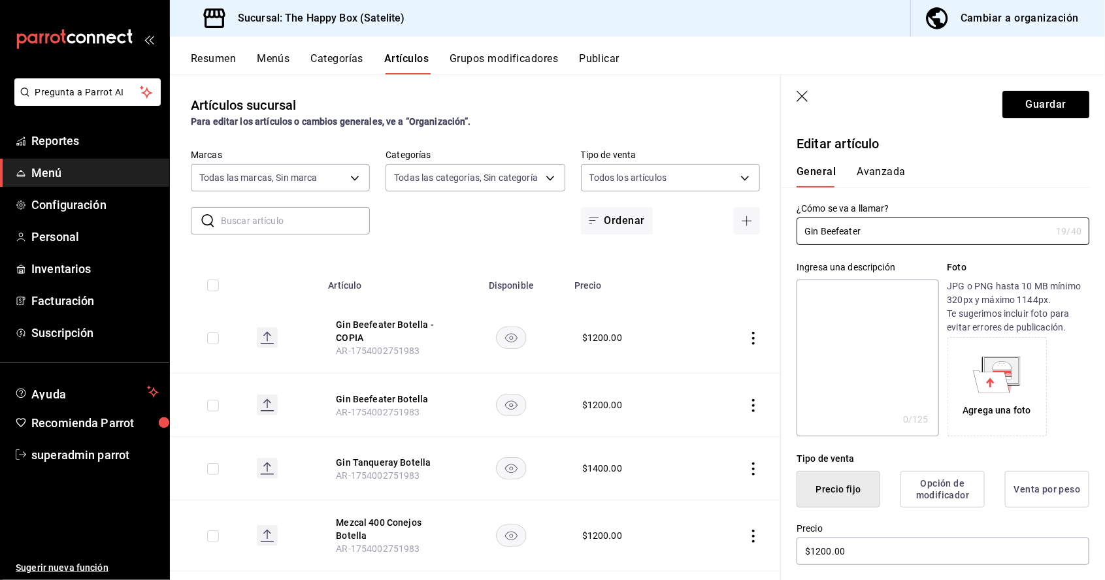
type input "Gin"
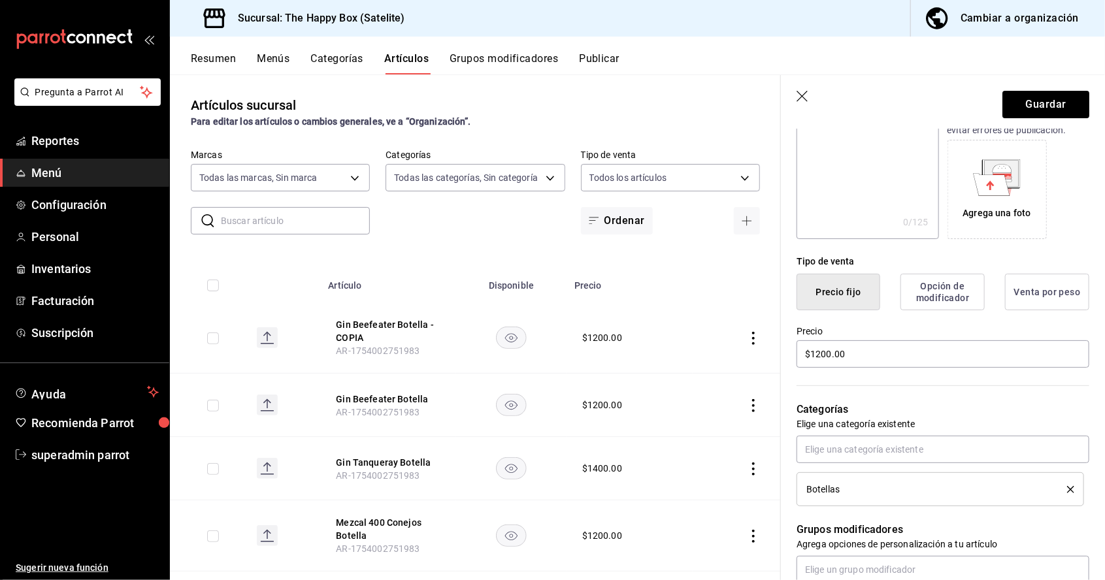
scroll to position [206, 0]
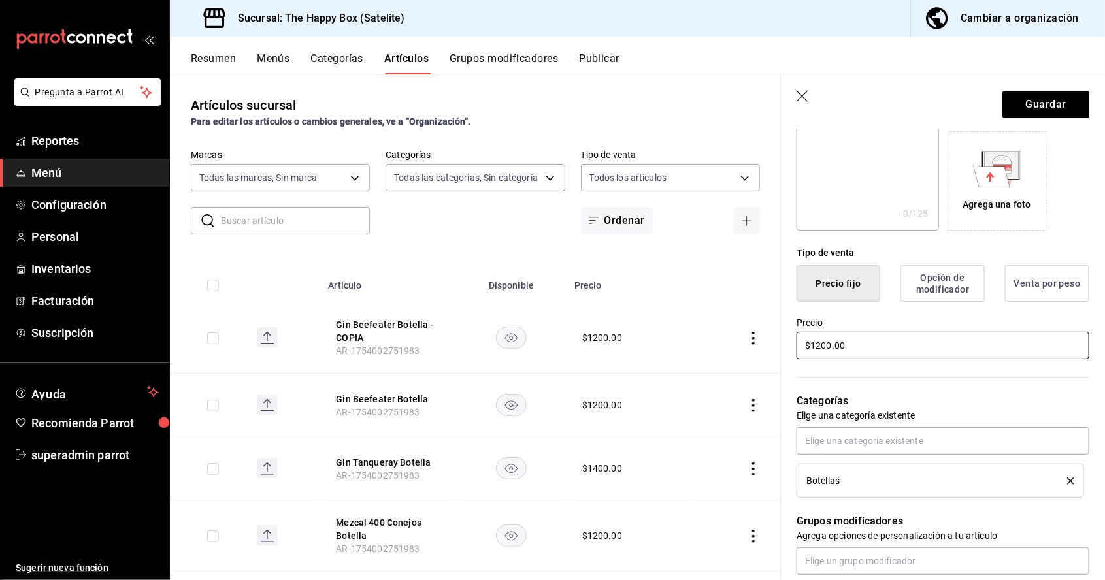
type input "[PERSON_NAME] 10 Botella"
click at [873, 347] on div "Tipo de venta Precio fijo Opción de modificador Venta por peso Precio $1200.00" at bounding box center [935, 296] width 308 height 131
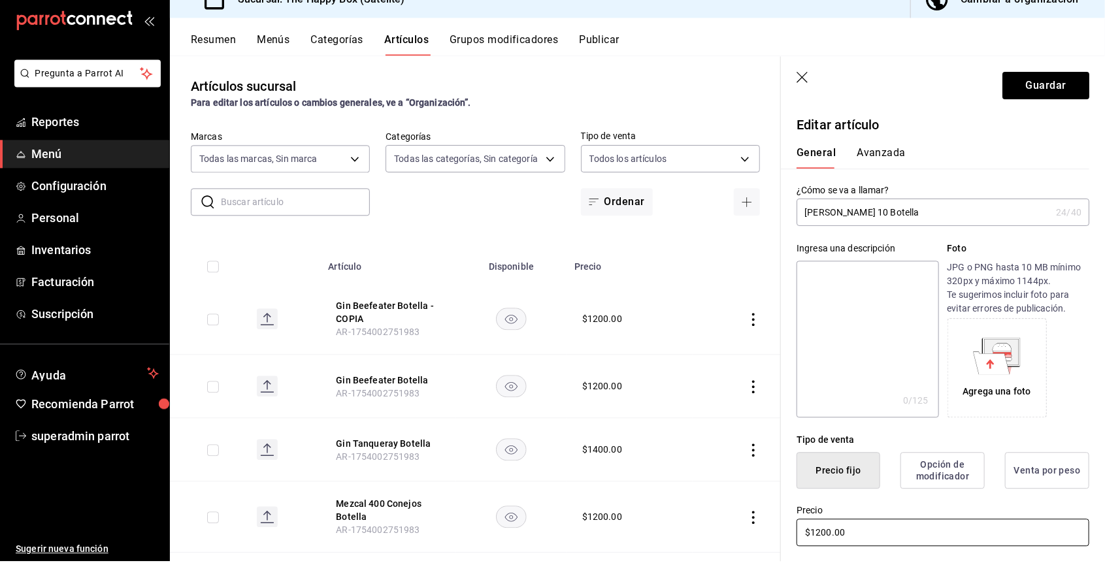
scroll to position [62, 0]
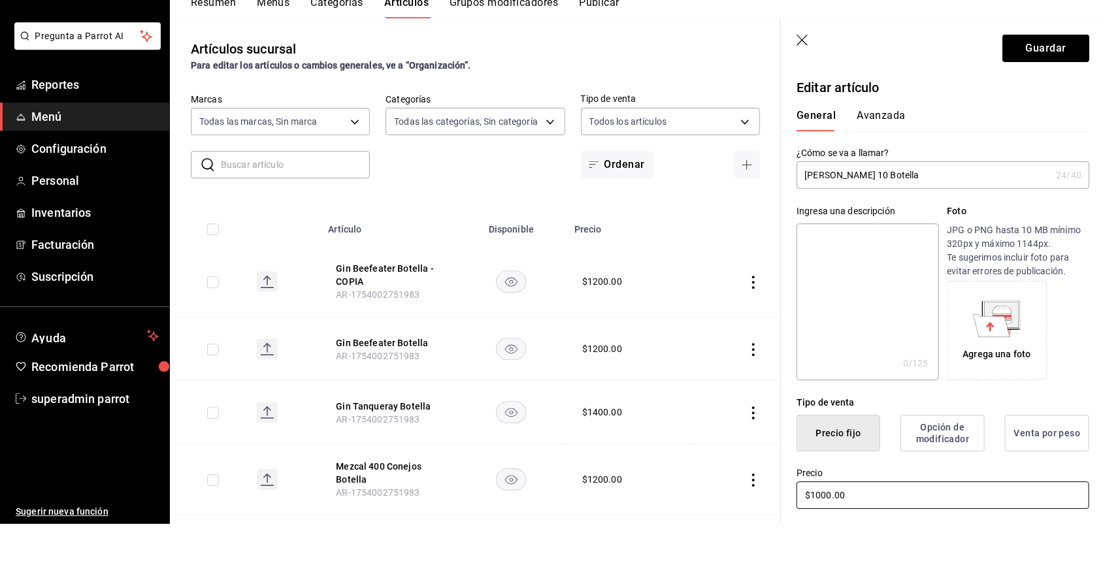
type input "$1000.00"
click at [1046, 105] on button "Guardar" at bounding box center [1045, 104] width 87 height 27
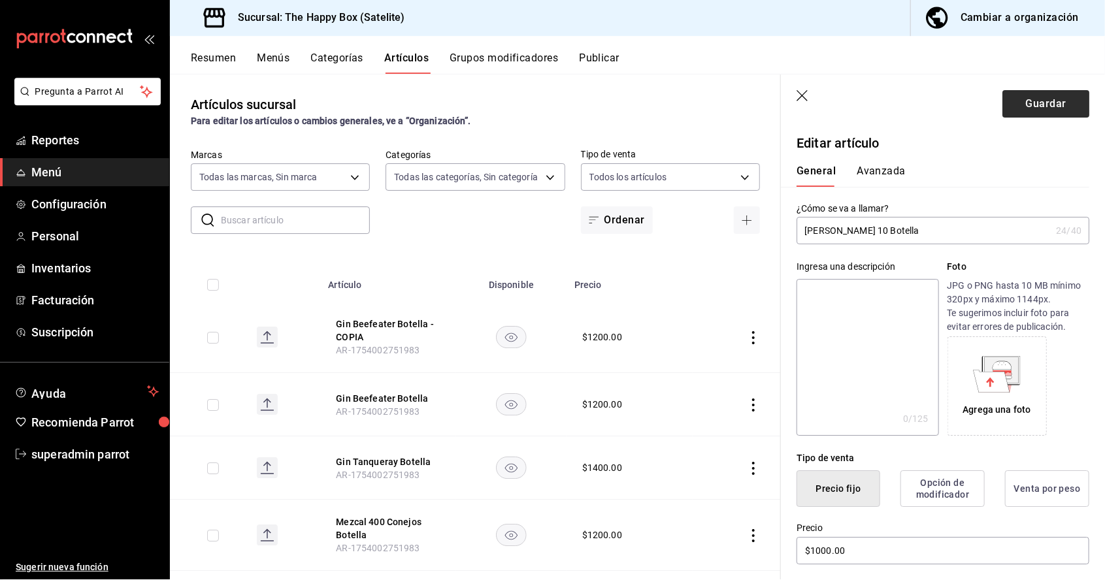
scroll to position [63, 0]
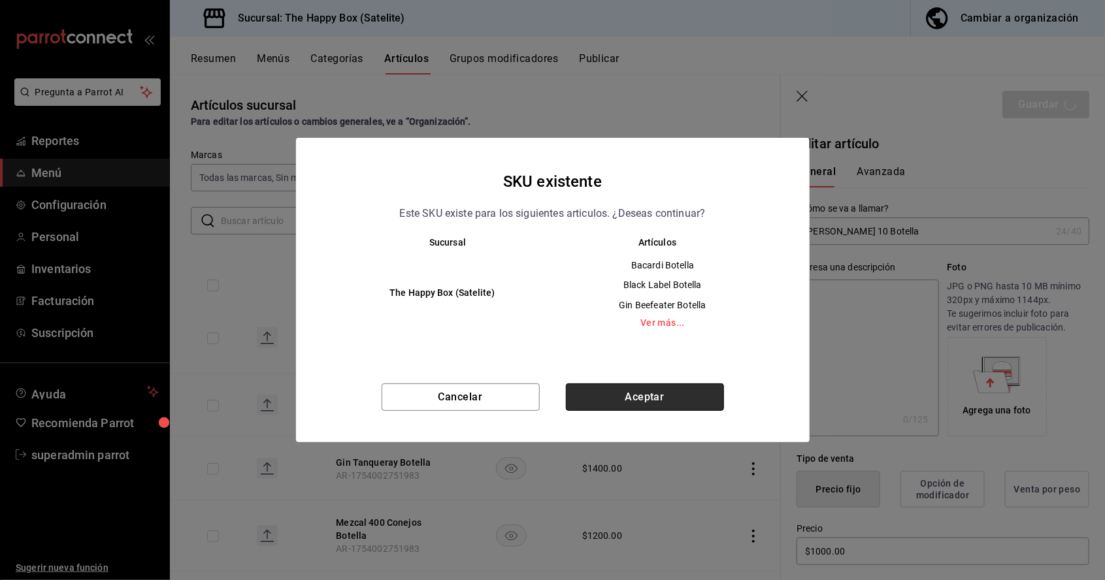
click at [649, 391] on button "Aceptar" at bounding box center [645, 396] width 158 height 27
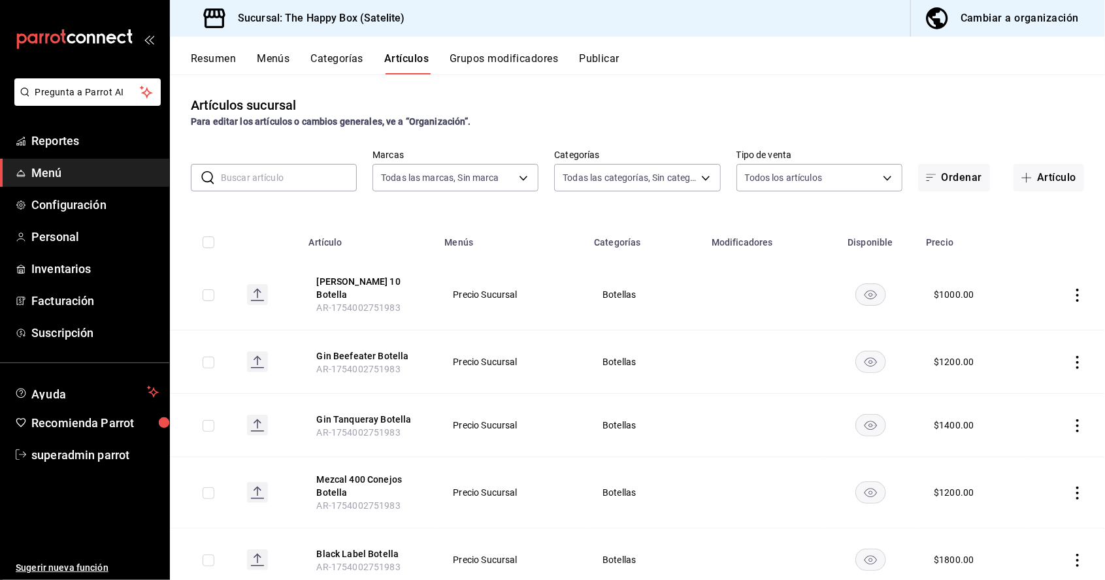
click at [1077, 289] on icon "actions" at bounding box center [1077, 295] width 3 height 13
click at [1037, 280] on span "Duplicar" at bounding box center [1038, 286] width 34 height 14
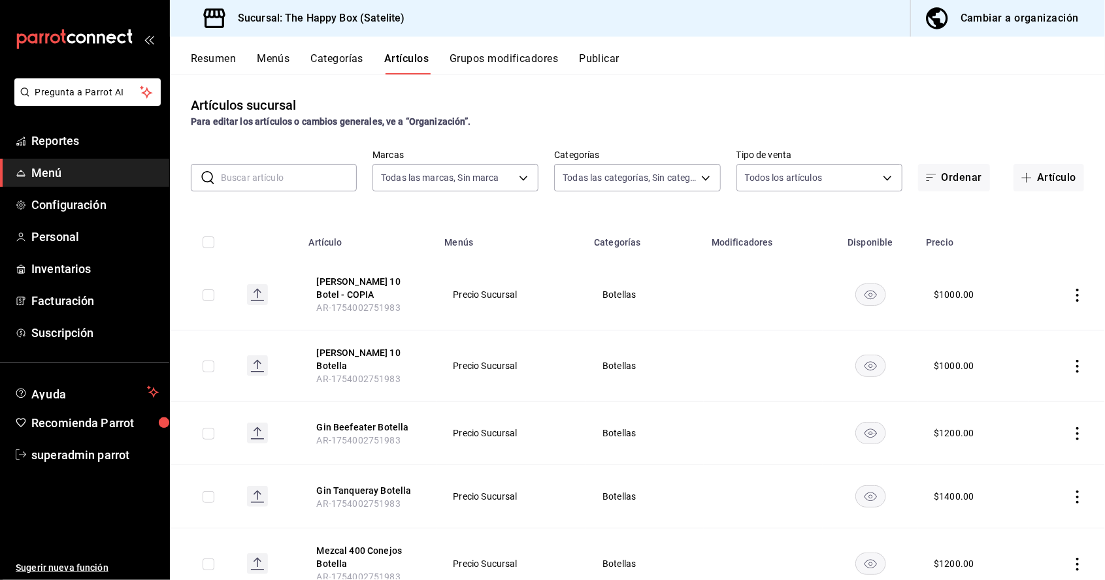
click at [1073, 289] on icon "actions" at bounding box center [1077, 295] width 13 height 13
click at [1026, 269] on span "Editar" at bounding box center [1038, 263] width 34 height 14
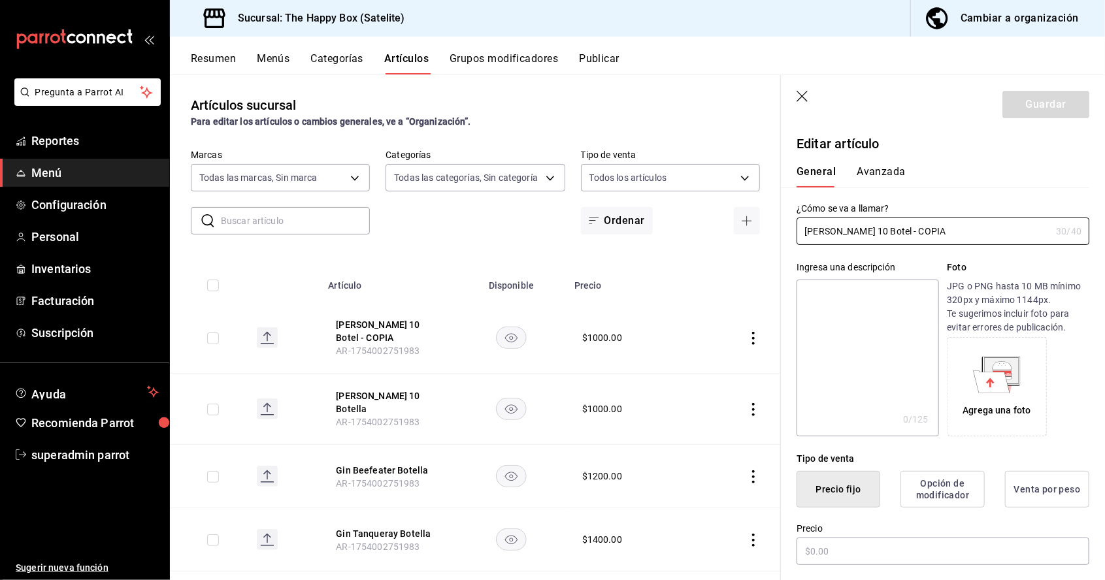
type input "$1000.00"
click at [951, 233] on input "[PERSON_NAME] 10 Botel - COPIA" at bounding box center [923, 231] width 254 height 26
type input "Brandy"
click at [806, 227] on input "[PERSON_NAME]" at bounding box center [925, 231] width 259 height 26
click at [901, 234] on input "Cognac [PERSON_NAME]" at bounding box center [923, 231] width 254 height 26
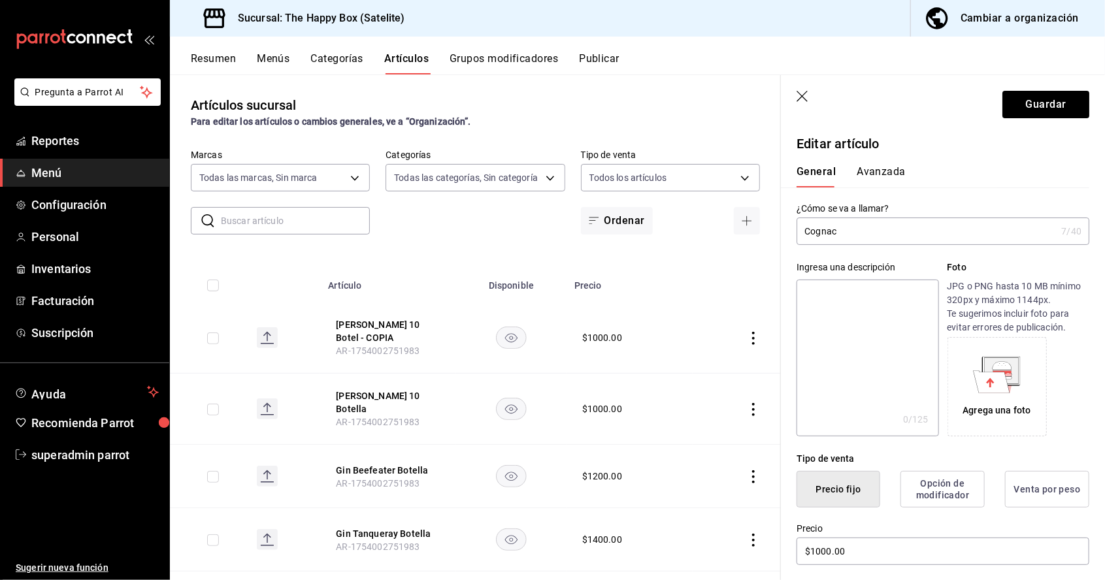
type input "Cognac"
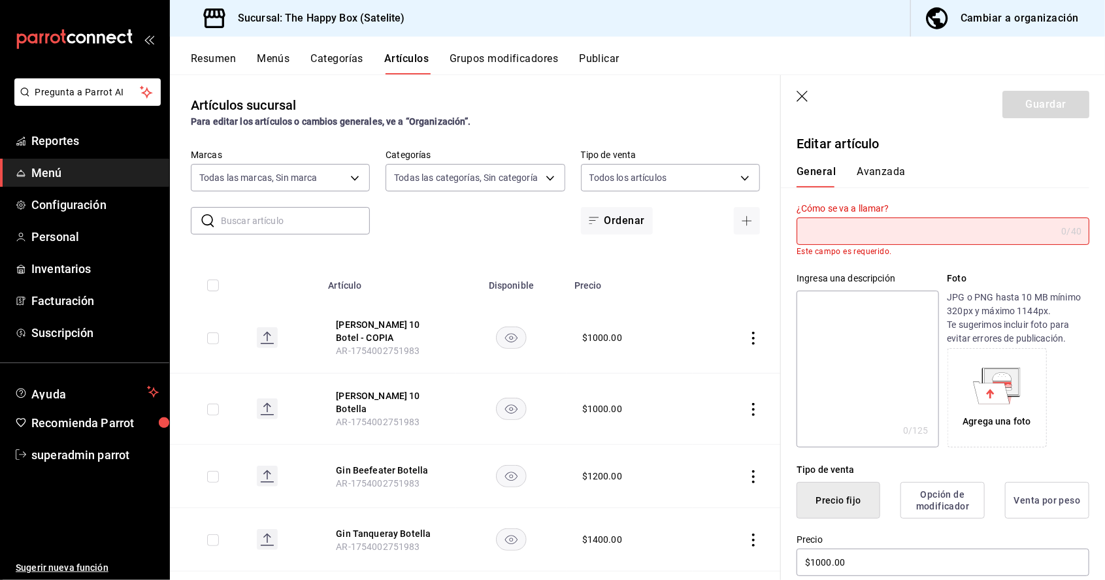
click at [806, 94] on icon "button" at bounding box center [802, 97] width 13 height 13
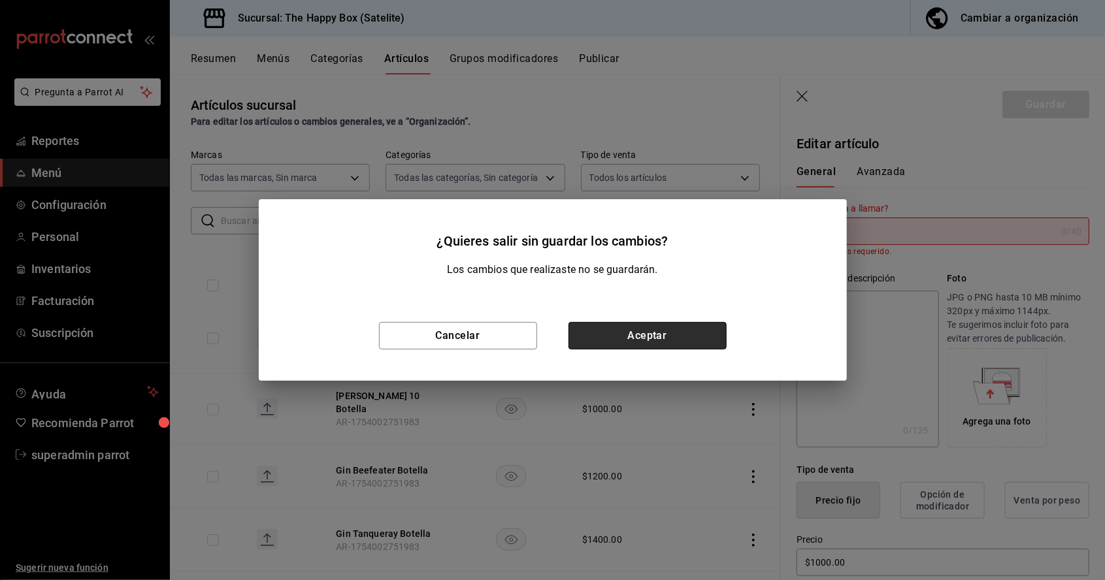
click at [635, 336] on button "Aceptar" at bounding box center [647, 335] width 158 height 27
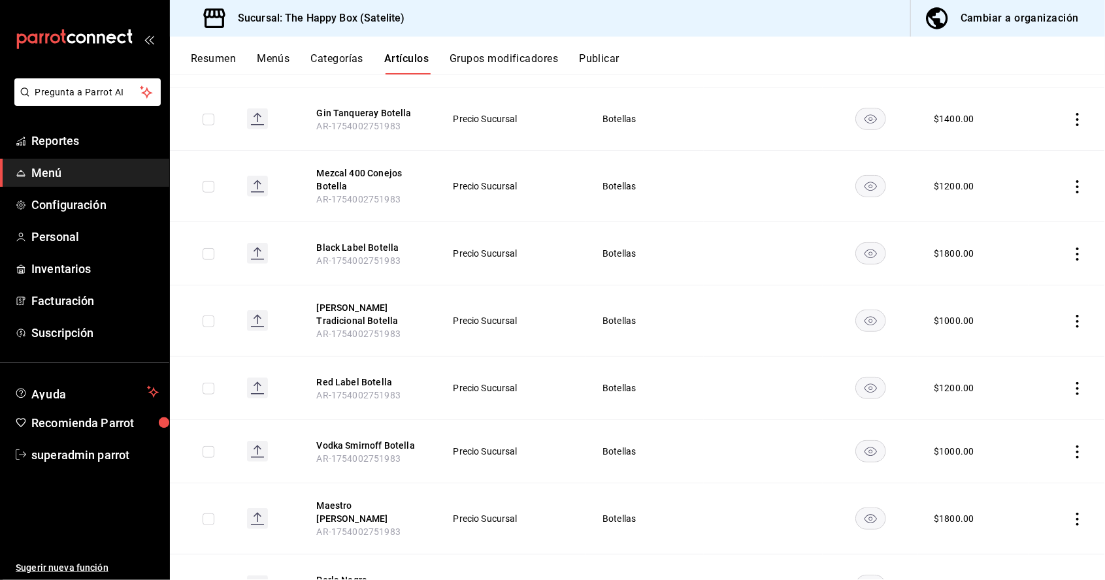
scroll to position [378, 0]
click at [1078, 445] on icon "actions" at bounding box center [1077, 451] width 13 height 13
click at [1039, 409] on span "Editar" at bounding box center [1038, 409] width 34 height 14
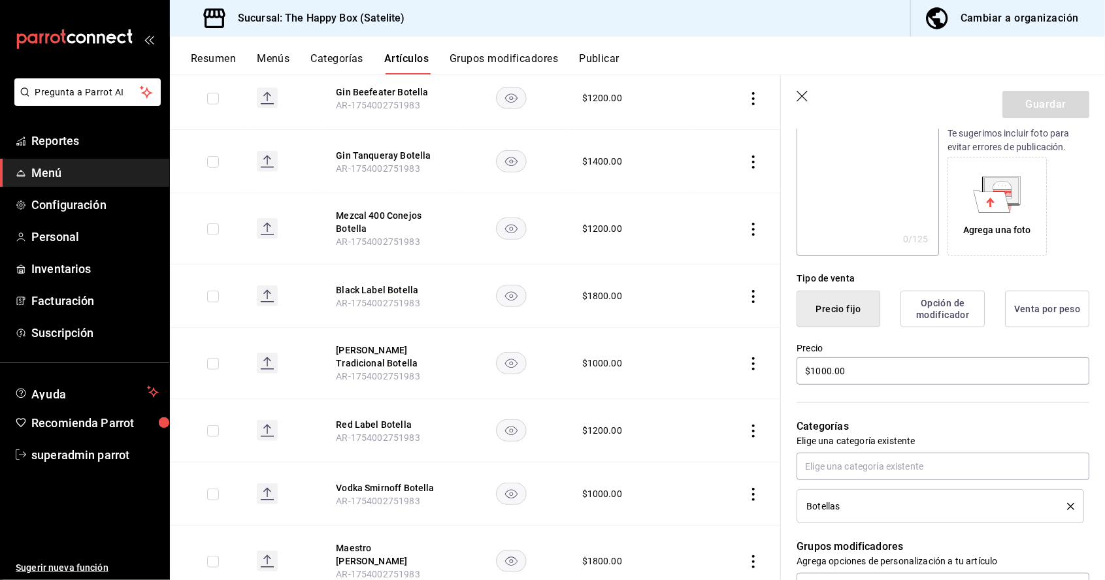
scroll to position [191, 0]
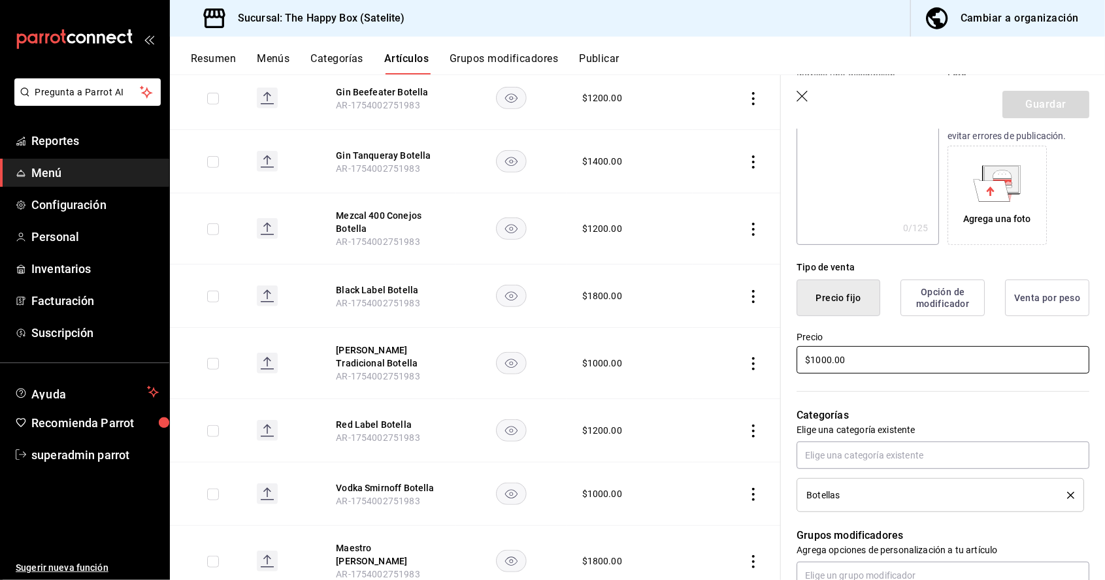
click at [941, 361] on input "$1000.00" at bounding box center [942, 359] width 293 height 27
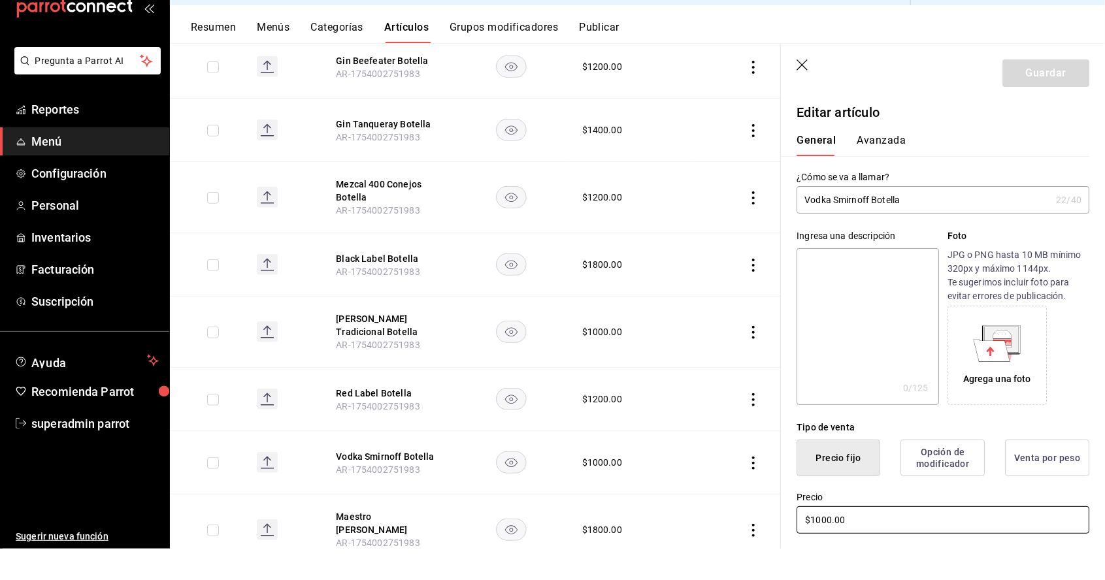
scroll to position [63, 0]
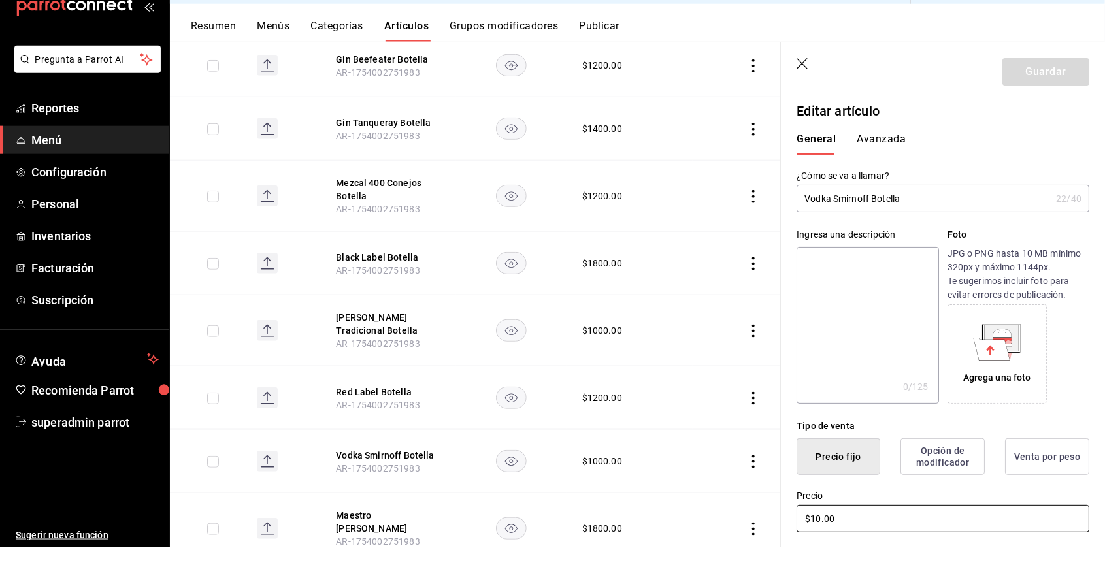
type input "$1.00"
type input "$8.00"
type input "$900.00"
click at [1057, 101] on button "Guardar" at bounding box center [1045, 104] width 87 height 27
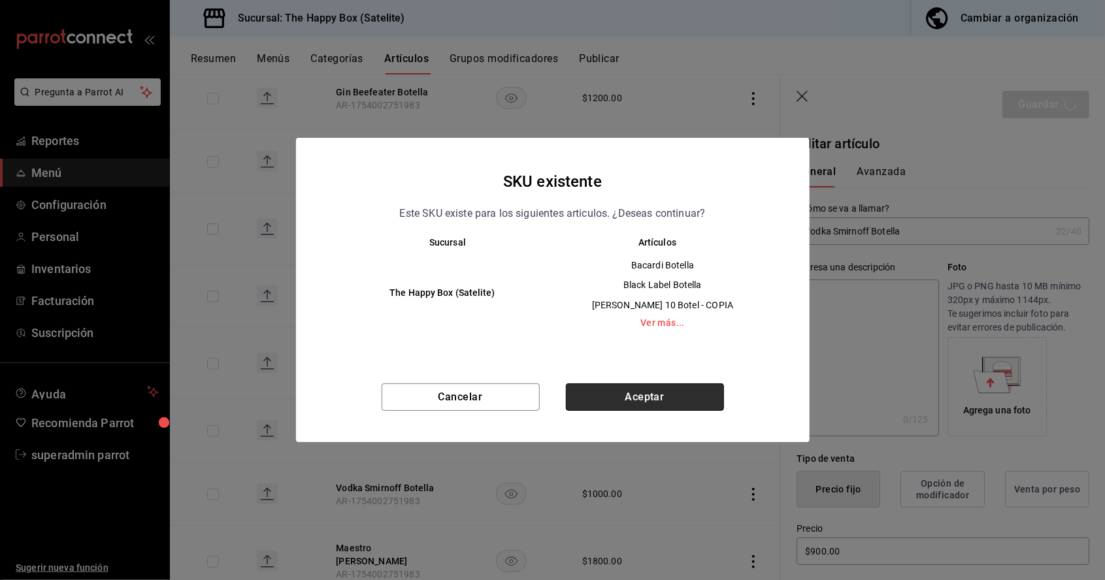
click at [683, 400] on button "Aceptar" at bounding box center [645, 396] width 158 height 27
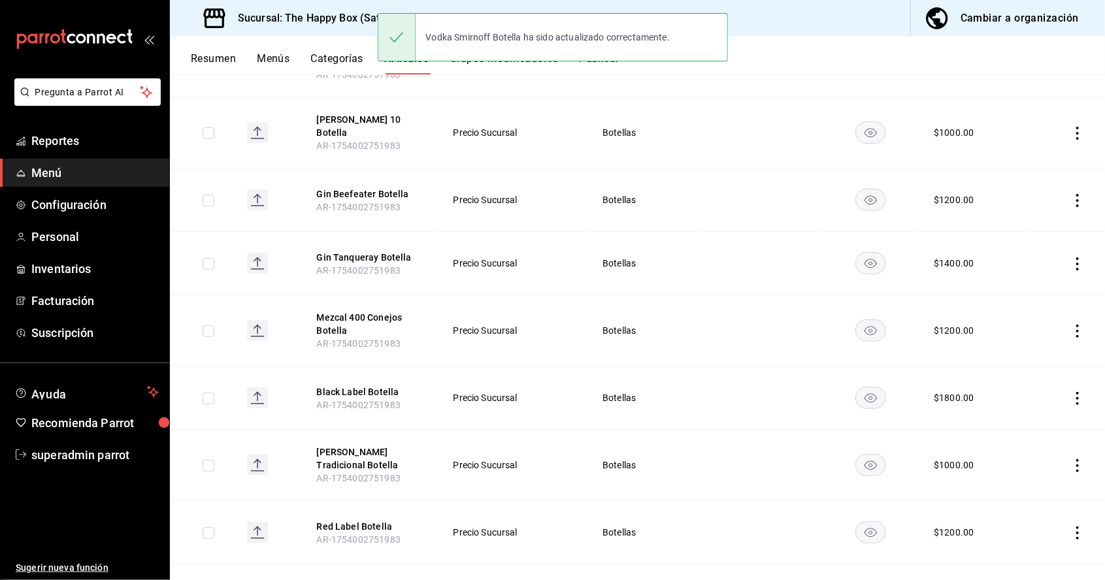
scroll to position [236, 0]
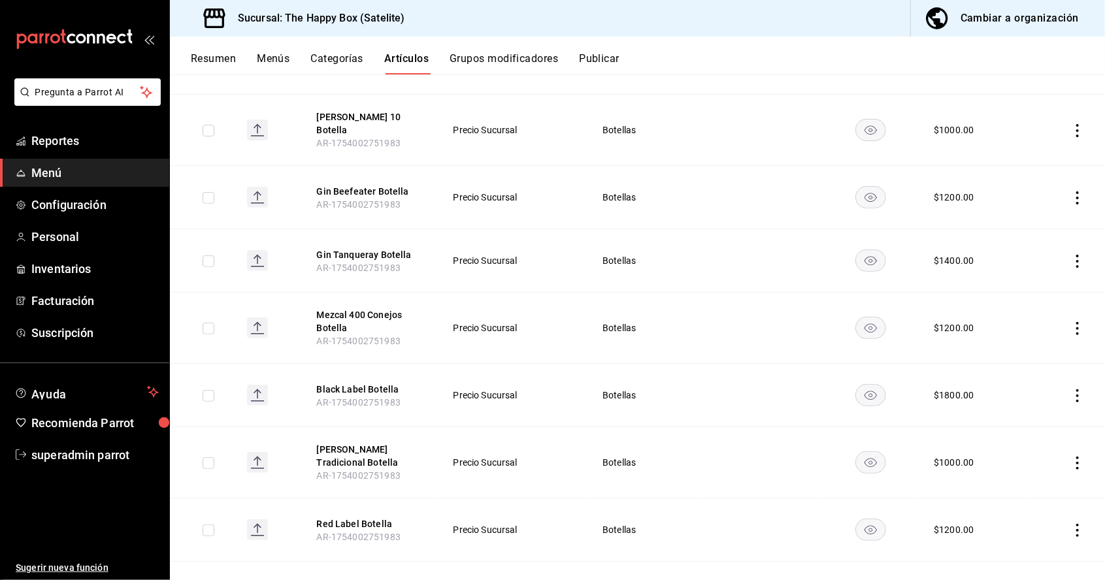
click at [1077, 457] on icon "actions" at bounding box center [1077, 463] width 3 height 13
click at [1032, 421] on span "Editar" at bounding box center [1038, 420] width 34 height 14
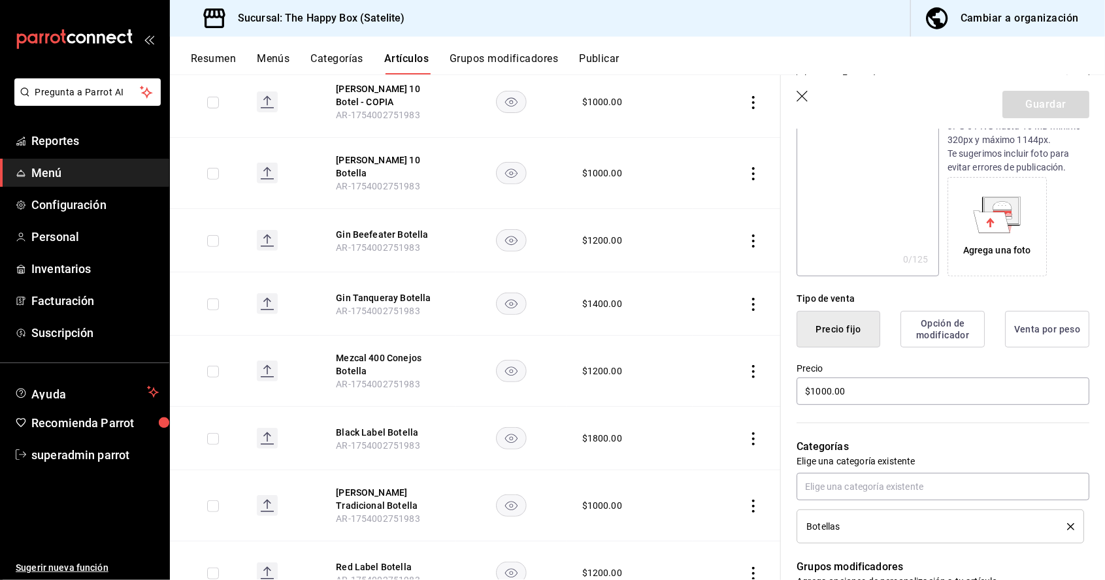
scroll to position [161, 0]
click at [945, 402] on input "$1000.00" at bounding box center [942, 390] width 293 height 27
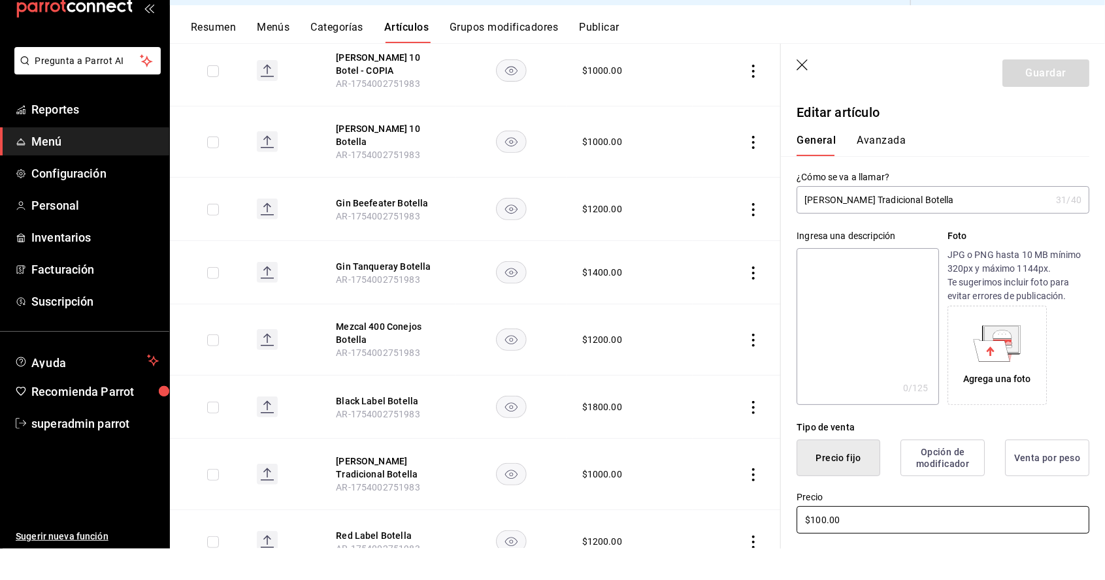
scroll to position [63, 0]
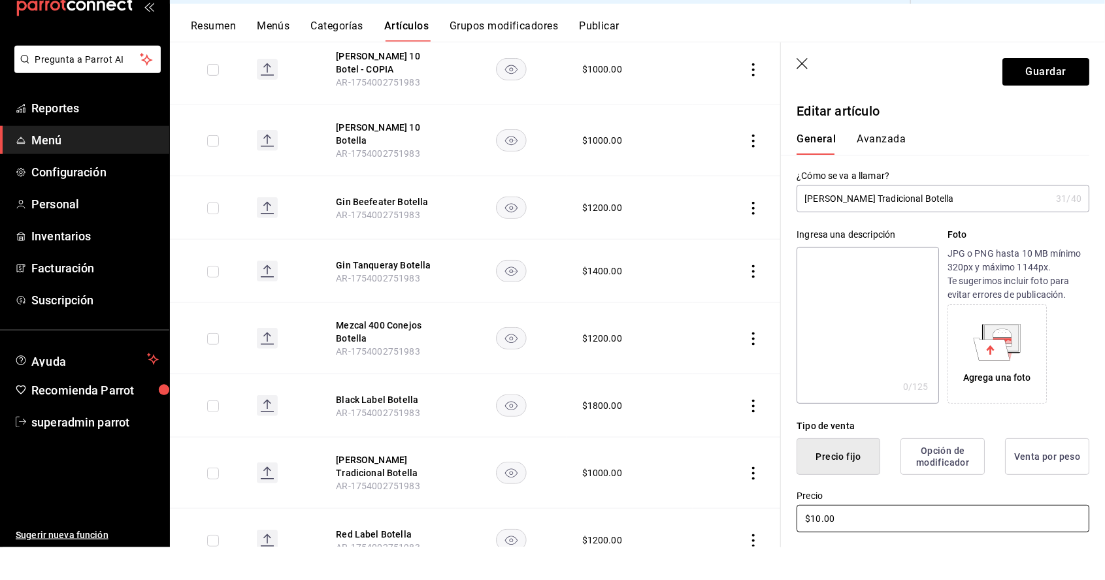
type input "$1.00"
type input "$900.00"
click at [1033, 106] on button "Guardar" at bounding box center [1045, 104] width 87 height 27
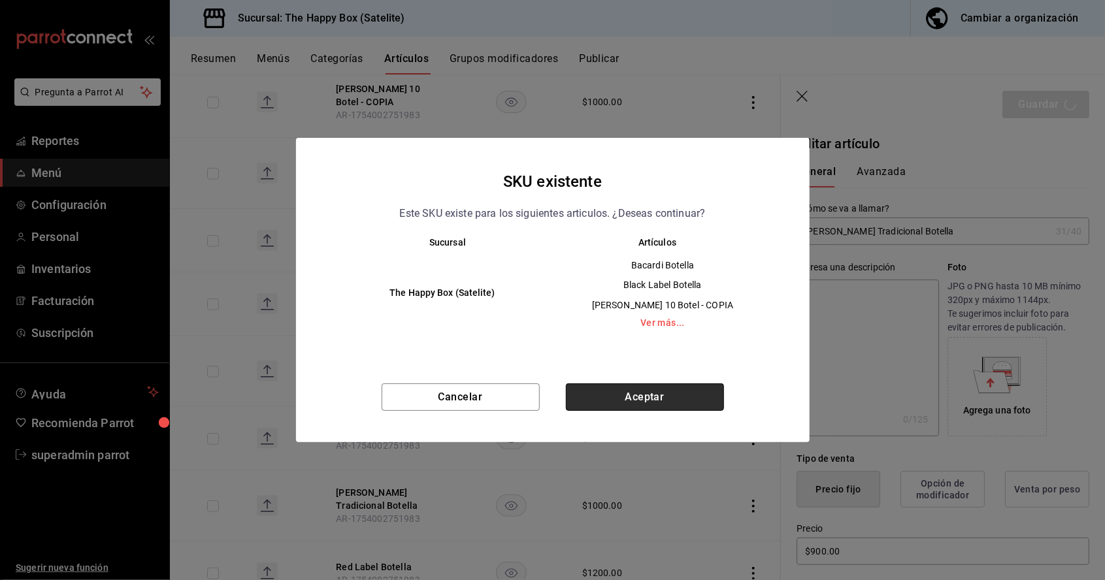
click at [695, 395] on button "Aceptar" at bounding box center [645, 396] width 158 height 27
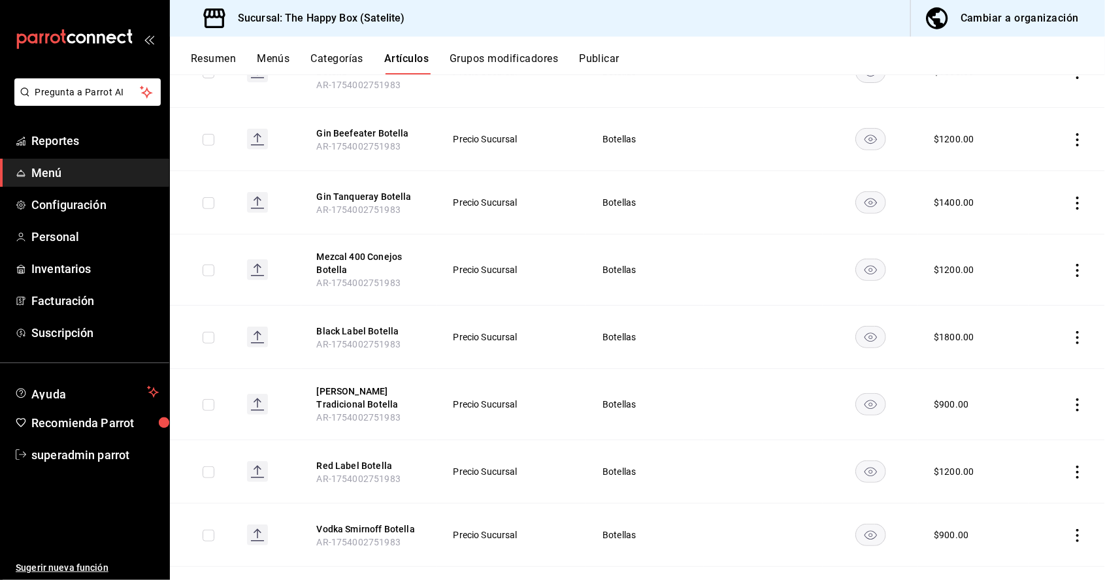
scroll to position [296, 0]
click at [1078, 195] on icon "actions" at bounding box center [1077, 201] width 3 height 13
click at [1033, 162] on span "Editar" at bounding box center [1038, 160] width 34 height 14
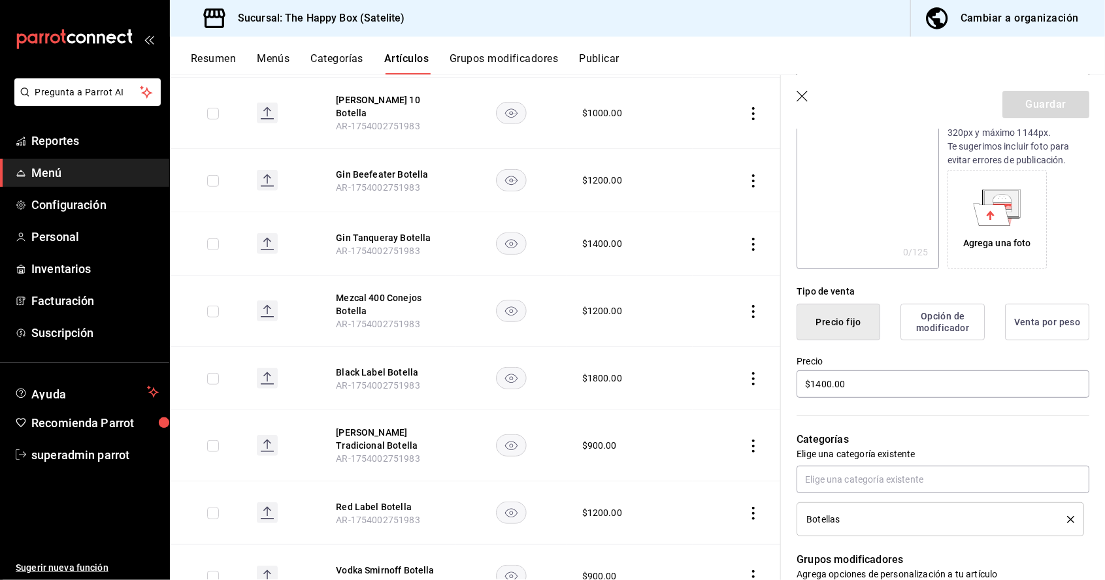
scroll to position [169, 0]
click at [927, 385] on input "$1400.00" at bounding box center [942, 381] width 293 height 27
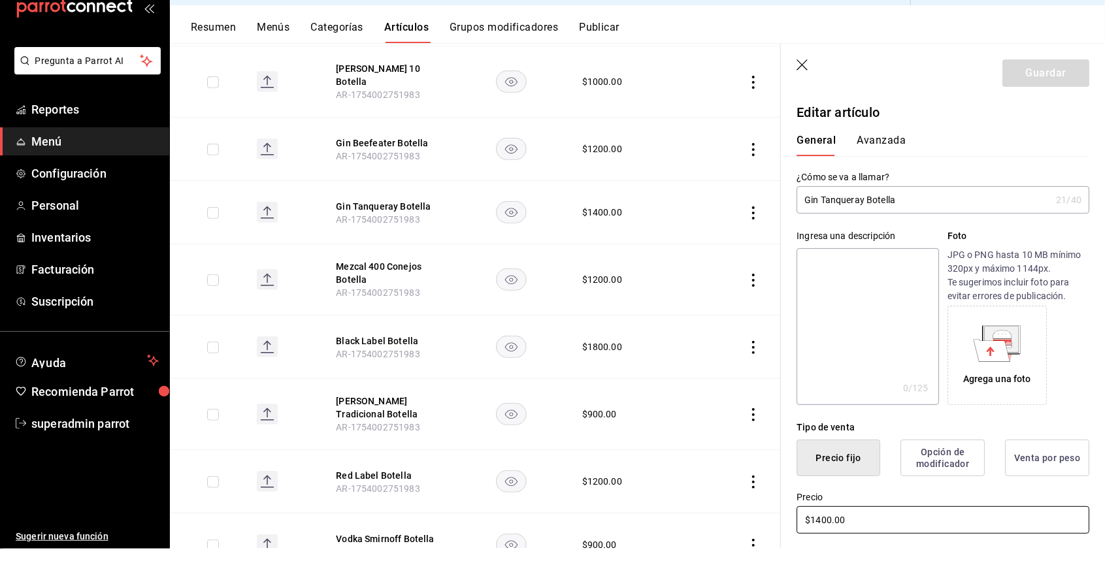
scroll to position [63, 0]
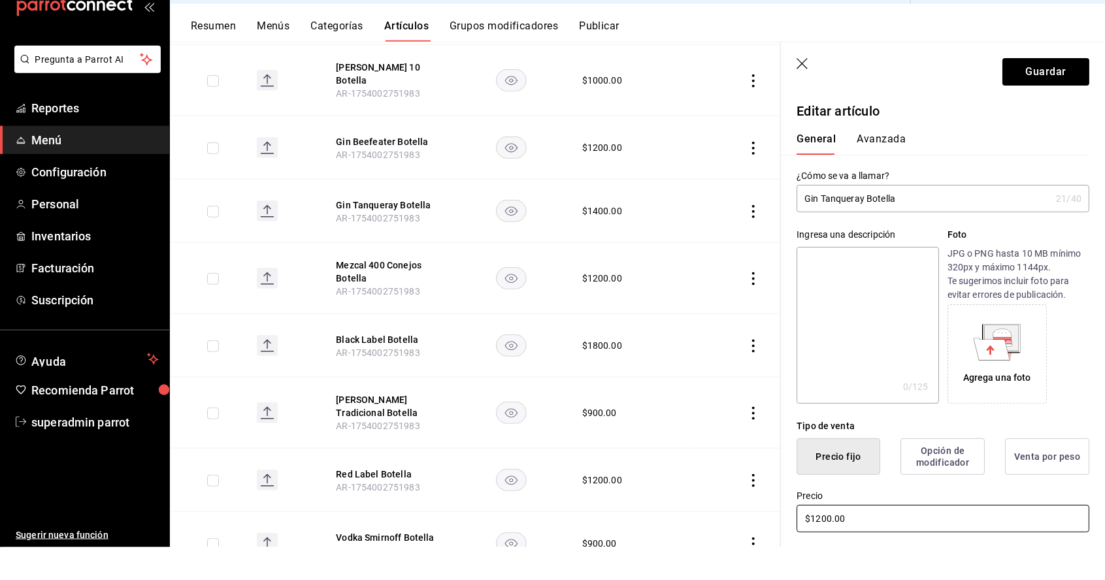
type input "$1200.00"
click at [1053, 107] on button "Guardar" at bounding box center [1045, 104] width 87 height 27
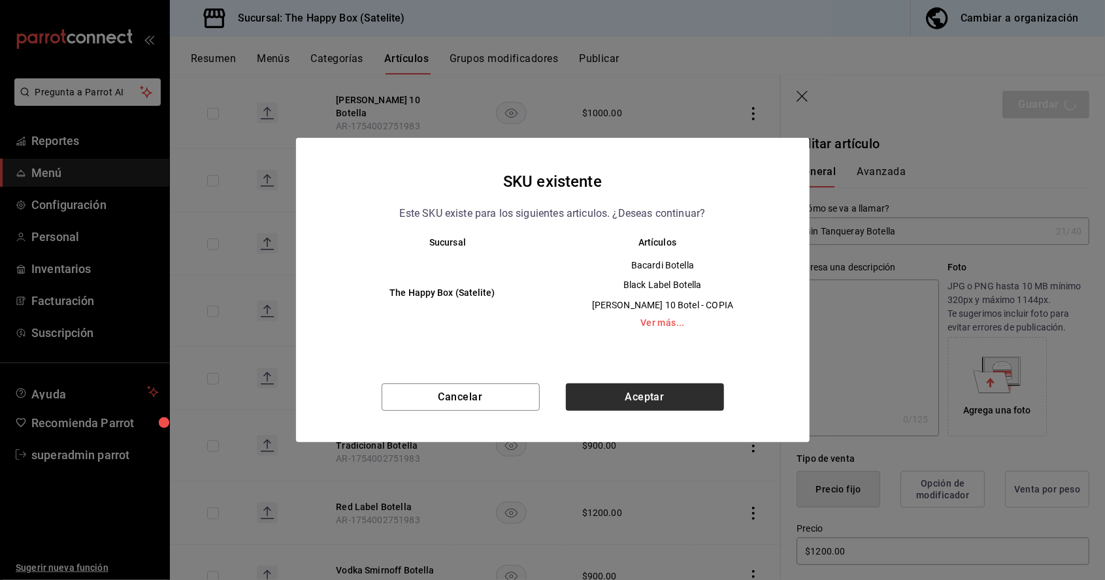
click at [676, 401] on button "Aceptar" at bounding box center [645, 396] width 158 height 27
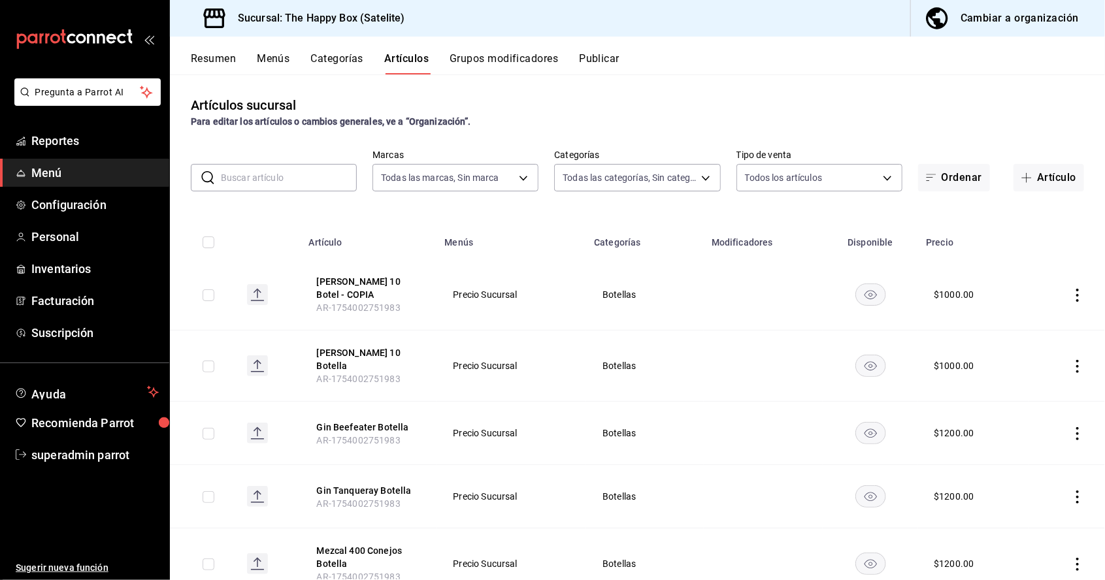
click at [1077, 360] on icon "actions" at bounding box center [1077, 366] width 3 height 13
click at [1034, 353] on span "Duplicar" at bounding box center [1038, 356] width 34 height 14
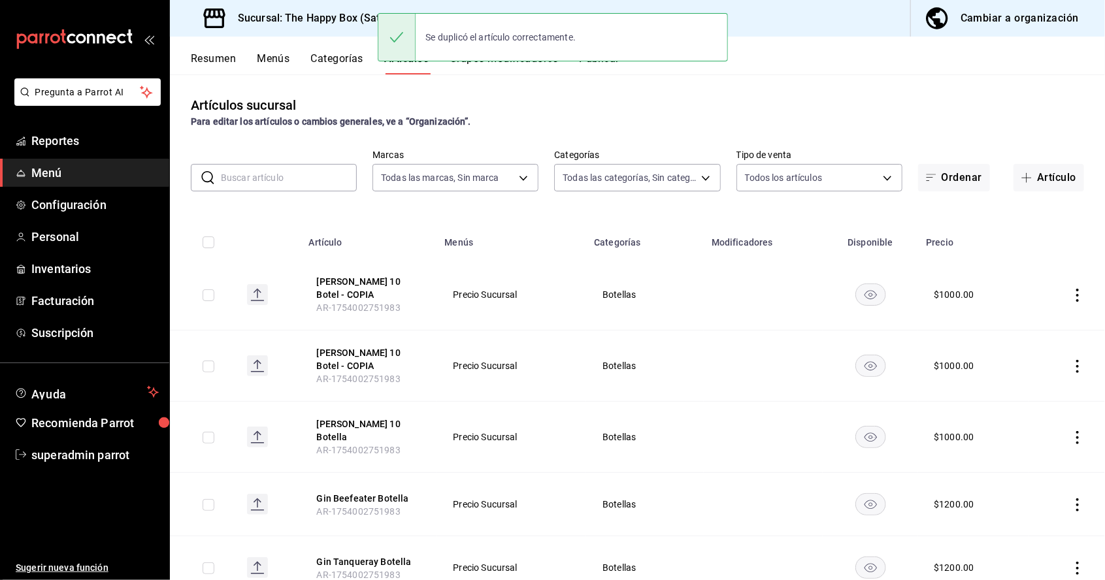
click at [1076, 431] on icon "actions" at bounding box center [1077, 437] width 13 height 13
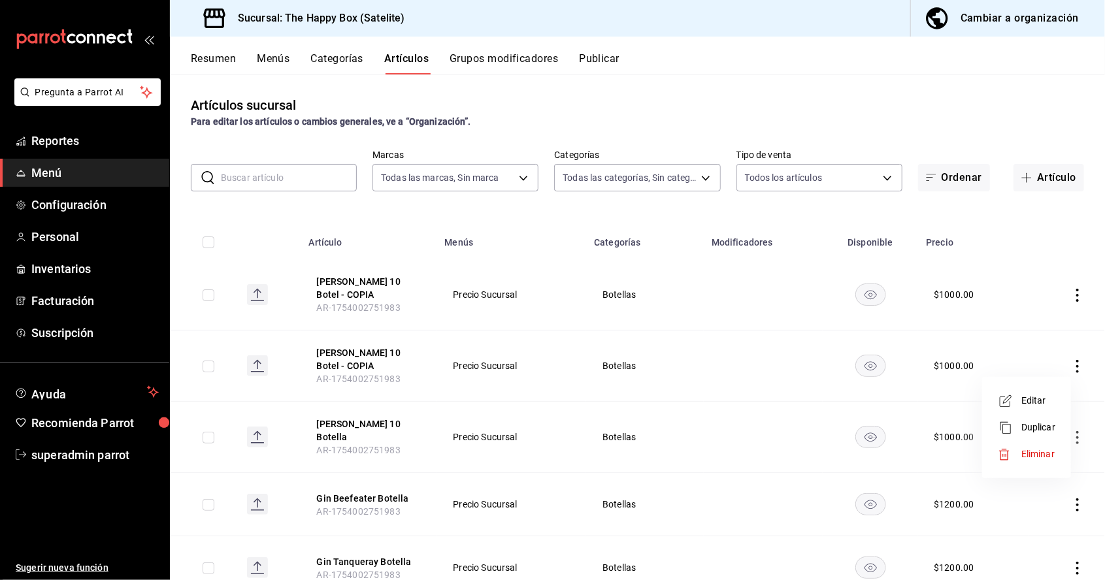
click at [1023, 408] on li "Editar" at bounding box center [1026, 400] width 78 height 27
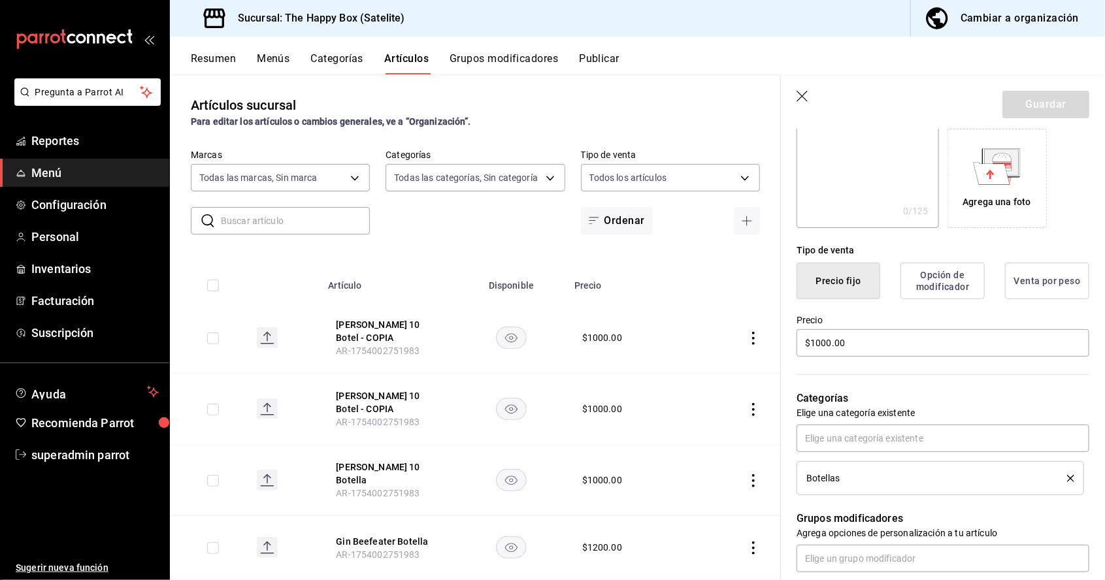
scroll to position [209, 0]
click at [927, 343] on input "$1000.00" at bounding box center [942, 342] width 293 height 27
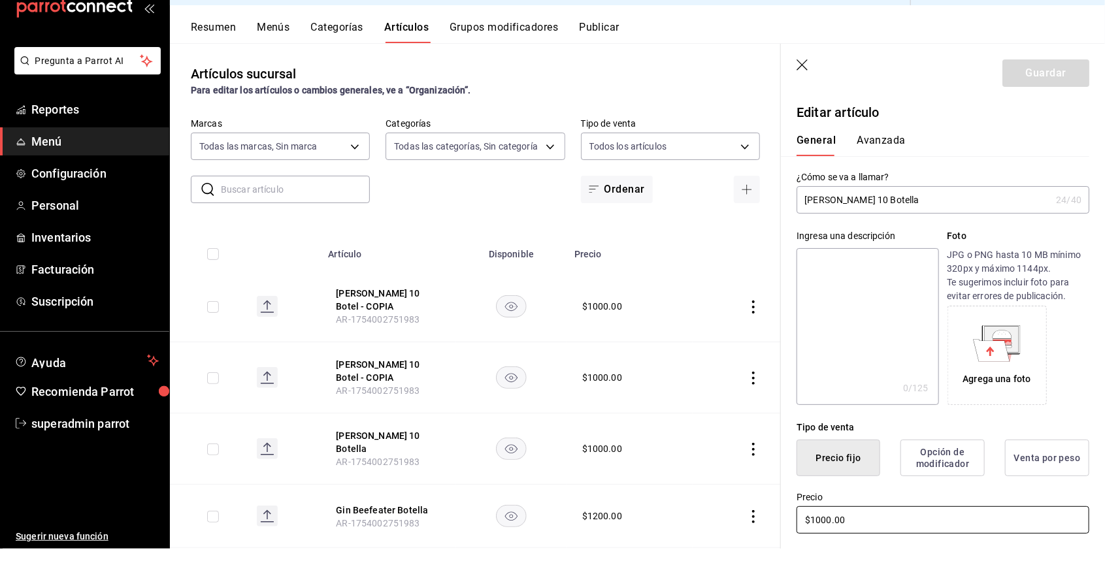
scroll to position [63, 0]
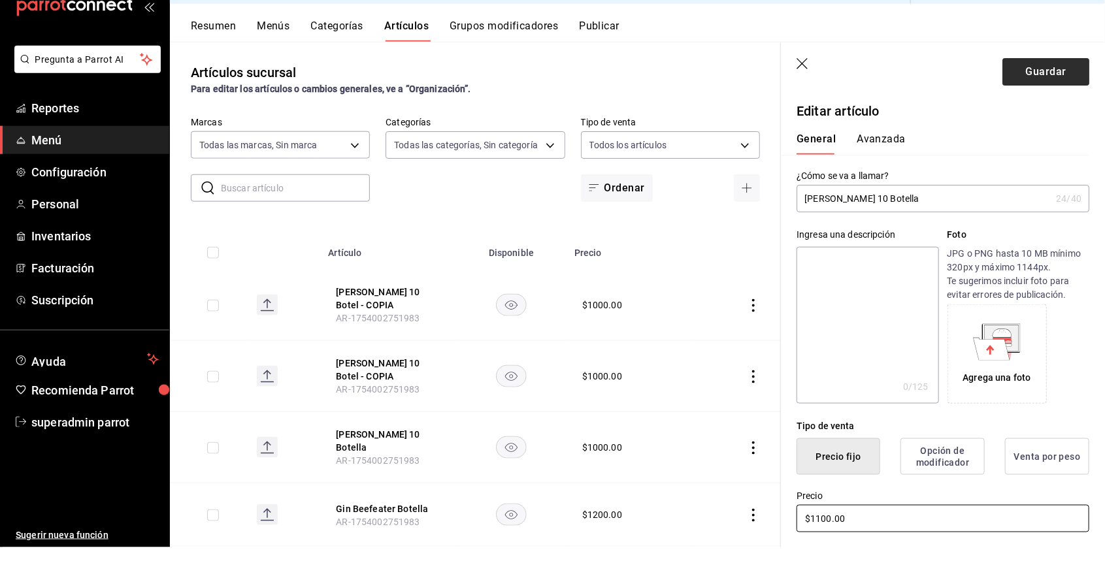
type input "$1100.00"
click at [1054, 107] on button "Guardar" at bounding box center [1045, 104] width 87 height 27
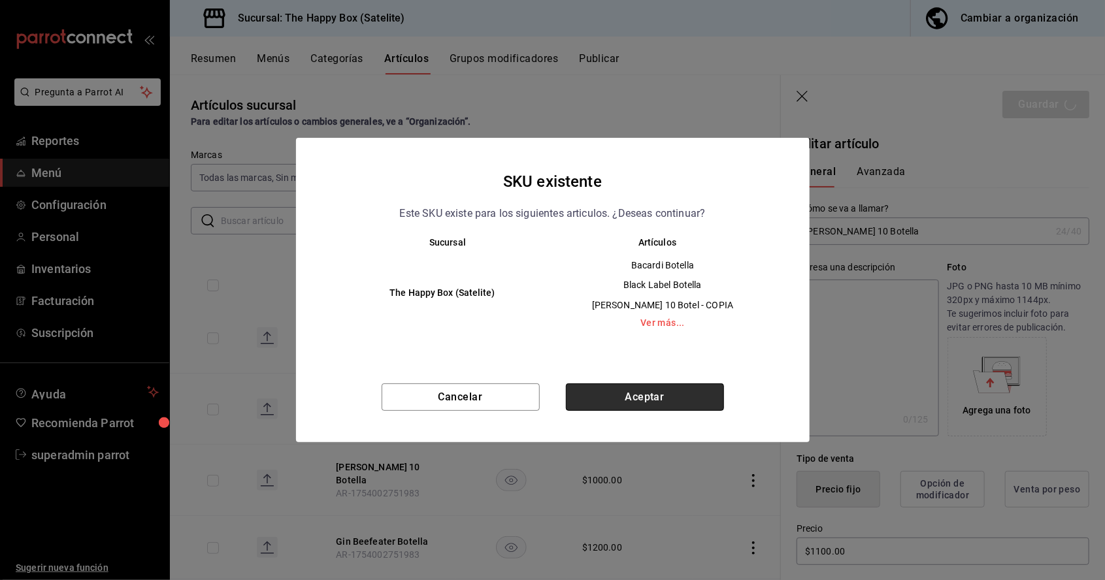
click at [676, 403] on button "Aceptar" at bounding box center [645, 396] width 158 height 27
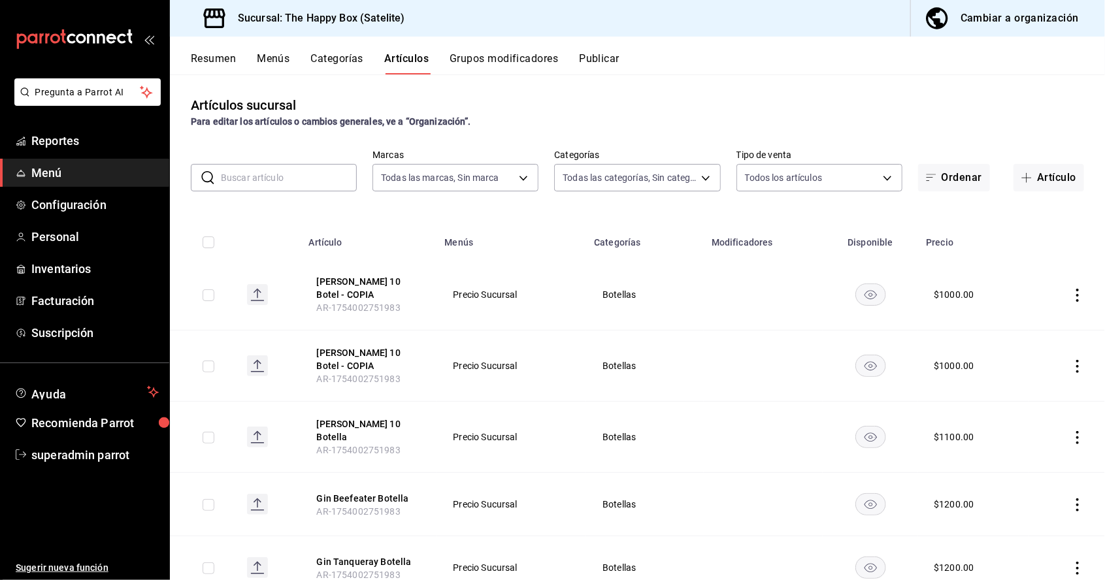
click at [1077, 360] on icon "actions" at bounding box center [1077, 366] width 13 height 13
click at [1030, 392] on span "Eliminar" at bounding box center [1037, 386] width 33 height 10
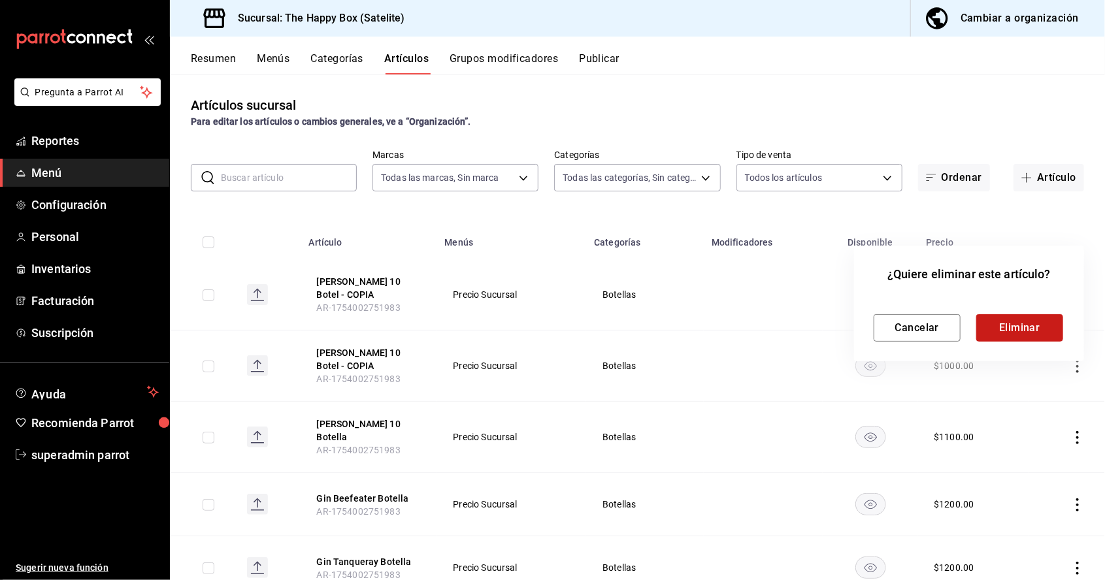
click at [1029, 325] on button "Eliminar" at bounding box center [1019, 327] width 87 height 27
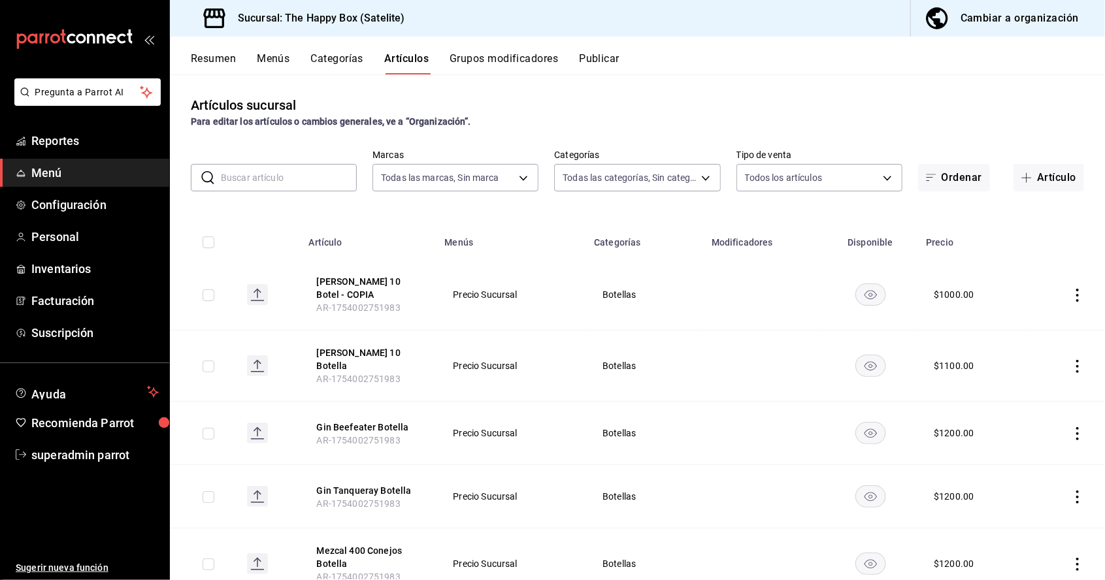
click at [1077, 289] on icon "actions" at bounding box center [1077, 295] width 13 height 13
click at [1040, 267] on span "Editar" at bounding box center [1038, 263] width 34 height 14
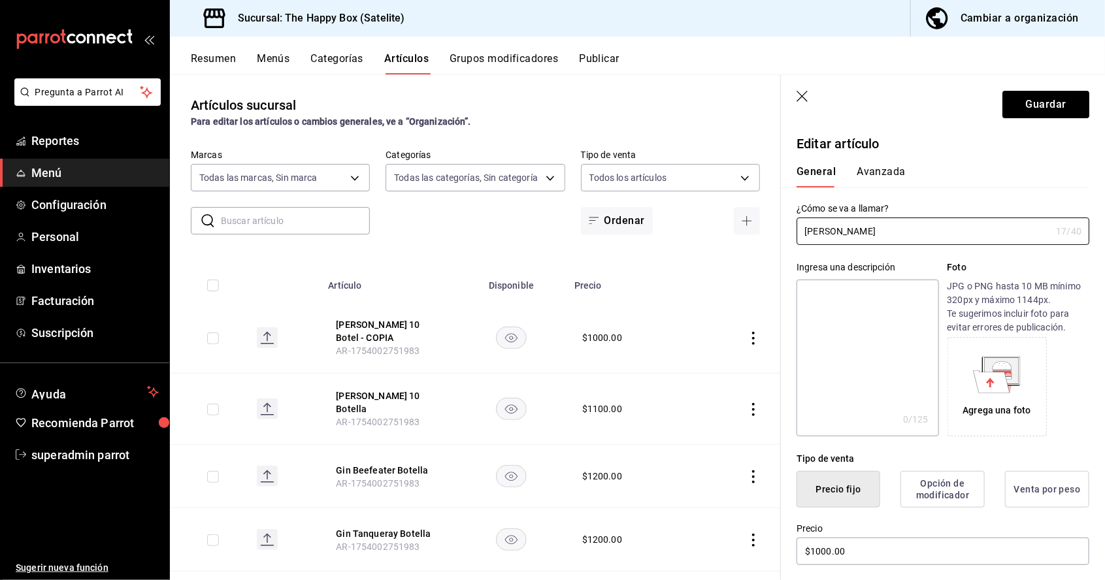
type input "Brandy"
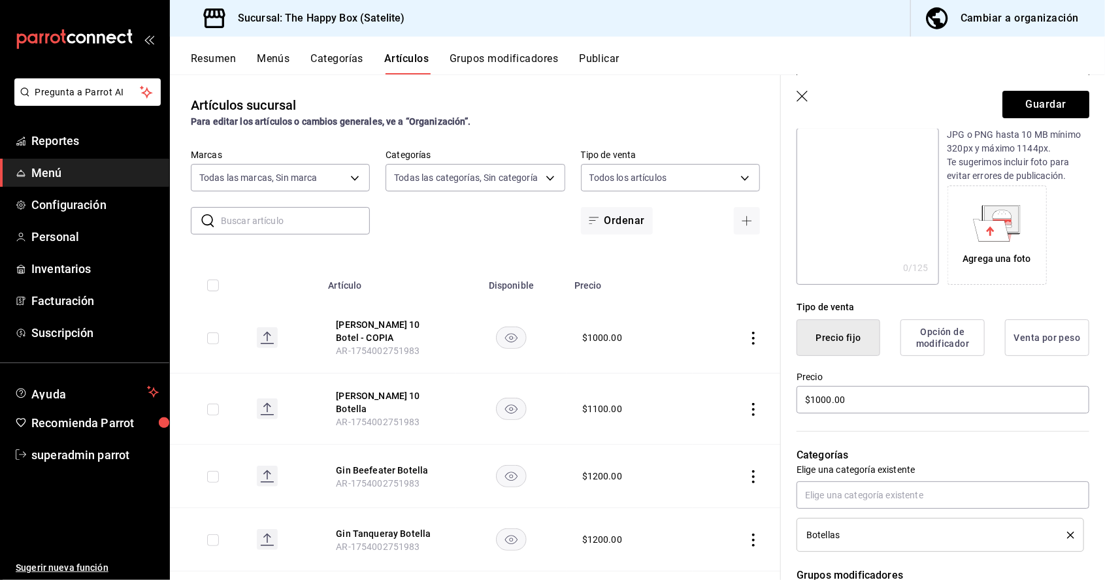
scroll to position [151, 0]
type input "St. [PERSON_NAME]"
click at [877, 404] on input "$1000.00" at bounding box center [942, 400] width 293 height 27
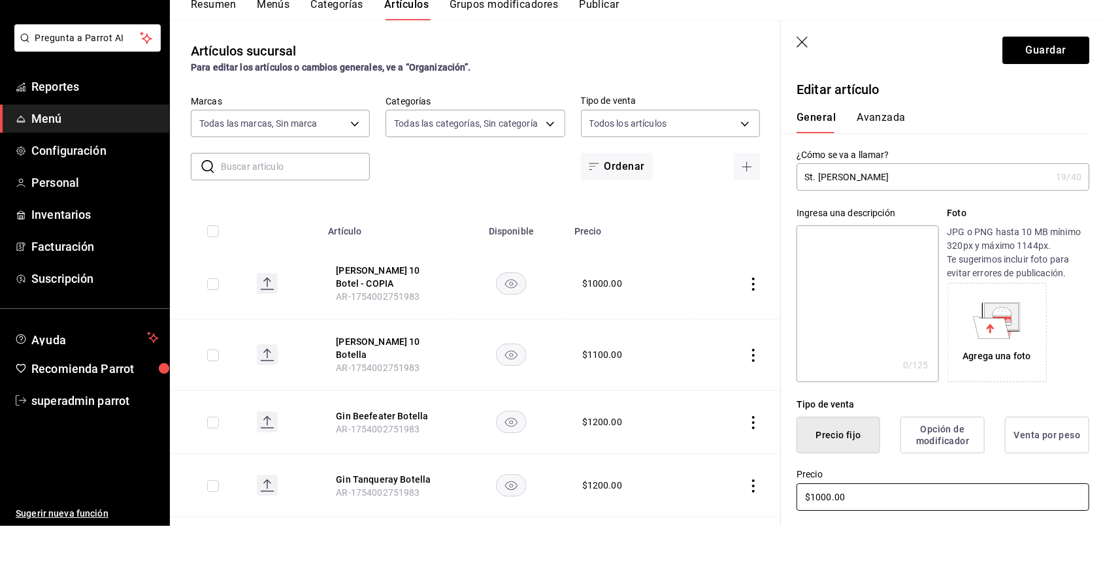
scroll to position [62, 0]
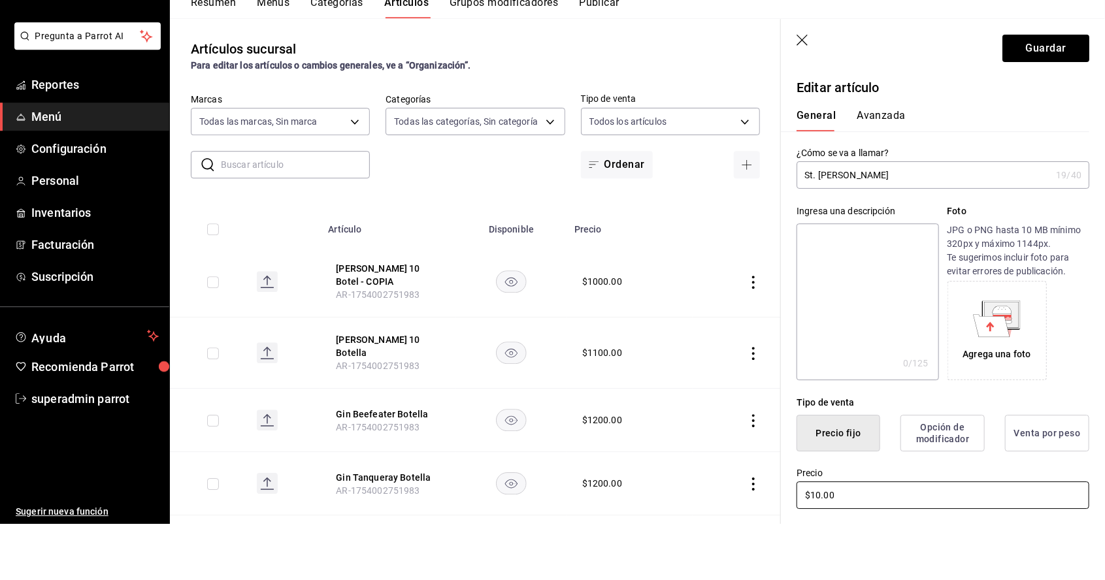
type input "$1.00"
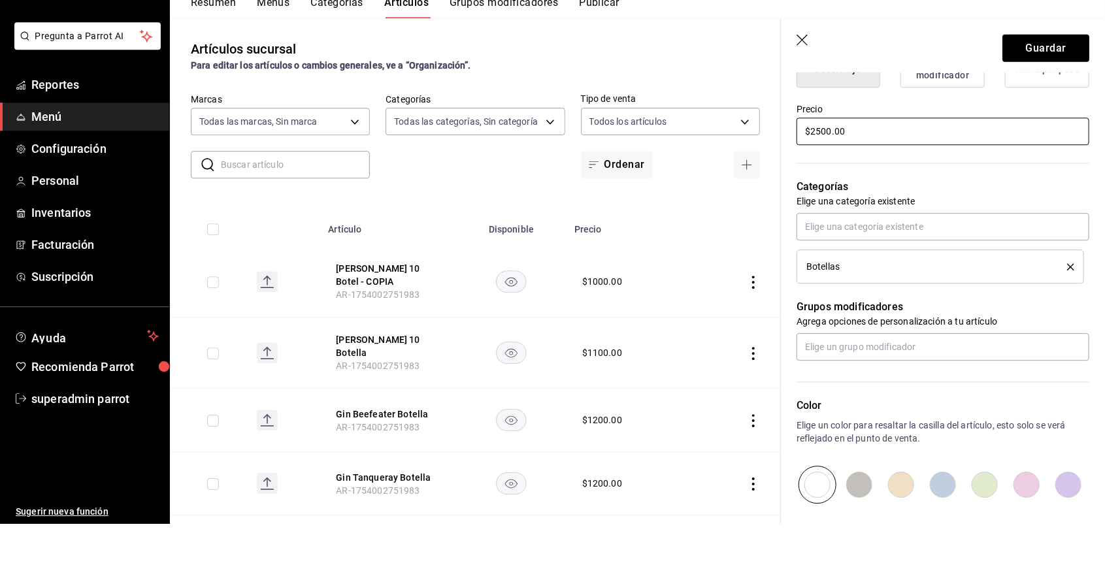
scroll to position [443, 0]
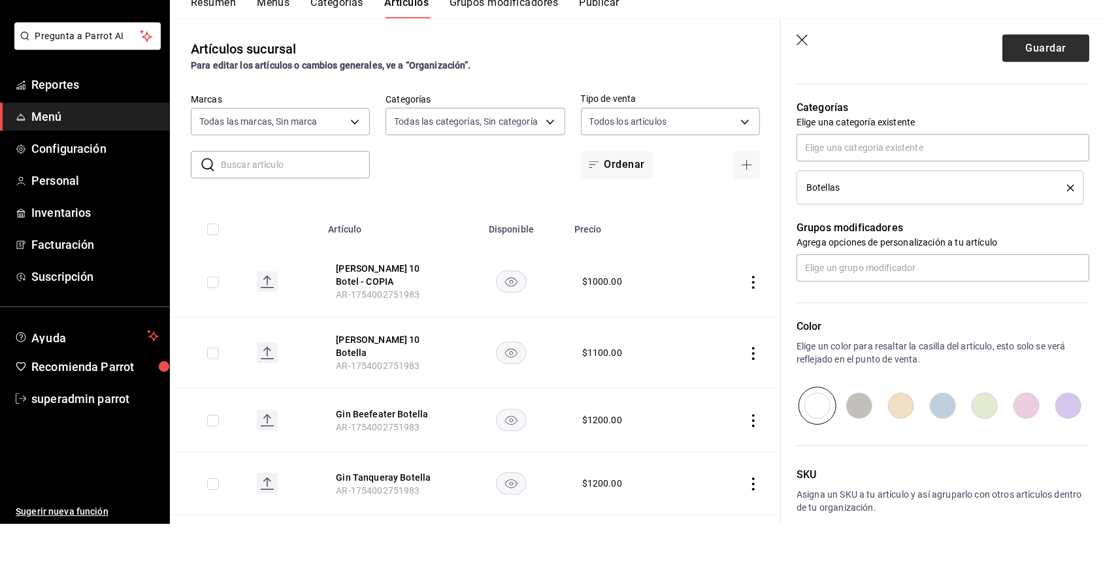
type input "$2500.00"
click at [1061, 105] on button "Guardar" at bounding box center [1045, 104] width 87 height 27
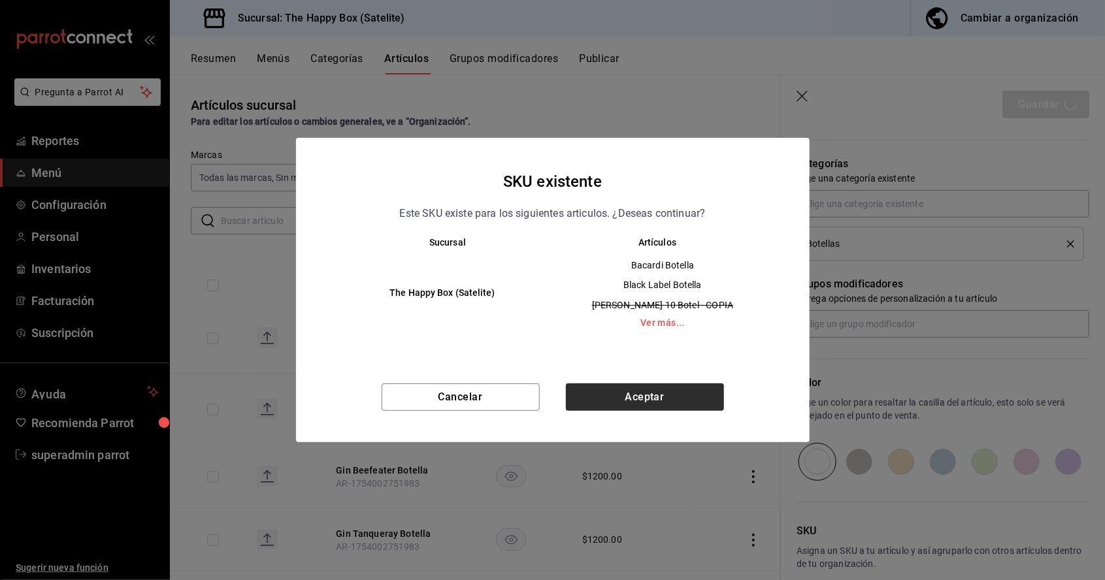
click at [709, 404] on button "Aceptar" at bounding box center [645, 396] width 158 height 27
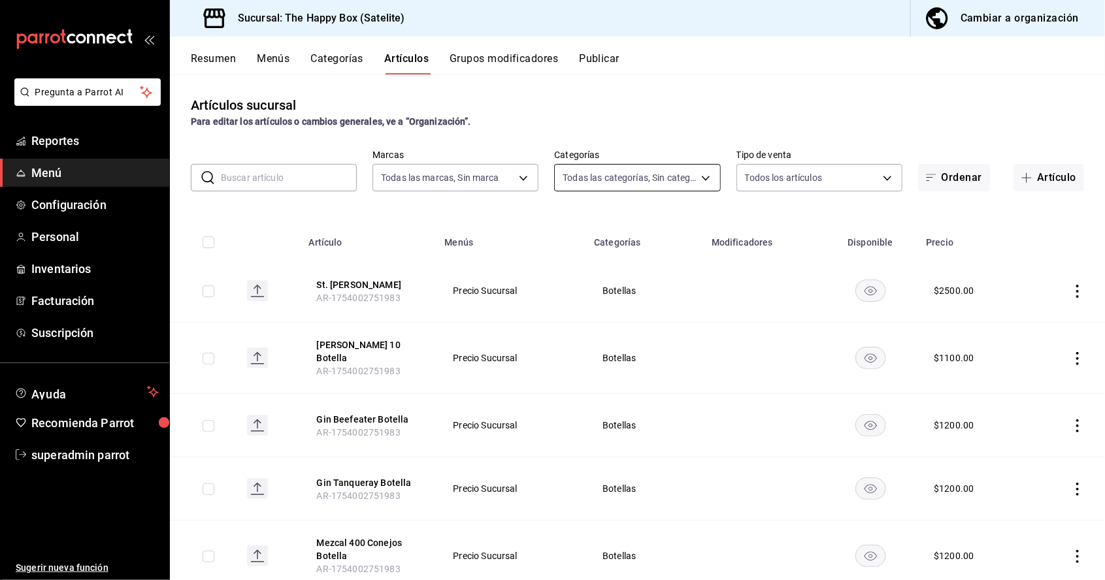
click at [654, 114] on body "Pregunta a Parrot AI Reportes Menú Configuración Personal Inventarios Facturaci…" at bounding box center [552, 290] width 1105 height 580
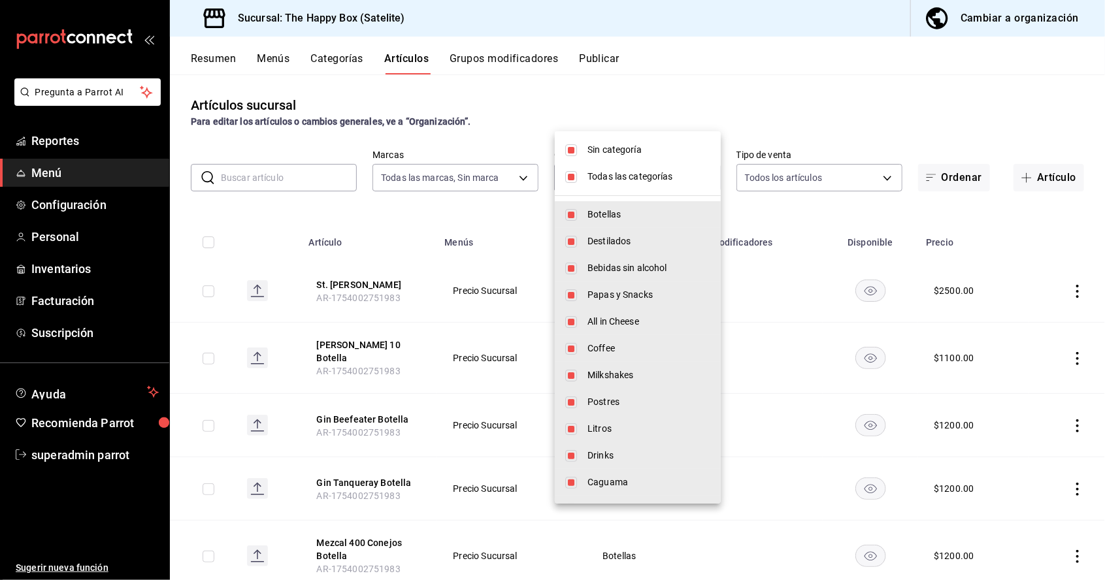
click at [570, 180] on input "checkbox" at bounding box center [571, 177] width 12 height 12
checkbox input "false"
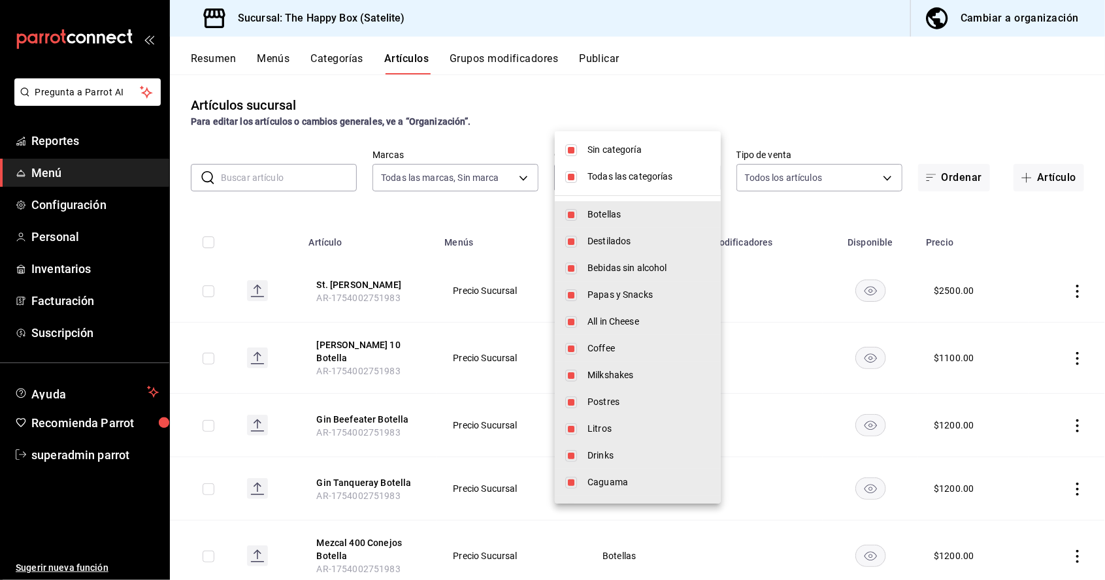
checkbox input "false"
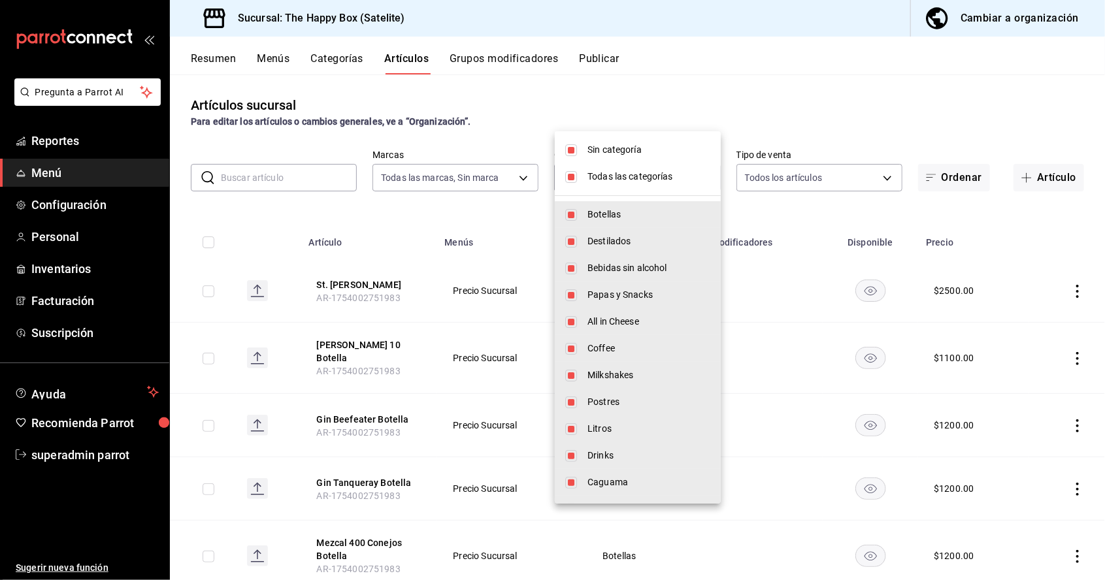
checkbox input "false"
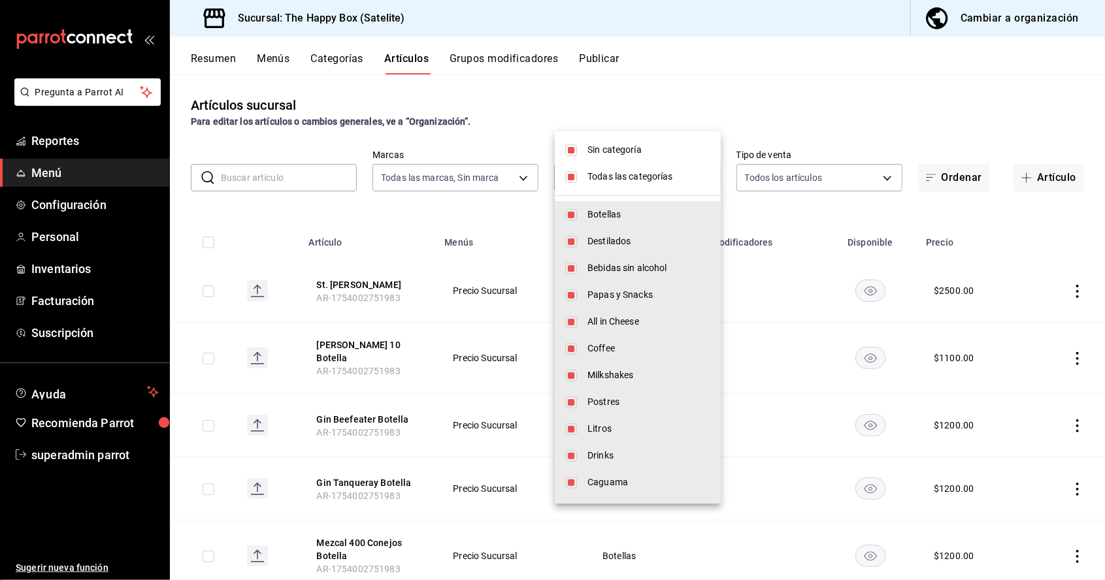
checkbox input "false"
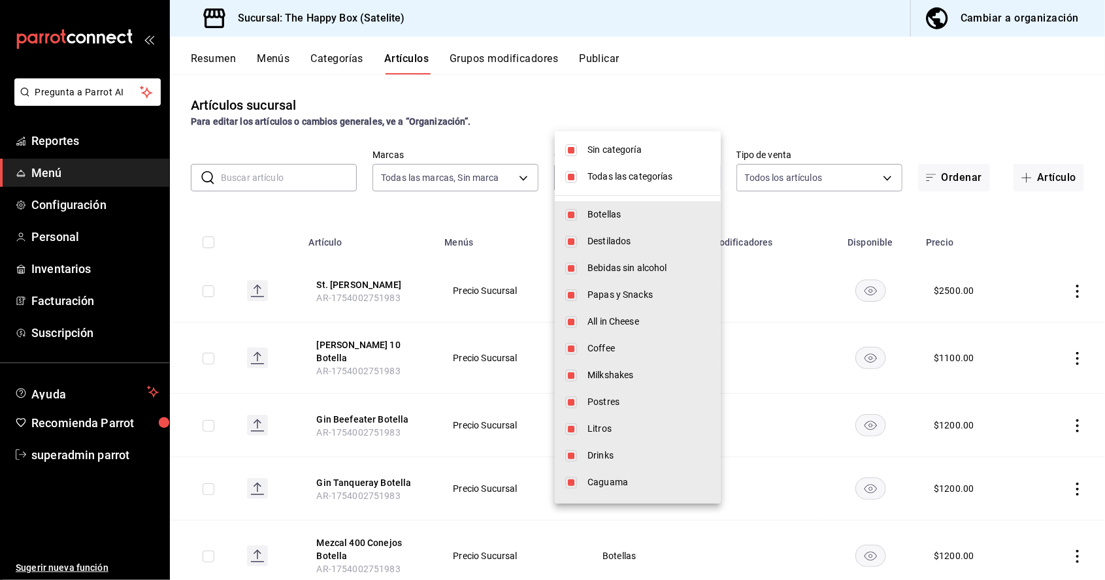
checkbox input "false"
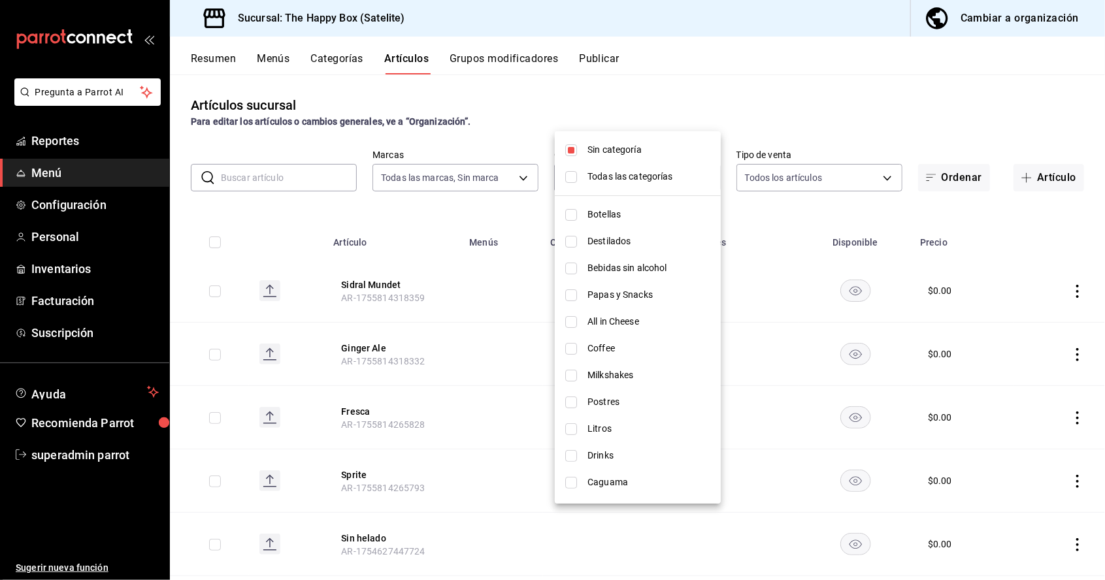
click at [573, 212] on input "checkbox" at bounding box center [571, 215] width 12 height 12
checkbox input "true"
type input "9f323e17-e675-4261-b0bb-923c28e48b90"
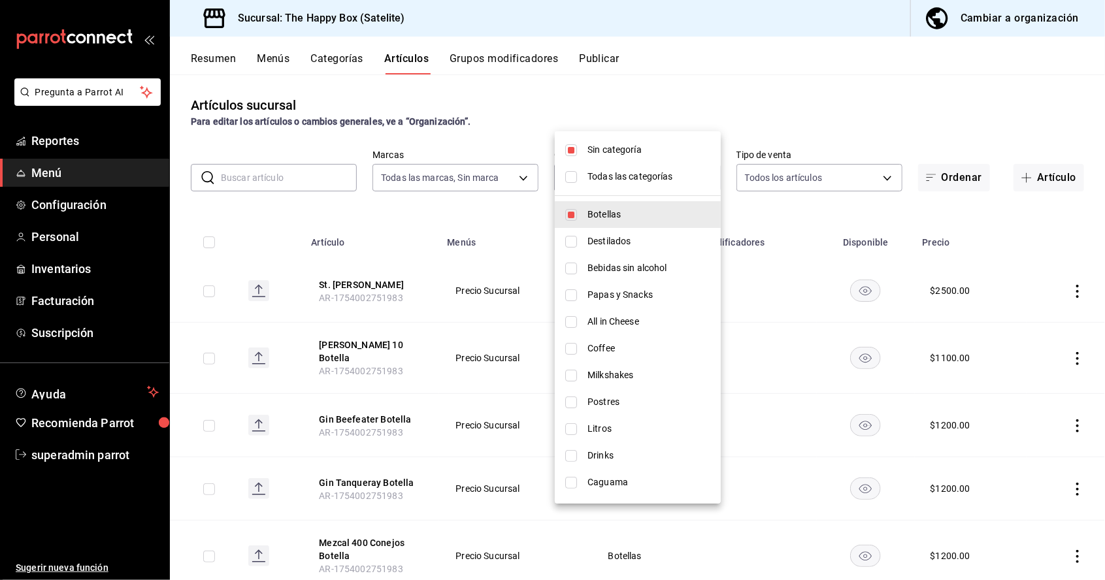
click at [807, 67] on div at bounding box center [552, 290] width 1105 height 580
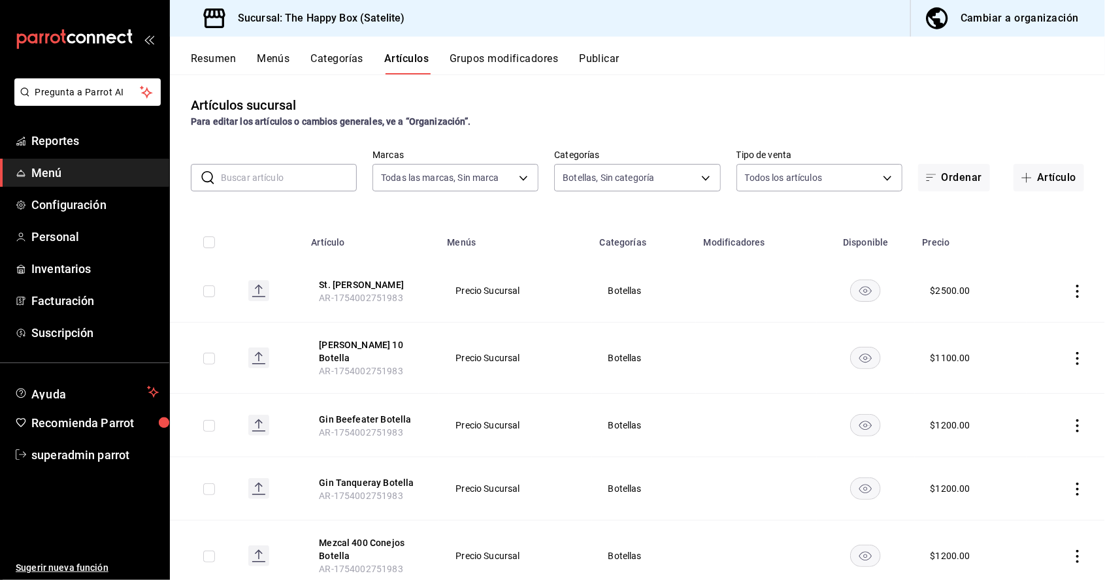
click at [1077, 285] on icon "actions" at bounding box center [1077, 291] width 13 height 13
click at [1036, 288] on span "Duplicar" at bounding box center [1038, 286] width 34 height 14
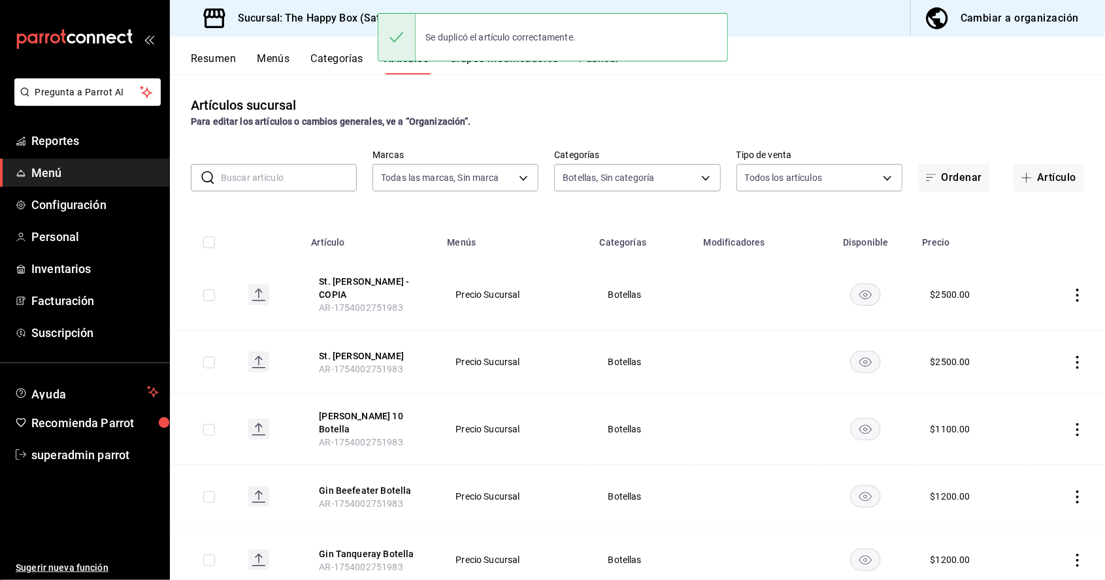
click at [1077, 289] on icon "actions" at bounding box center [1077, 295] width 13 height 13
click at [1029, 267] on span "Editar" at bounding box center [1038, 263] width 34 height 14
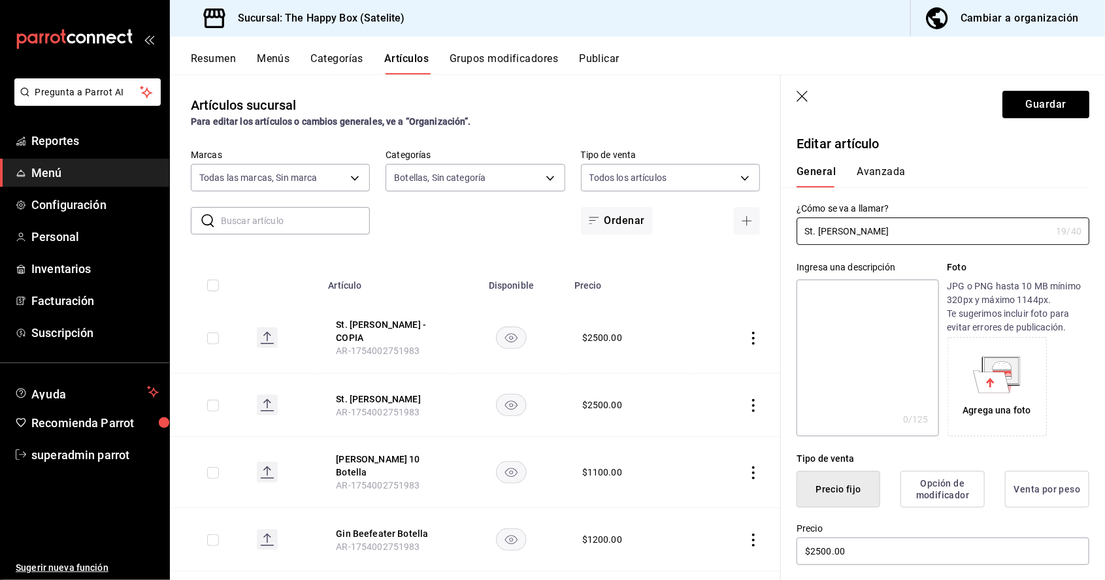
type input "St."
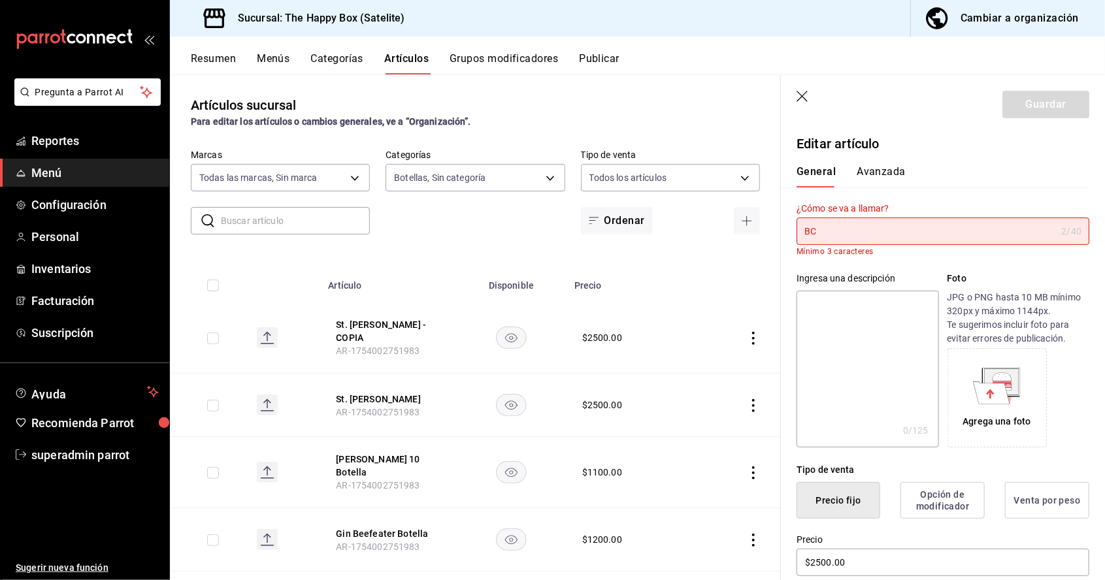
type input "B"
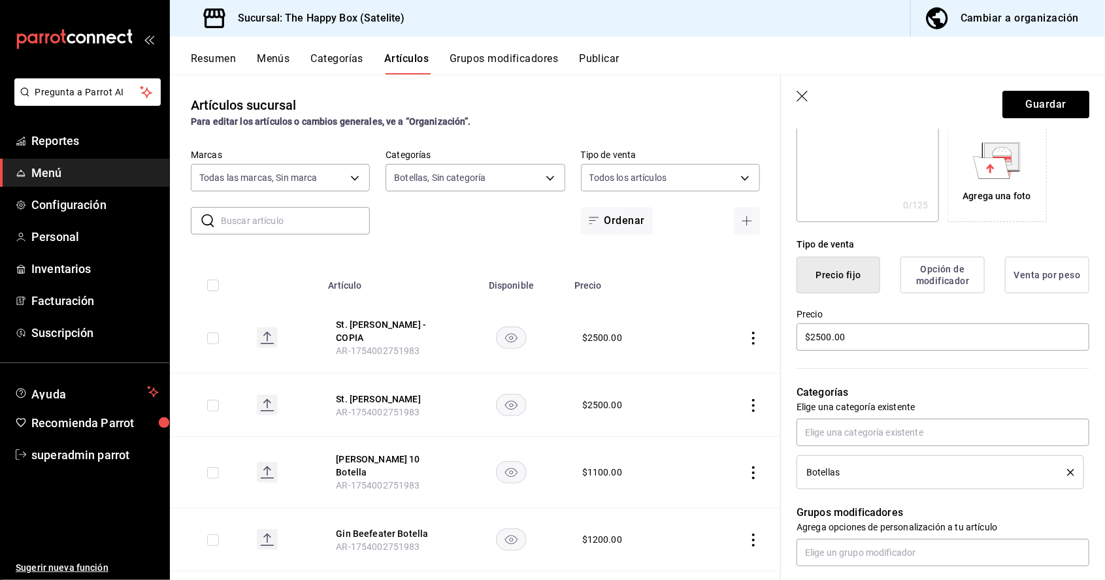
scroll to position [244, 0]
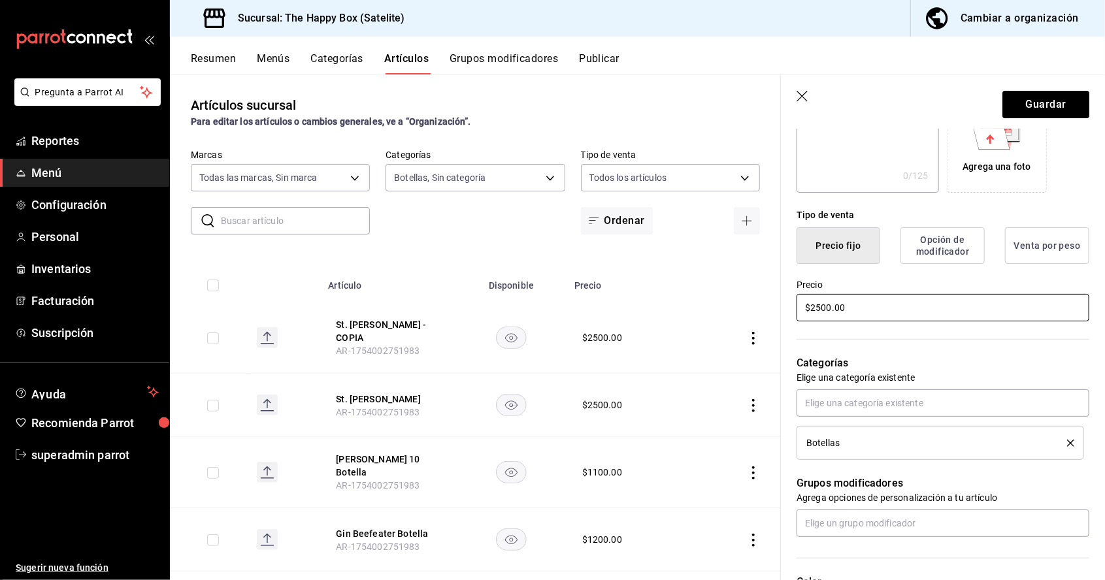
type input "Bacardi Botella"
click at [888, 309] on div "Tipo de venta Precio fijo Opción de modificador Venta por peso Precio $2500.00" at bounding box center [935, 258] width 308 height 131
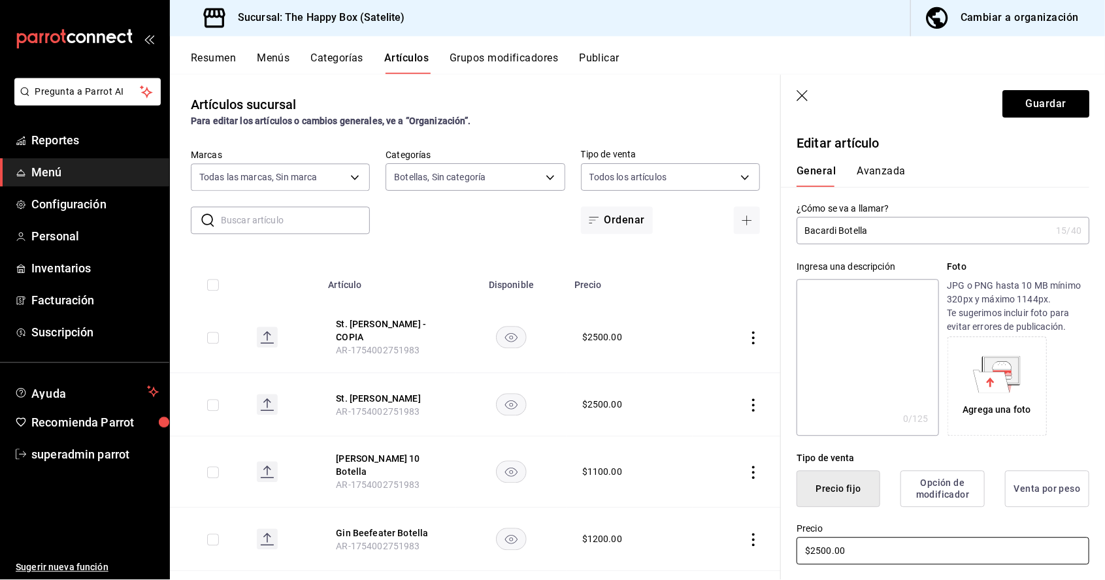
scroll to position [62, 0]
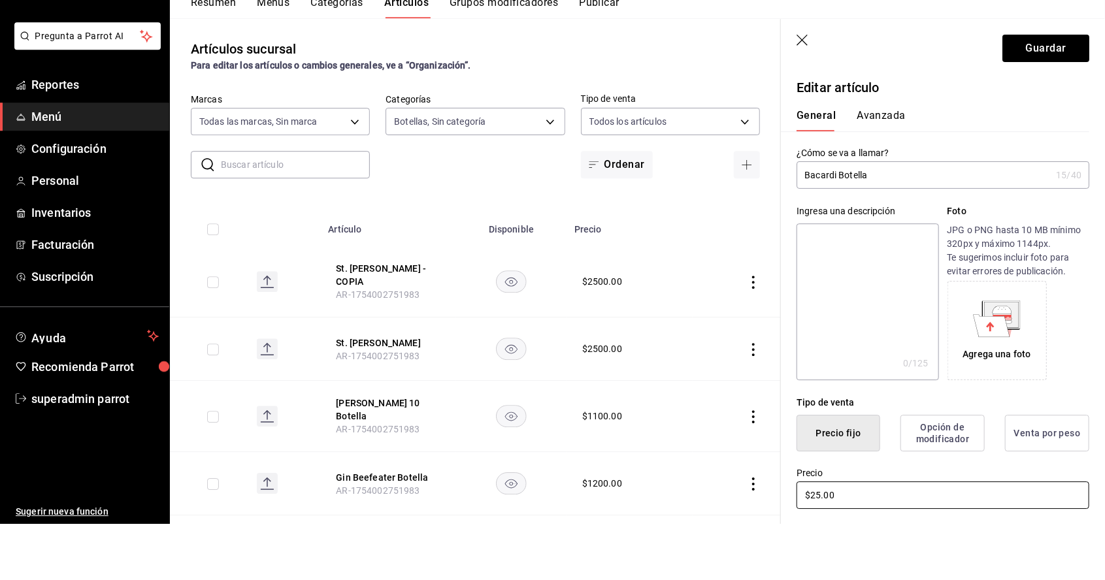
type input "$2.00"
type input "$800.00"
click at [1035, 112] on button "Guardar" at bounding box center [1045, 104] width 87 height 27
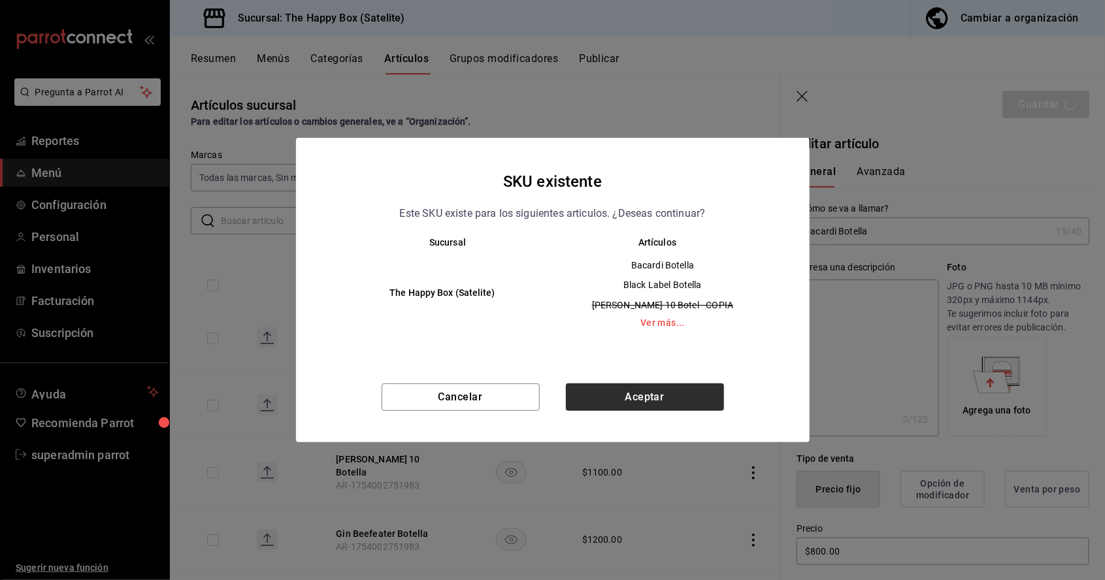
click at [693, 393] on button "Aceptar" at bounding box center [645, 396] width 158 height 27
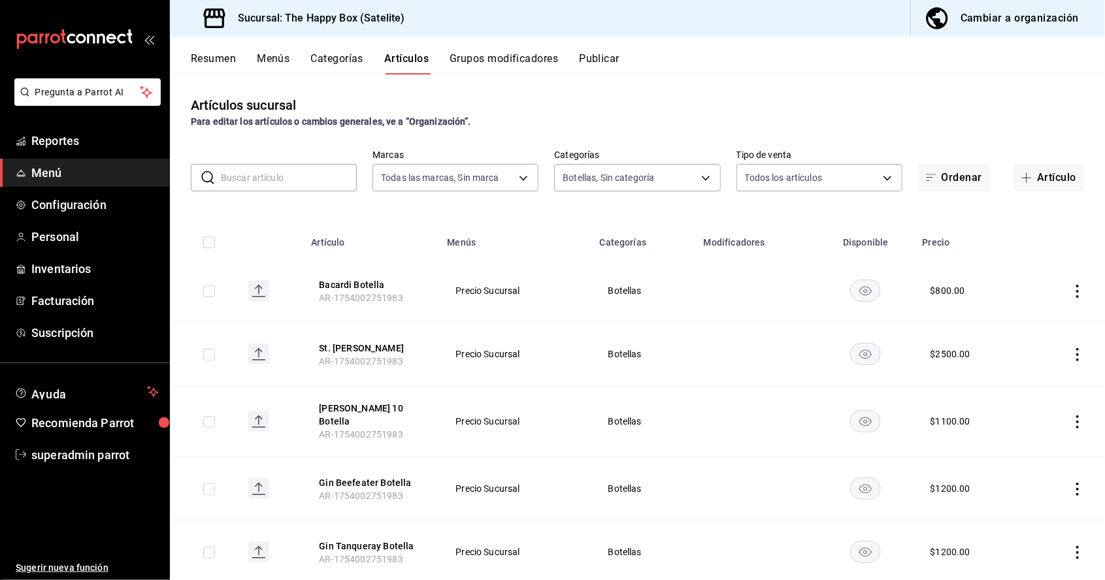
click at [223, 59] on button "Resumen" at bounding box center [213, 63] width 45 height 22
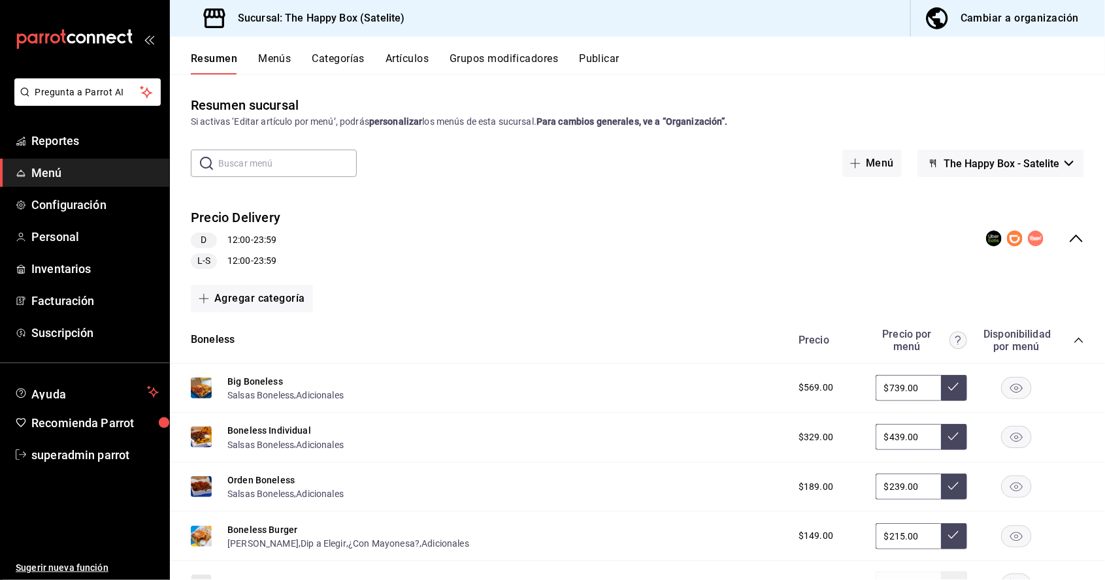
click at [619, 63] on button "Publicar" at bounding box center [599, 63] width 40 height 22
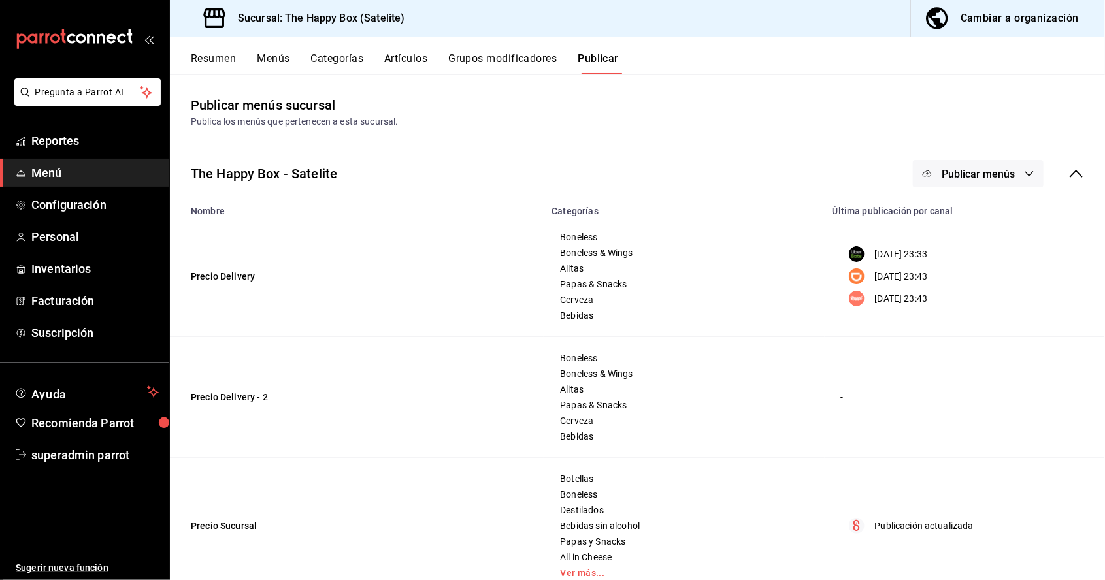
click at [992, 174] on span "Publicar menús" at bounding box center [977, 174] width 73 height 12
click at [986, 334] on li "Punto de venta" at bounding box center [978, 326] width 120 height 37
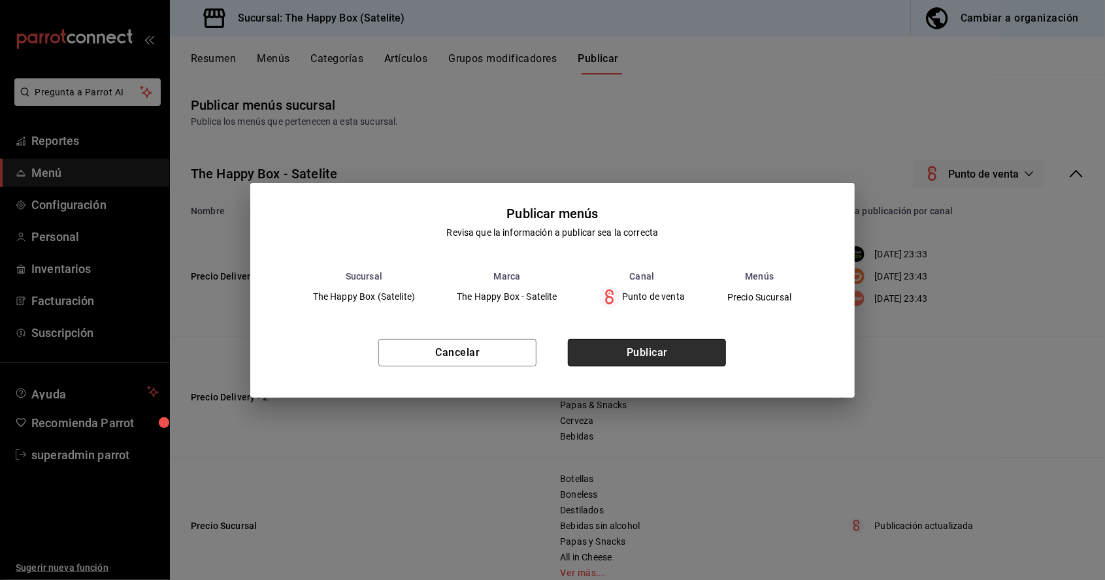
click at [684, 351] on button "Publicar" at bounding box center [647, 352] width 158 height 27
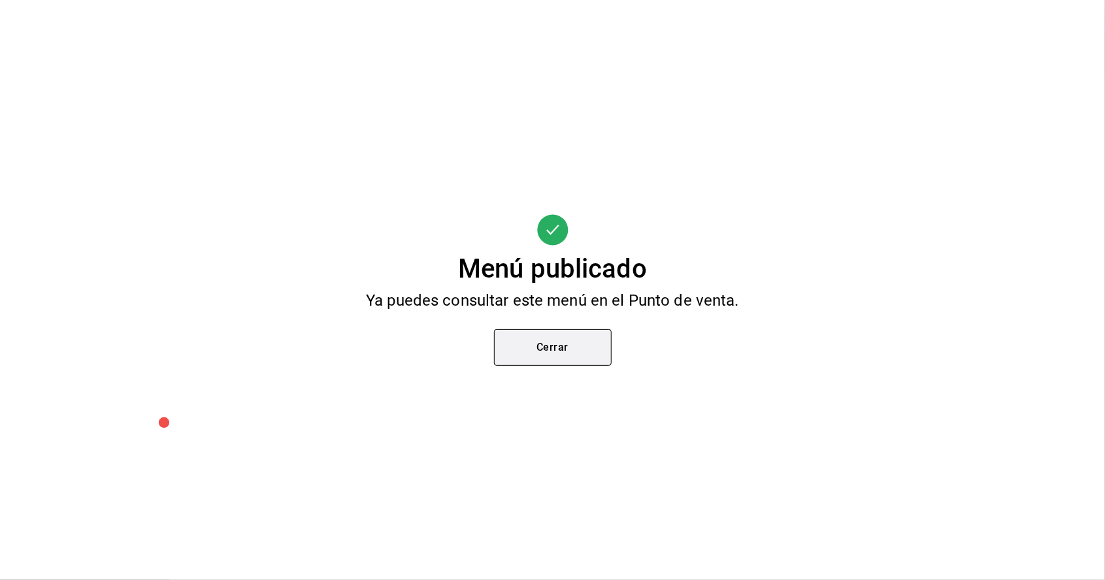
click at [594, 355] on button "Cerrar" at bounding box center [553, 347] width 118 height 37
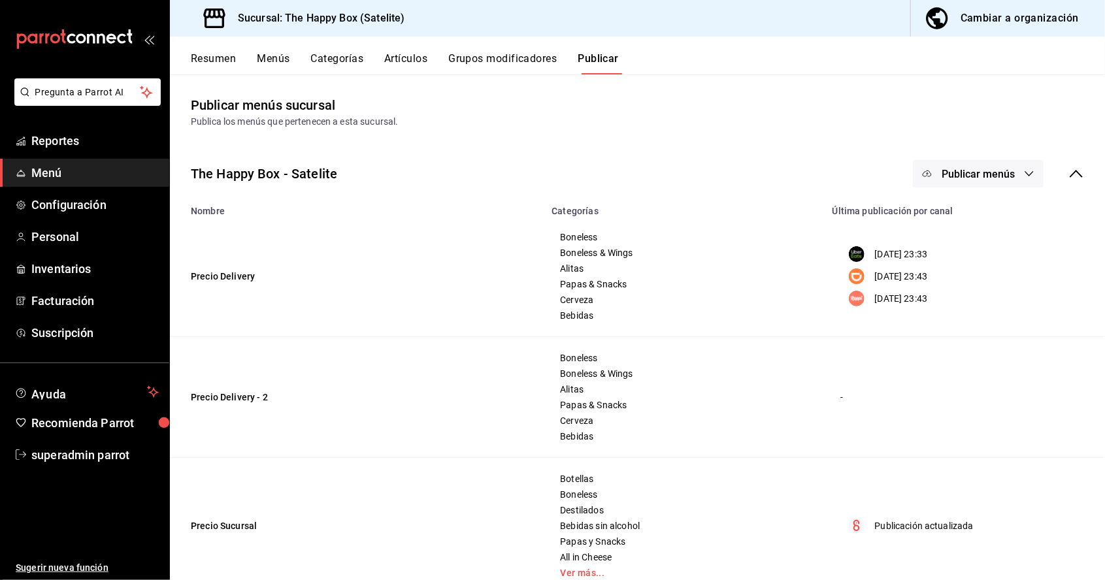
click at [401, 54] on button "Artículos" at bounding box center [405, 63] width 43 height 22
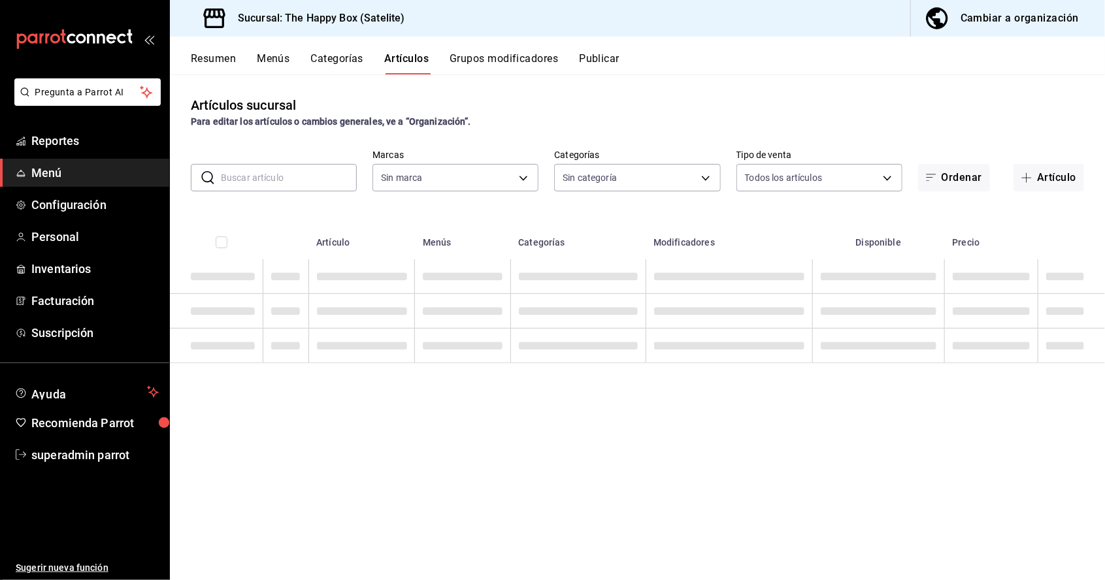
type input "58c7a565-4df7-4662-91b2-7a1e9e046cfe"
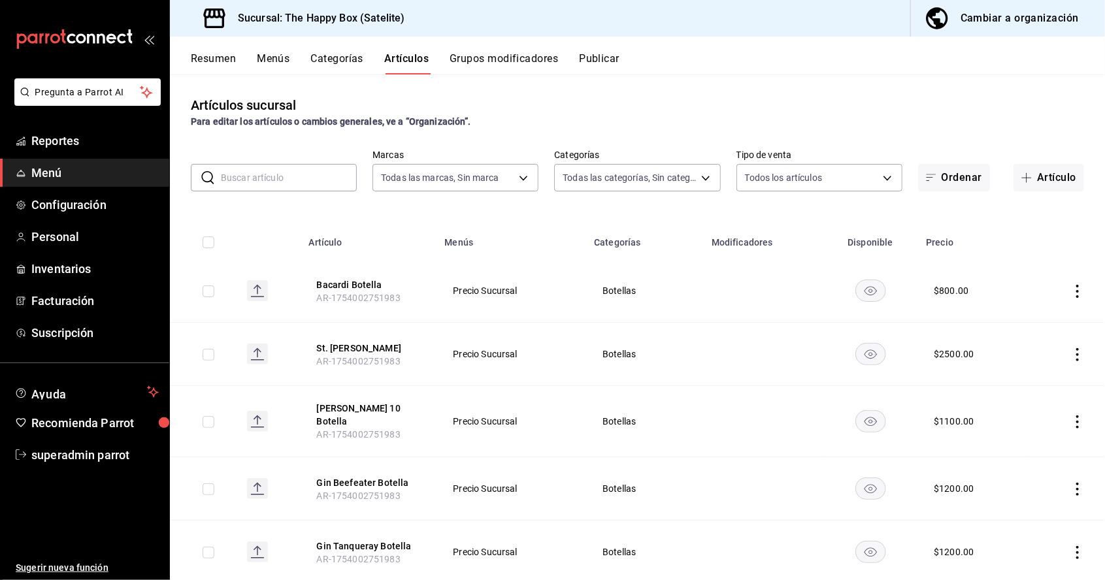
type input "9f323e17-e675-4261-b0bb-923c28e48b90,254b66a5-88d1-47ed-93f4-da680209bdce,6127c…"
click at [265, 175] on input "text" at bounding box center [289, 178] width 136 height 26
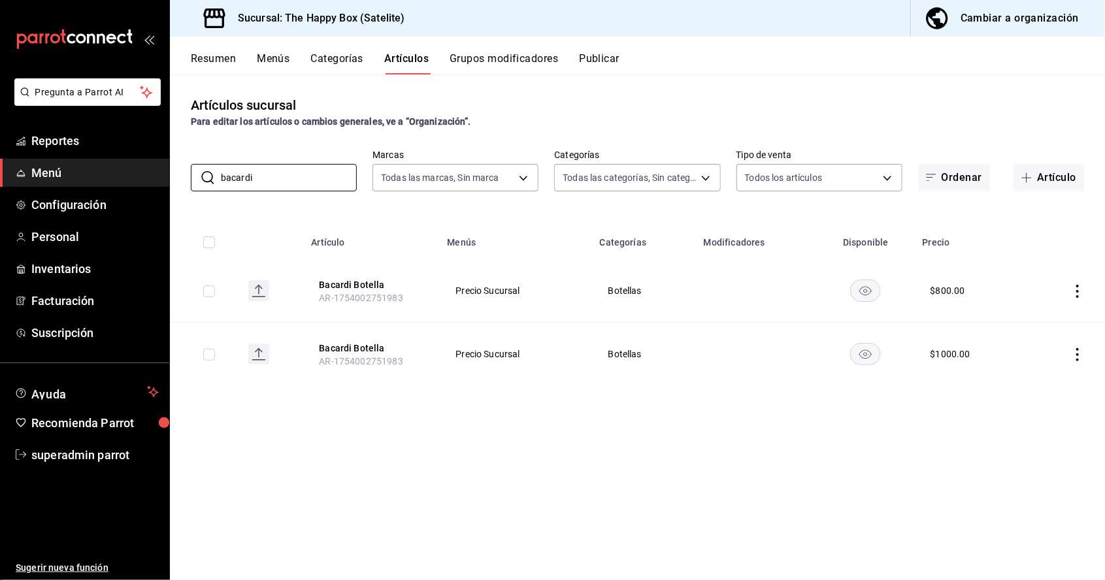
type input "bacardi"
click at [1076, 293] on icon "actions" at bounding box center [1077, 291] width 13 height 13
click at [1033, 376] on span "Eliminar" at bounding box center [1037, 375] width 33 height 10
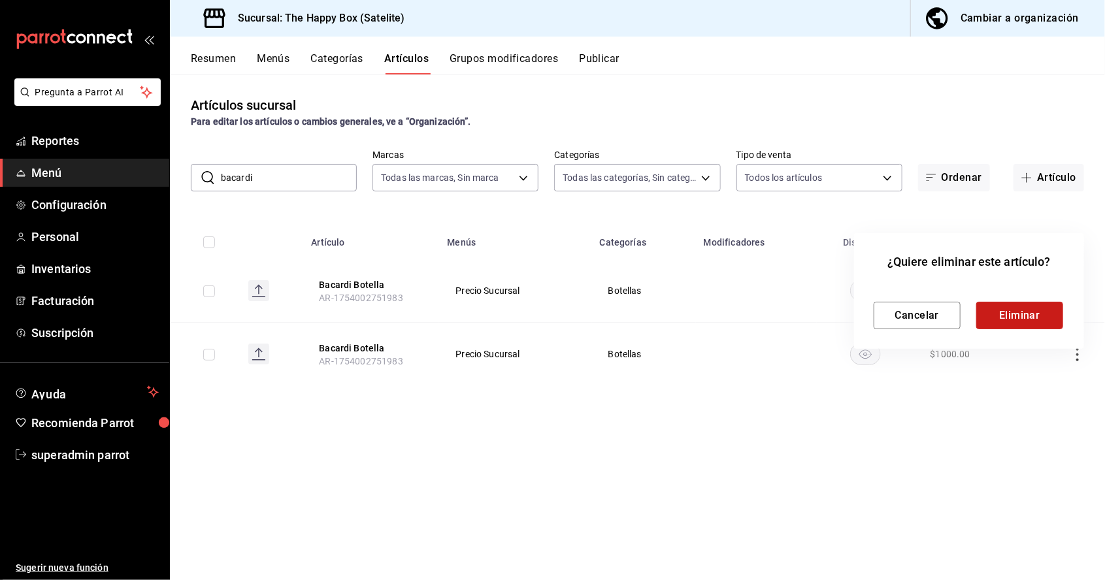
click at [1052, 306] on button "Eliminar" at bounding box center [1019, 315] width 87 height 27
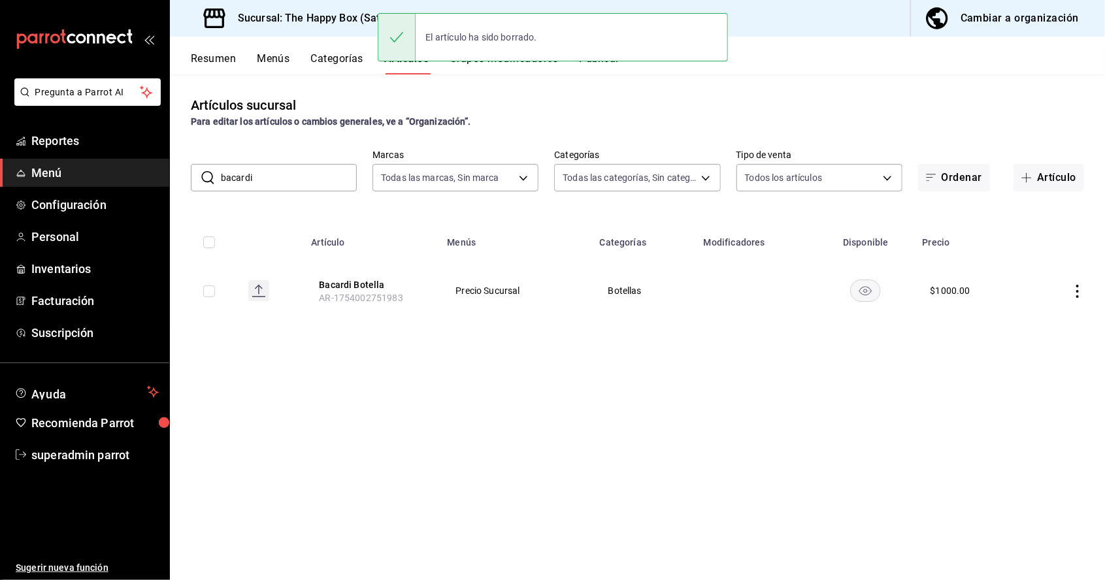
click at [1077, 291] on icon "actions" at bounding box center [1077, 291] width 3 height 13
click at [1052, 322] on span "Editar" at bounding box center [1038, 322] width 34 height 14
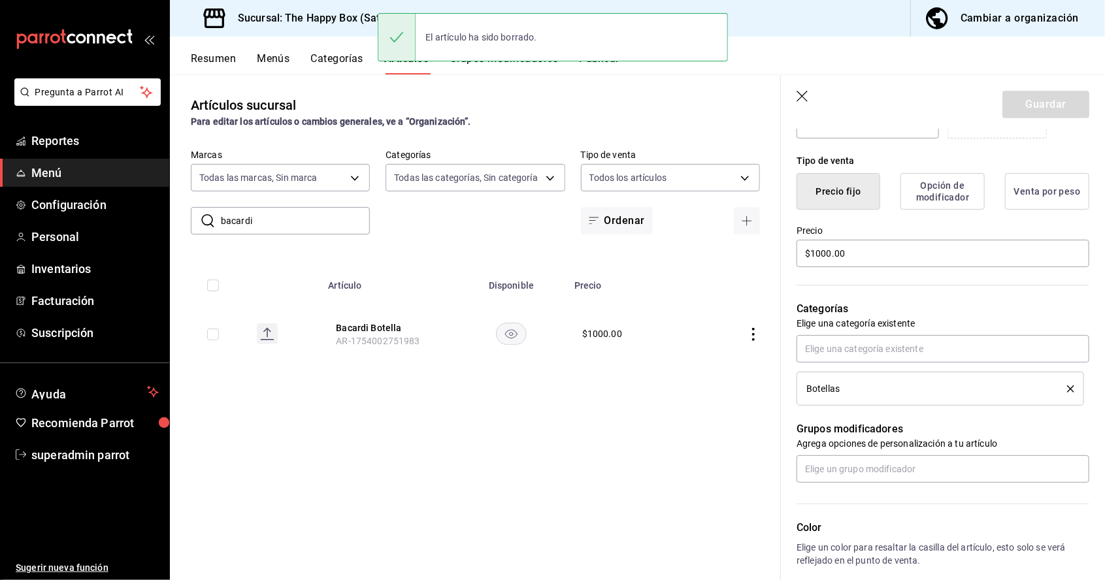
scroll to position [298, 0]
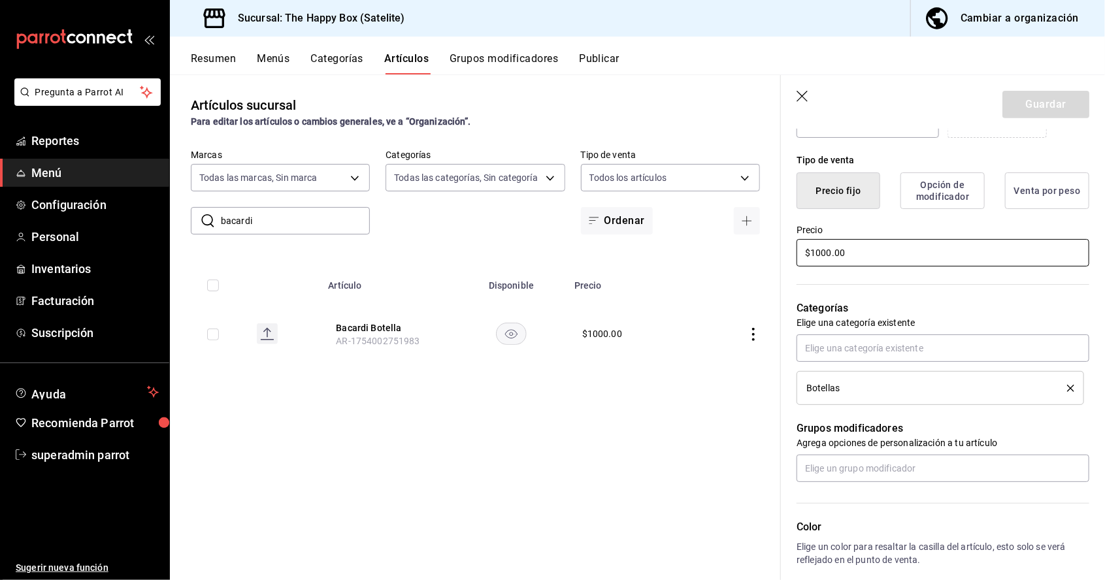
click at [885, 254] on input "$1000.00" at bounding box center [942, 252] width 293 height 27
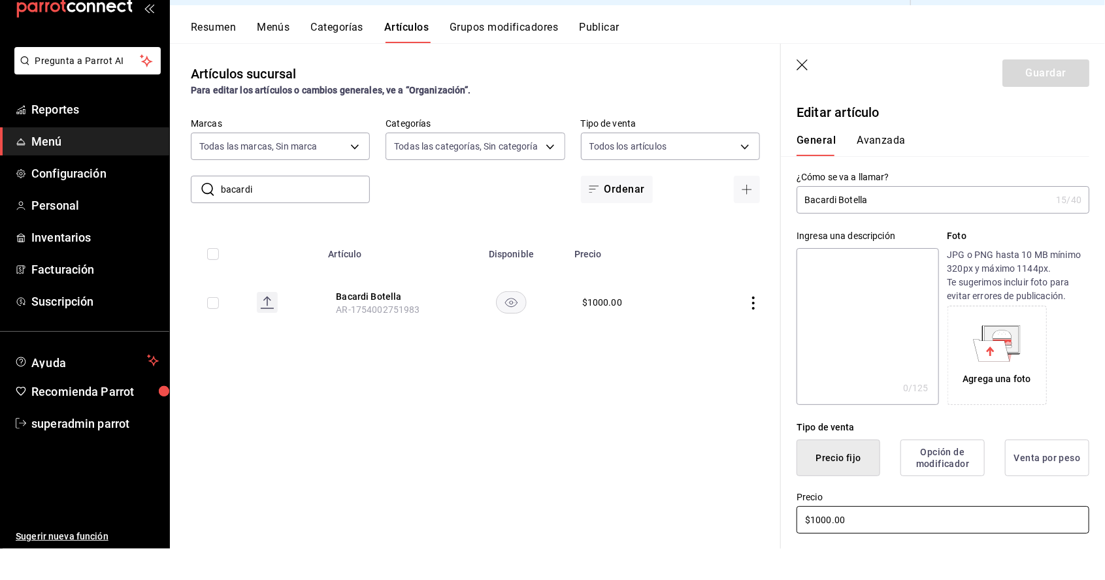
scroll to position [63, 0]
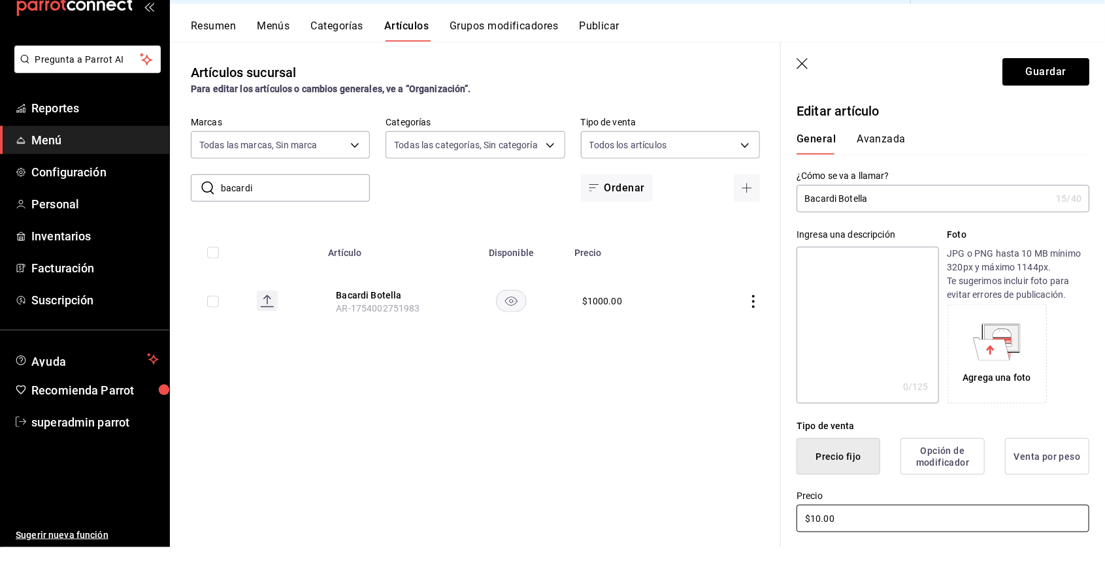
type input "$1.00"
type input "$900.00"
click at [1052, 105] on button "Guardar" at bounding box center [1045, 104] width 87 height 27
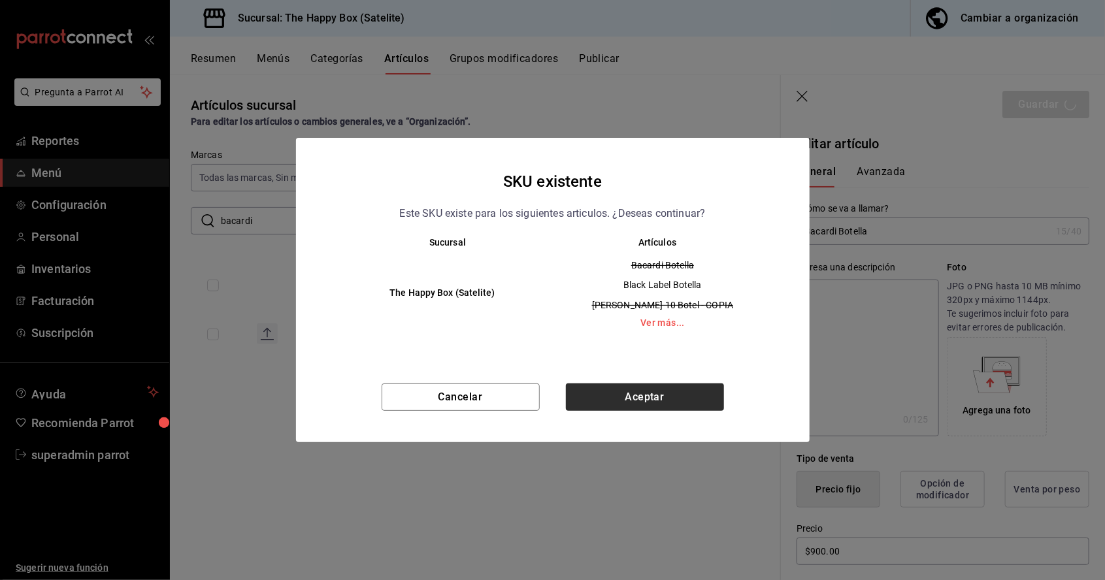
click at [625, 396] on button "Aceptar" at bounding box center [645, 396] width 158 height 27
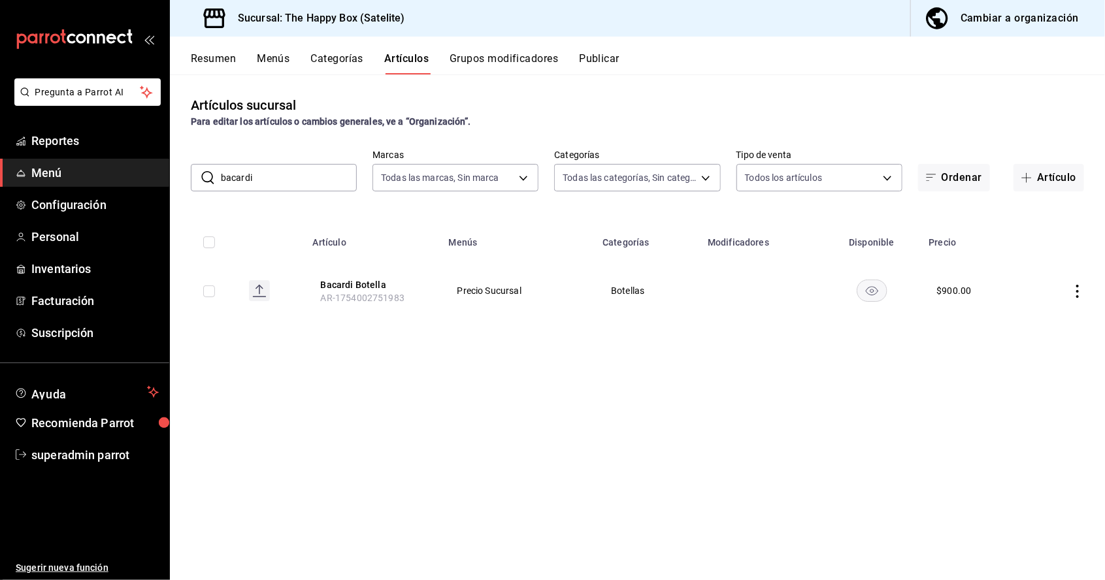
click at [33, 165] on span "Menú" at bounding box center [94, 173] width 127 height 18
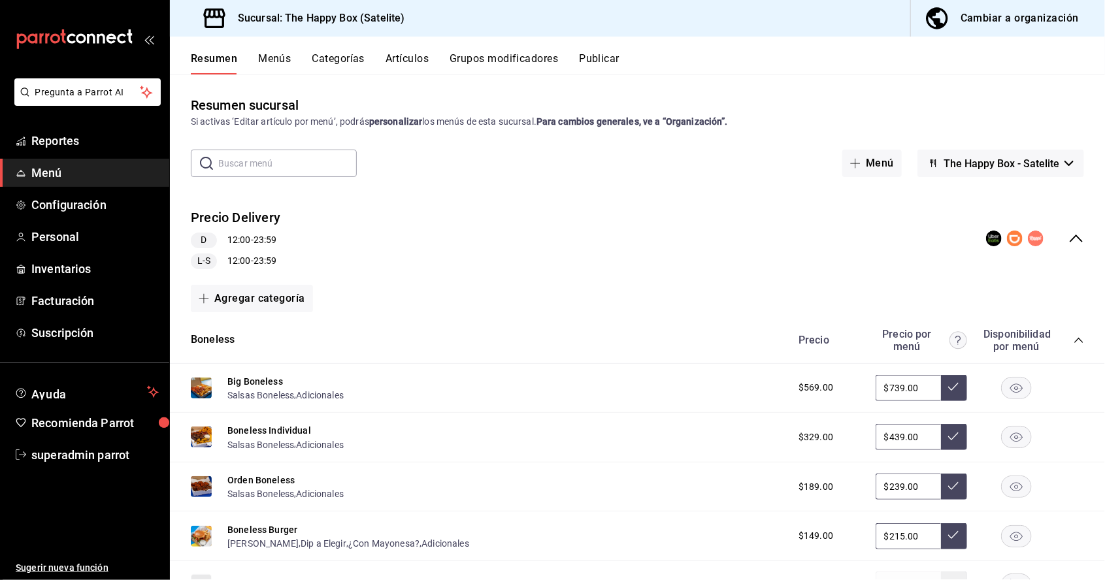
click at [612, 57] on button "Publicar" at bounding box center [599, 63] width 40 height 22
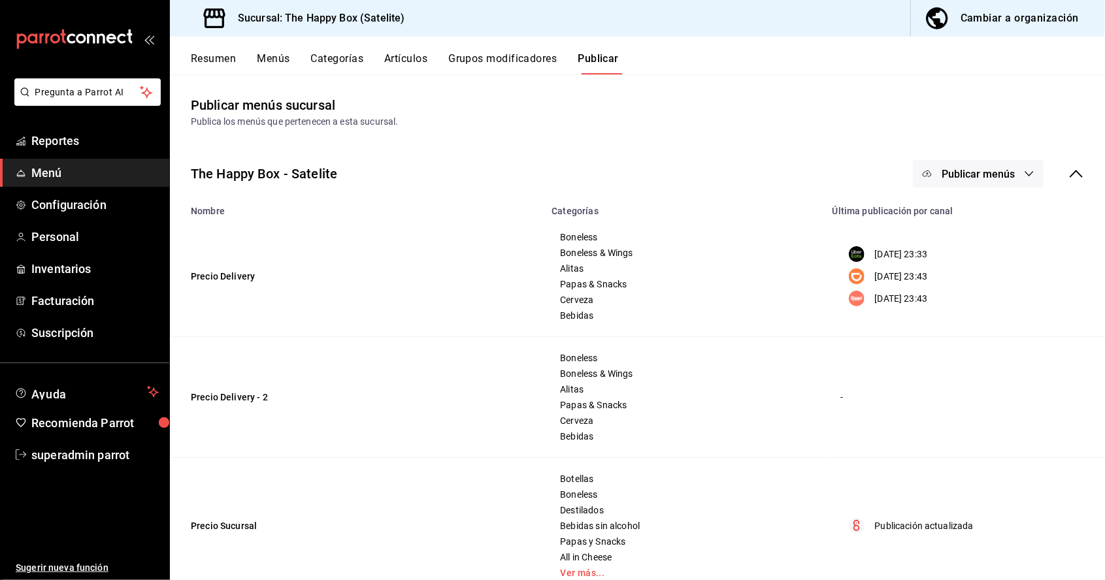
click at [986, 173] on span "Publicar menús" at bounding box center [977, 174] width 73 height 12
click at [973, 329] on span "Punto de venta" at bounding box center [996, 326] width 63 height 14
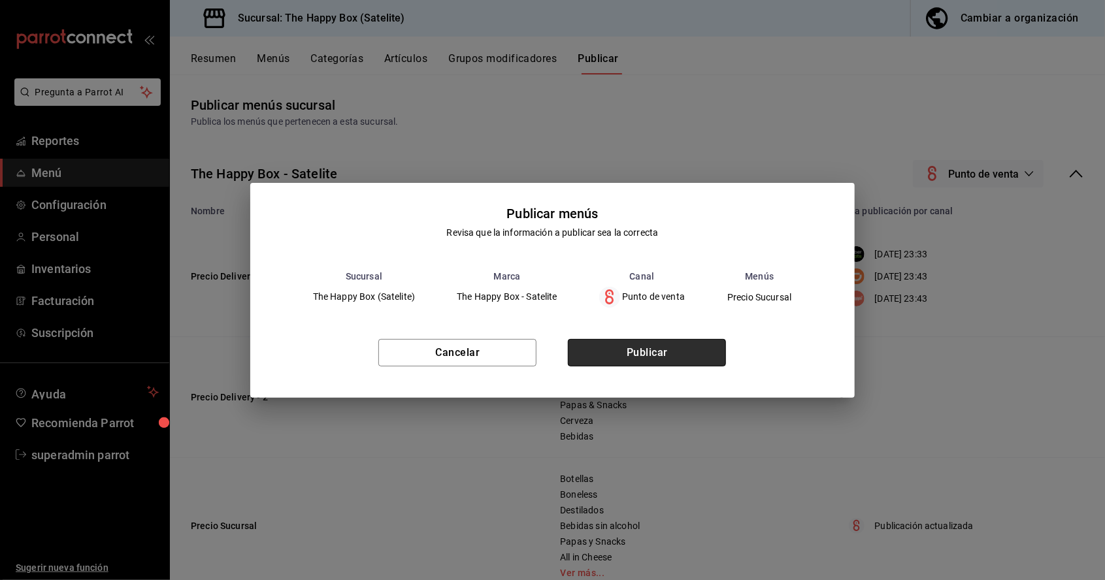
click at [666, 359] on button "Publicar" at bounding box center [647, 352] width 158 height 27
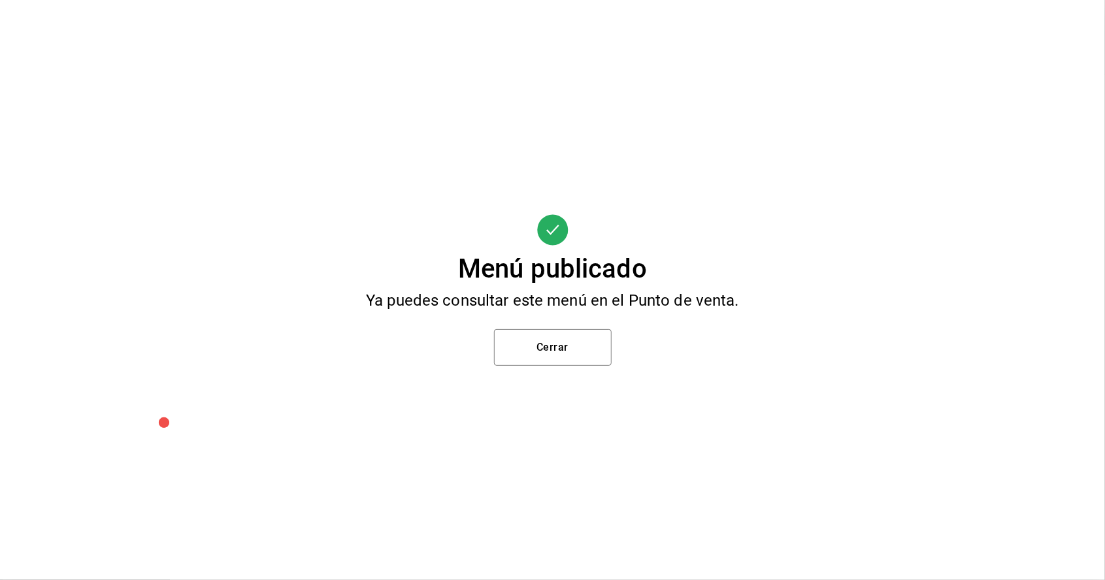
click at [1101, 314] on div "Menú publicado Ya puedes consultar este menú en el Punto de venta. Cerrar" at bounding box center [552, 290] width 1105 height 580
click at [562, 343] on button "Cerrar" at bounding box center [553, 347] width 118 height 37
